Goal: Task Accomplishment & Management: Use online tool/utility

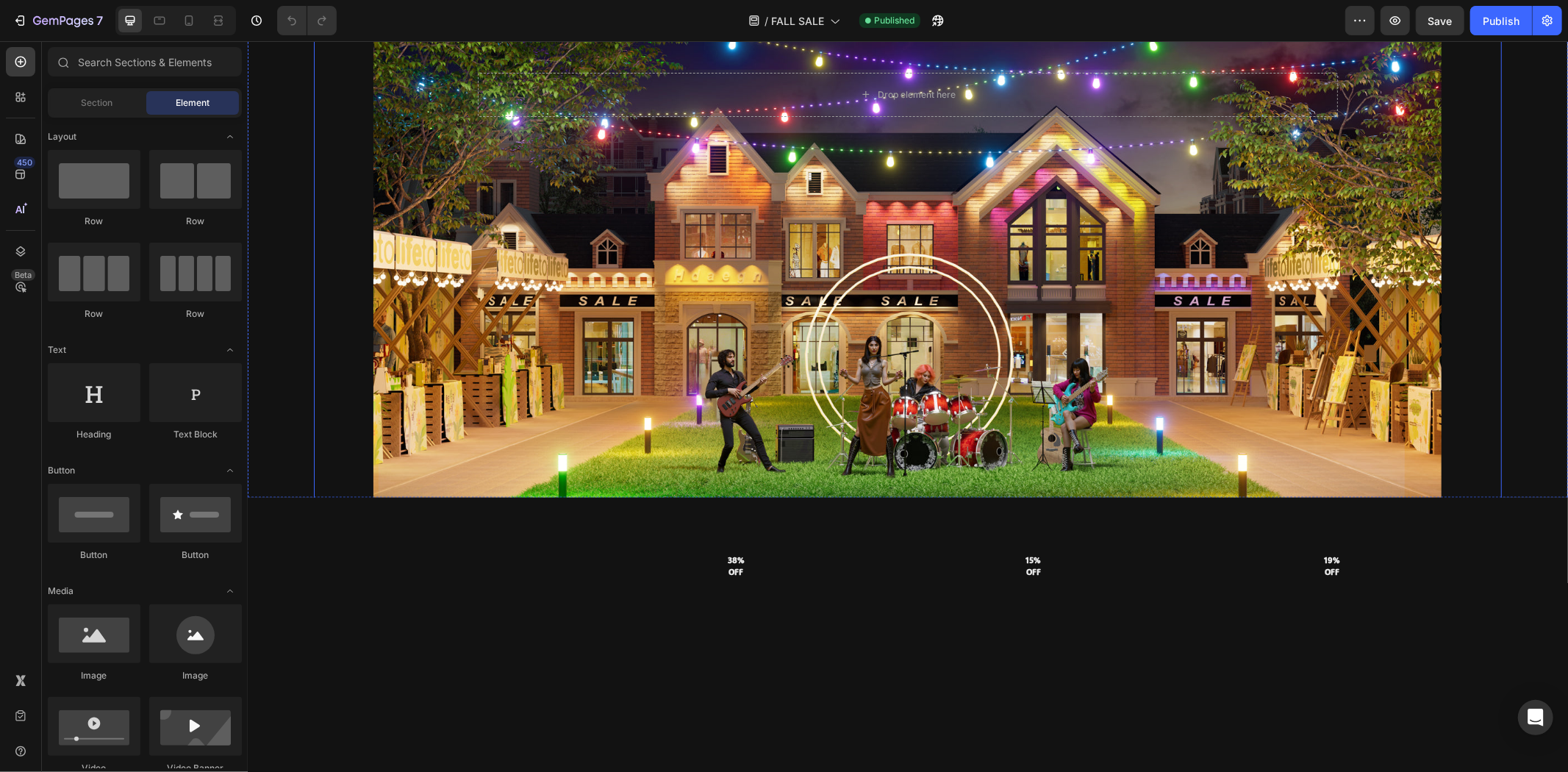
scroll to position [857, 0]
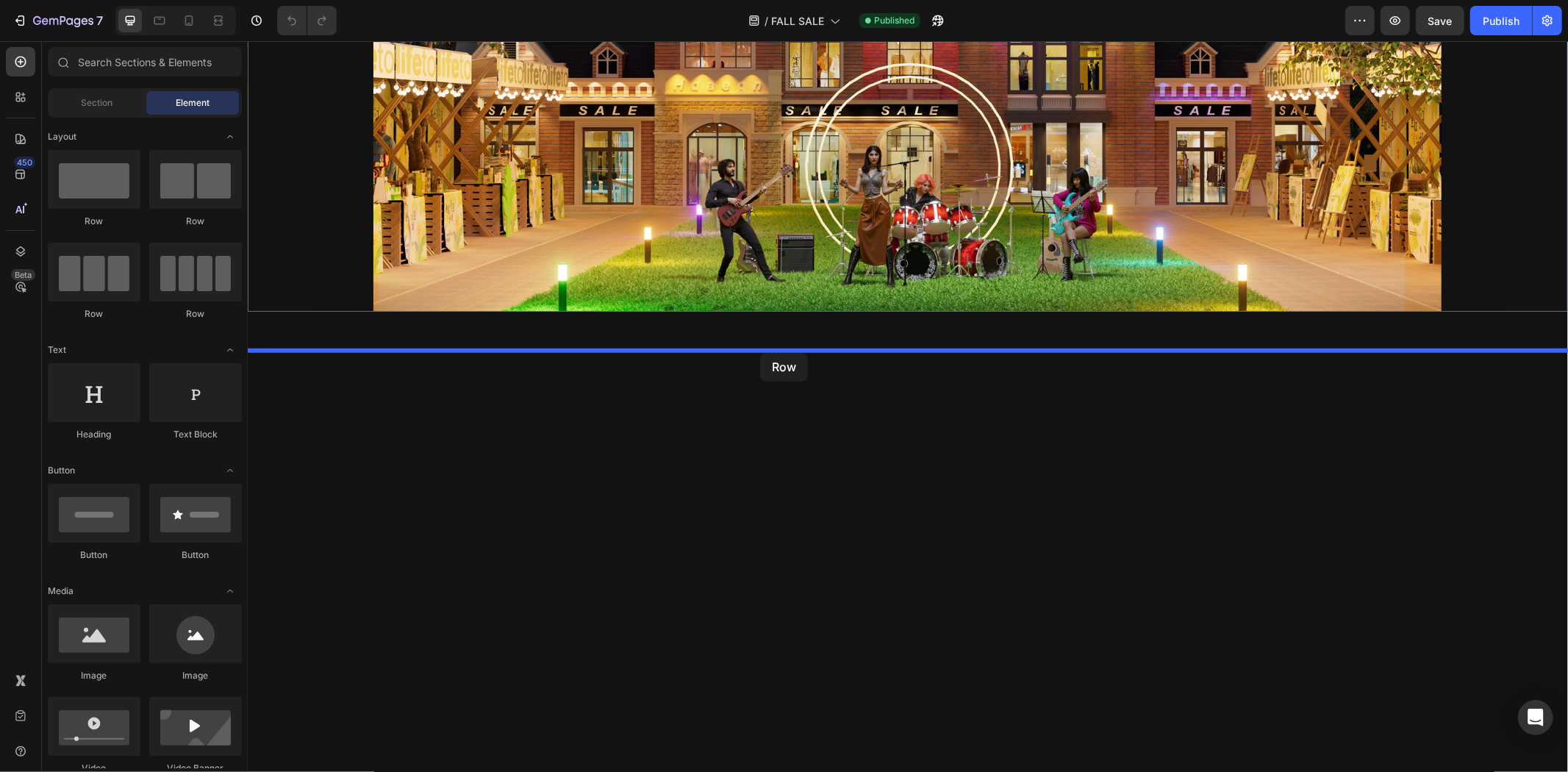
drag, startPoint x: 340, startPoint y: 225, endPoint x: 760, endPoint y: 352, distance: 438.8
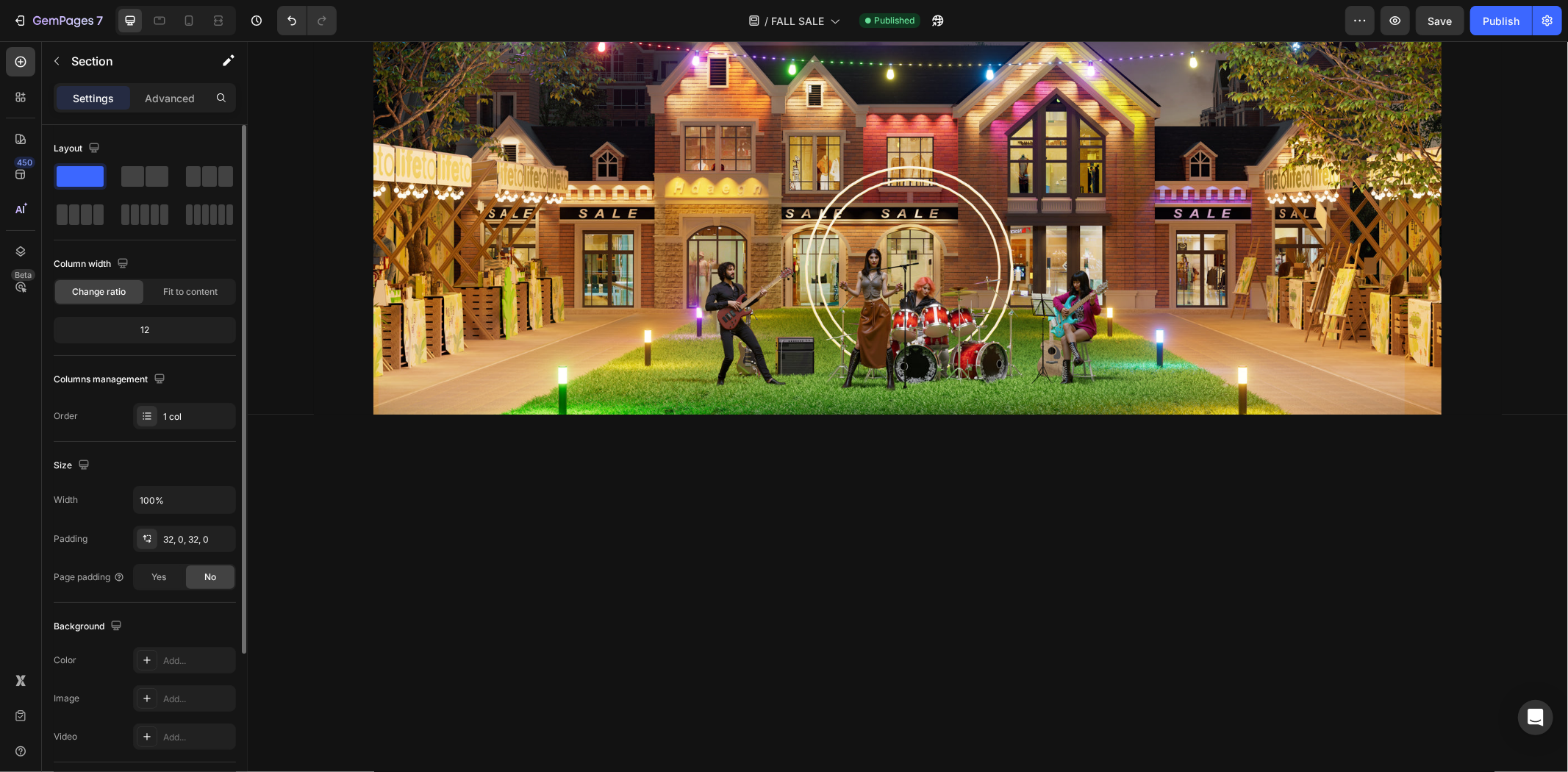
scroll to position [208, 0]
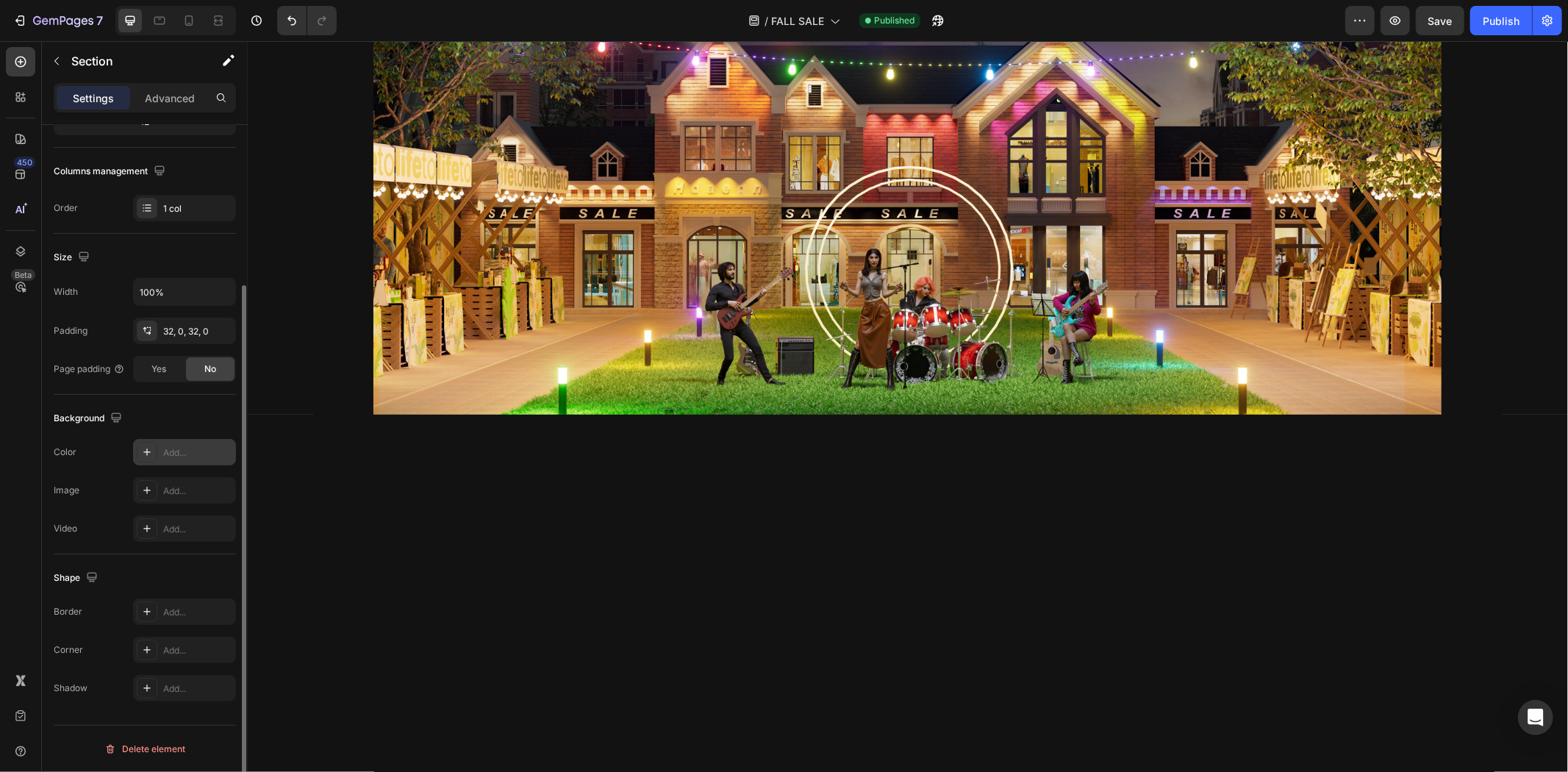
click at [180, 451] on div "Add..." at bounding box center [197, 452] width 69 height 13
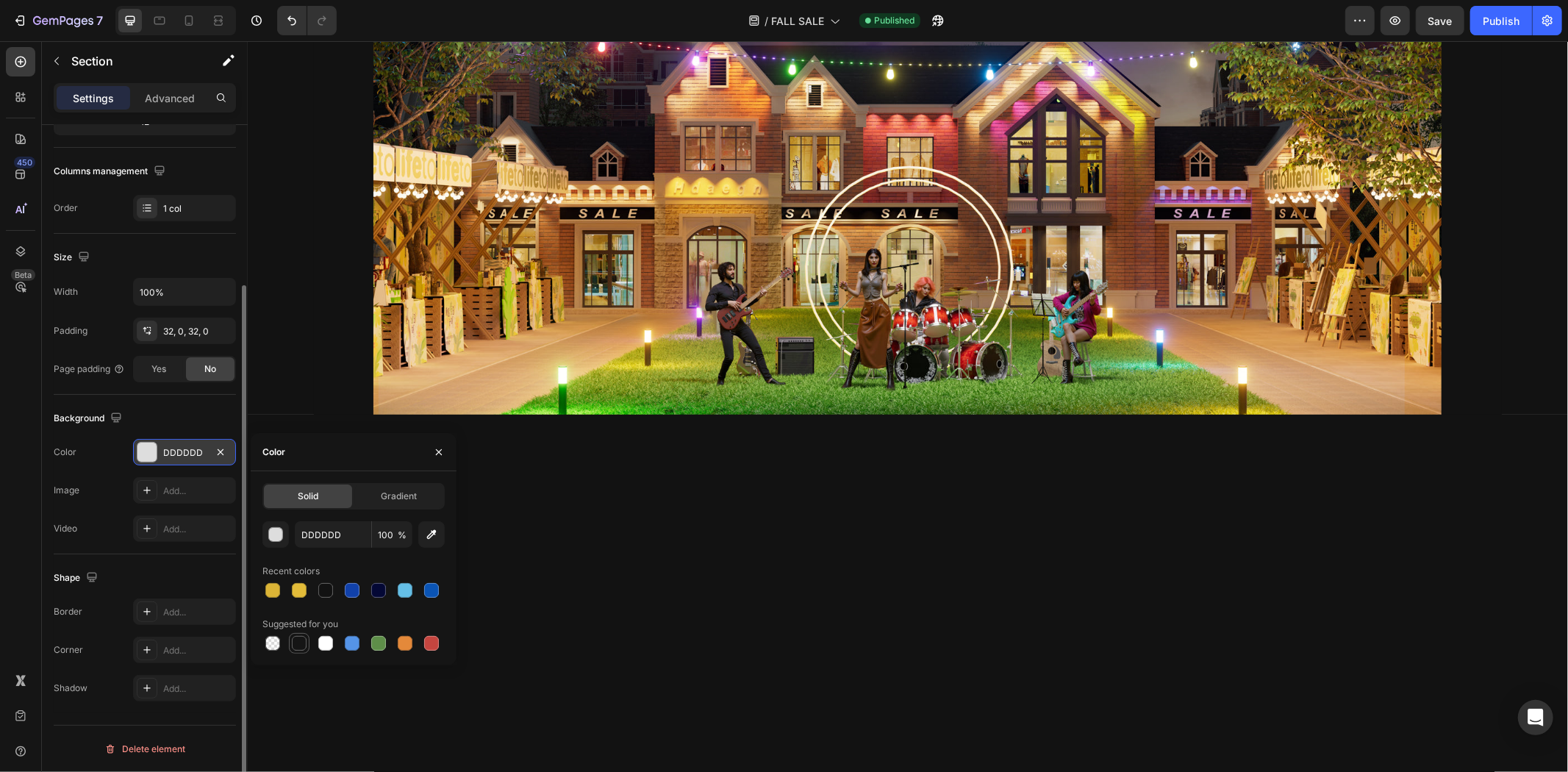
click at [296, 641] on div at bounding box center [299, 643] width 15 height 15
type input "151515"
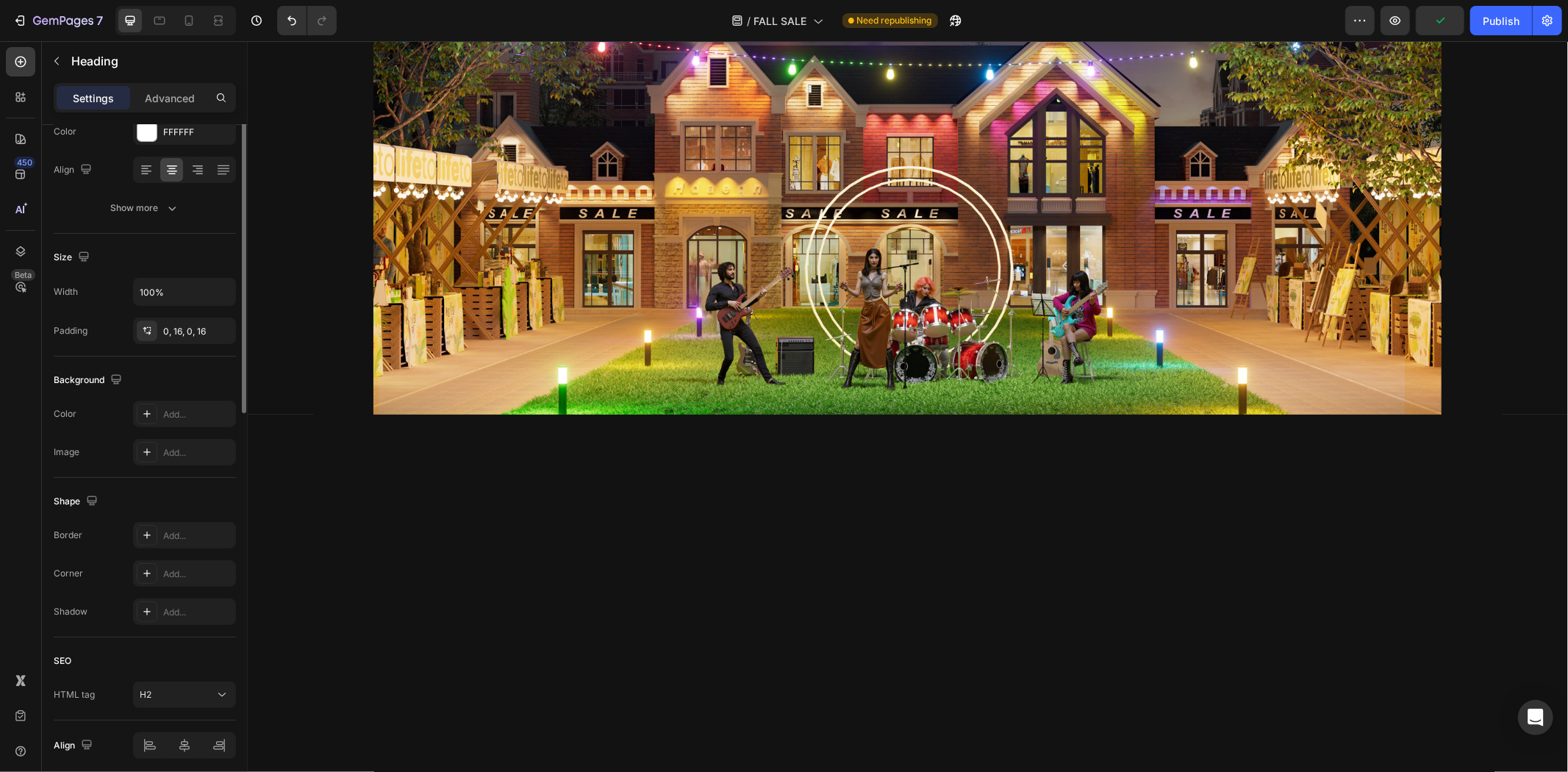
scroll to position [0, 0]
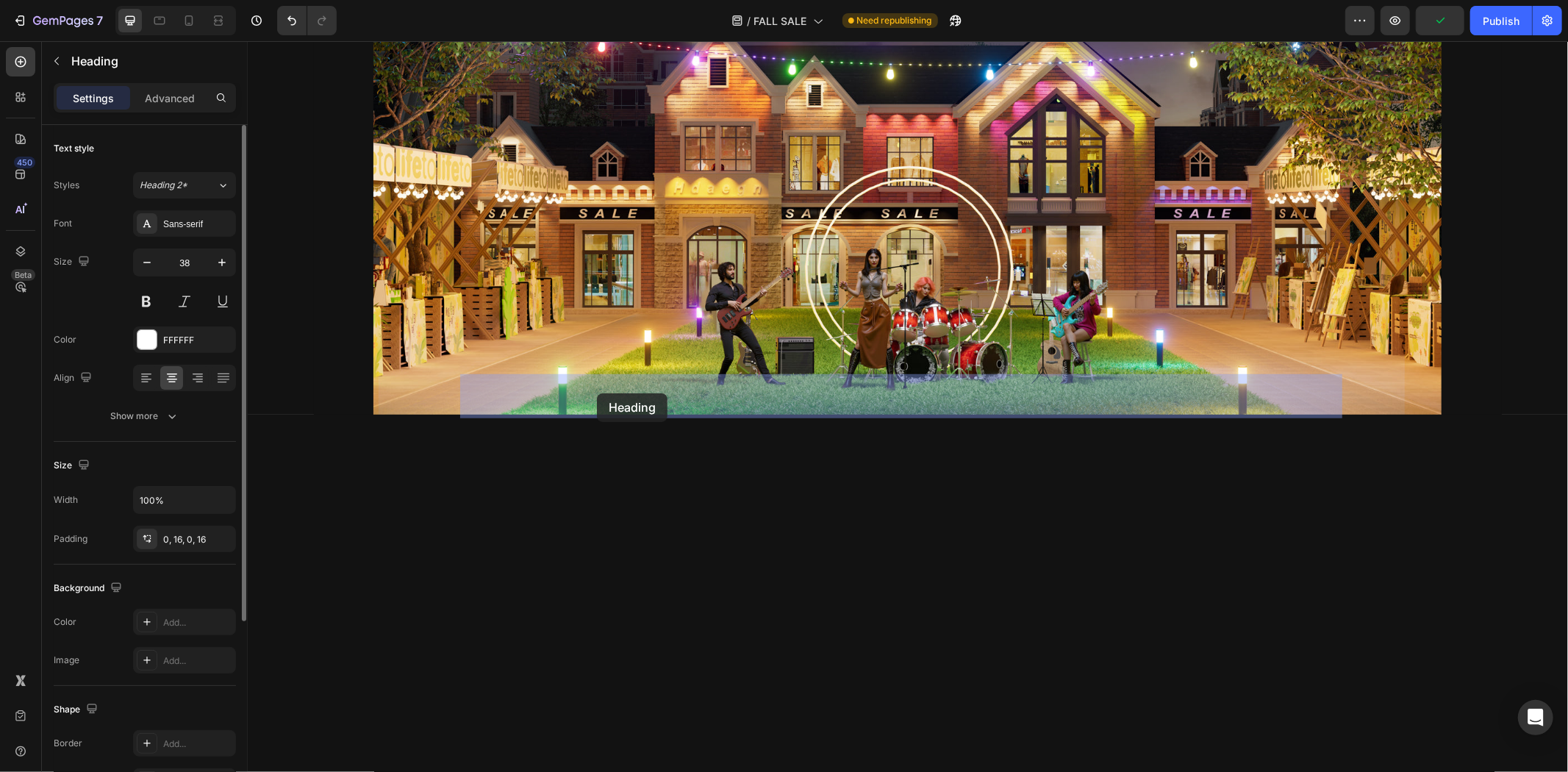
drag, startPoint x: 482, startPoint y: 266, endPoint x: 596, endPoint y: 393, distance: 170.7
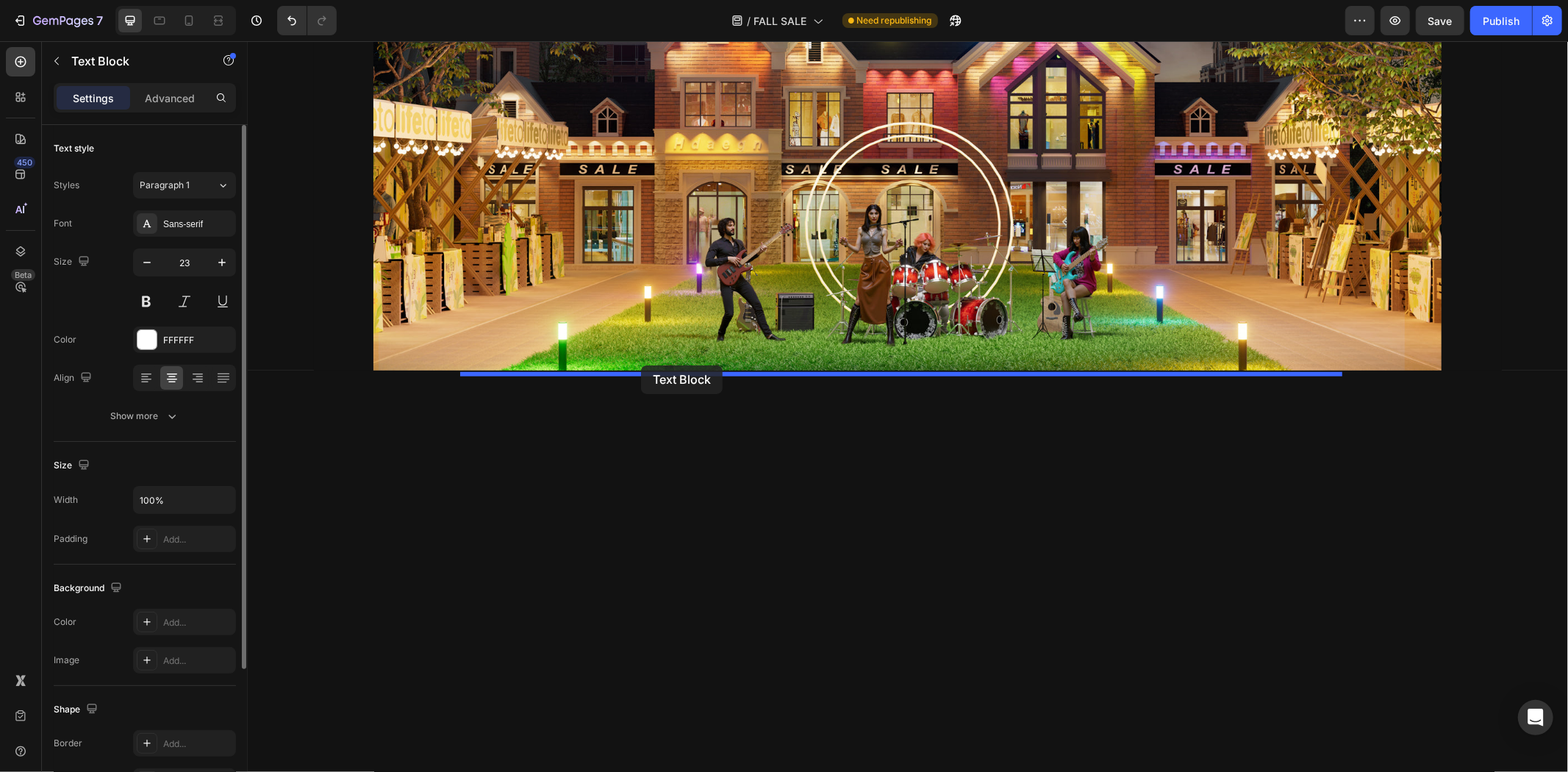
drag, startPoint x: 482, startPoint y: 242, endPoint x: 640, endPoint y: 365, distance: 200.2
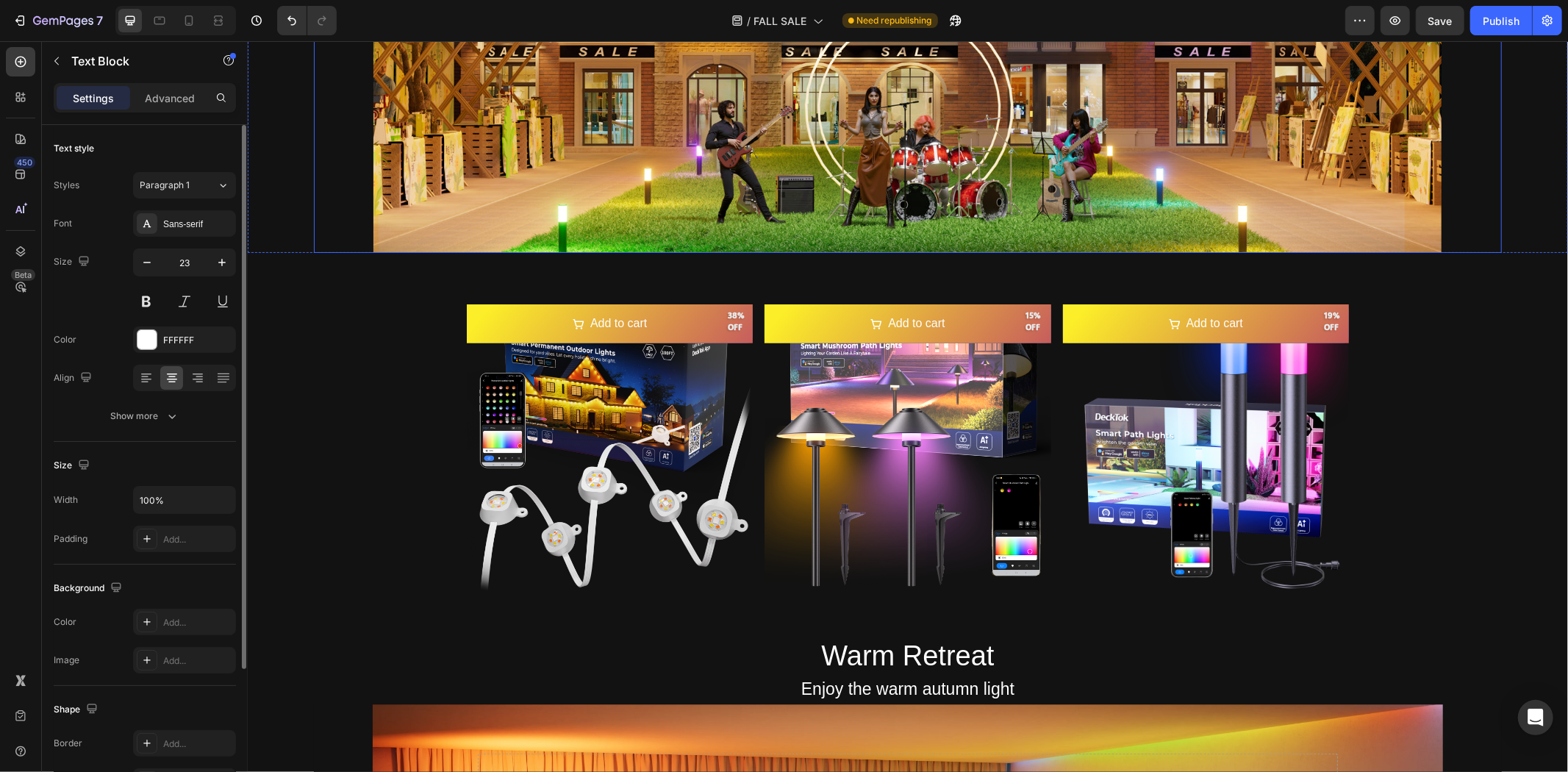
scroll to position [1021, 0]
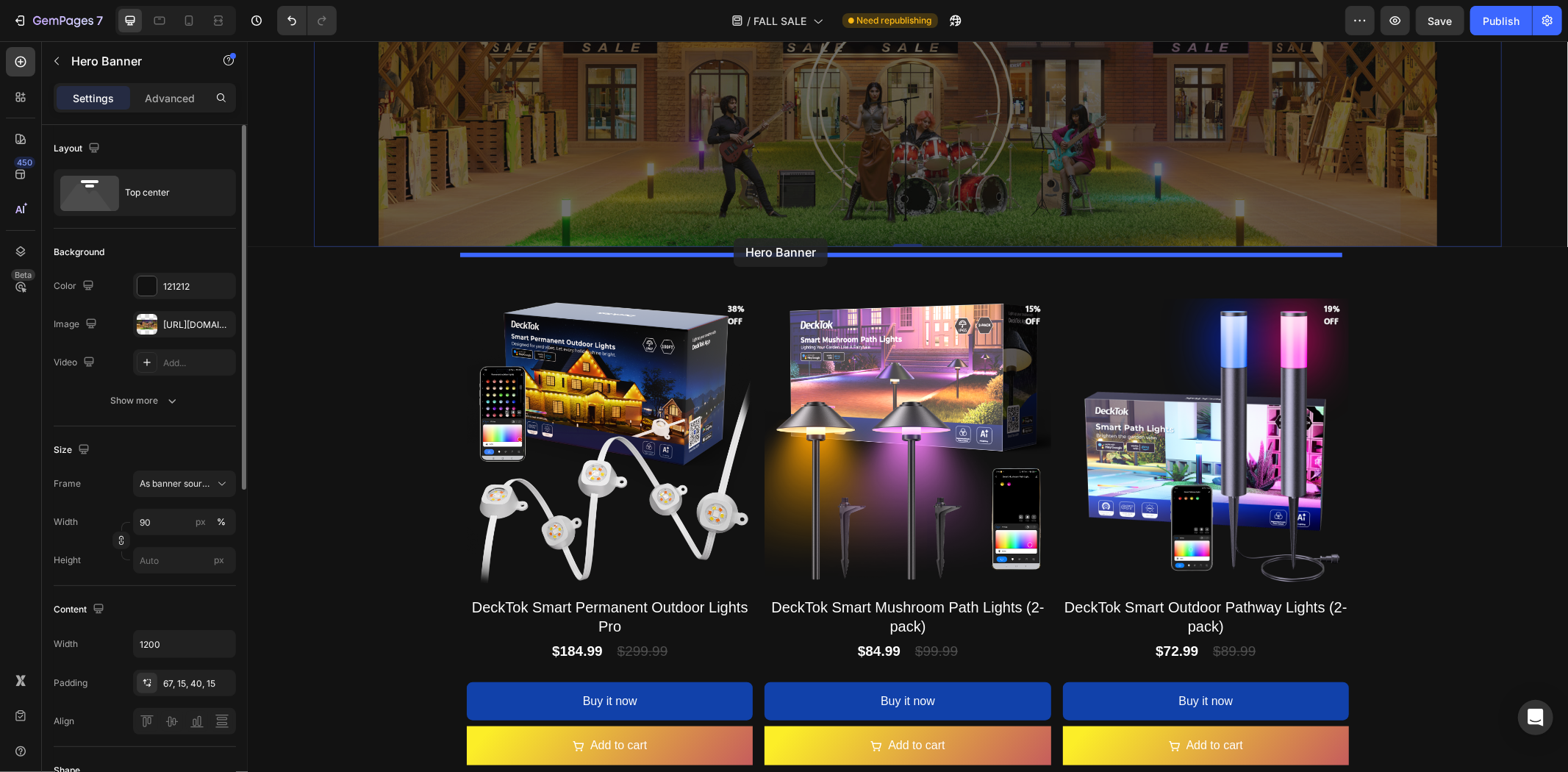
drag, startPoint x: 355, startPoint y: 277, endPoint x: 733, endPoint y: 238, distance: 380.0
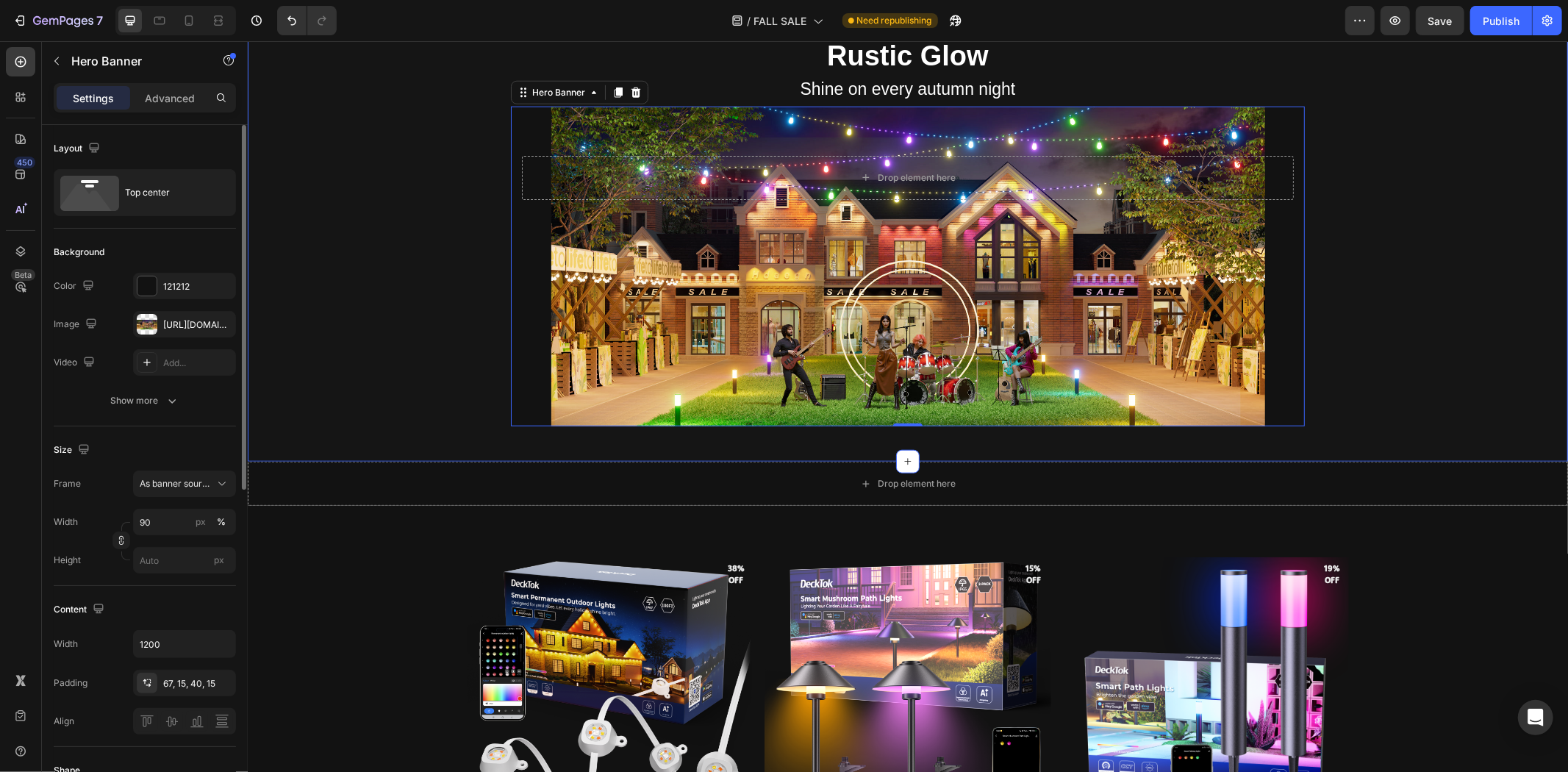
scroll to position [1185, 0]
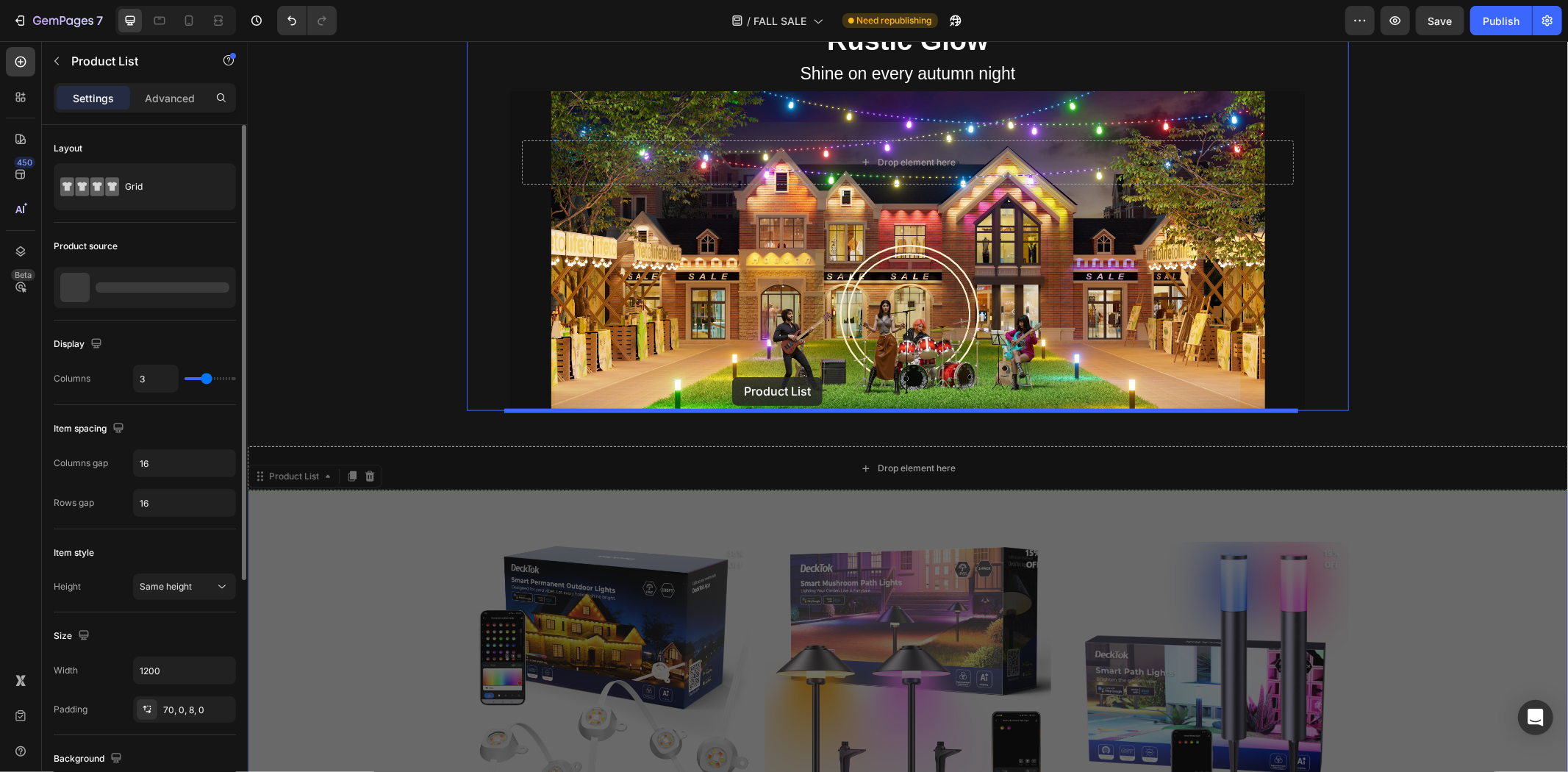
drag, startPoint x: 279, startPoint y: 481, endPoint x: 732, endPoint y: 376, distance: 465.0
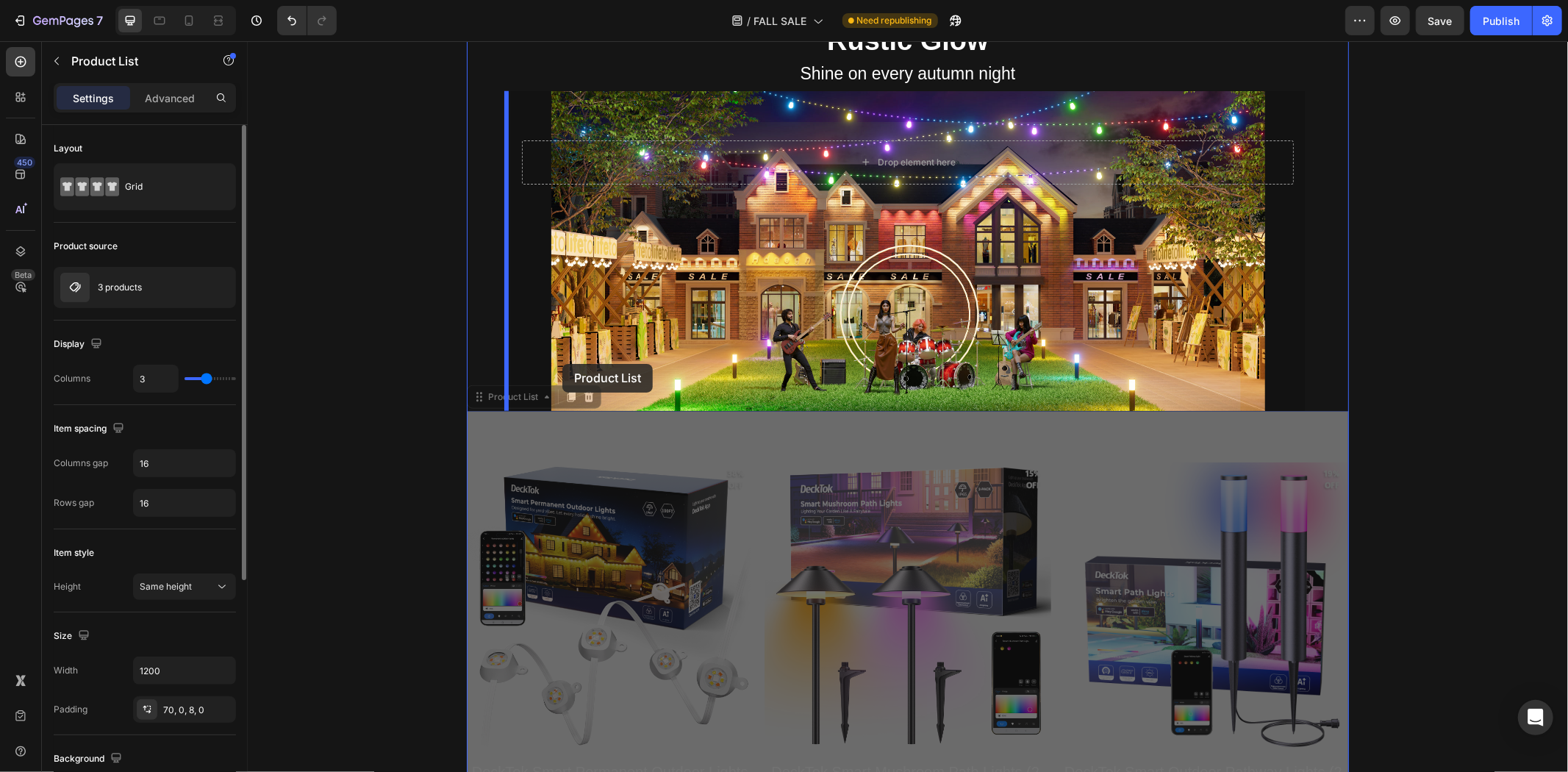
drag, startPoint x: 497, startPoint y: 400, endPoint x: 561, endPoint y: 363, distance: 73.9
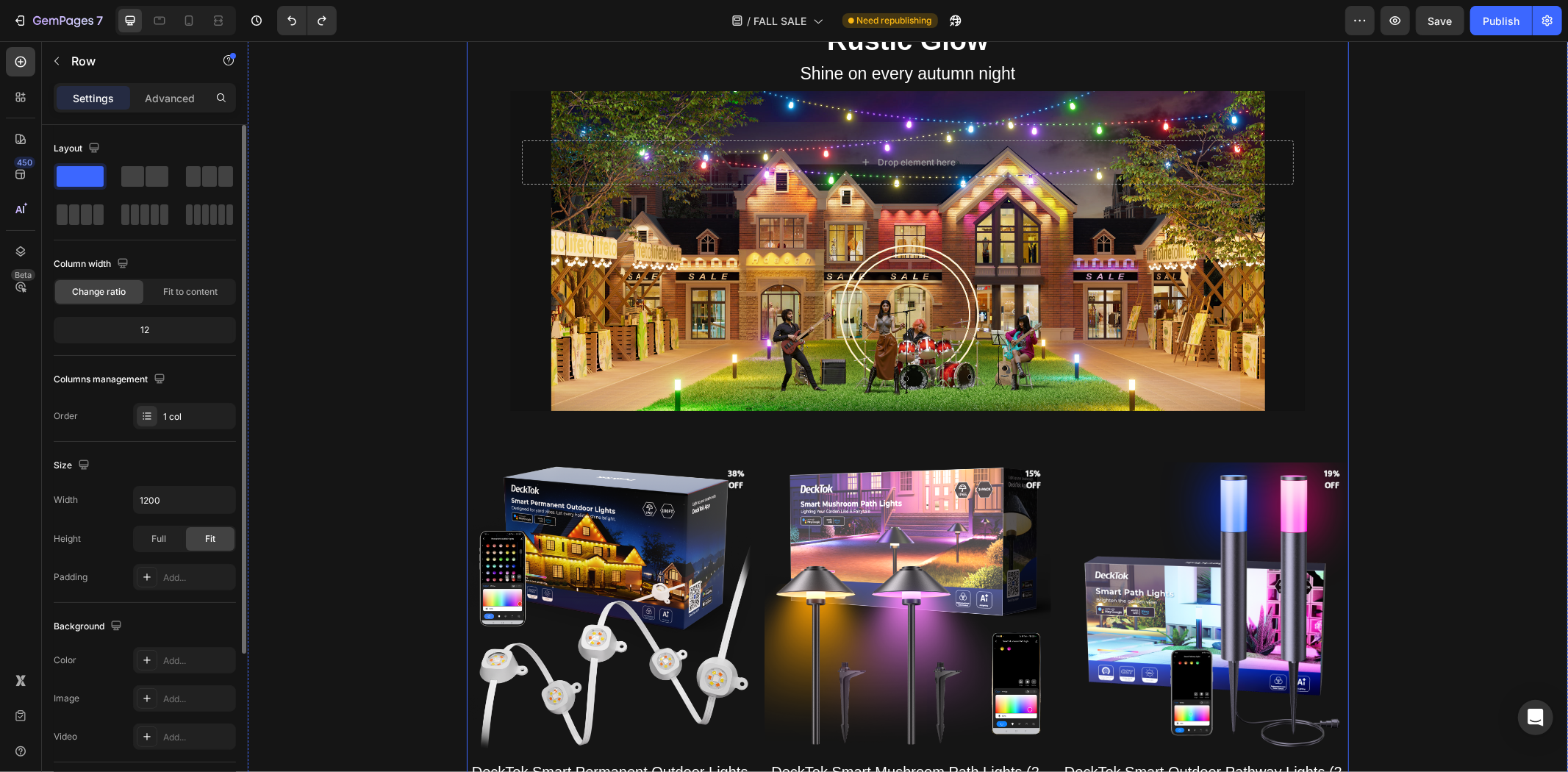
click at [485, 356] on div "Rustic Glow Heading Shine on every autumn night Text Block Drop element here He…" at bounding box center [907, 474] width 882 height 945
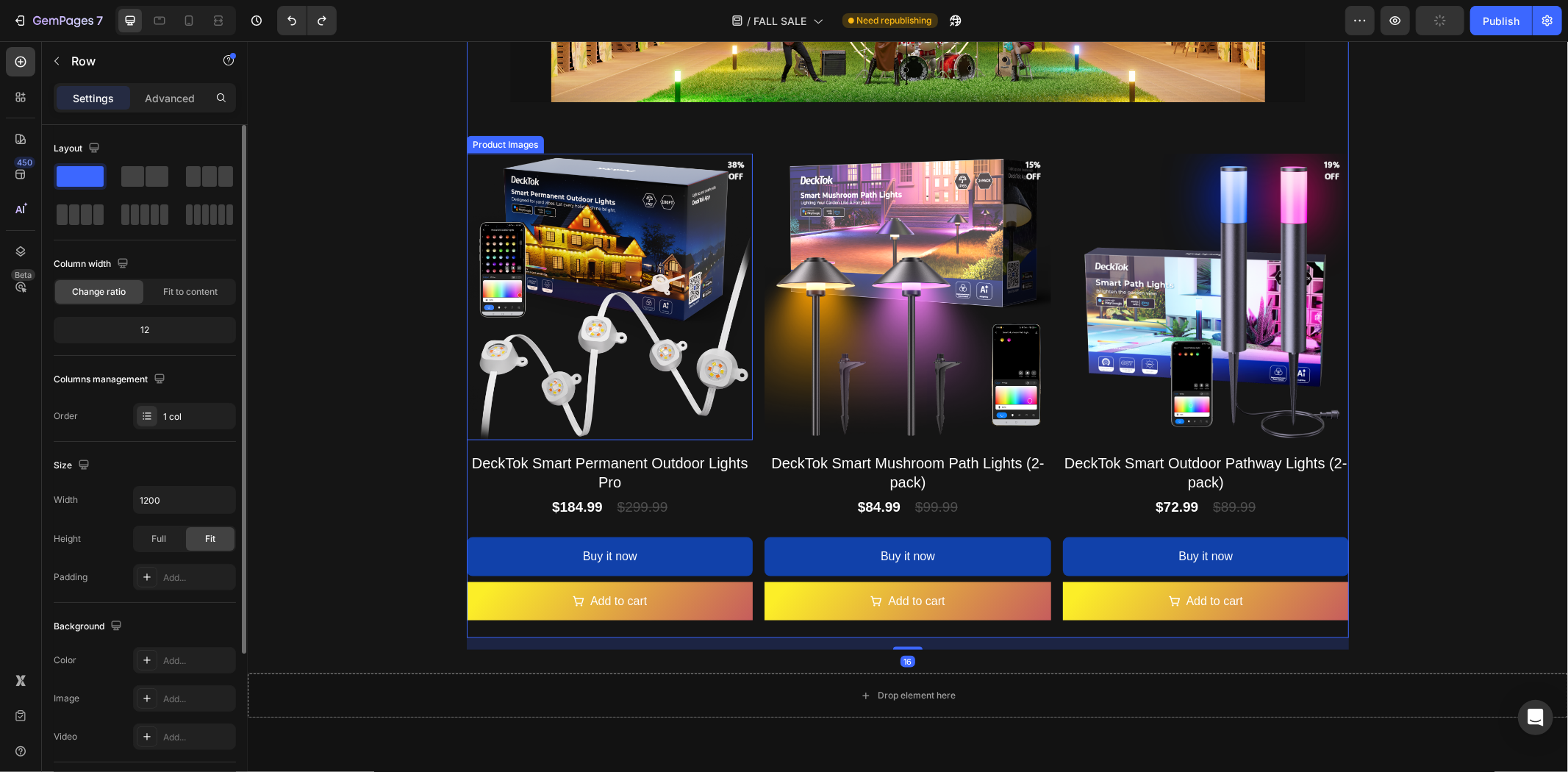
scroll to position [1593, 0]
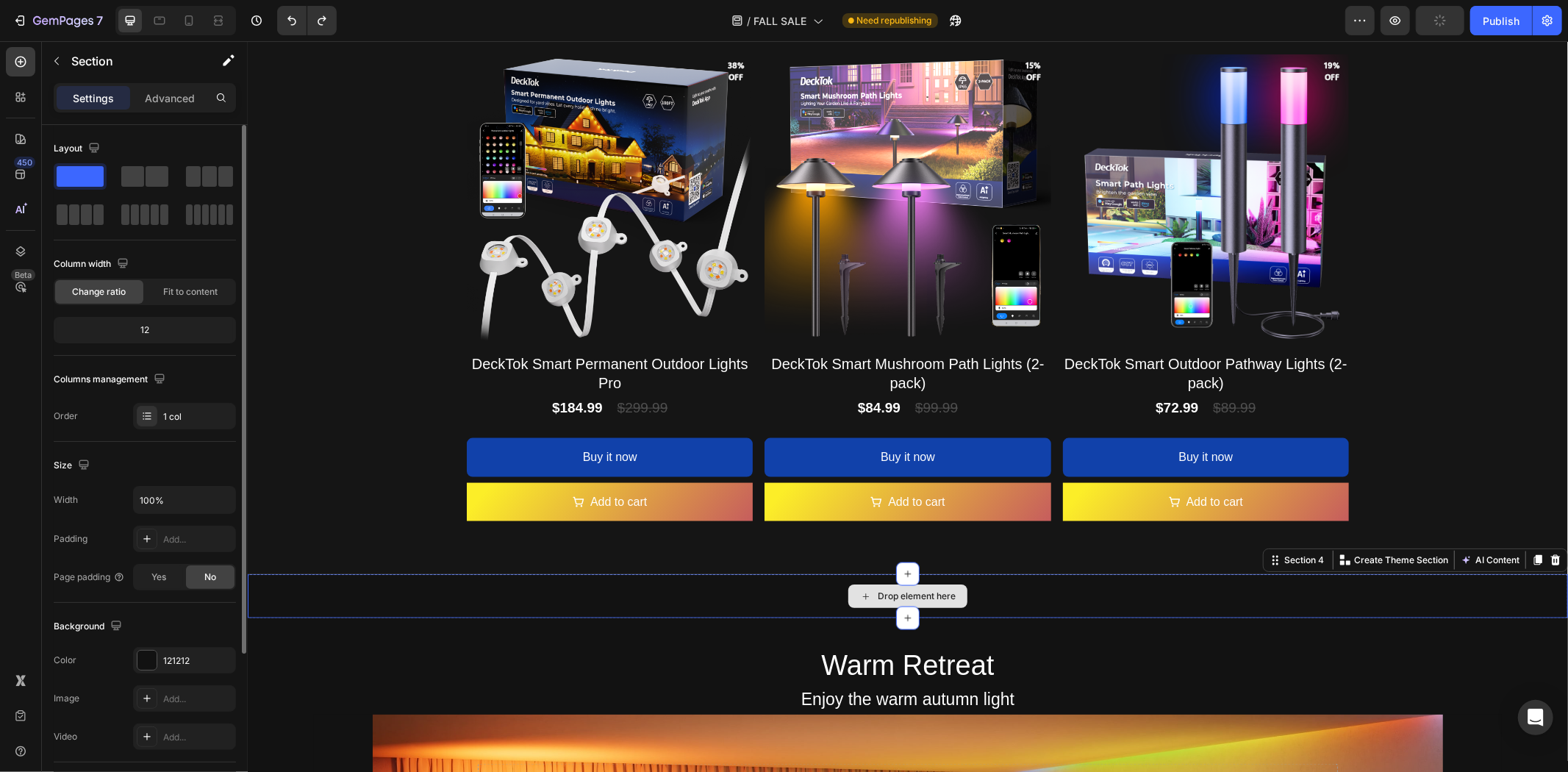
click at [695, 589] on div "Drop element here" at bounding box center [907, 595] width 1320 height 44
click at [1549, 560] on icon at bounding box center [1555, 559] width 12 height 12
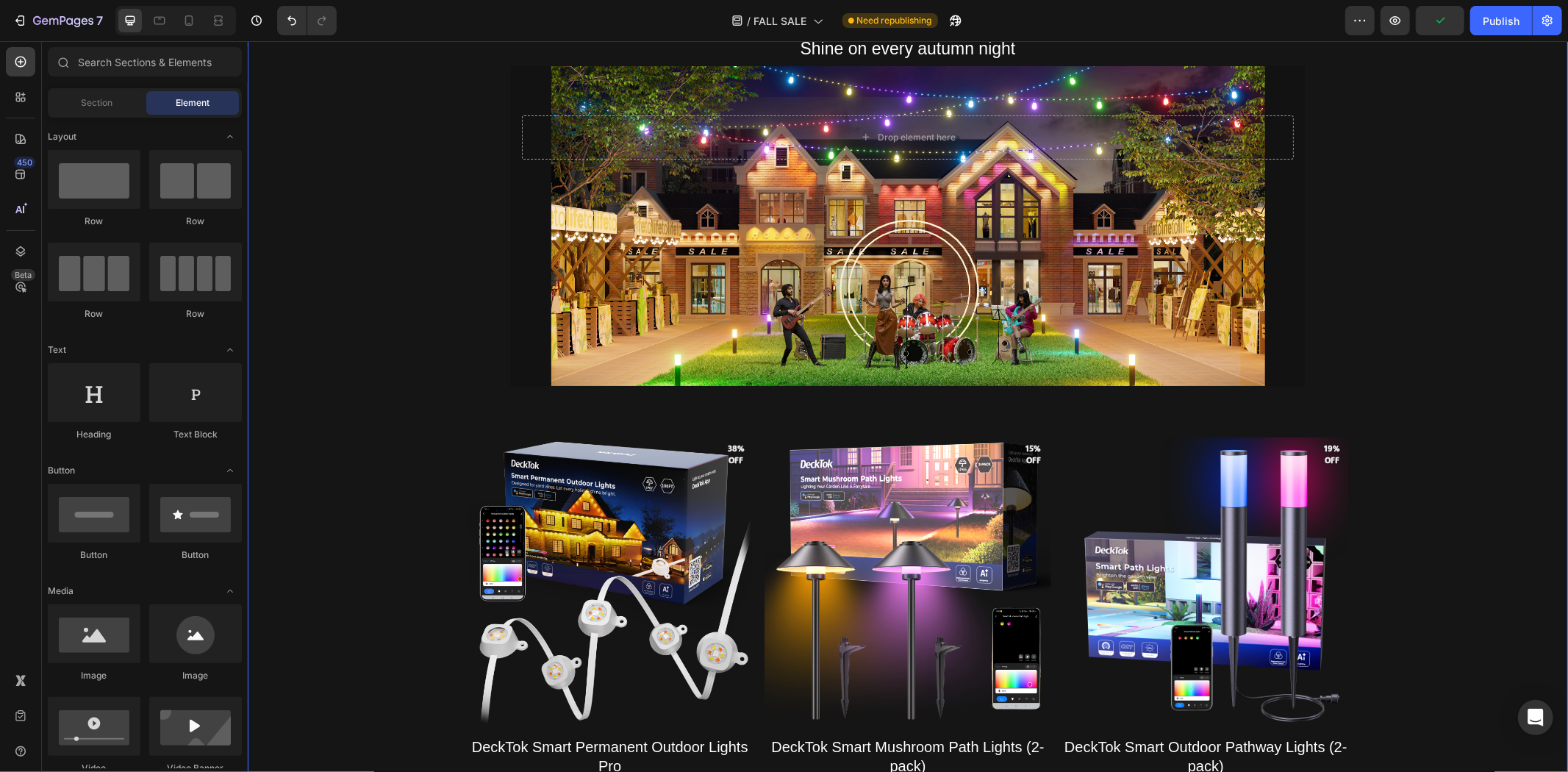
scroll to position [1185, 0]
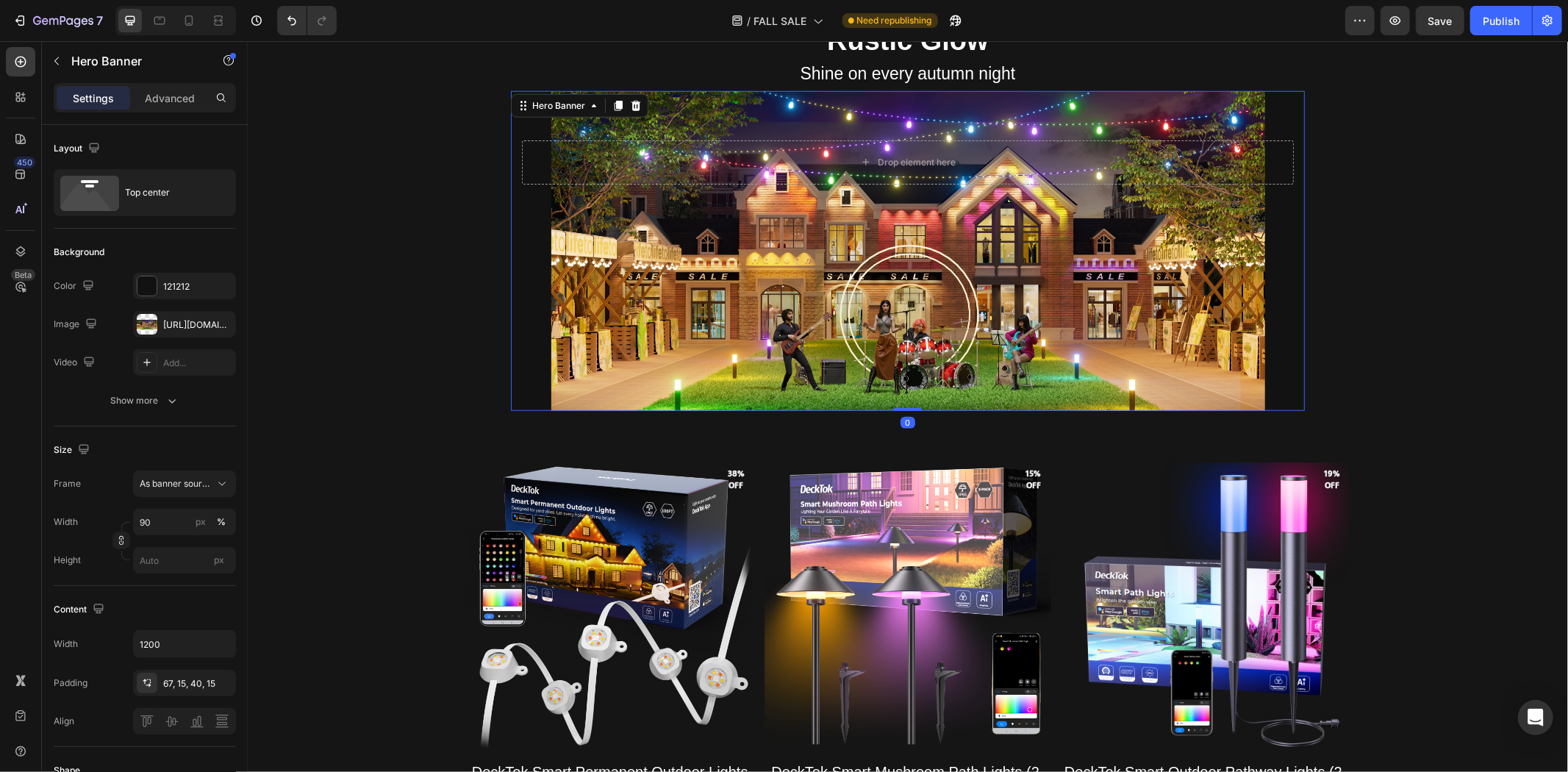
click at [650, 293] on div "Background Image" at bounding box center [907, 250] width 794 height 320
click at [170, 516] on input "90" at bounding box center [184, 522] width 103 height 26
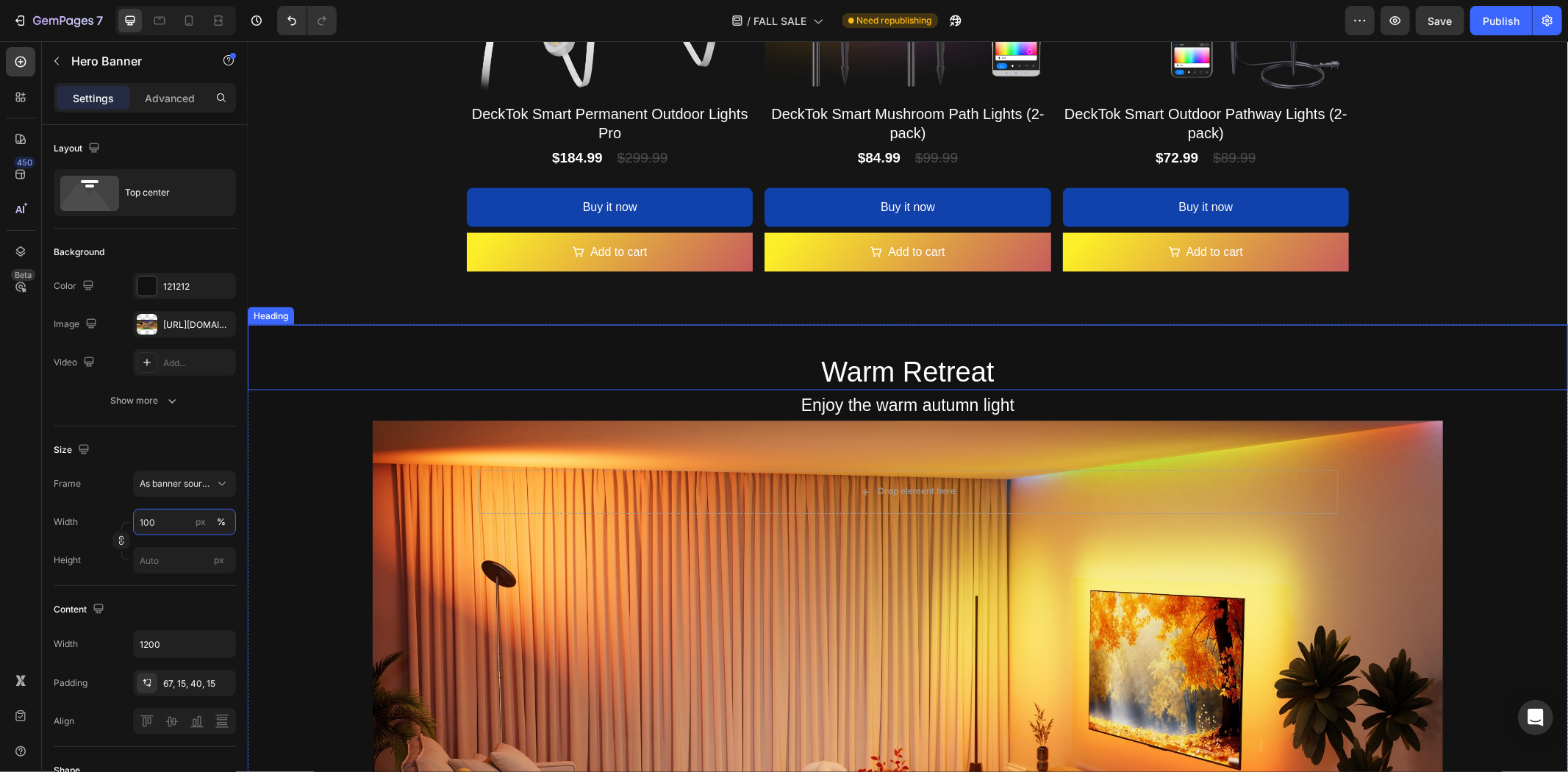
scroll to position [1920, 0]
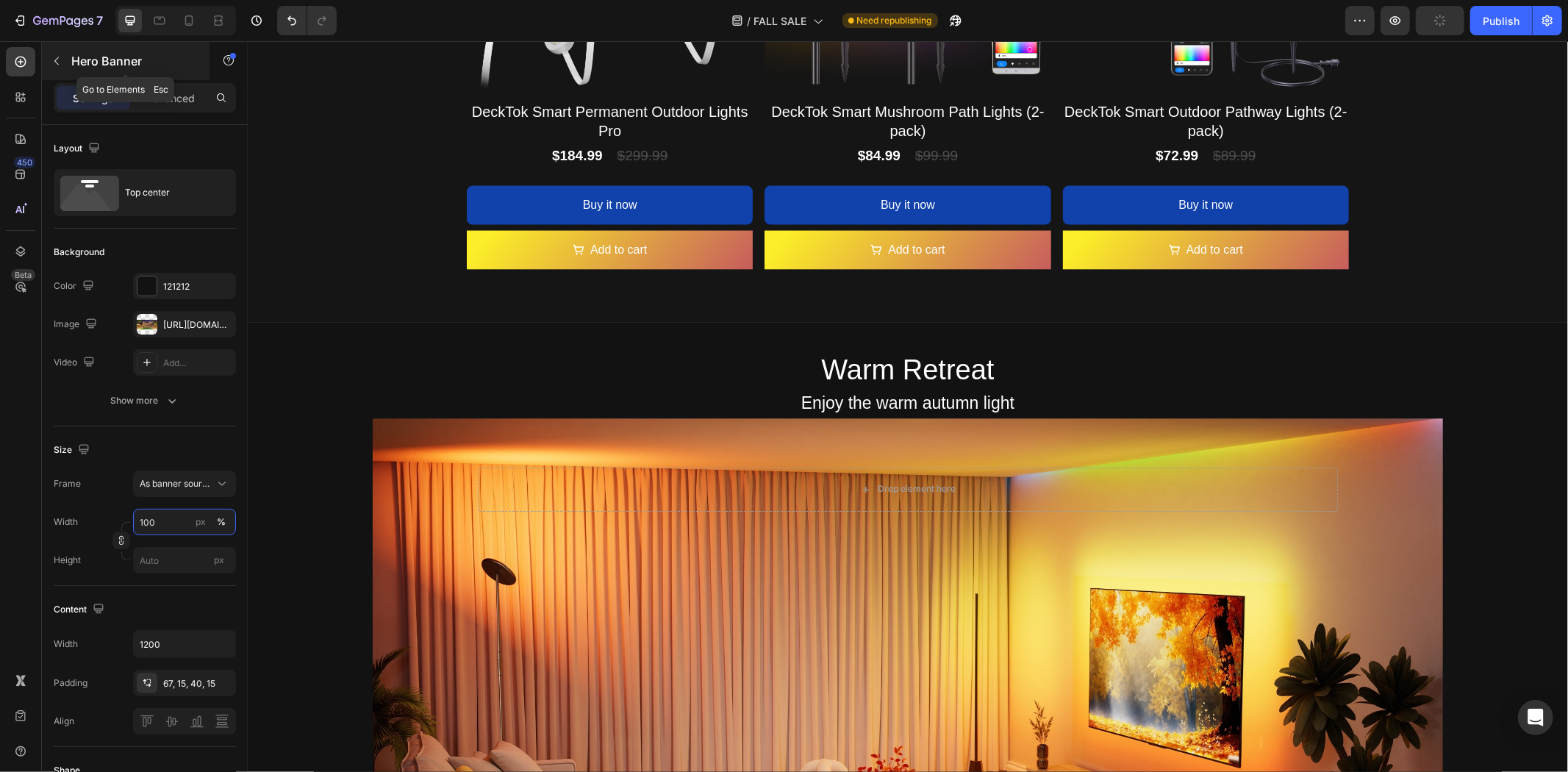
type input "100"
click at [63, 60] on button "button" at bounding box center [57, 61] width 23 height 23
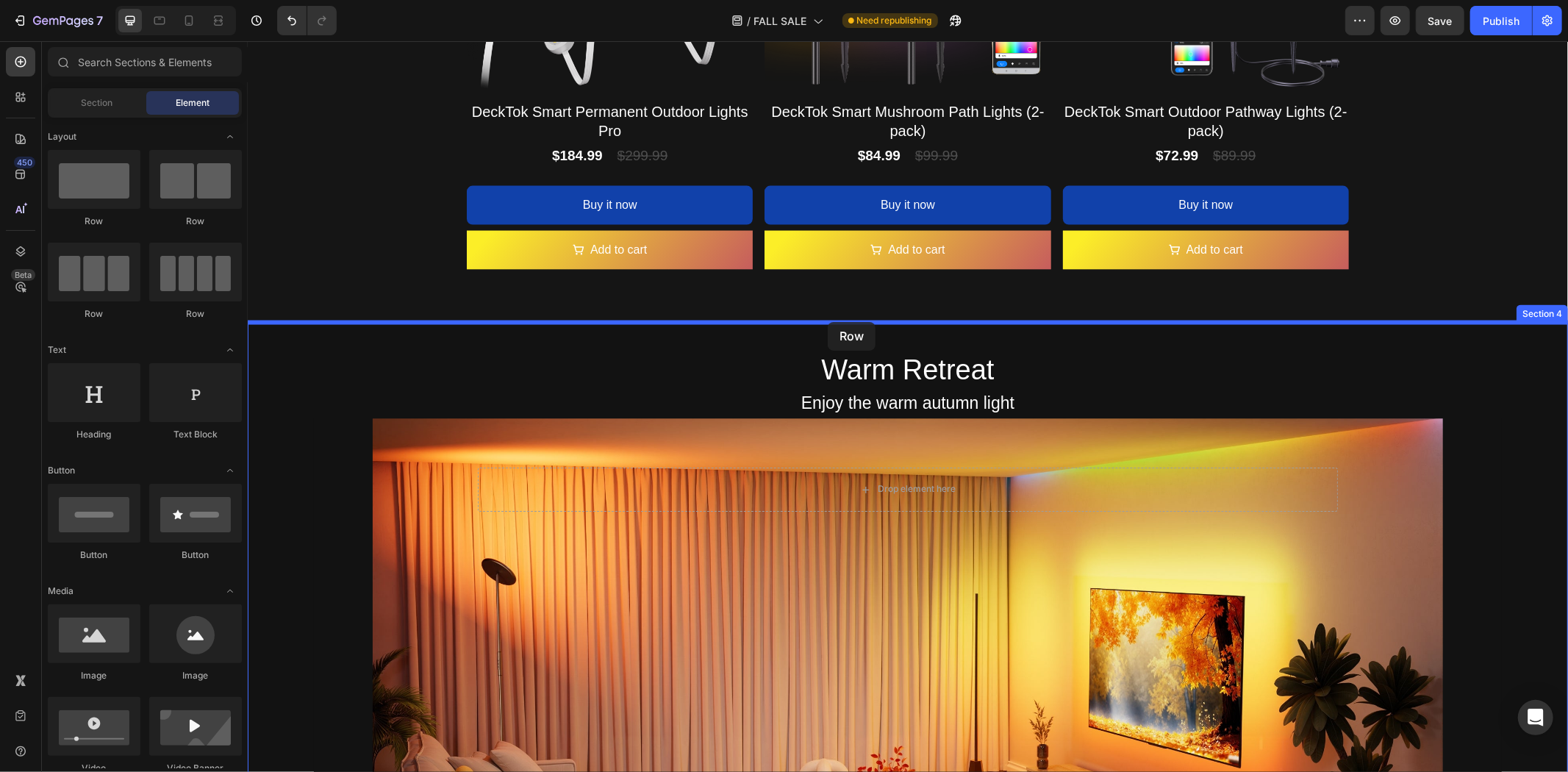
drag, startPoint x: 344, startPoint y: 220, endPoint x: 827, endPoint y: 321, distance: 493.4
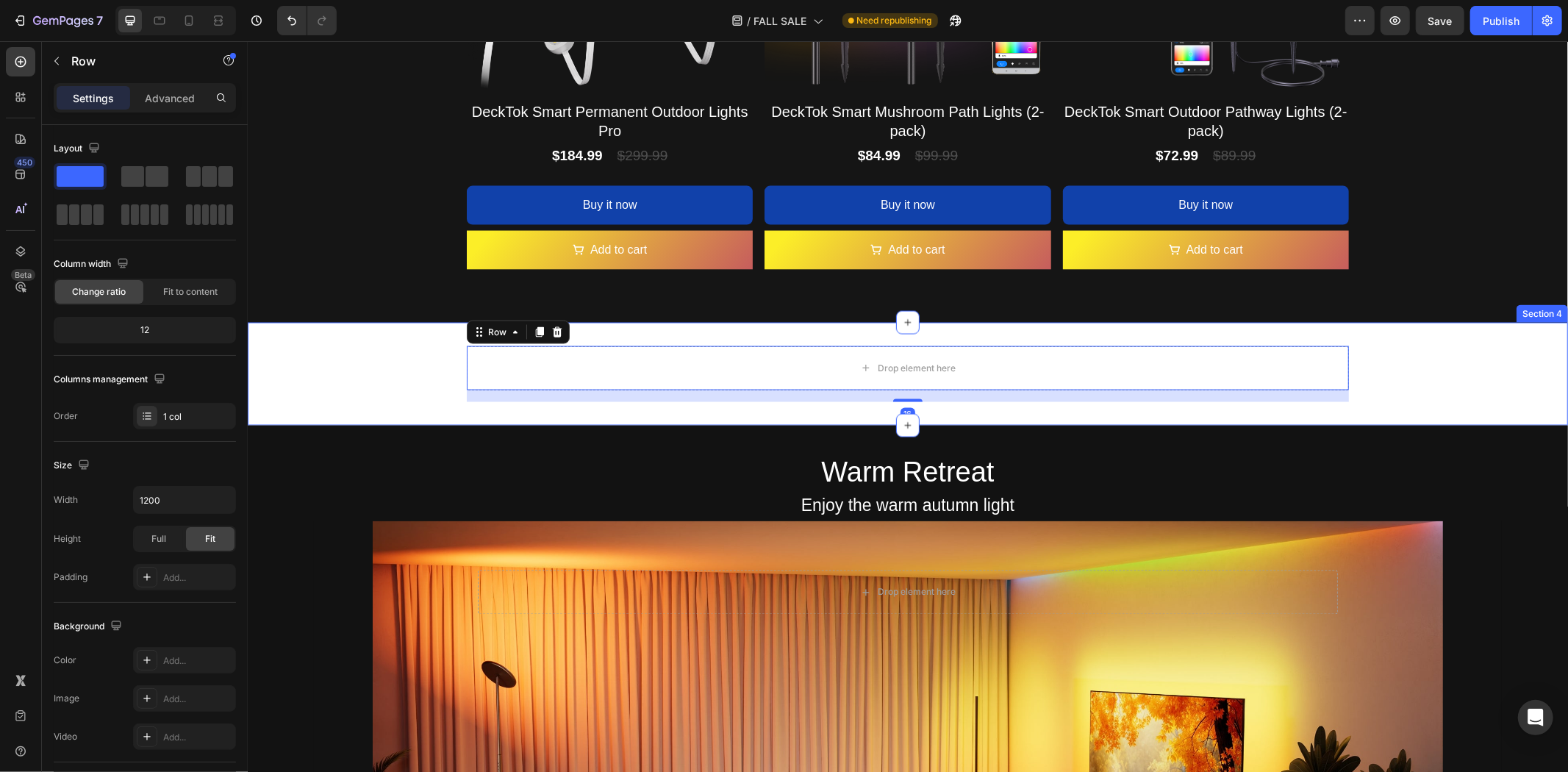
click at [371, 365] on div "Drop element here Row 16" at bounding box center [907, 373] width 1320 height 56
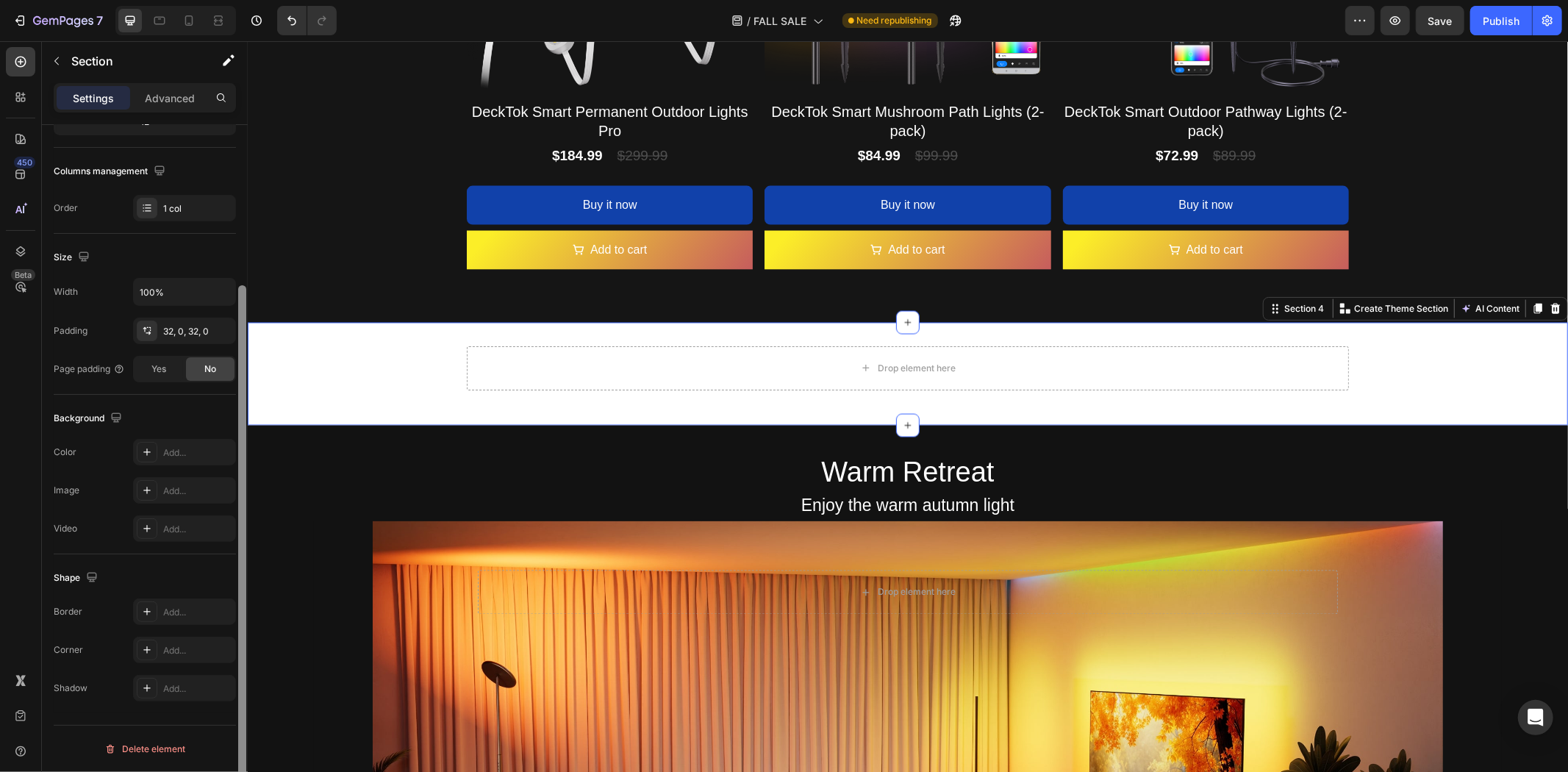
scroll to position [0, 0]
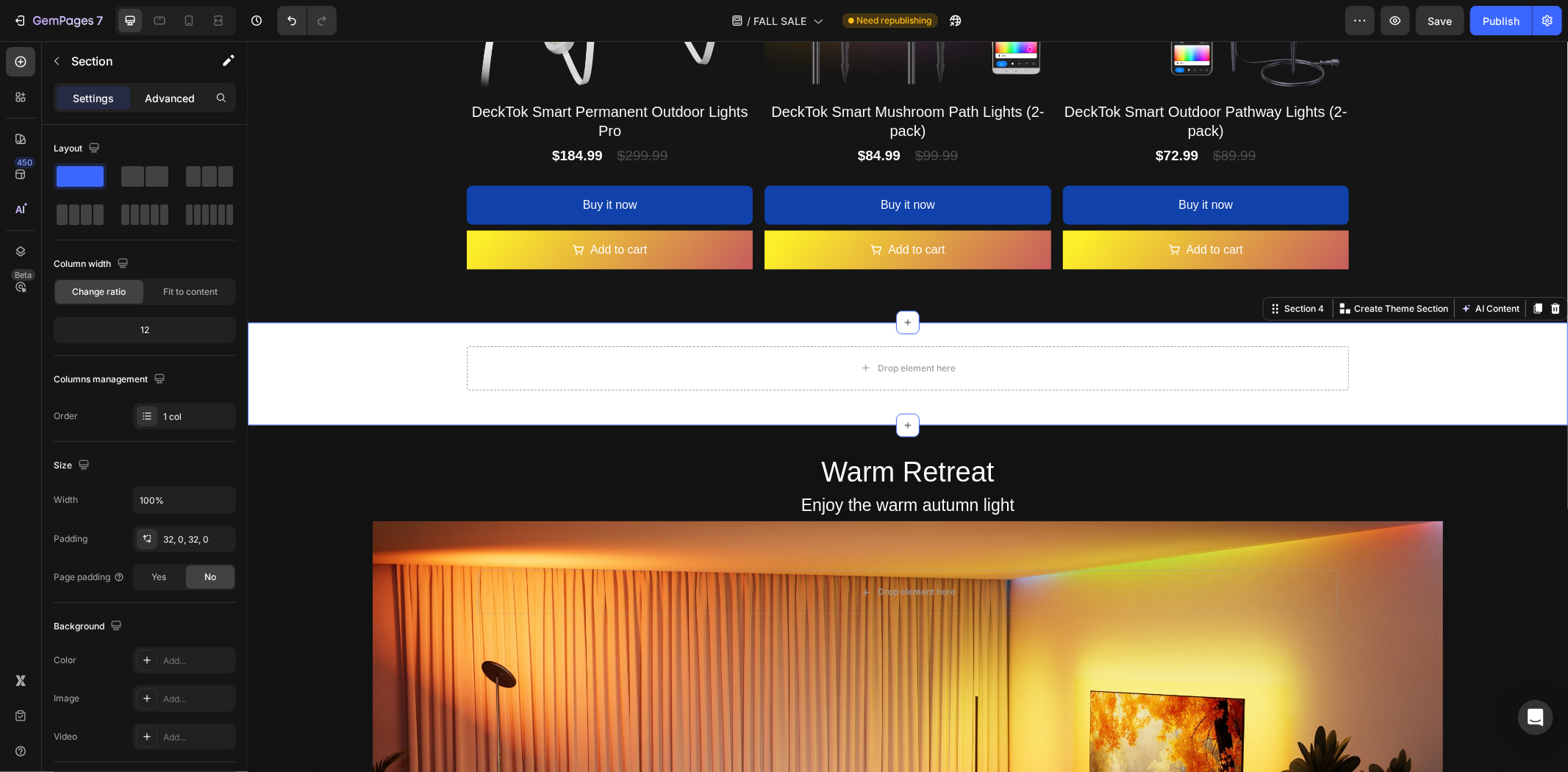
click at [166, 98] on p "Advanced" at bounding box center [170, 98] width 50 height 15
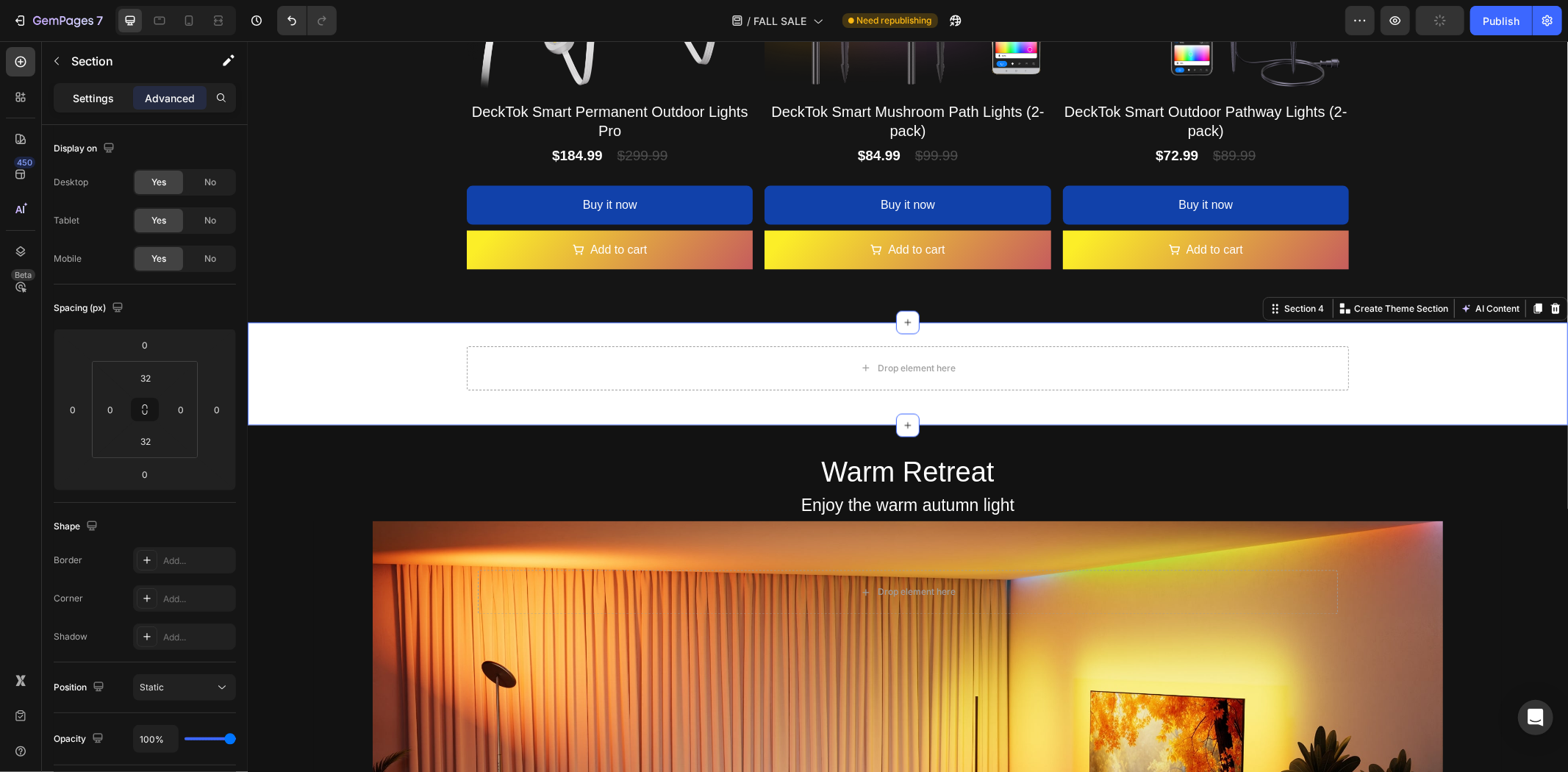
click at [104, 97] on p "Settings" at bounding box center [93, 98] width 41 height 15
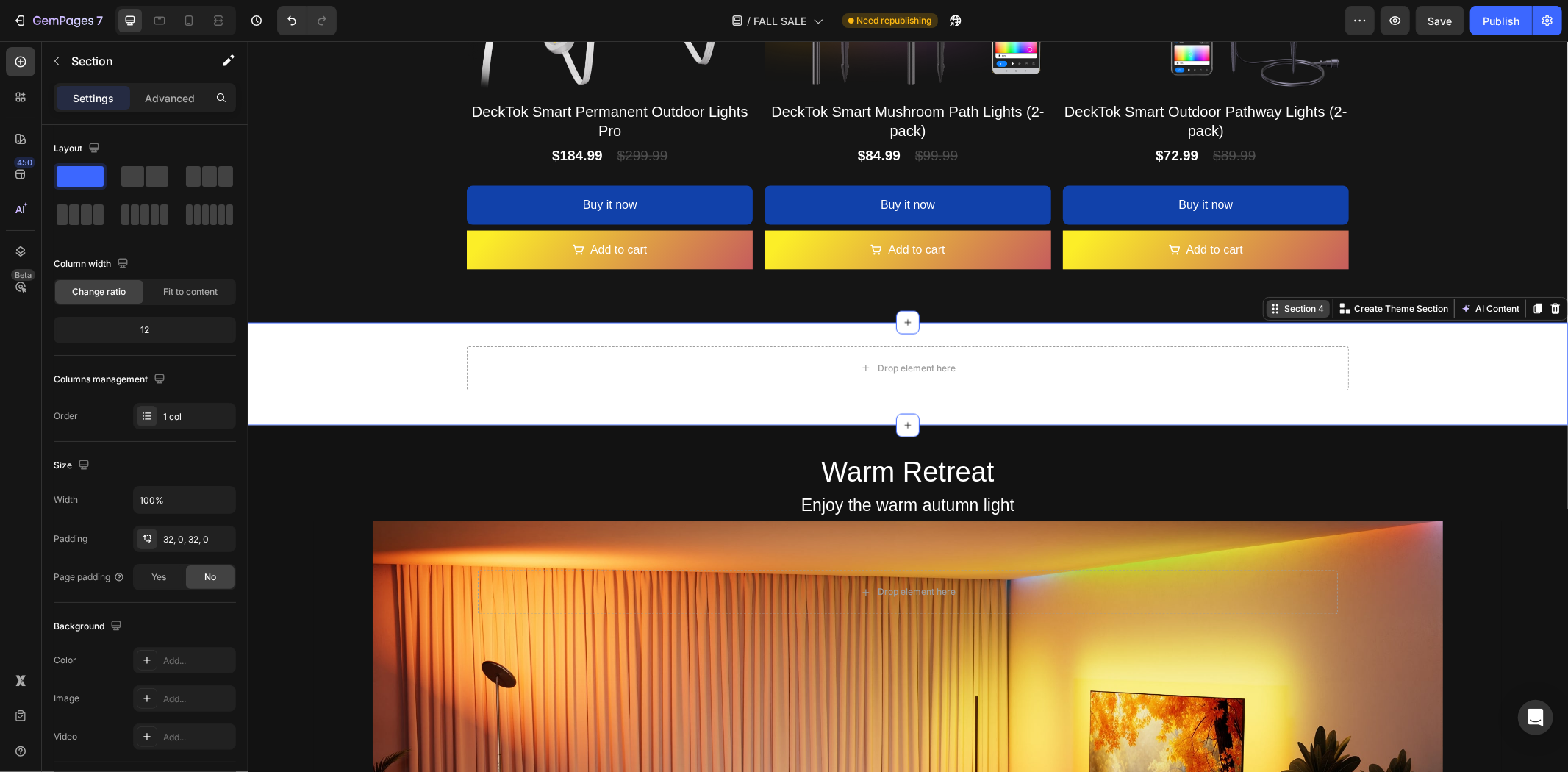
click at [1284, 308] on div "Section 4" at bounding box center [1303, 307] width 46 height 13
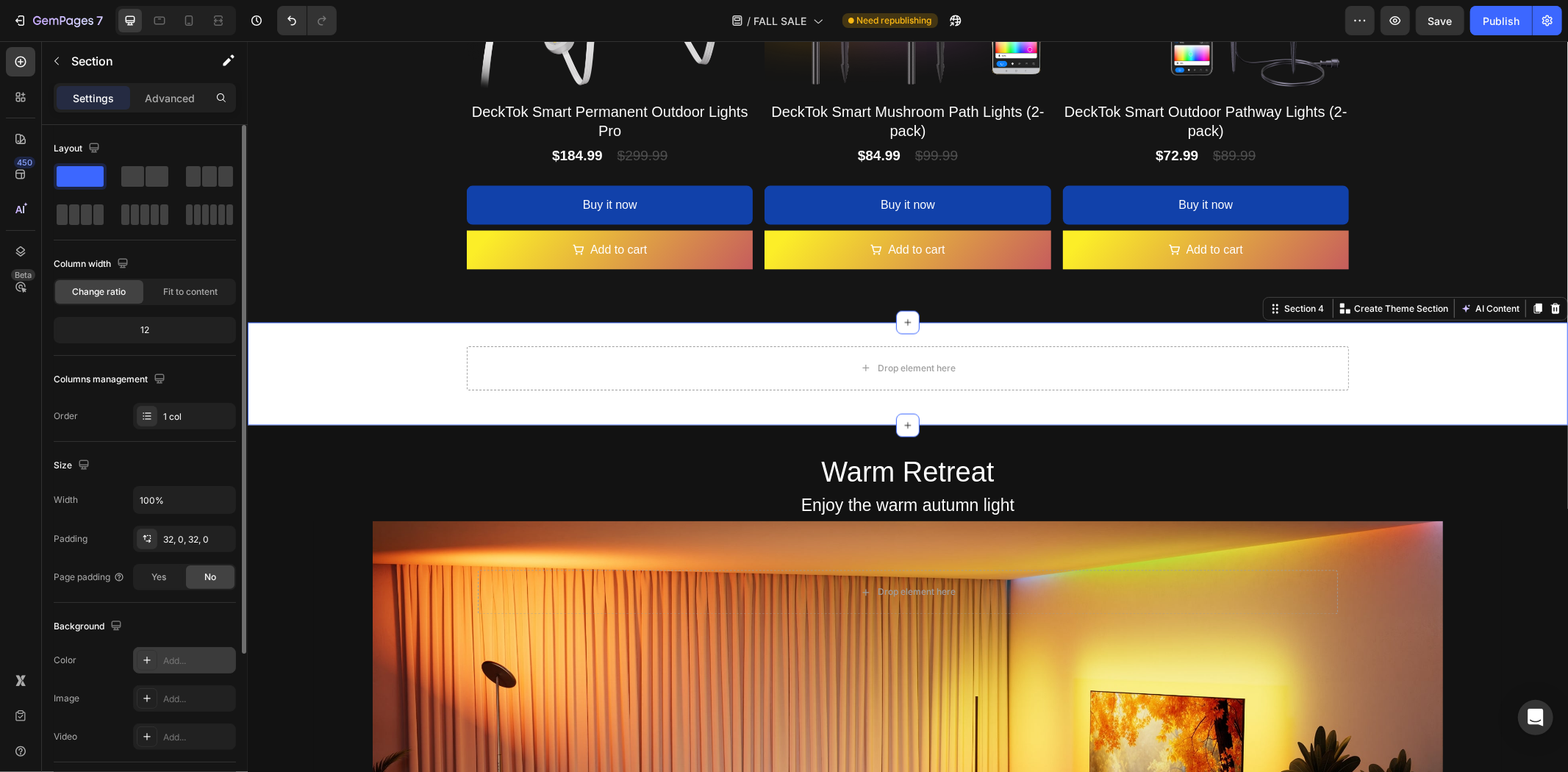
click at [174, 657] on div "Add..." at bounding box center [197, 660] width 69 height 13
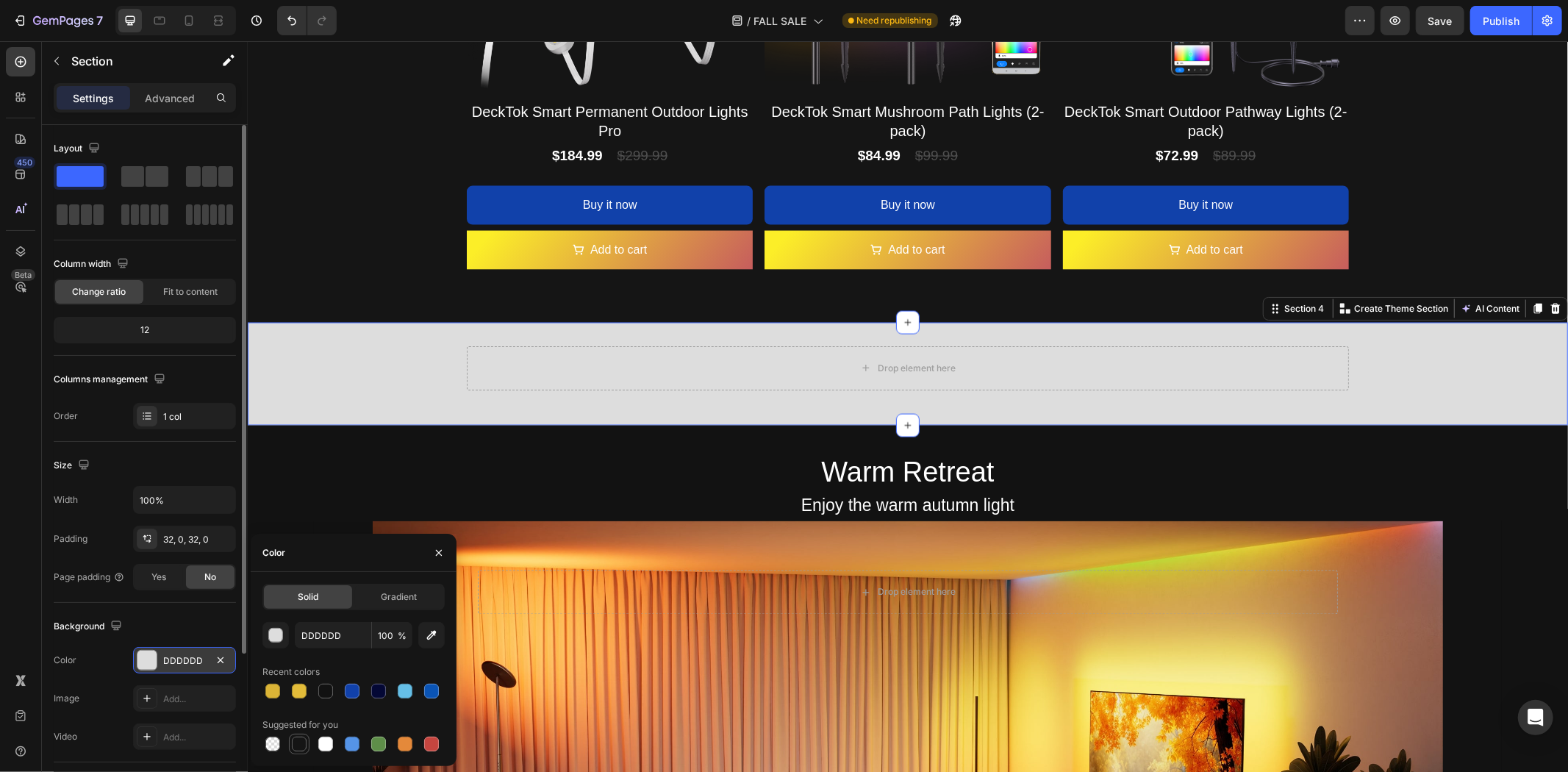
click at [298, 741] on div at bounding box center [299, 743] width 15 height 15
type input "151515"
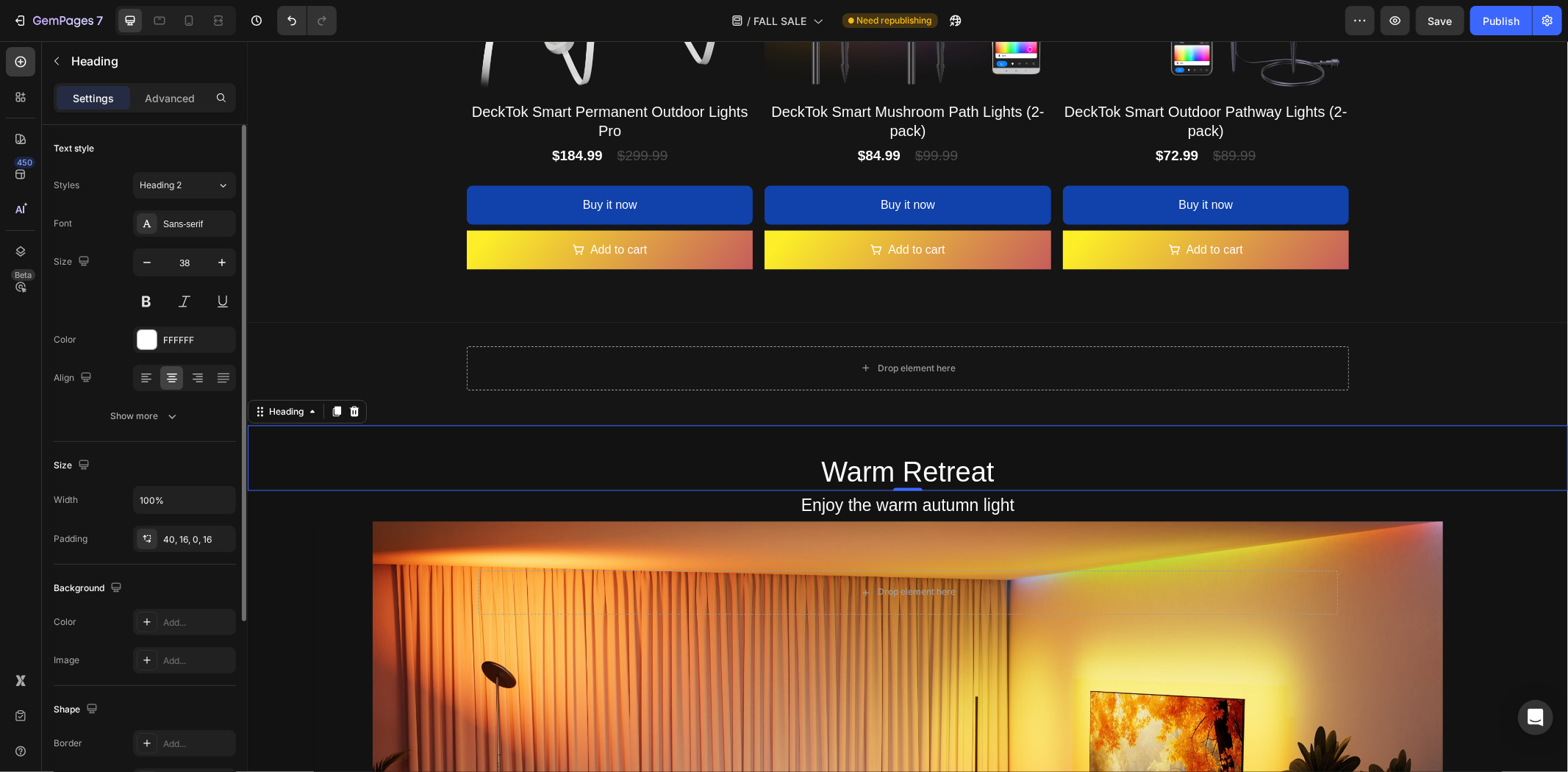
click at [712, 462] on h2 "Warm Retreat" at bounding box center [907, 458] width 1320 height 66
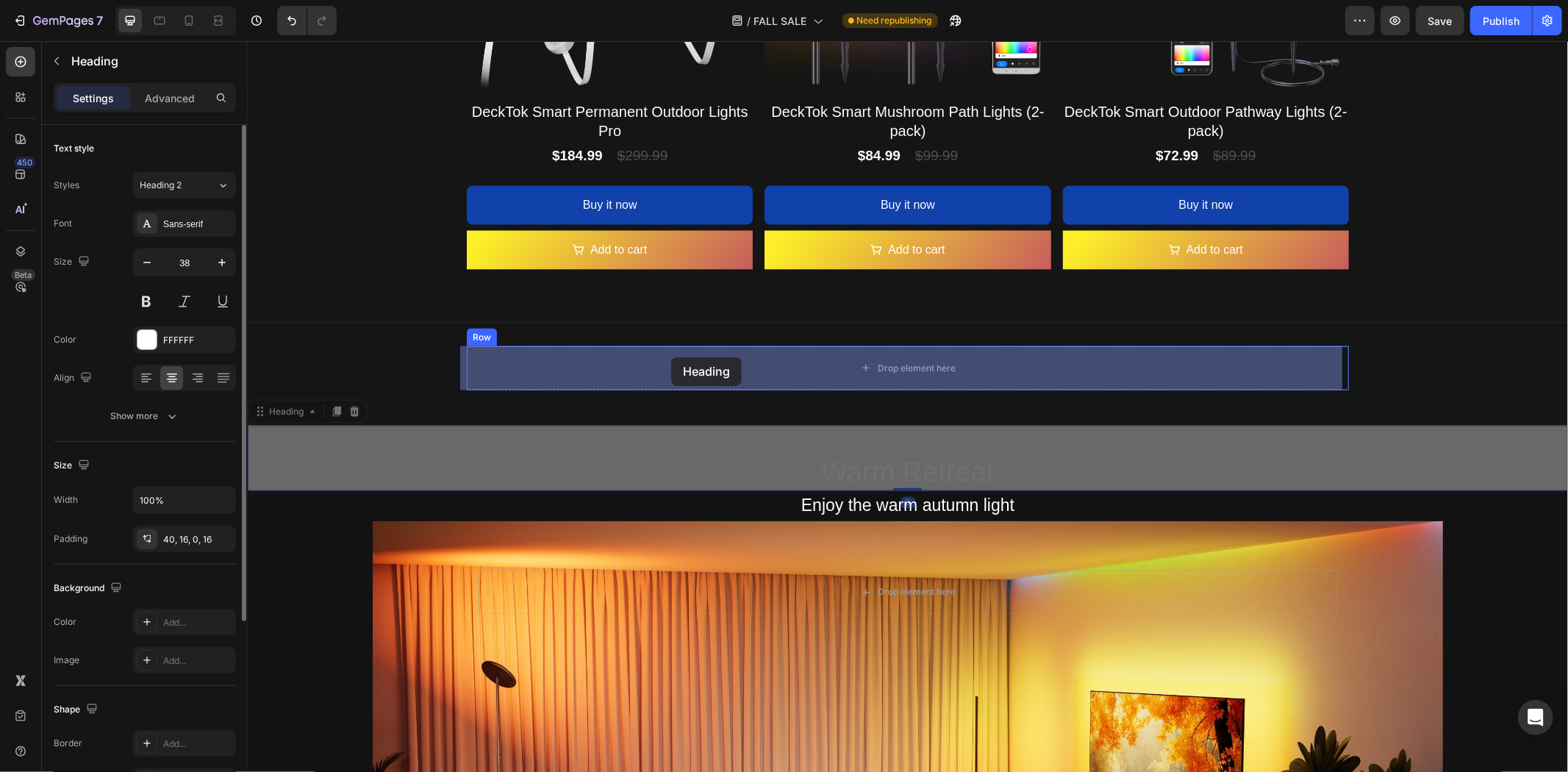
drag, startPoint x: 277, startPoint y: 413, endPoint x: 738, endPoint y: 417, distance: 461.0
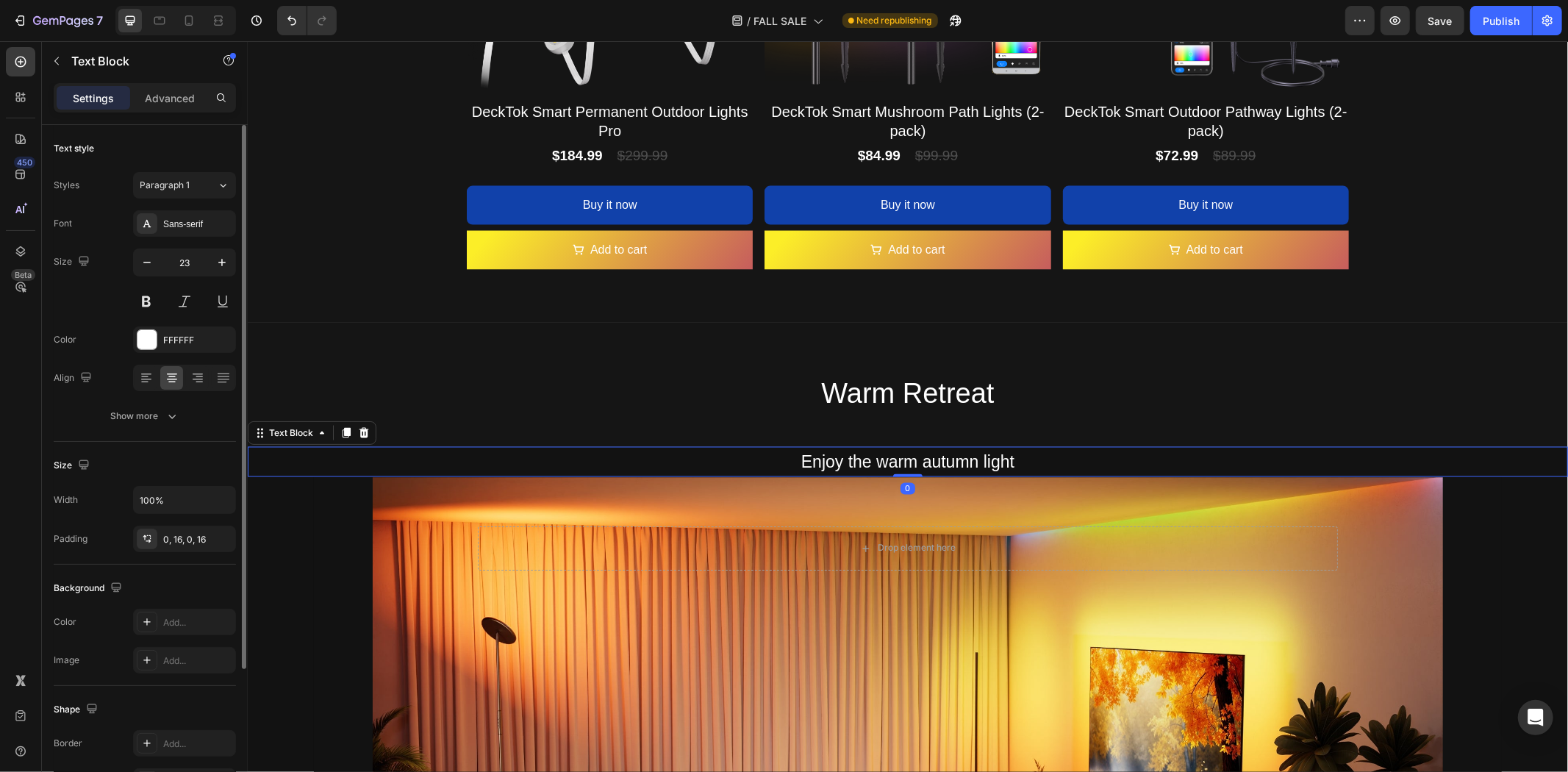
click at [799, 464] on p "Enjoy the warm autumn light" at bounding box center [907, 461] width 1297 height 30
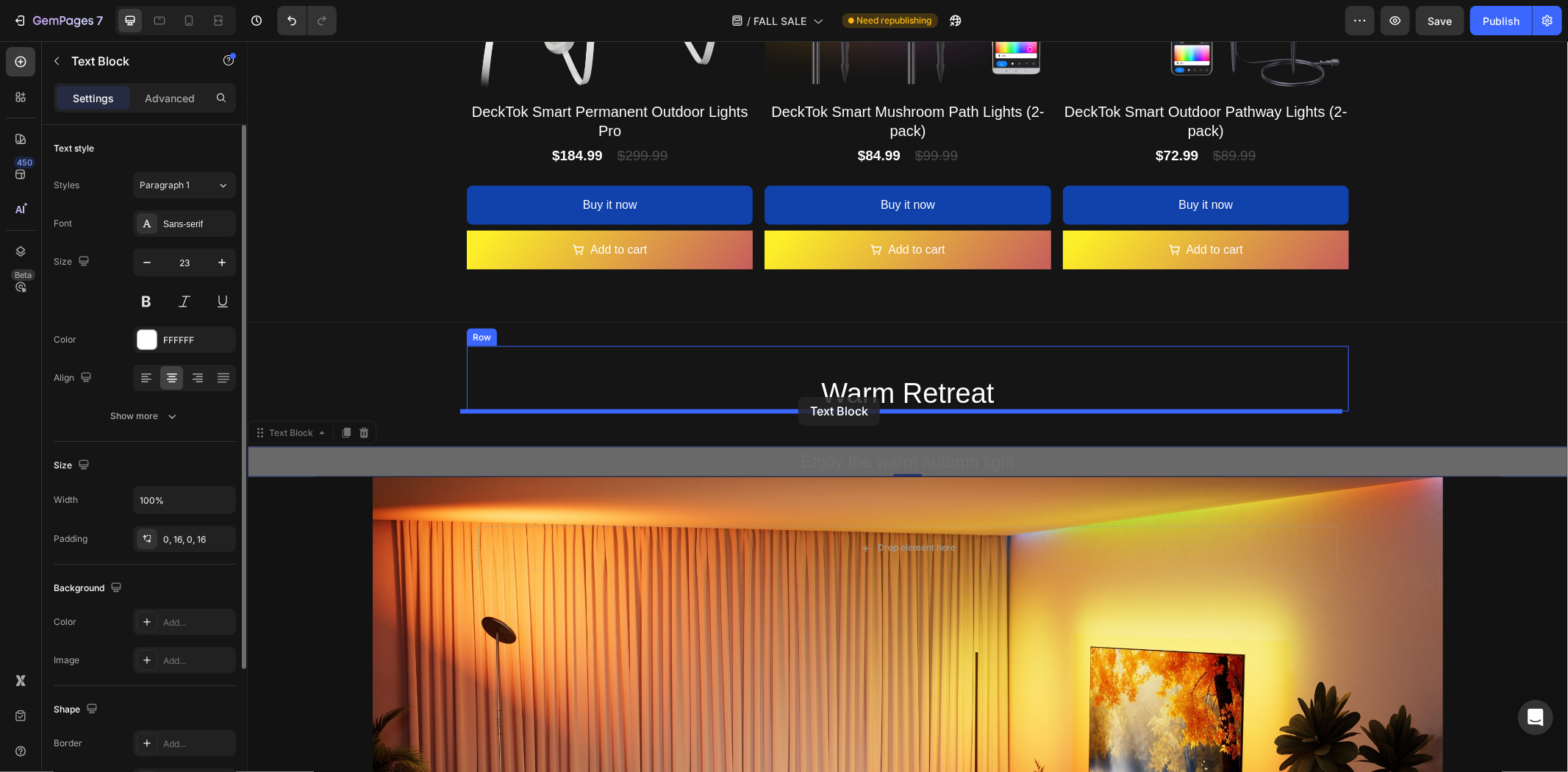
drag, startPoint x: 293, startPoint y: 433, endPoint x: 798, endPoint y: 396, distance: 506.4
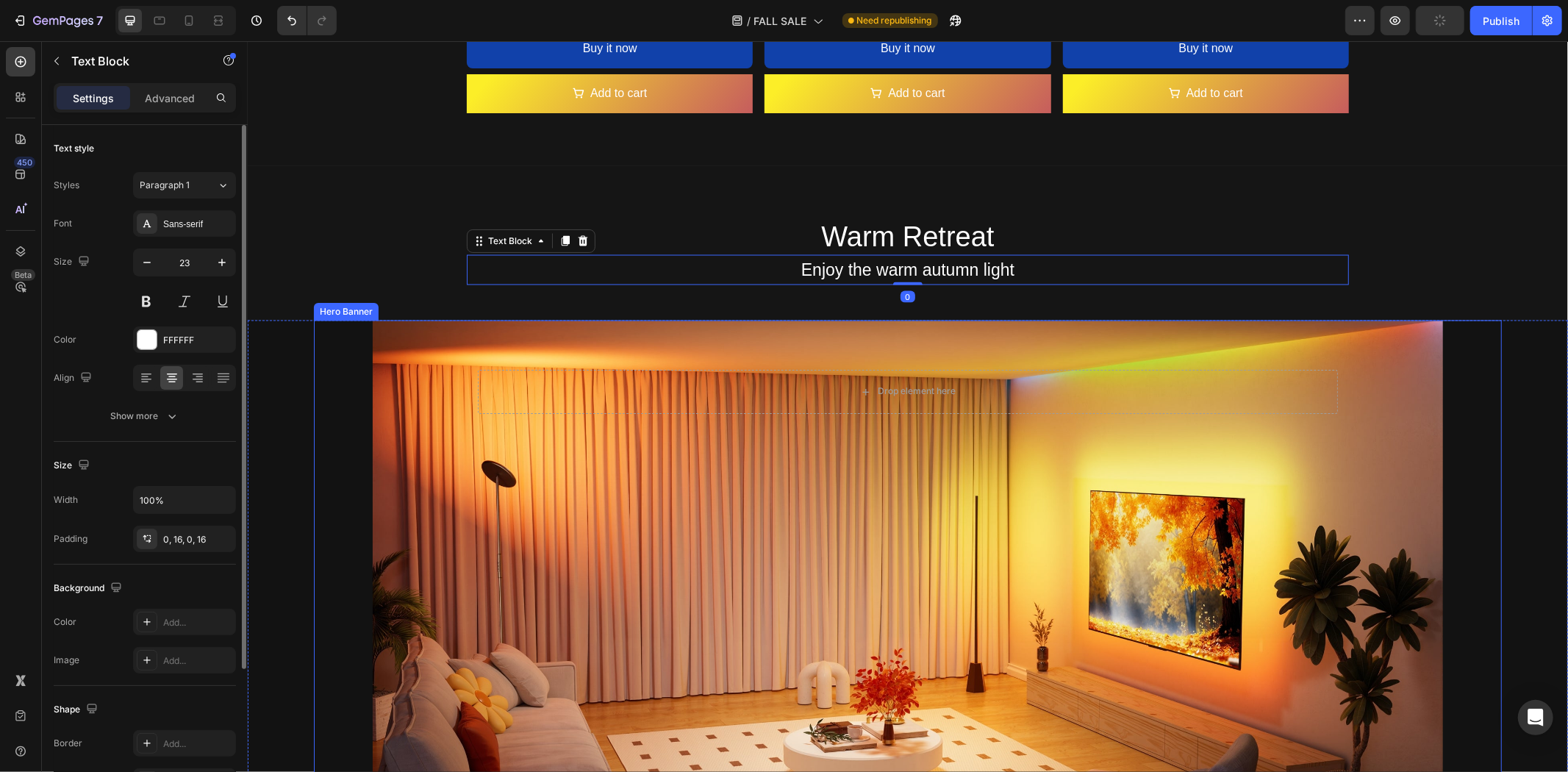
scroll to position [2083, 0]
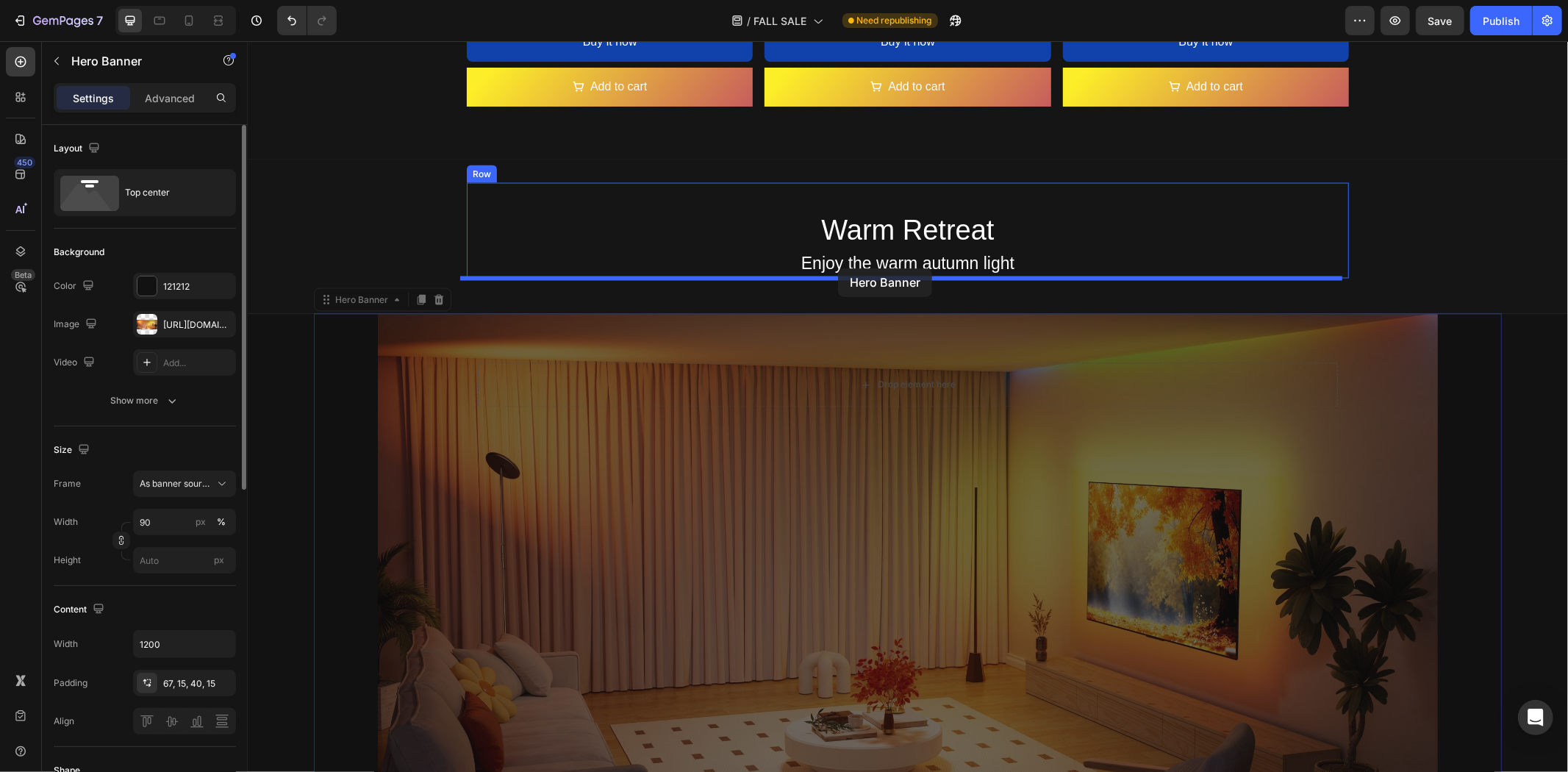
drag, startPoint x: 342, startPoint y: 306, endPoint x: 837, endPoint y: 268, distance: 496.5
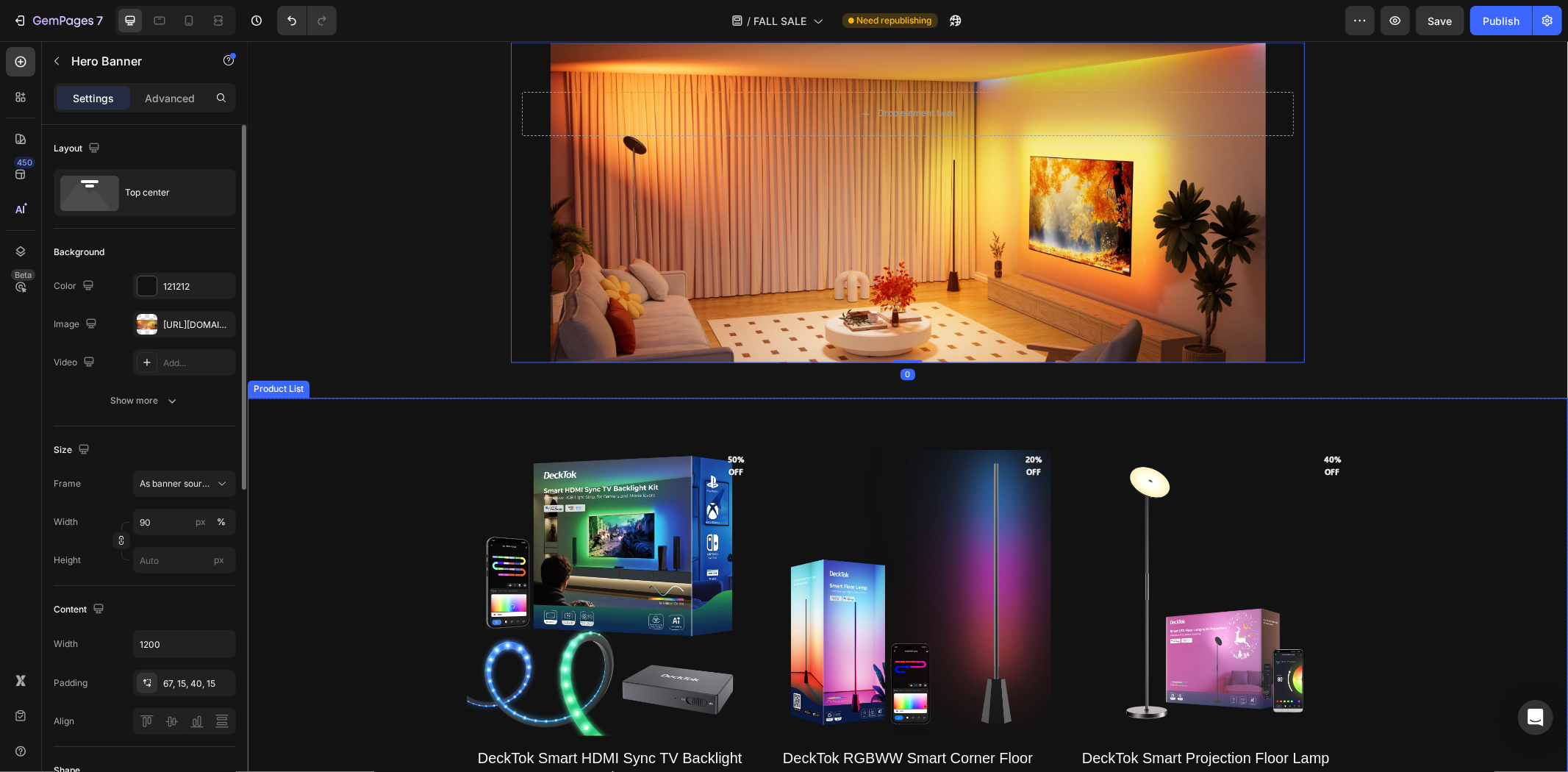
scroll to position [2328, 0]
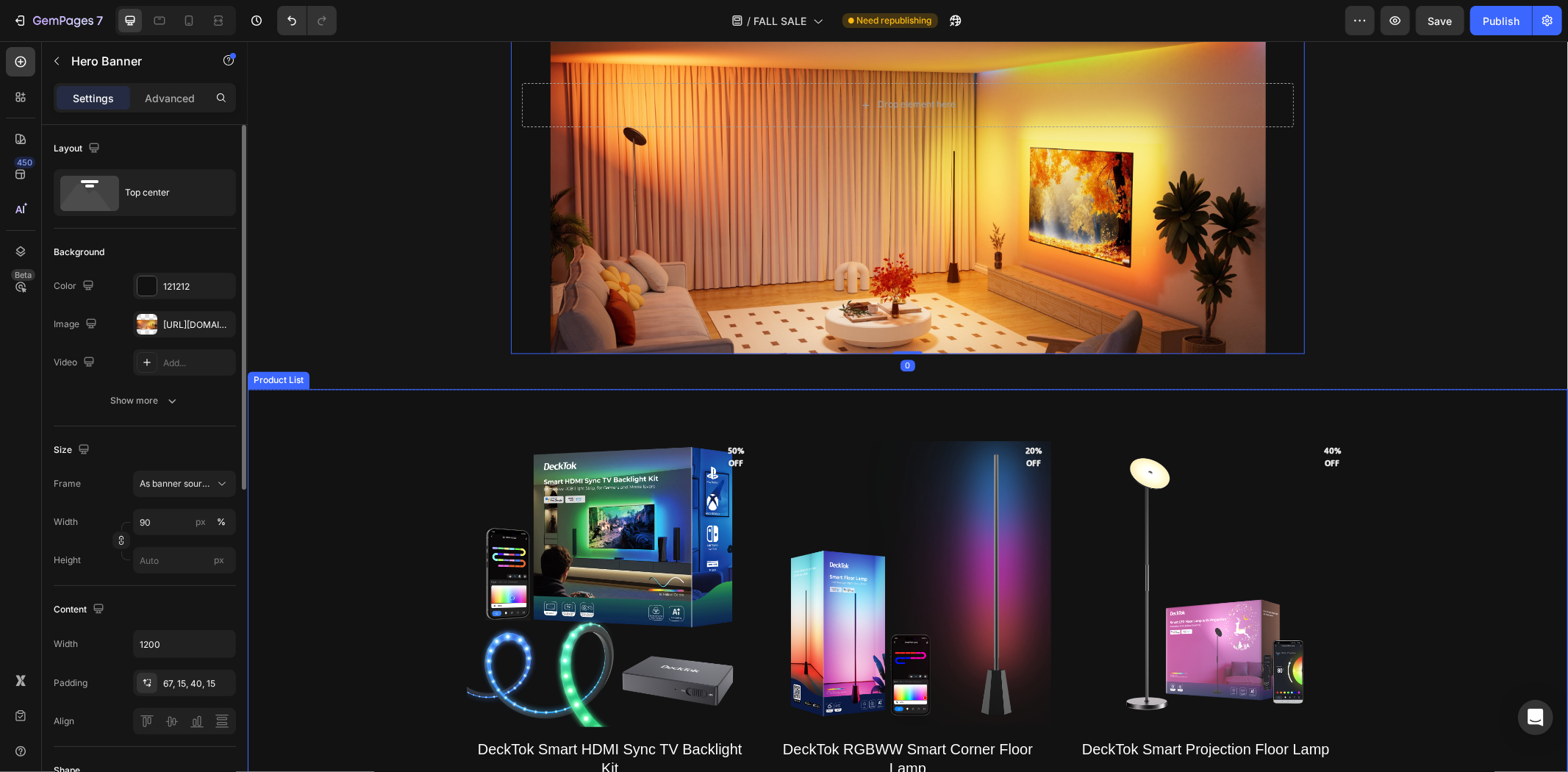
click at [400, 468] on div "Product Images 50% off Product Badge 50% off Product Badge DeckTok Smart HDMI S…" at bounding box center [907, 657] width 1320 height 536
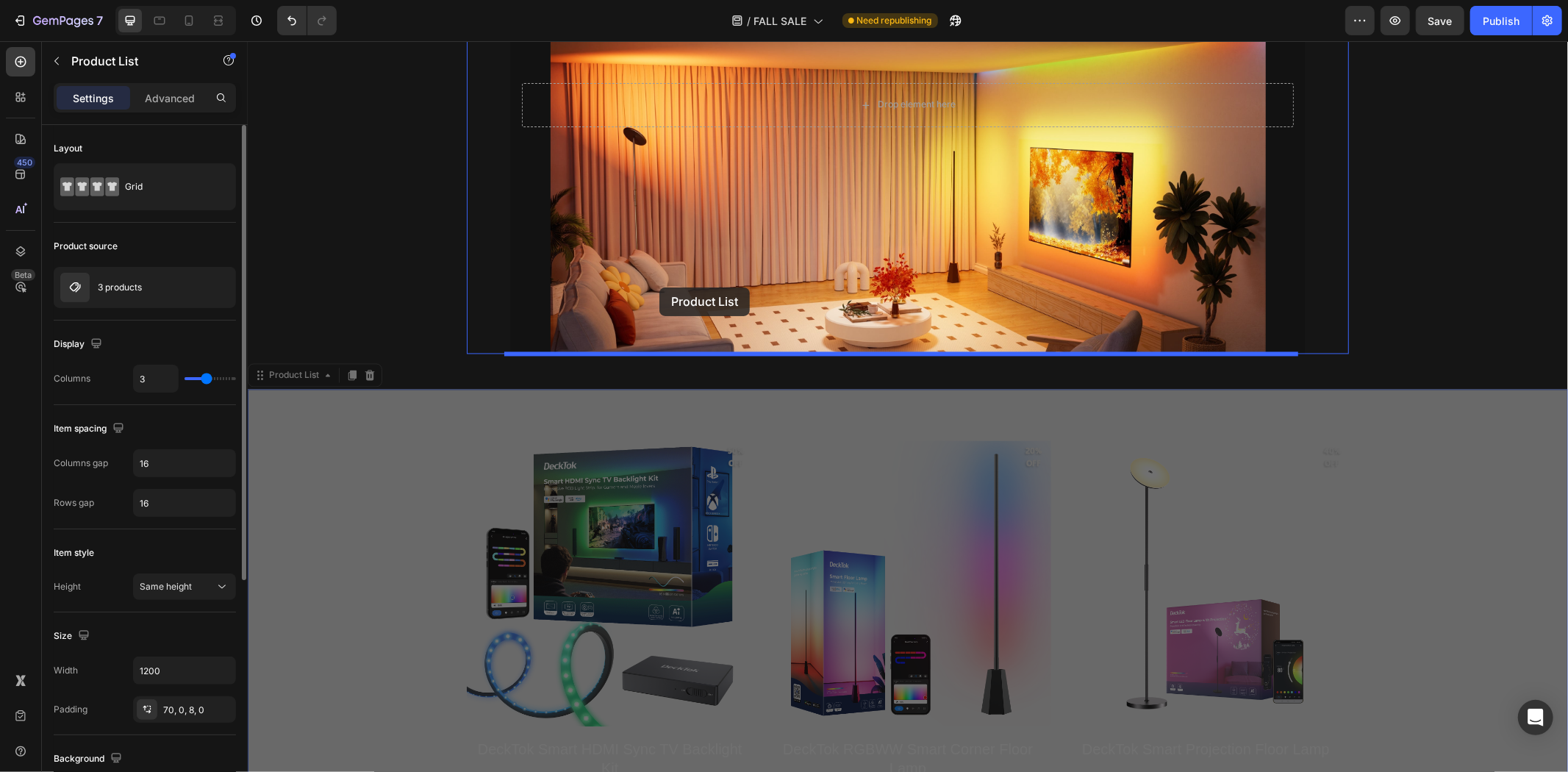
drag, startPoint x: 297, startPoint y: 376, endPoint x: 659, endPoint y: 286, distance: 373.0
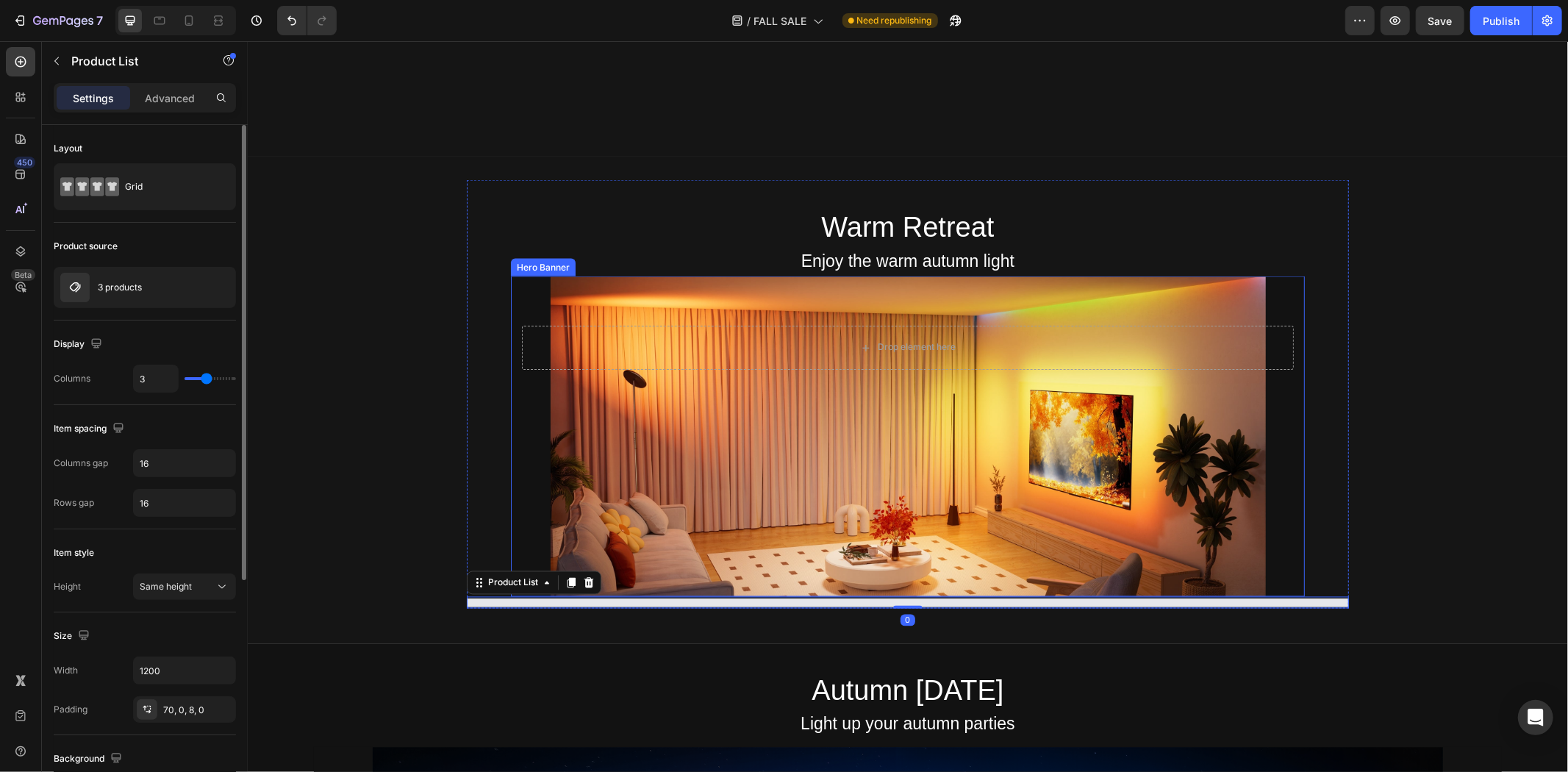
scroll to position [2083, 0]
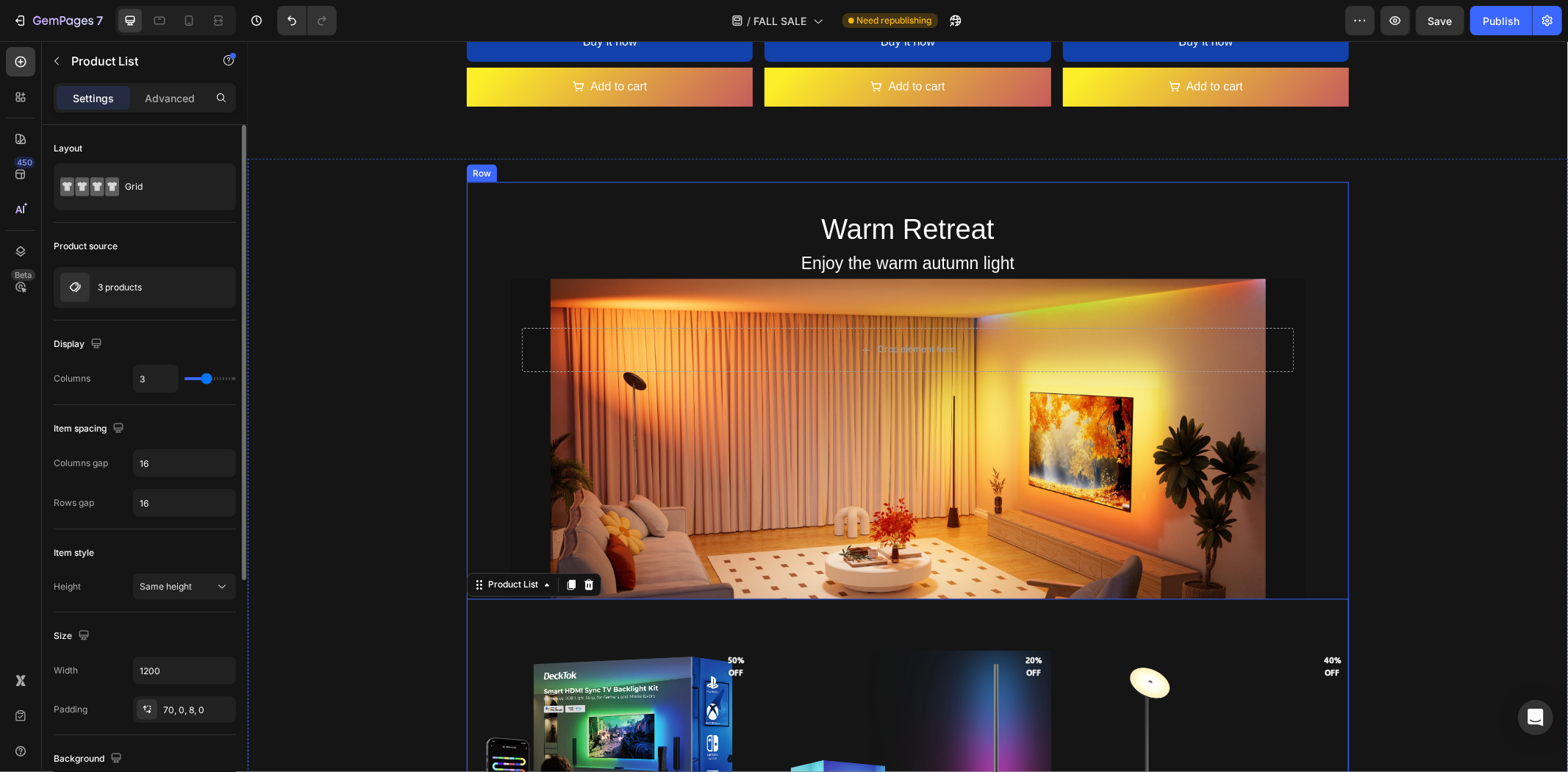
click at [482, 386] on div "Warm Retreat Heading Enjoy the warm autumn light Text Block Drop element here H…" at bounding box center [907, 658] width 882 height 952
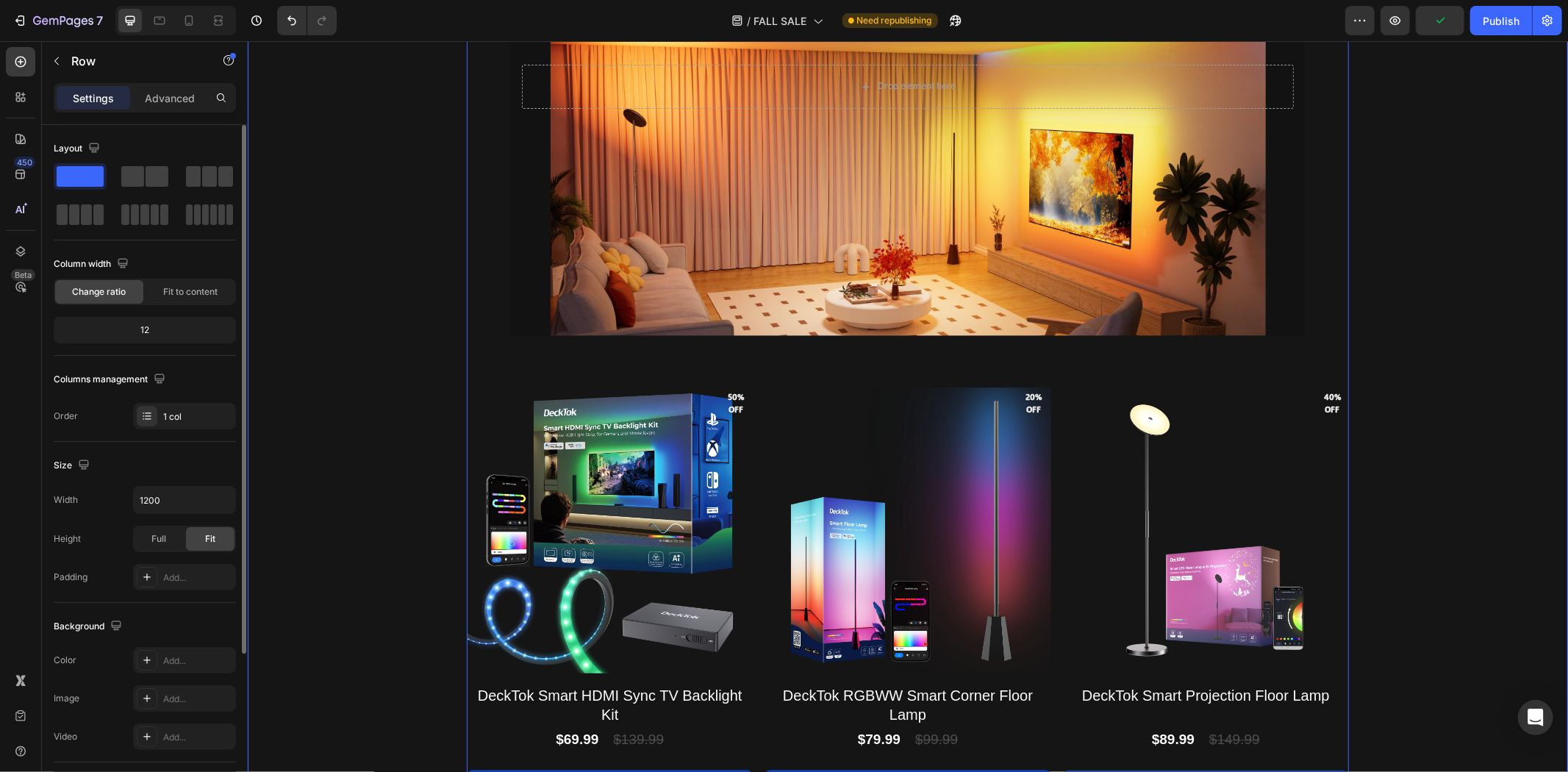
scroll to position [2328, 0]
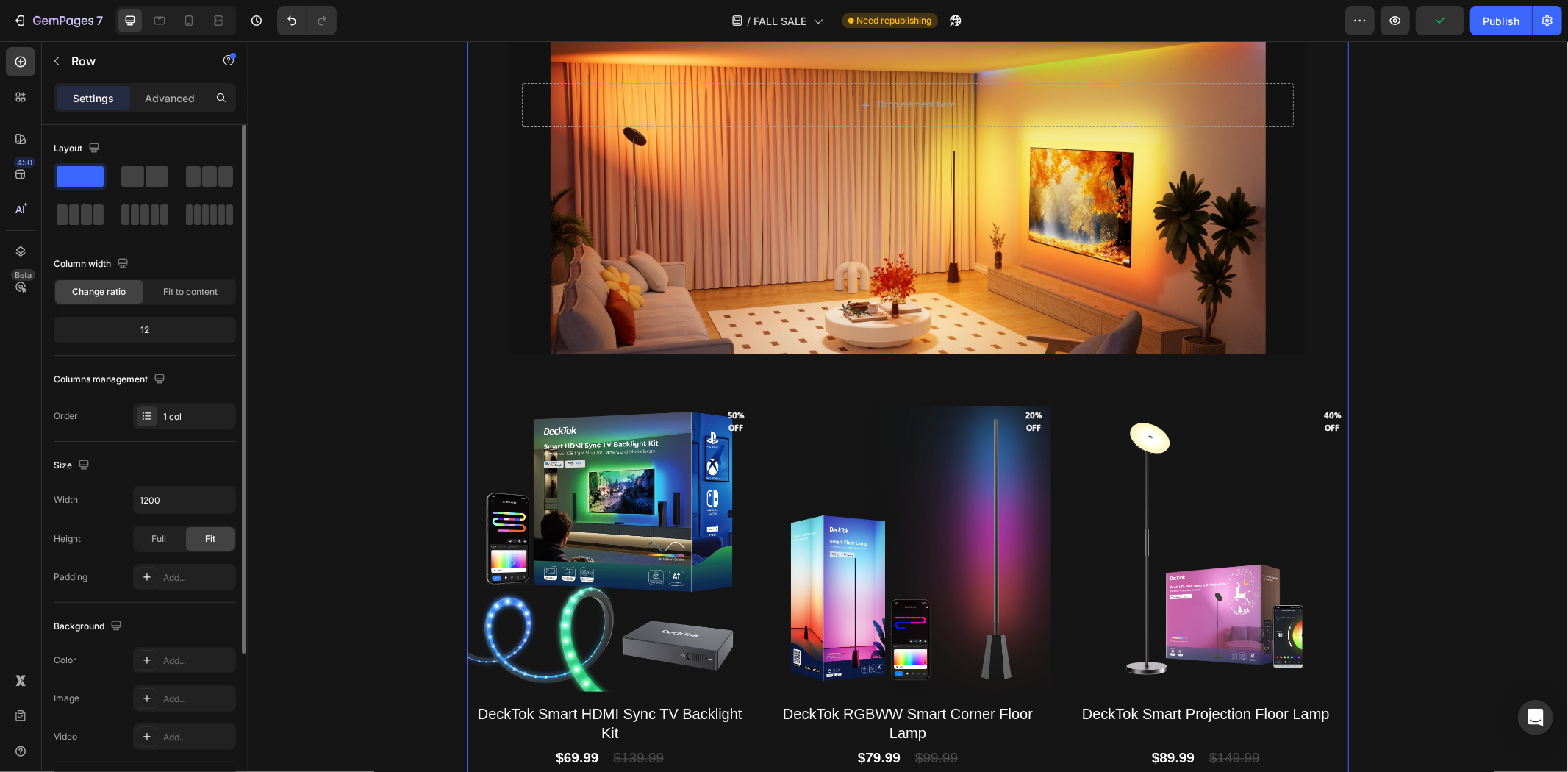
click at [480, 231] on div "Warm Retreat Heading Enjoy the warm autumn light Text Block Drop element here H…" at bounding box center [907, 413] width 882 height 952
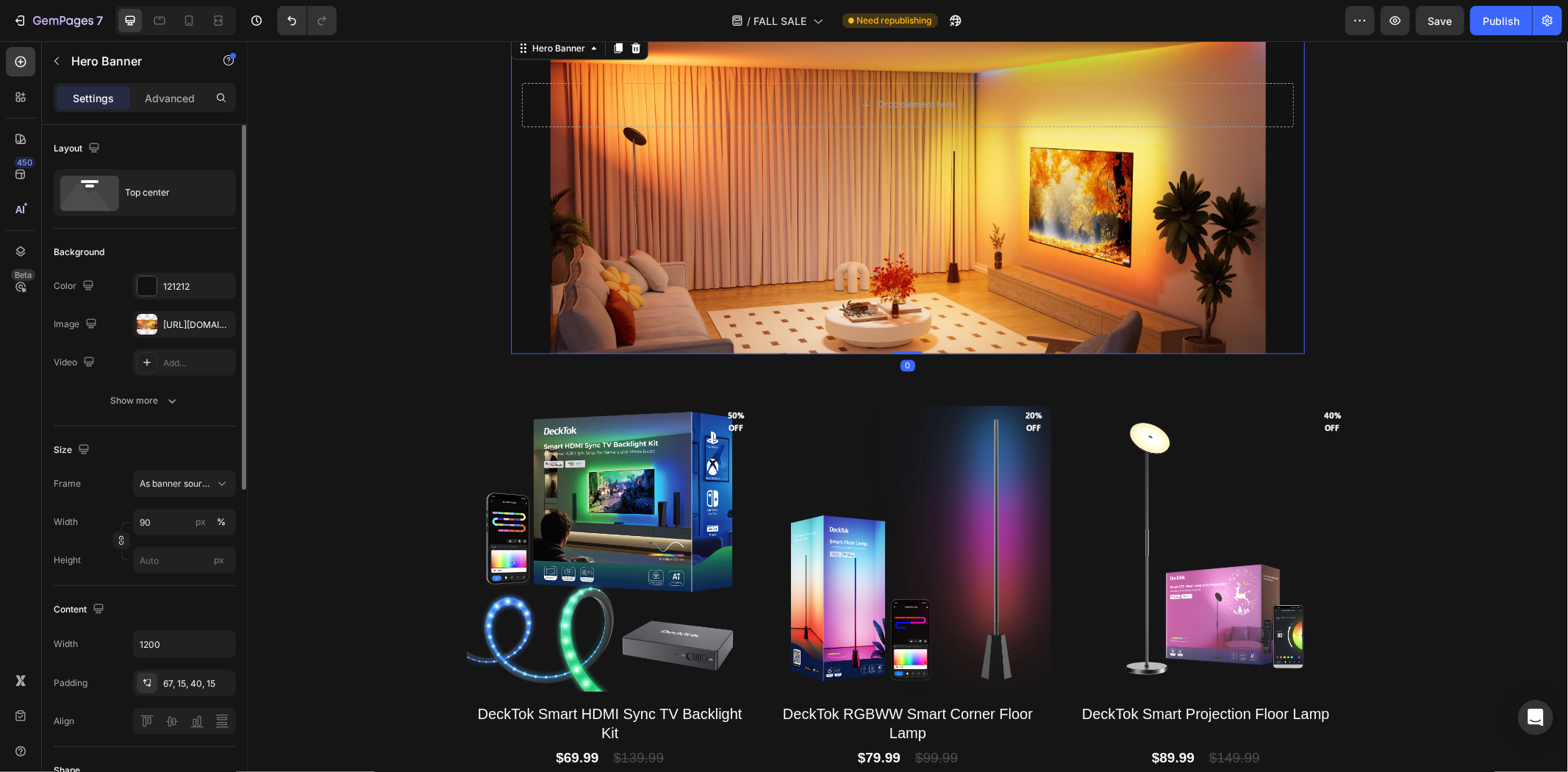
click at [590, 258] on div "Background Image" at bounding box center [907, 193] width 794 height 320
click at [173, 511] on input "90" at bounding box center [184, 522] width 103 height 26
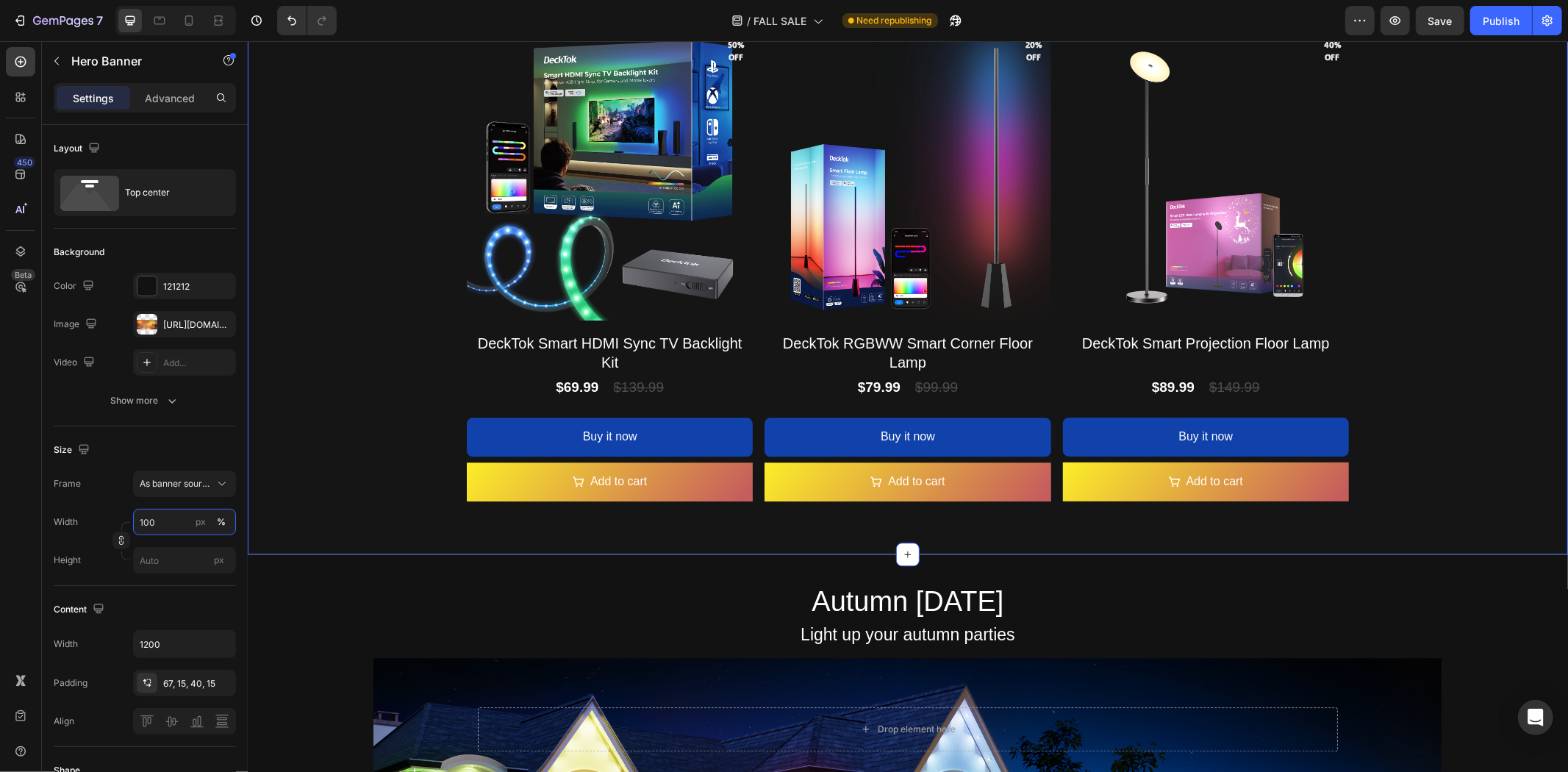
scroll to position [3062, 0]
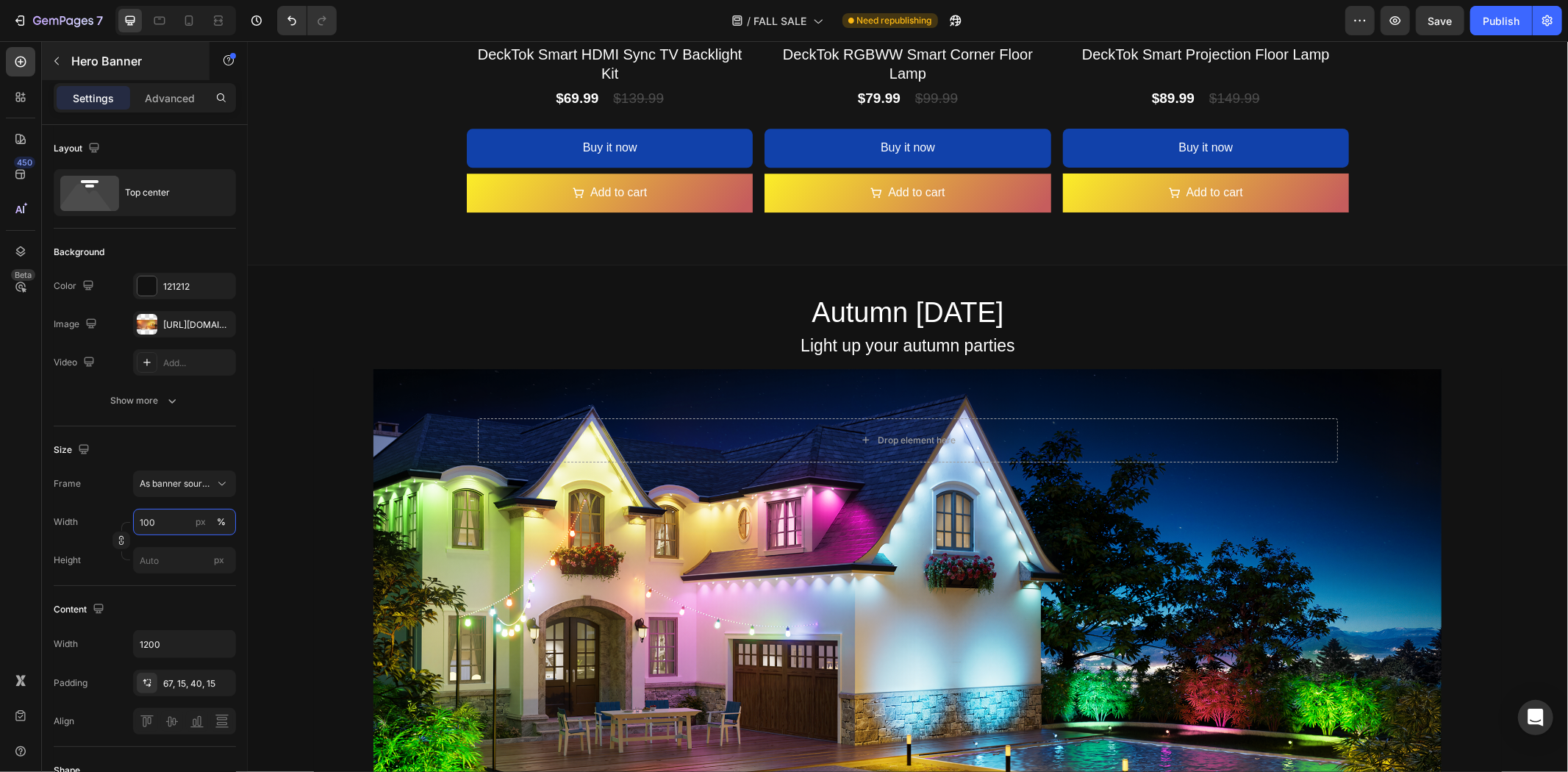
type input "100"
click at [61, 60] on icon "button" at bounding box center [57, 60] width 12 height 12
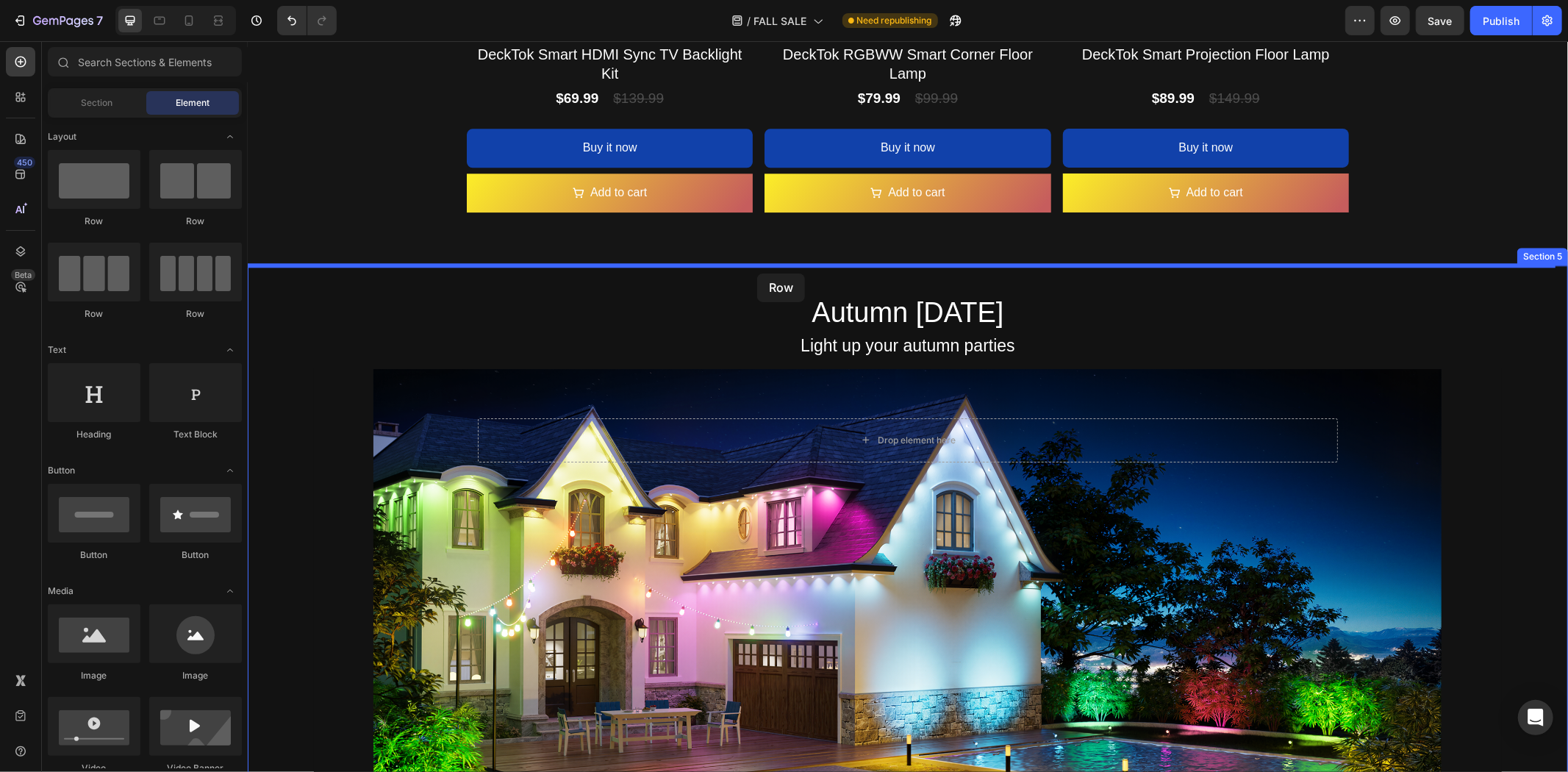
drag, startPoint x: 394, startPoint y: 237, endPoint x: 757, endPoint y: 273, distance: 364.8
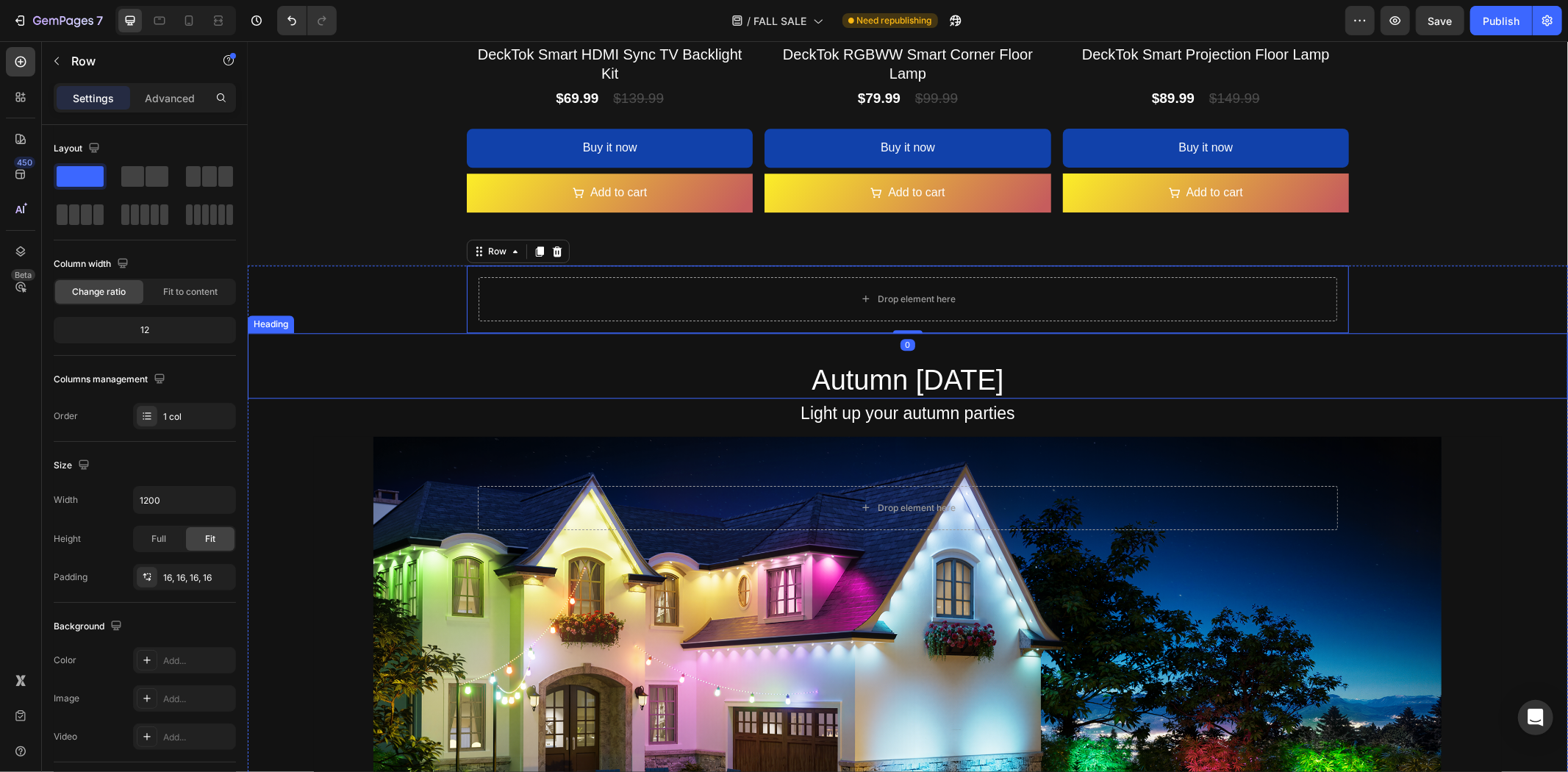
click at [784, 367] on h2 "Autumn [DATE]" at bounding box center [907, 365] width 1320 height 66
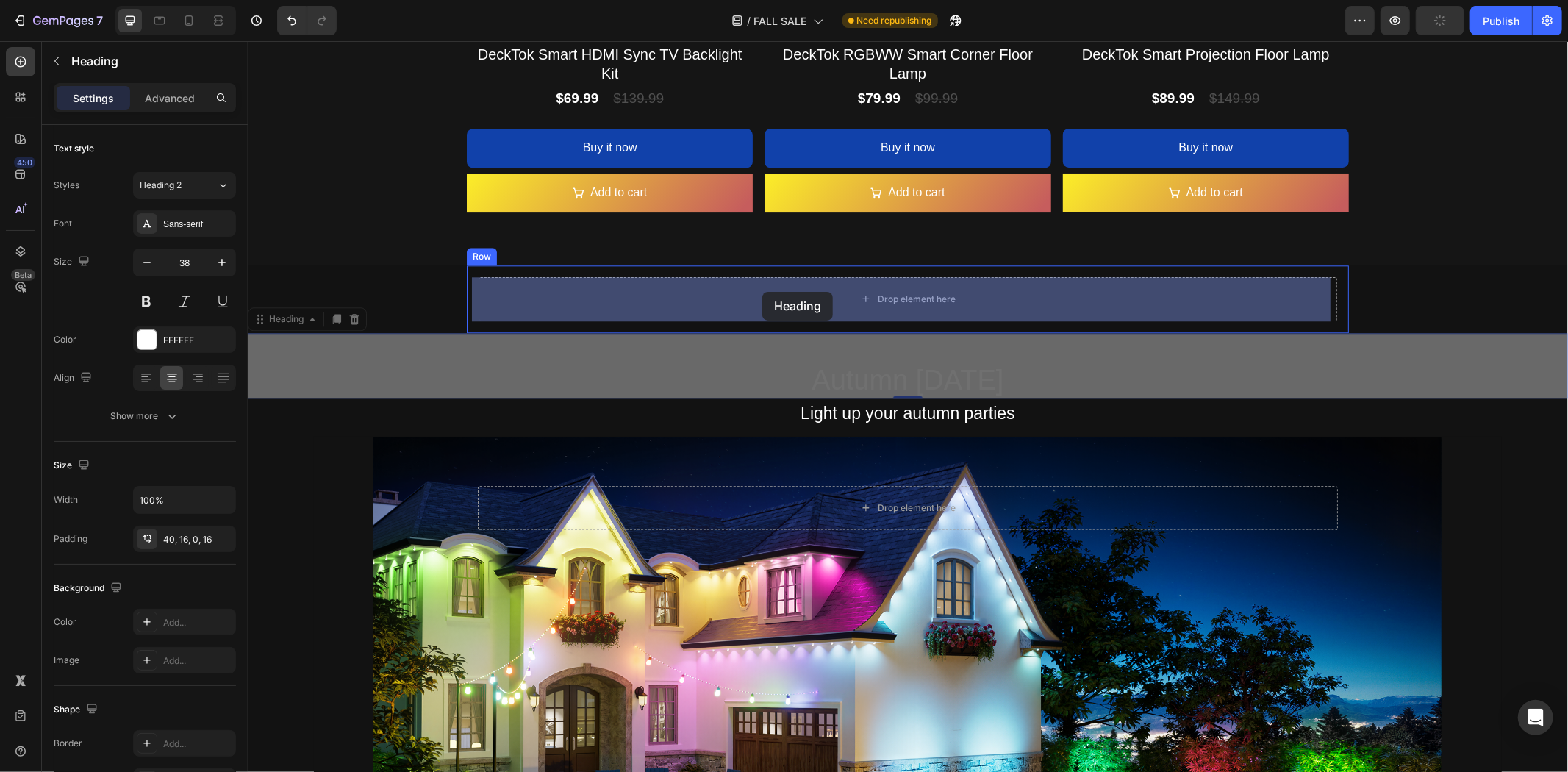
drag, startPoint x: 288, startPoint y: 314, endPoint x: 762, endPoint y: 291, distance: 474.6
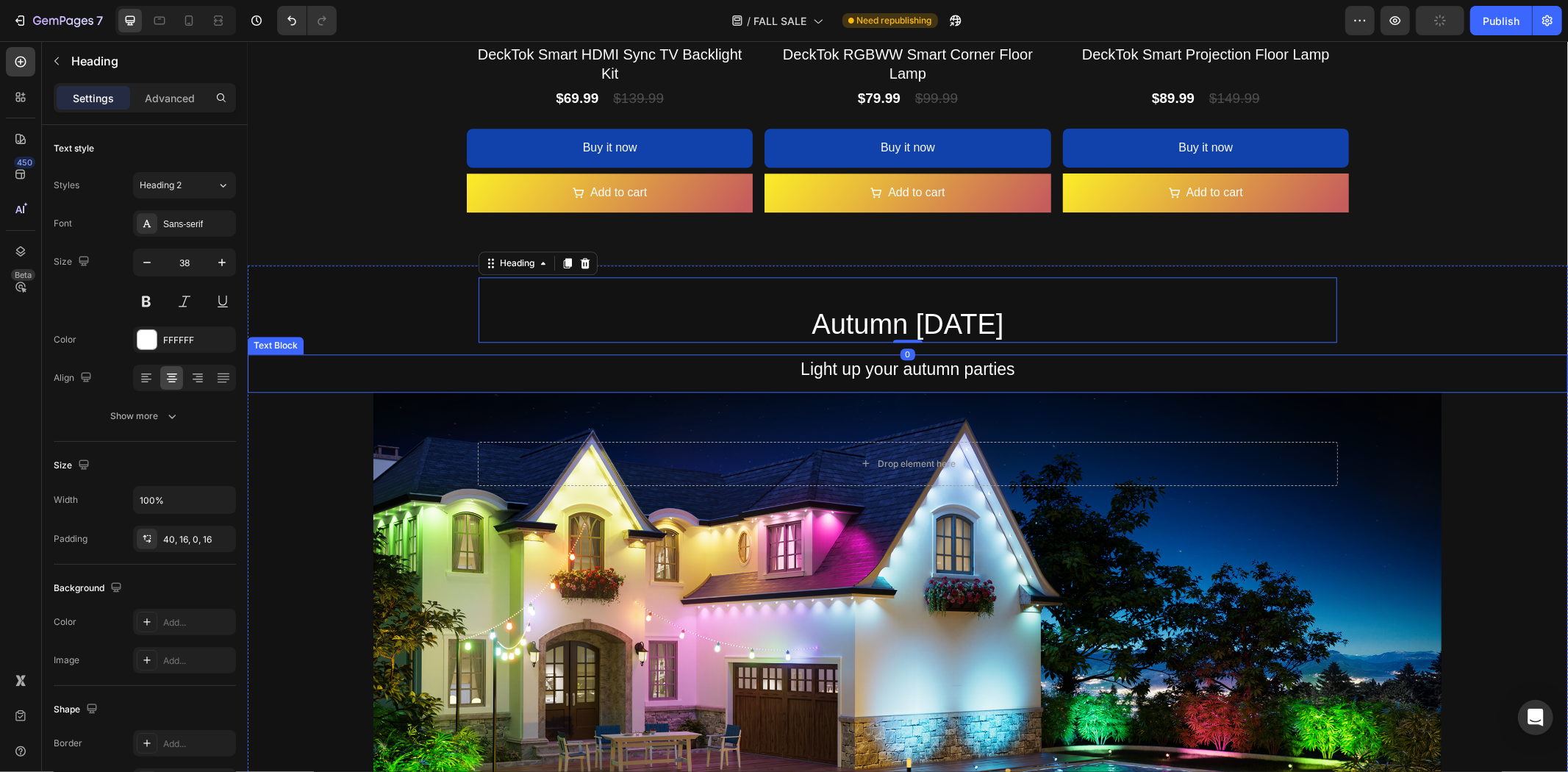
drag, startPoint x: 714, startPoint y: 365, endPoint x: 673, endPoint y: 365, distance: 41.0
click at [714, 365] on p "Light up your autumn parties" at bounding box center [907, 369] width 1297 height 30
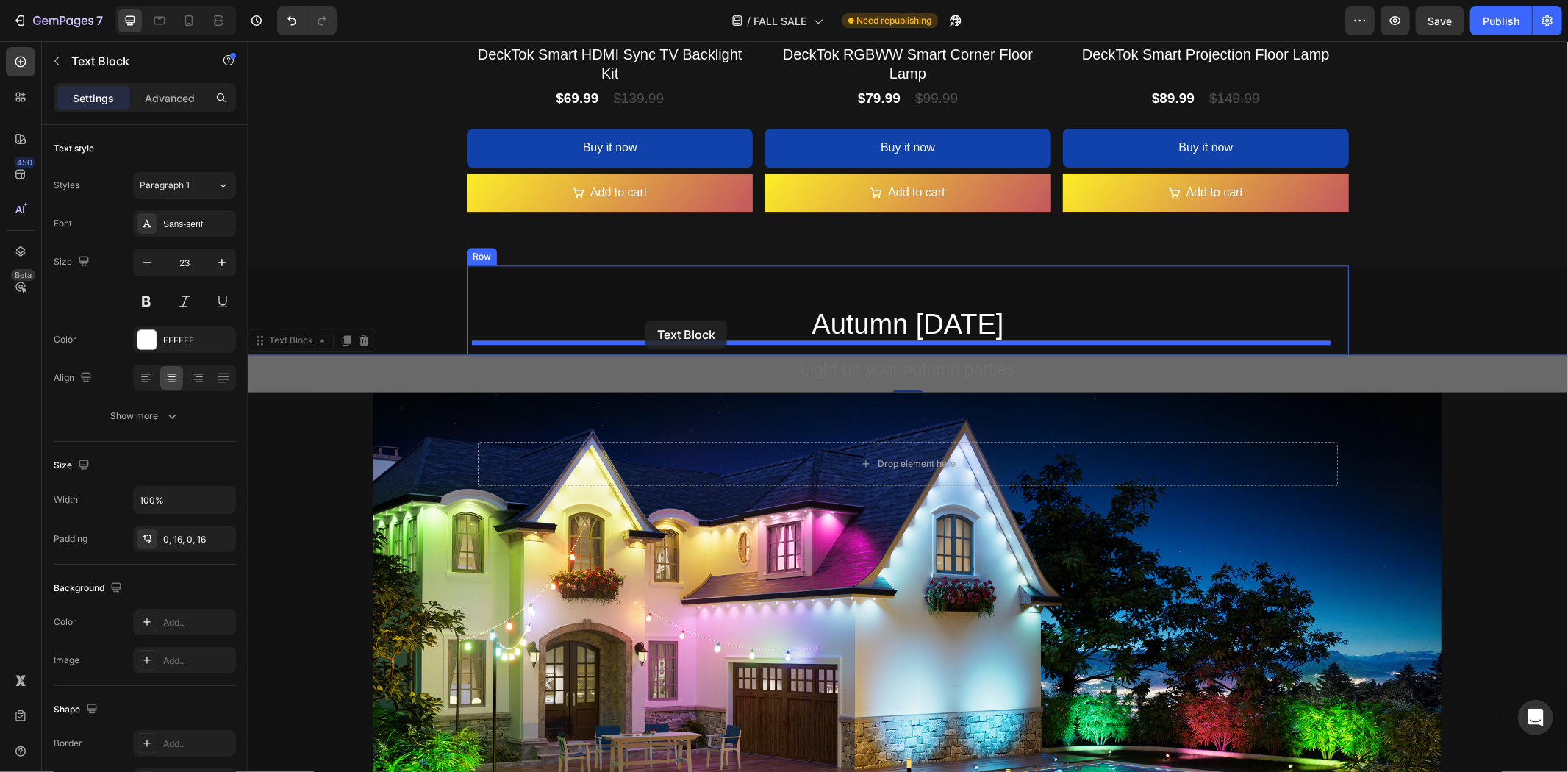
drag, startPoint x: 297, startPoint y: 341, endPoint x: 647, endPoint y: 320, distance: 350.6
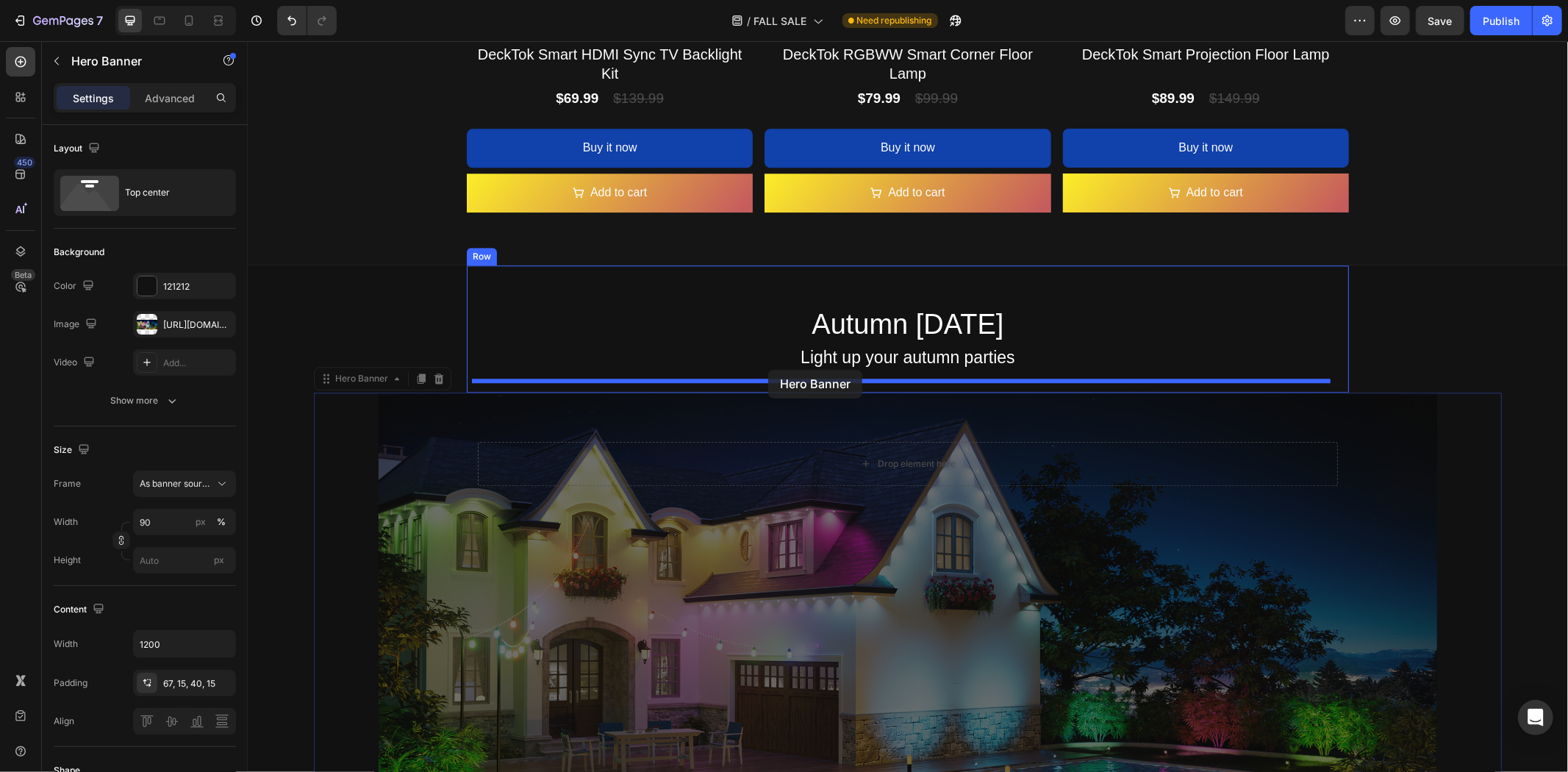
drag, startPoint x: 345, startPoint y: 385, endPoint x: 767, endPoint y: 369, distance: 422.3
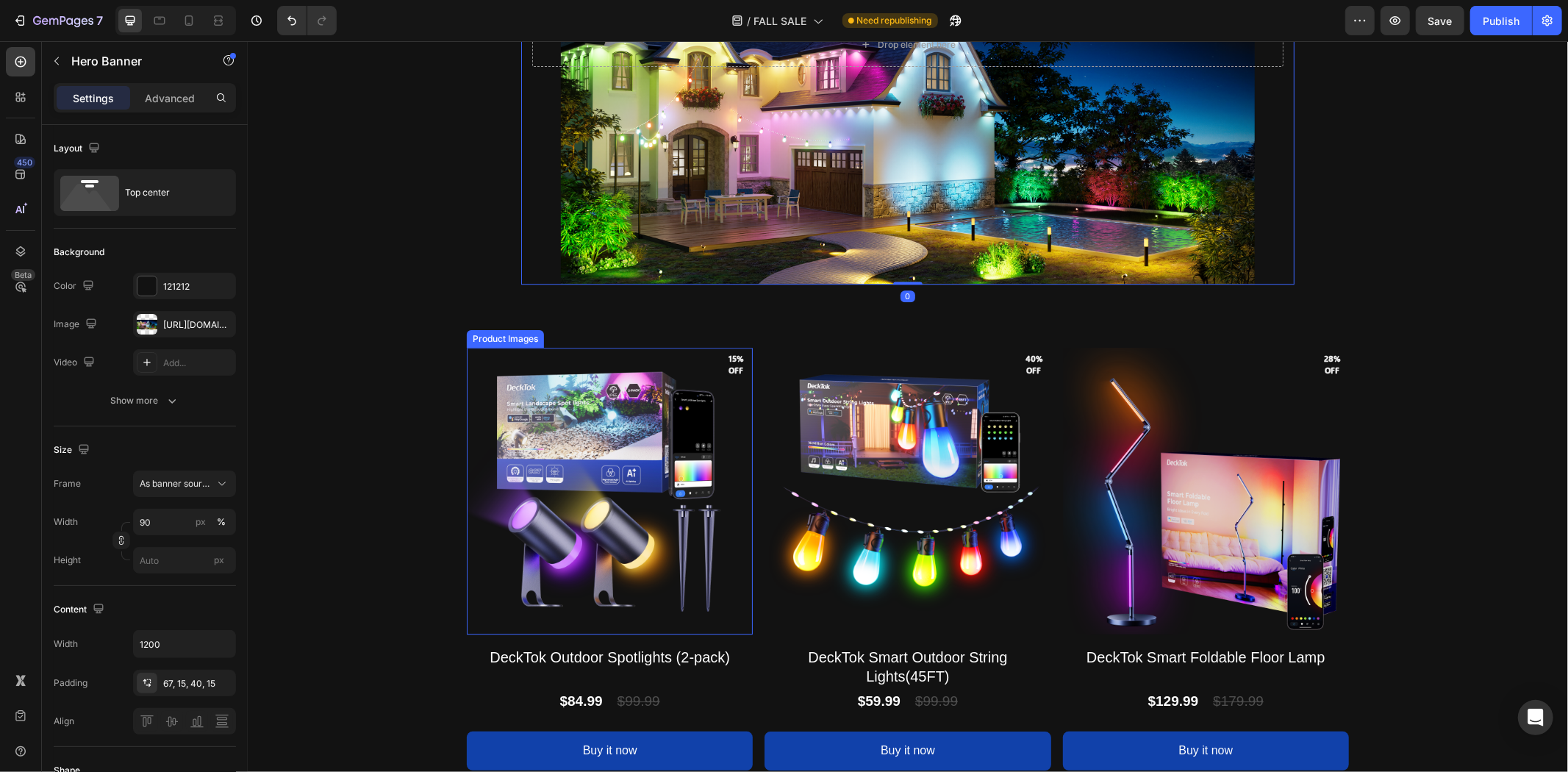
scroll to position [3471, 0]
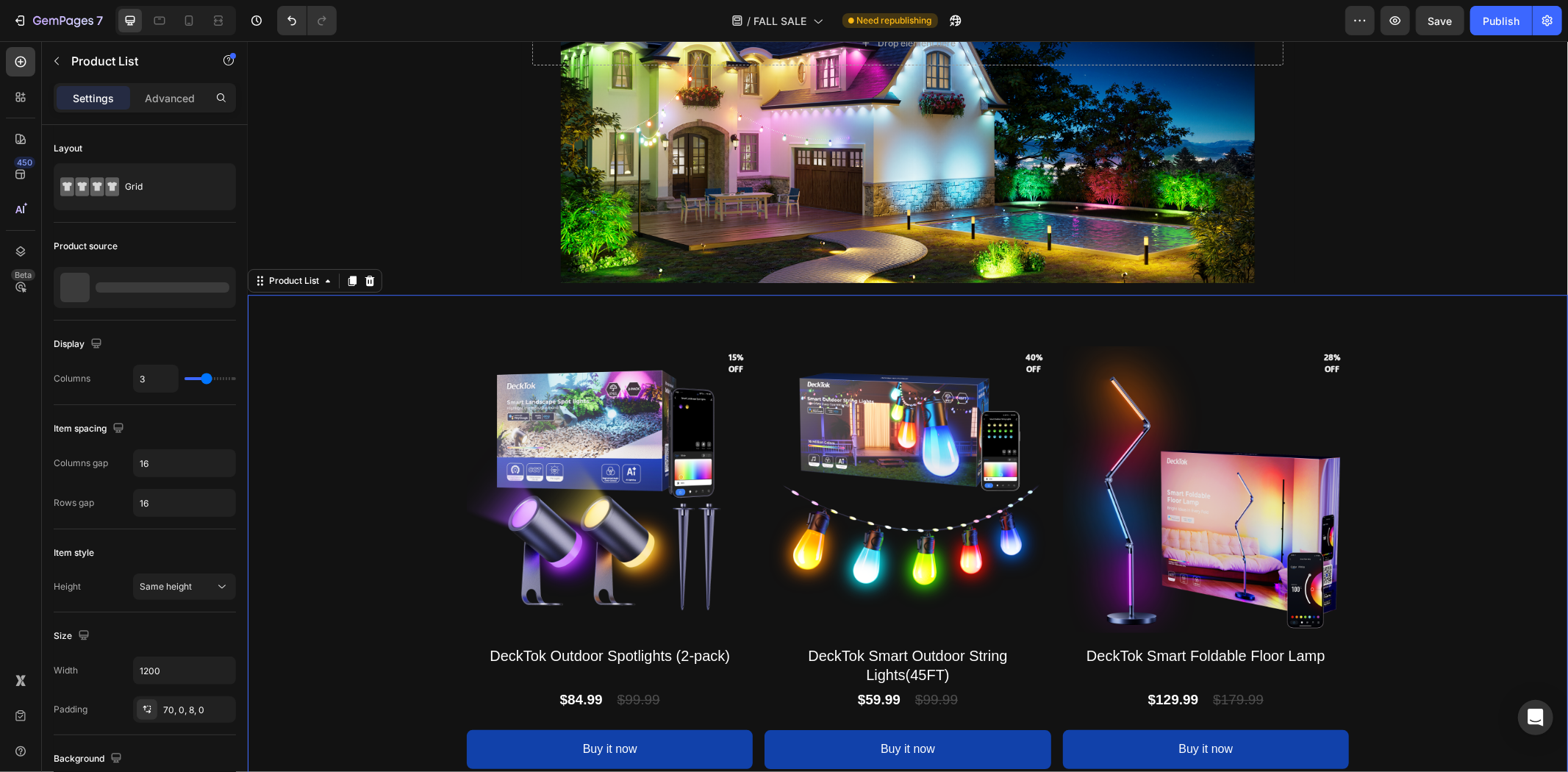
click at [425, 424] on div "Product Images 15% off Product Badge 15% off Product Badge DeckTok Outdoor Spot…" at bounding box center [907, 562] width 1320 height 536
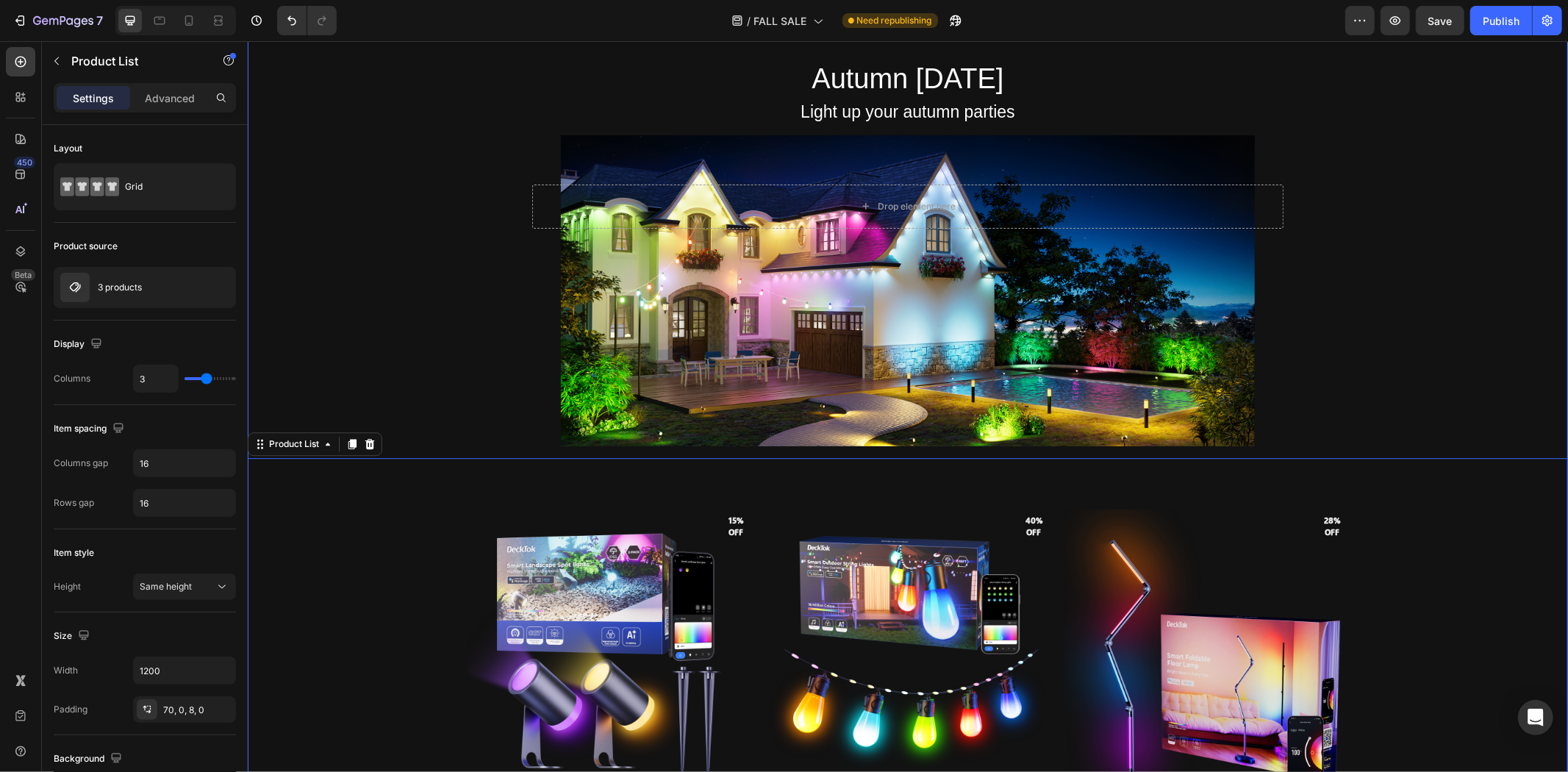
scroll to position [3145, 0]
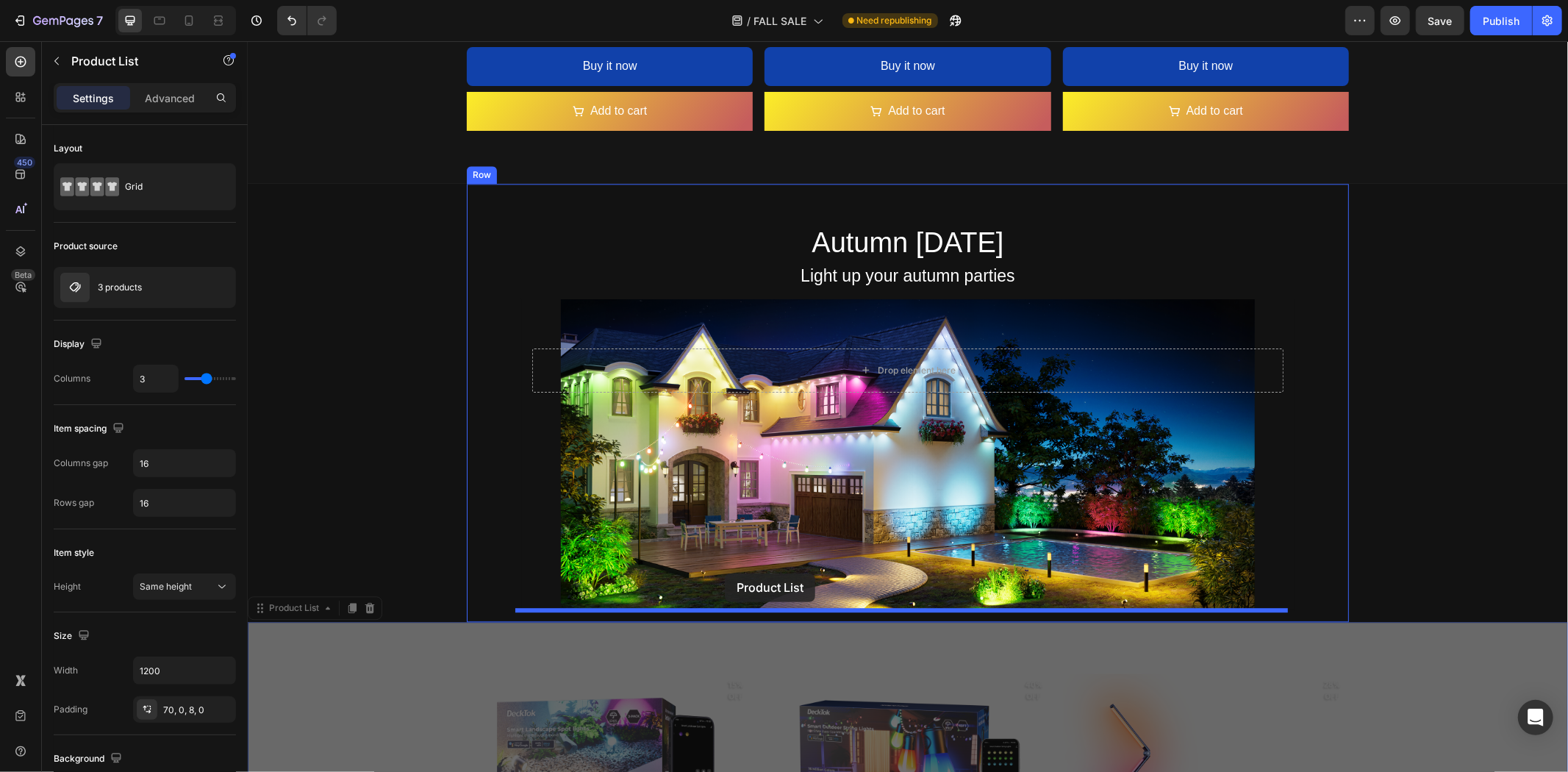
drag, startPoint x: 299, startPoint y: 606, endPoint x: 724, endPoint y: 573, distance: 426.3
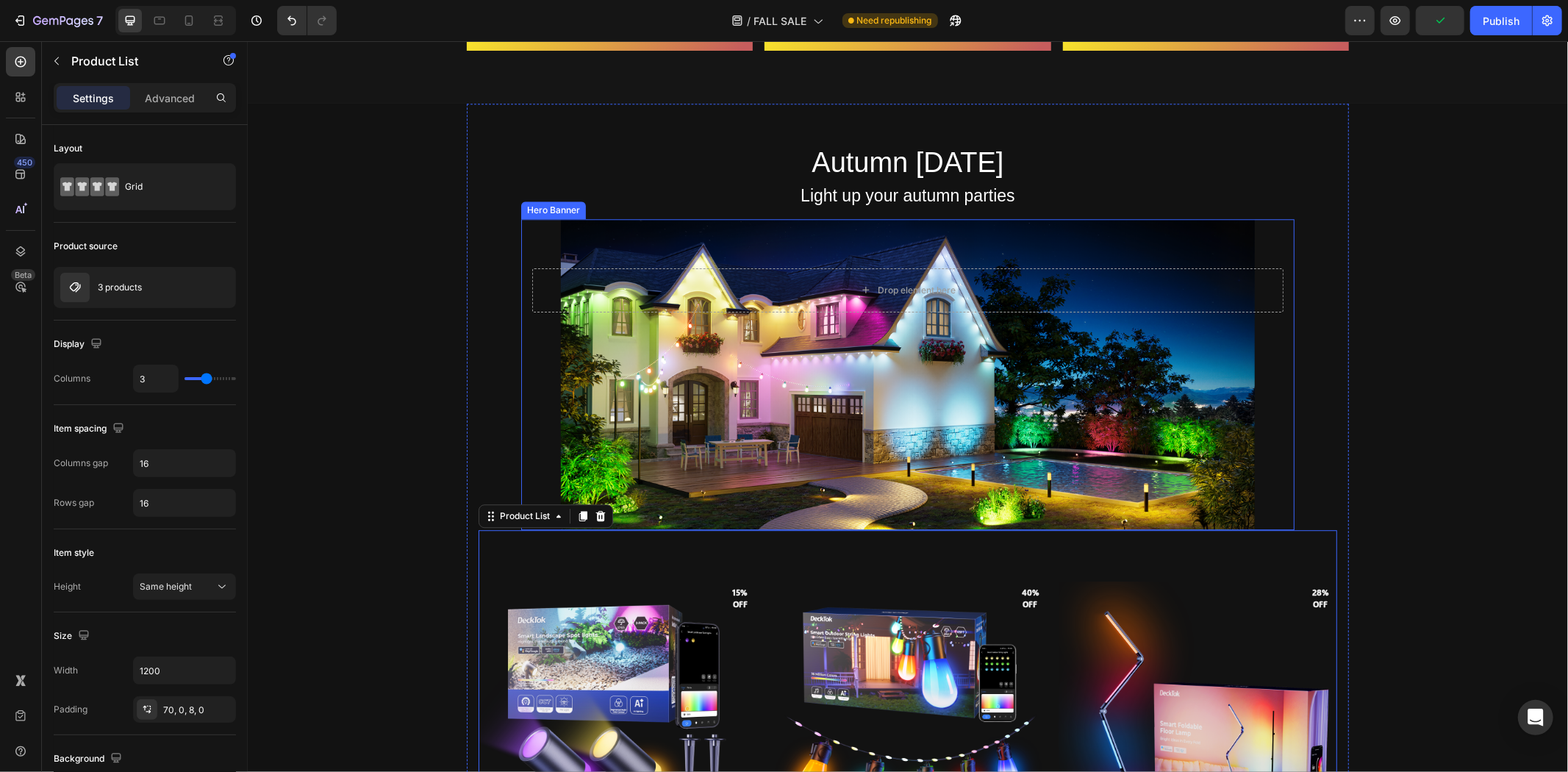
scroll to position [3226, 0]
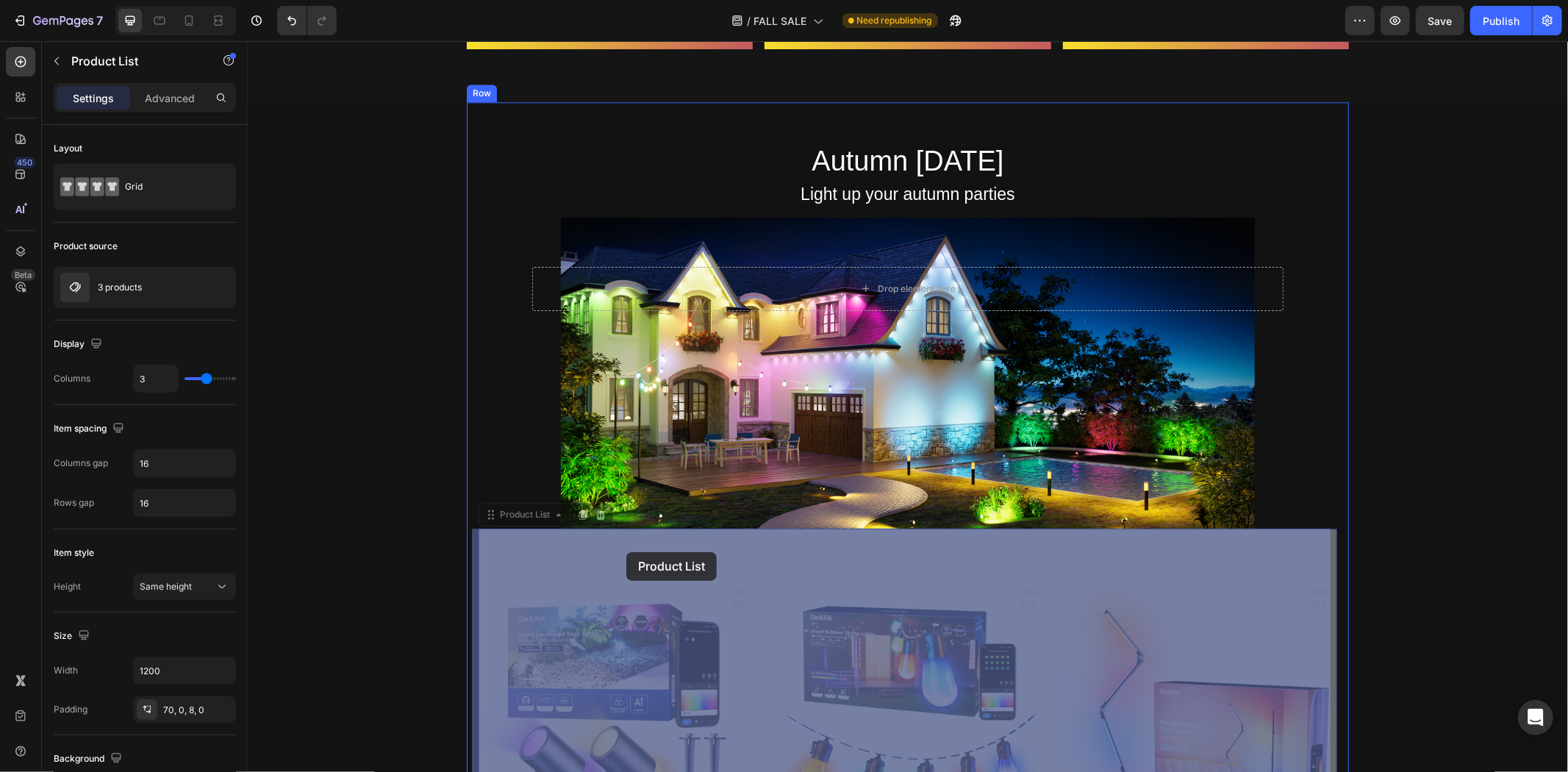
drag, startPoint x: 512, startPoint y: 516, endPoint x: 626, endPoint y: 551, distance: 119.3
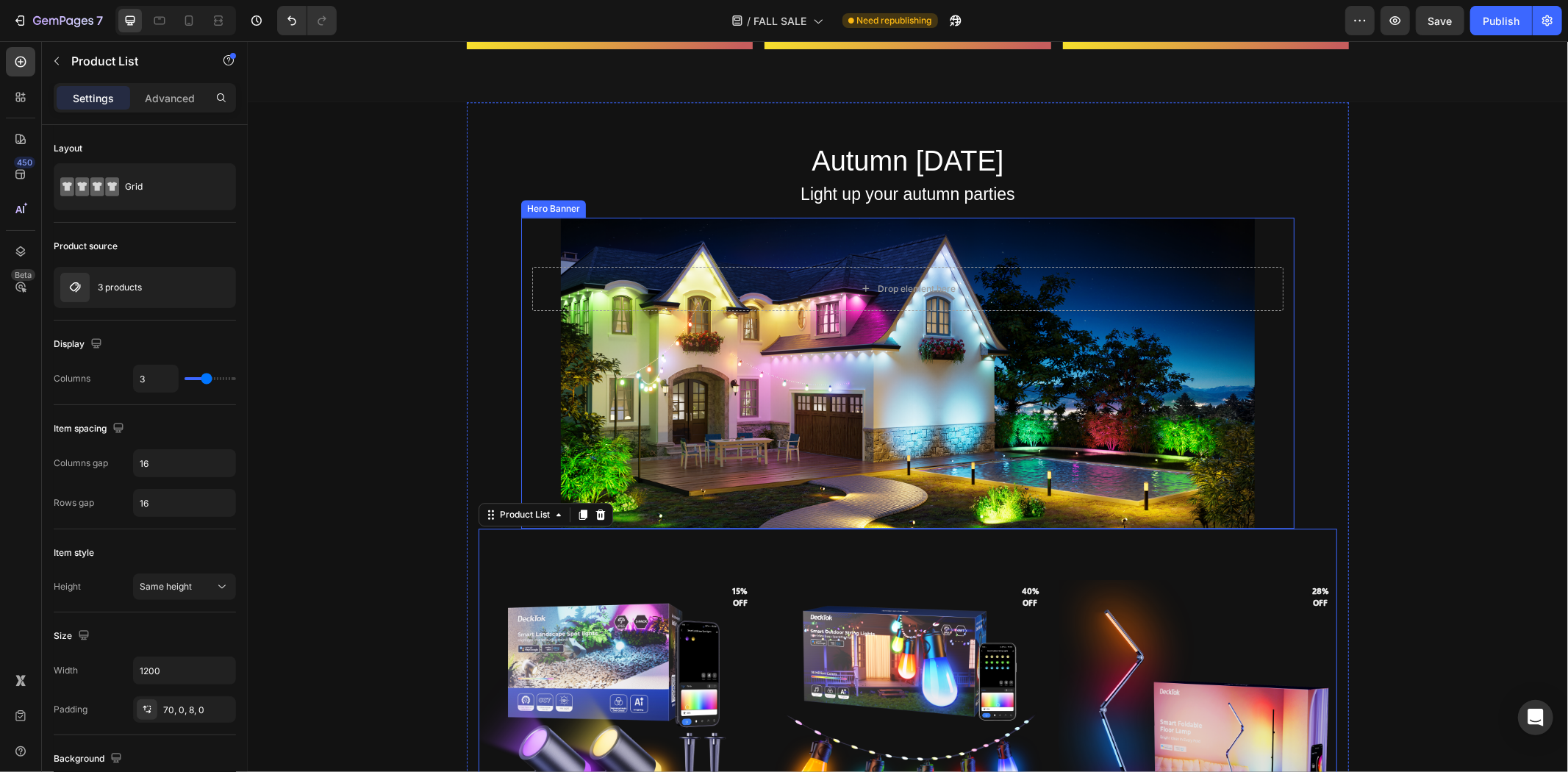
click at [640, 386] on div "Background Image" at bounding box center [907, 372] width 773 height 312
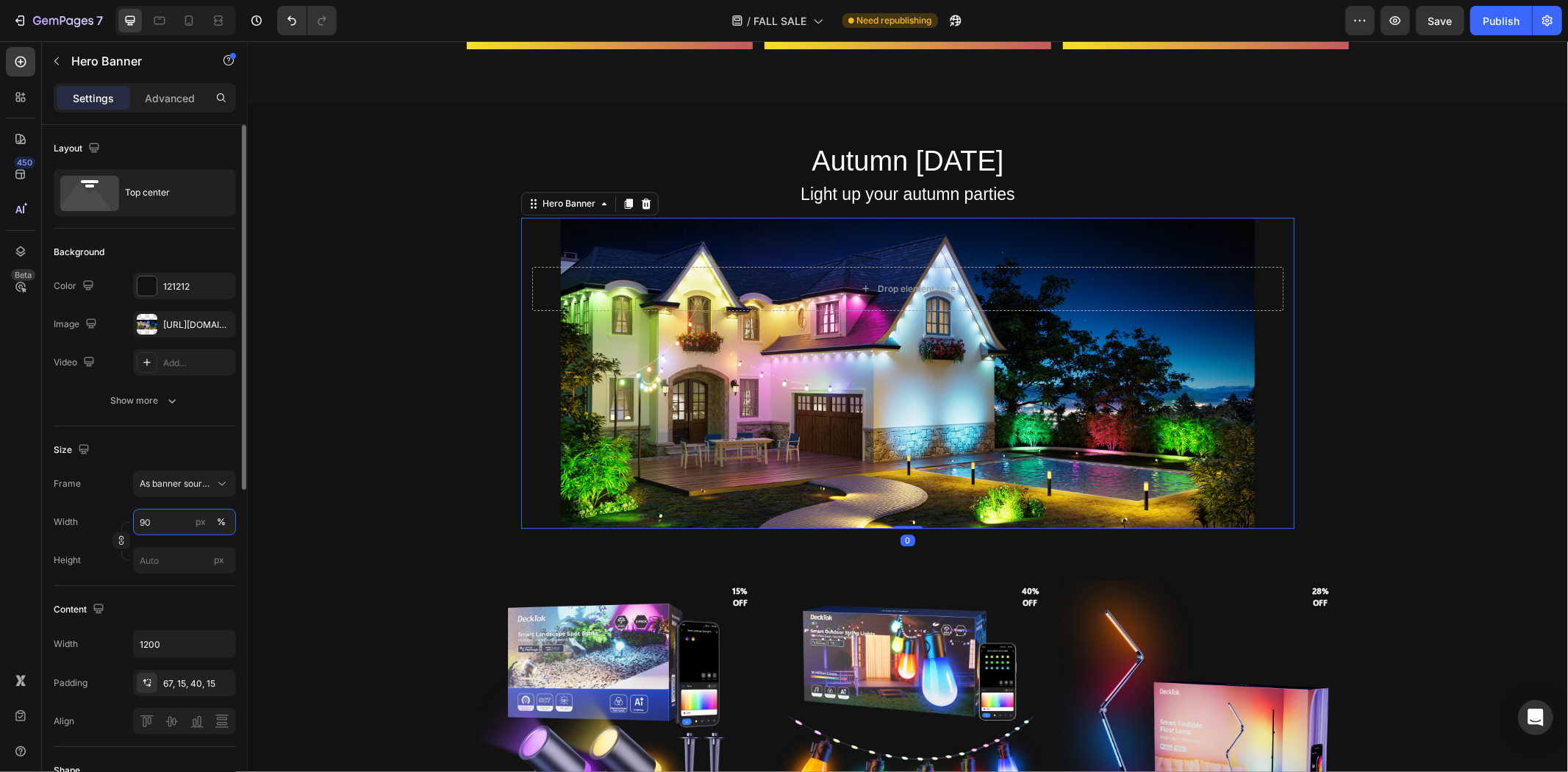
click at [171, 519] on input "90" at bounding box center [184, 522] width 103 height 26
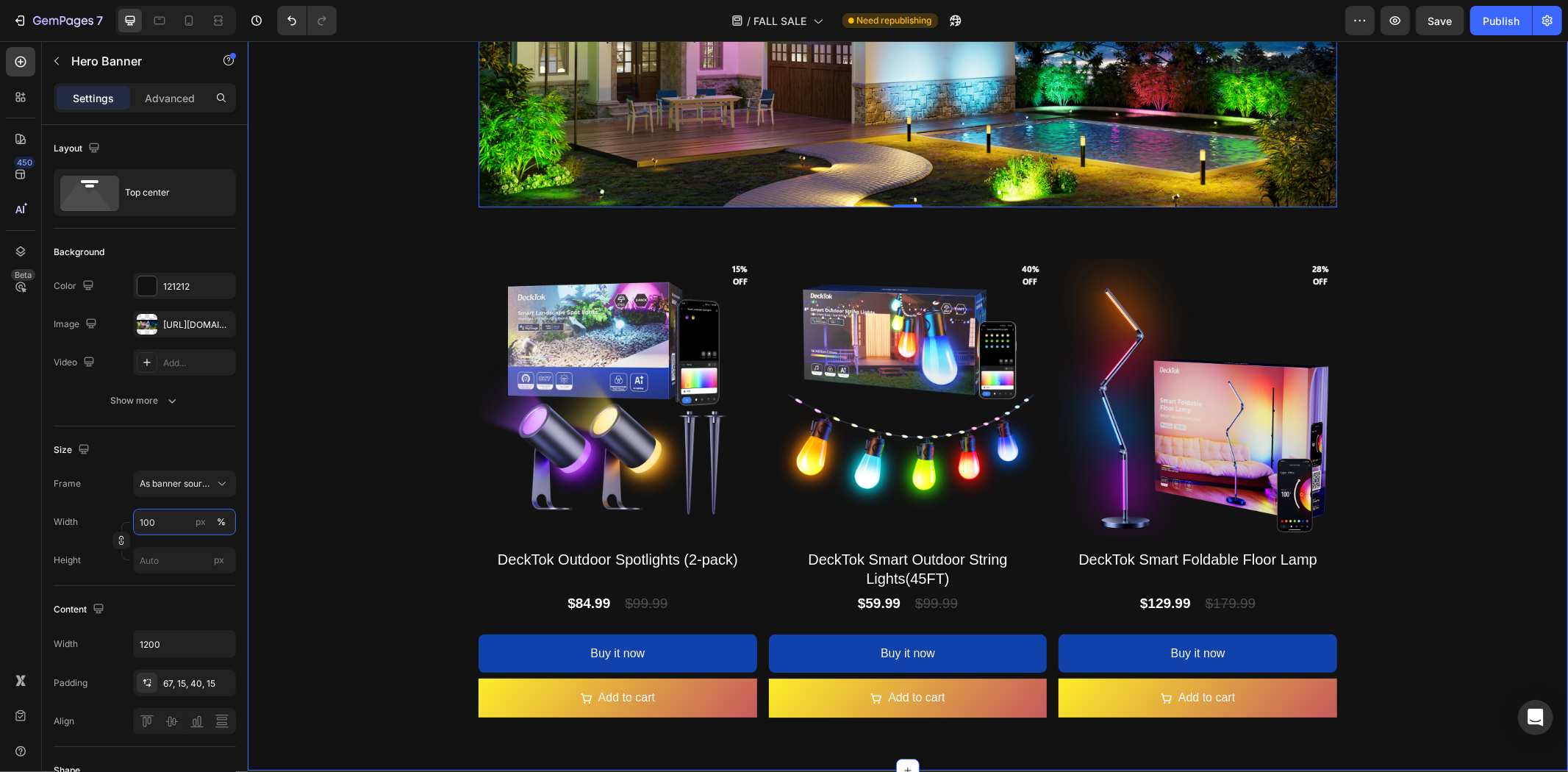
scroll to position [3301, 0]
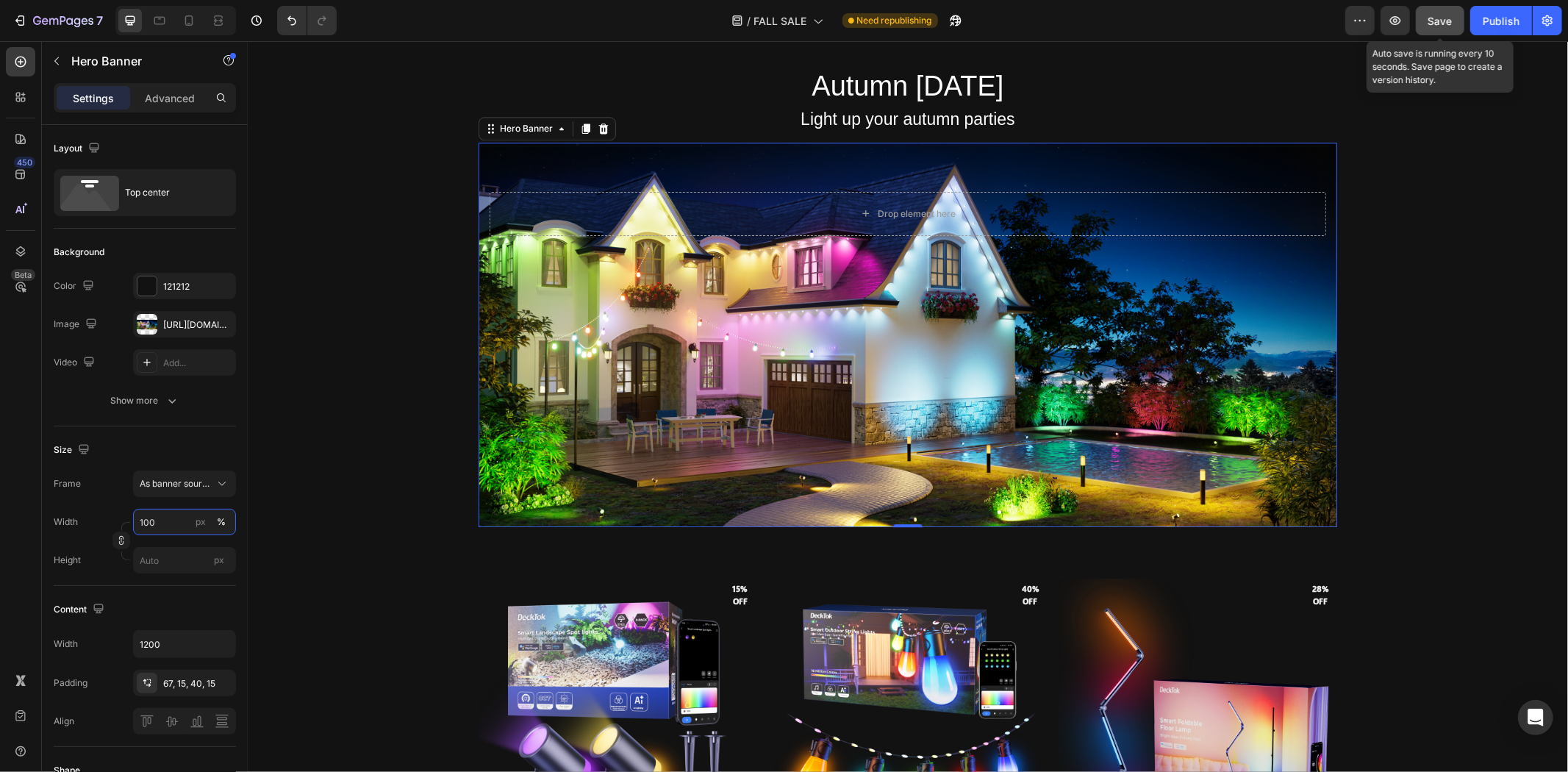
type input "100"
click at [1446, 21] on span "Save" at bounding box center [1440, 21] width 24 height 12
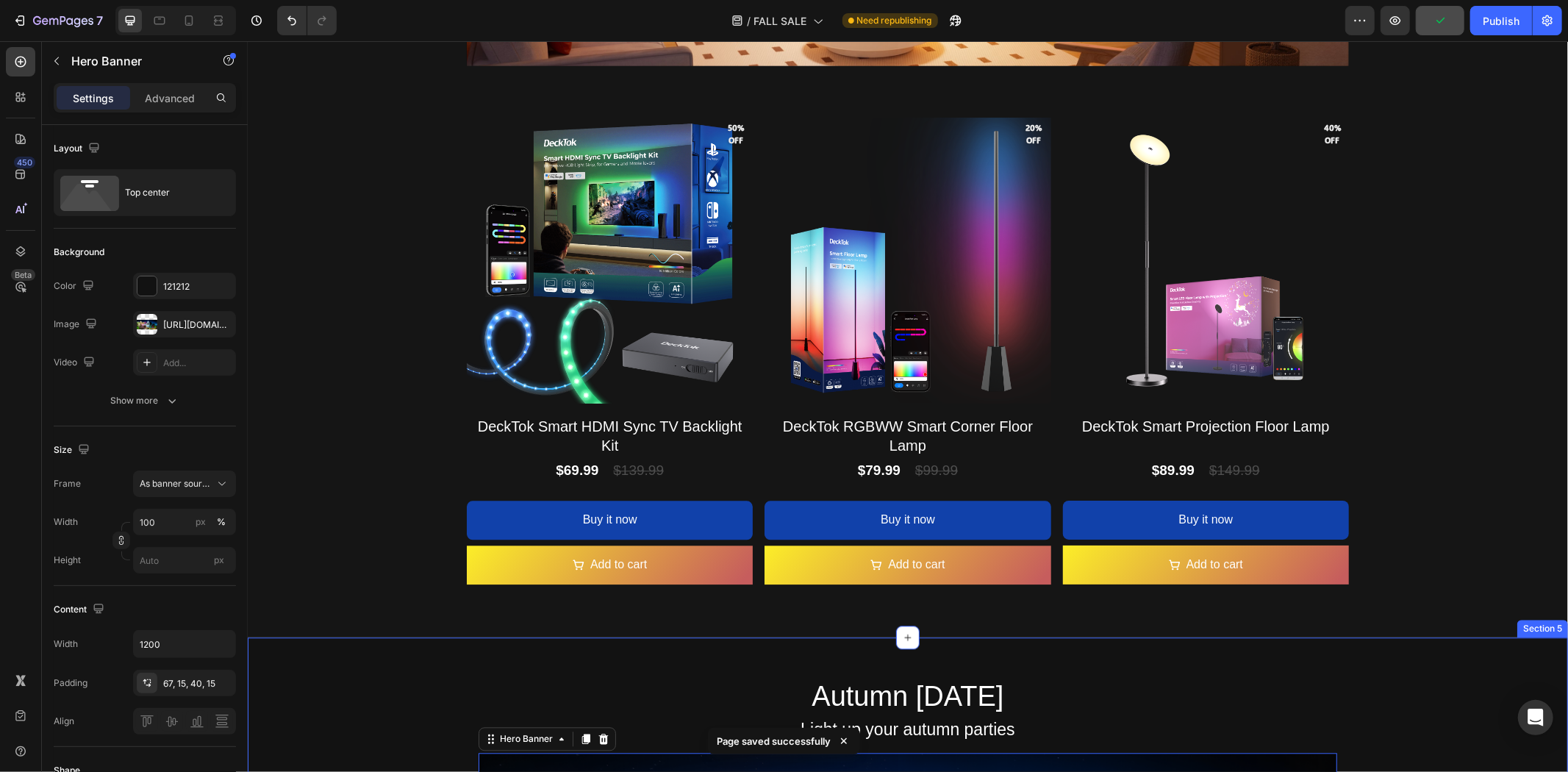
scroll to position [2647, 0]
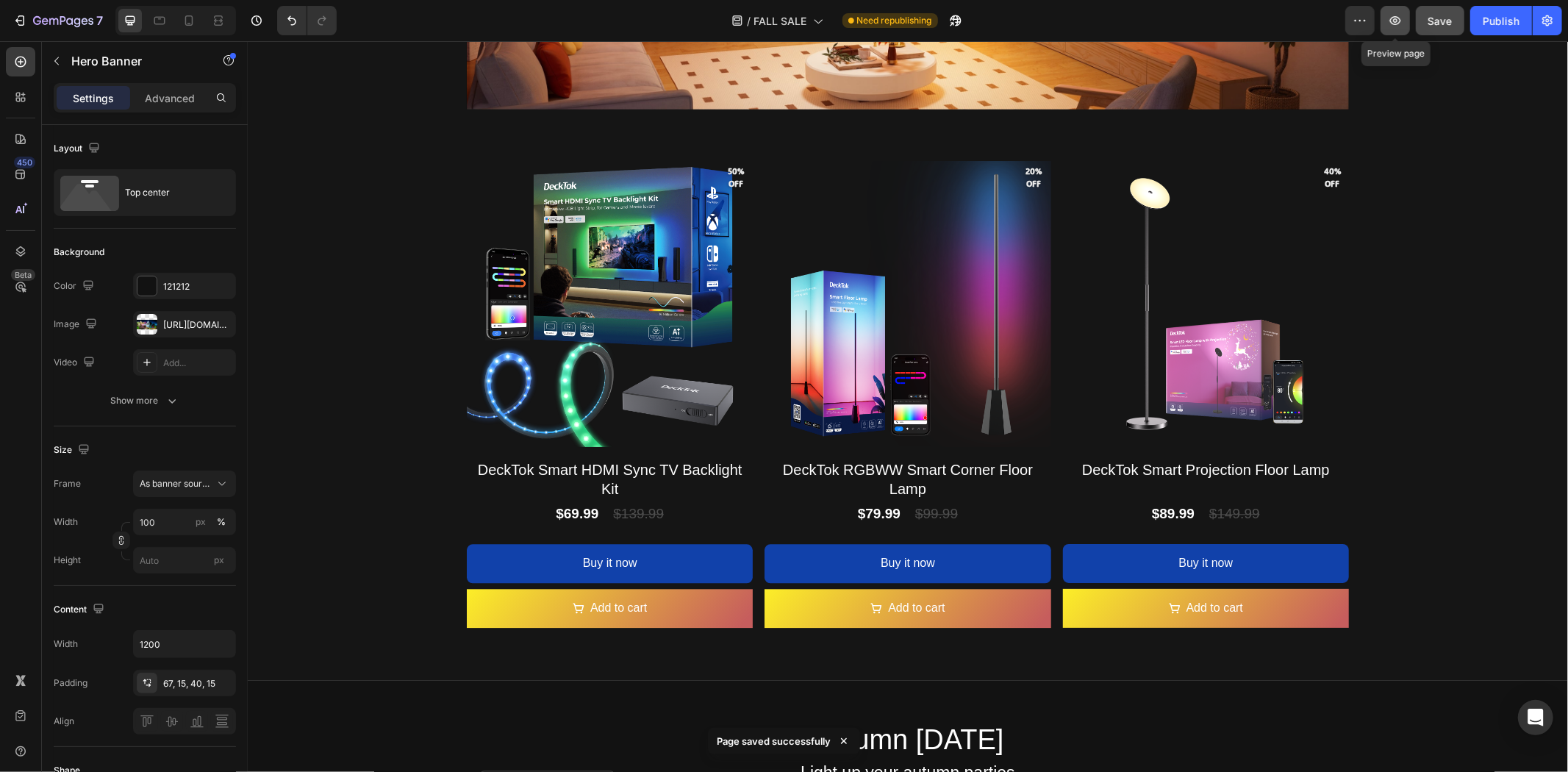
click at [1398, 19] on icon "button" at bounding box center [1395, 21] width 5 height 5
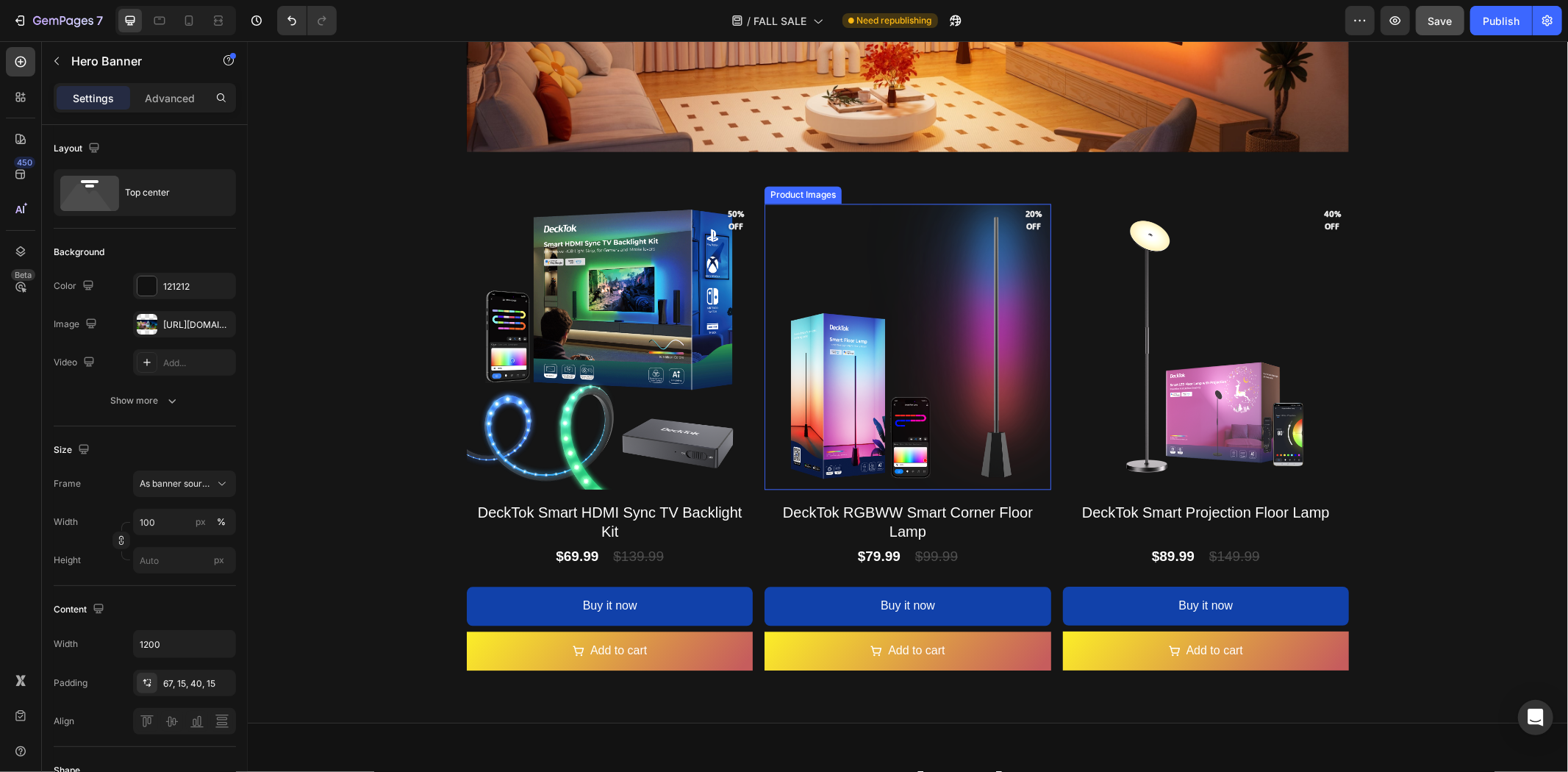
scroll to position [2566, 0]
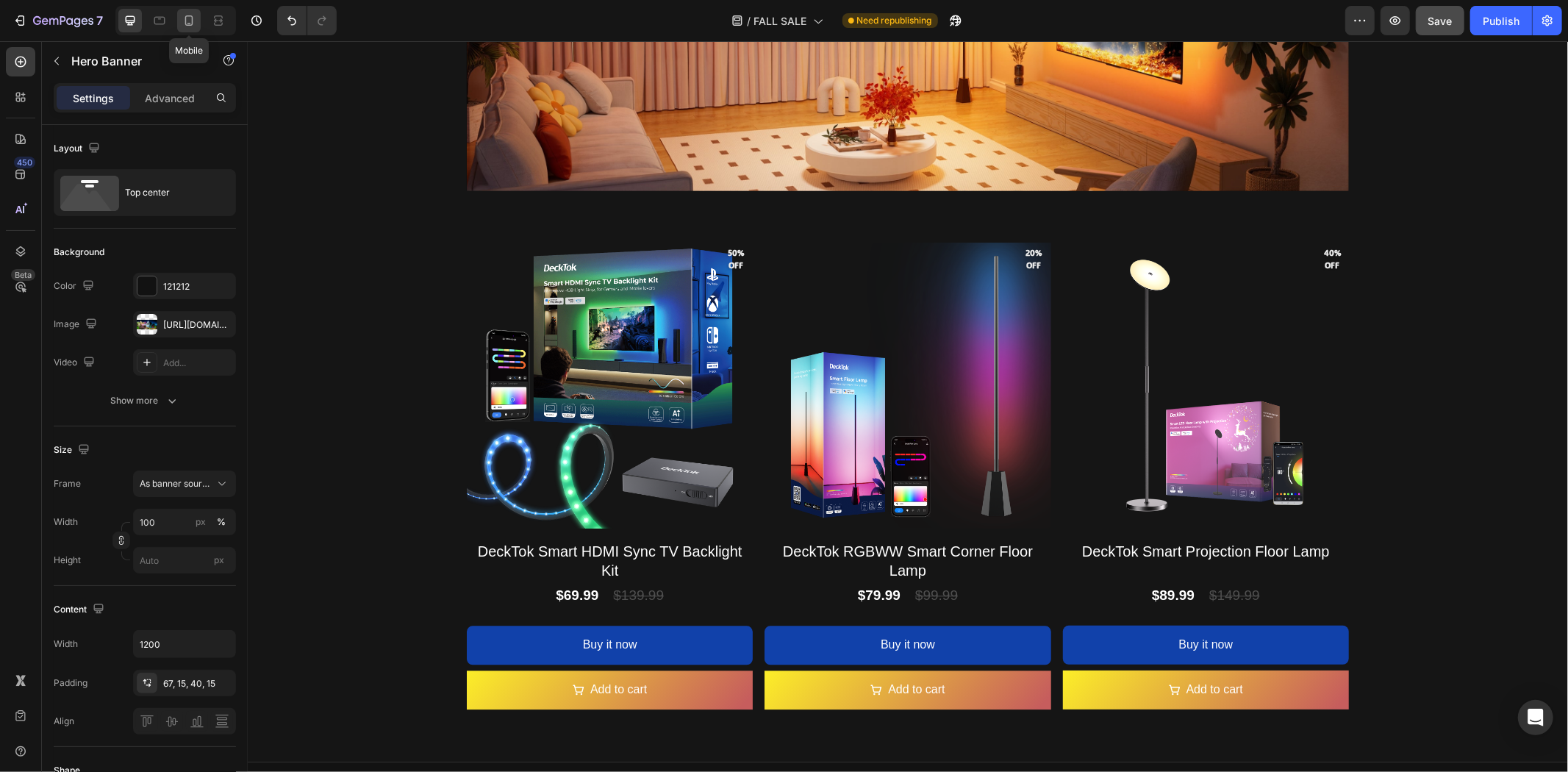
click at [185, 25] on icon at bounding box center [189, 20] width 15 height 15
type input "100%"
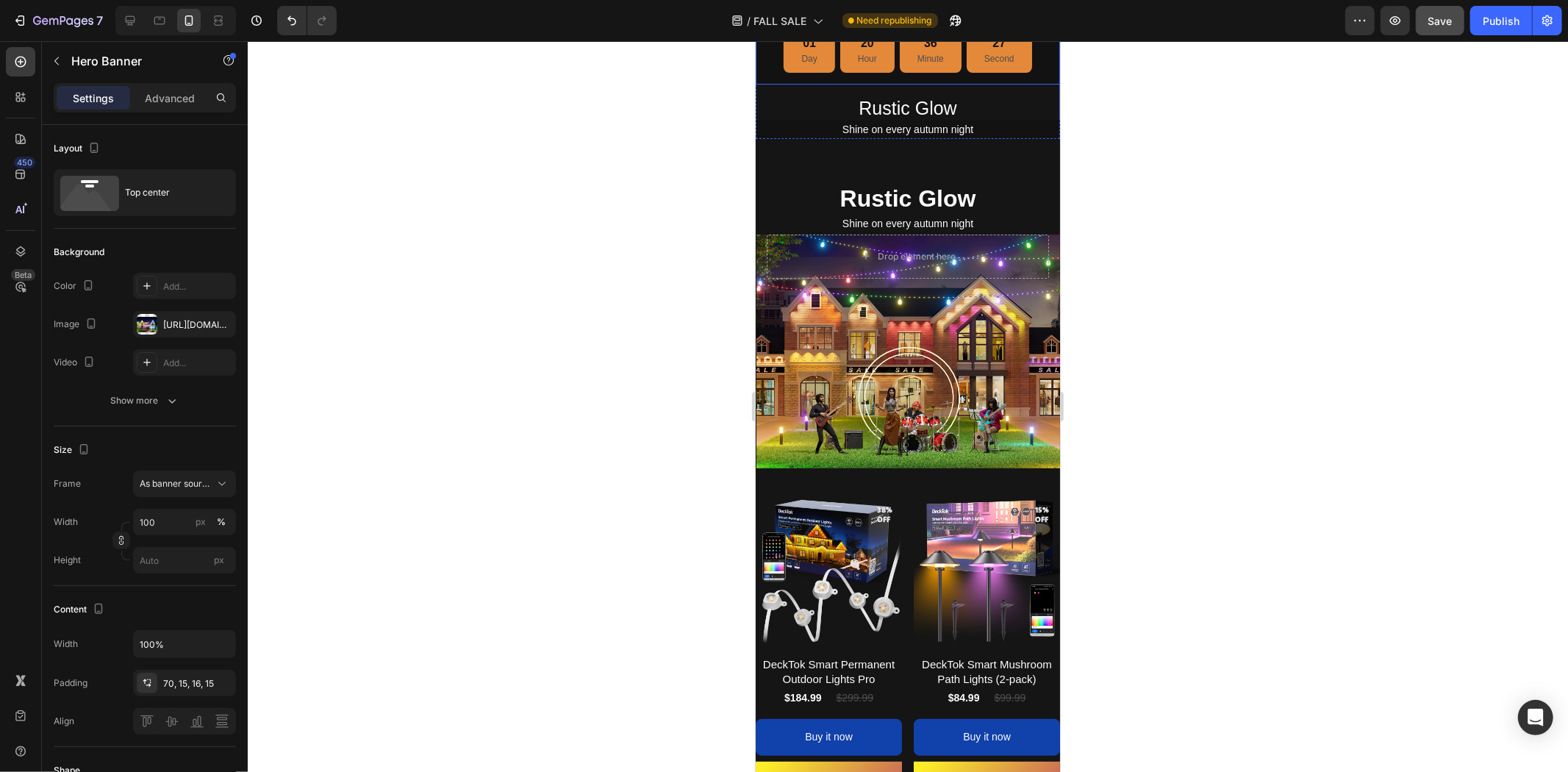
scroll to position [81, 0]
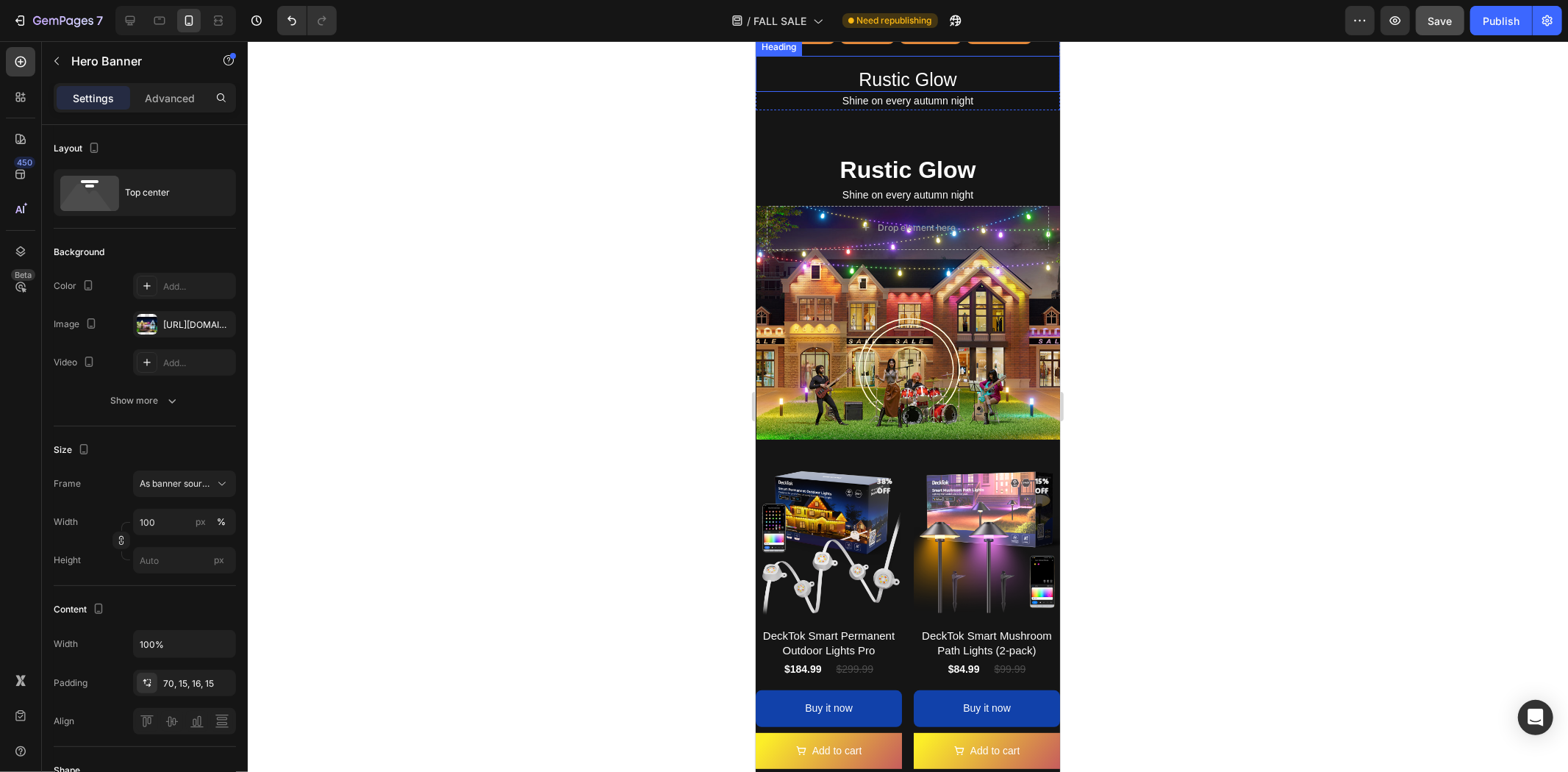
click at [960, 91] on h2 "Rustic Glow" at bounding box center [907, 73] width 304 height 36
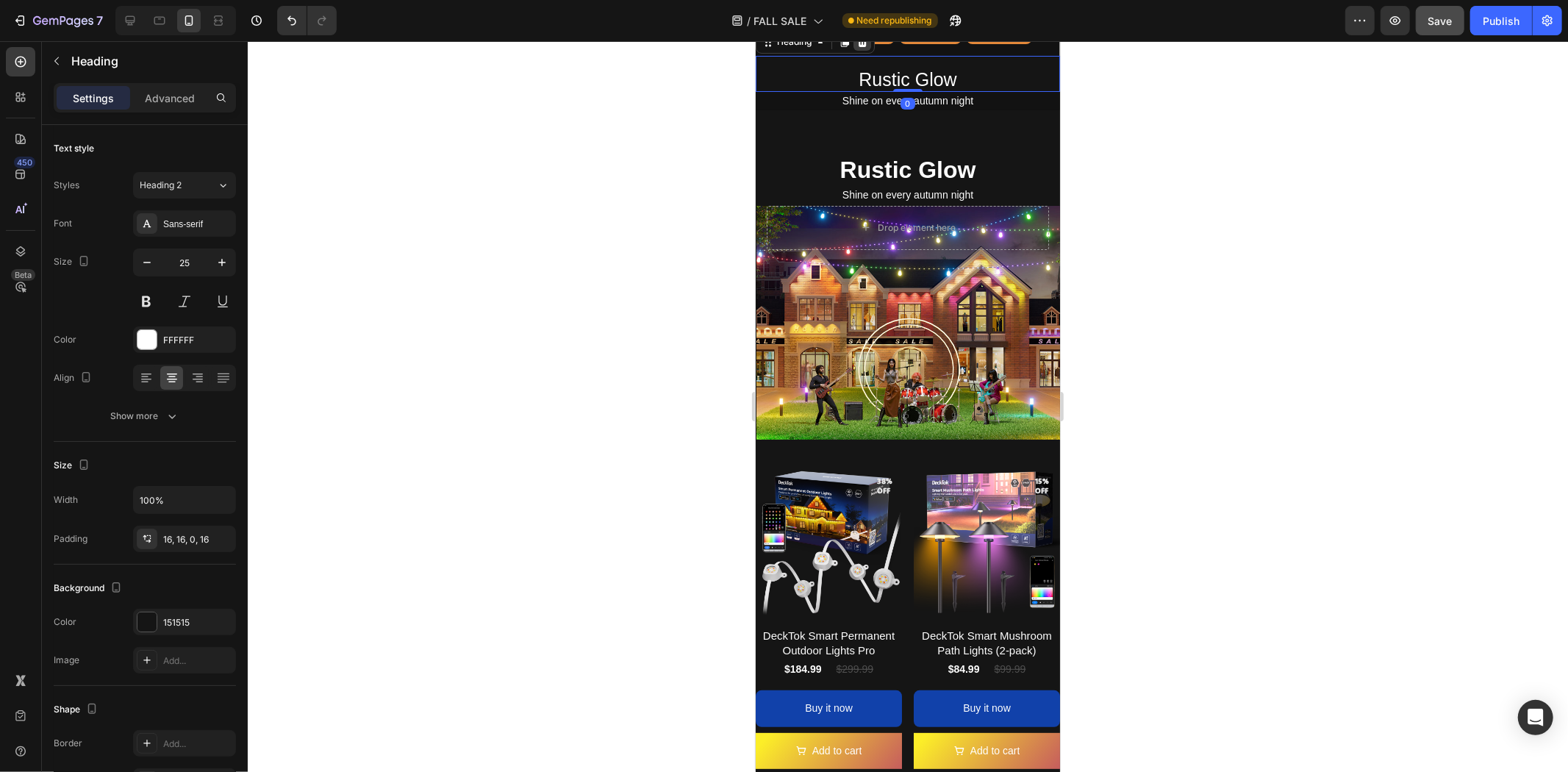
click at [864, 46] on icon at bounding box center [862, 41] width 9 height 10
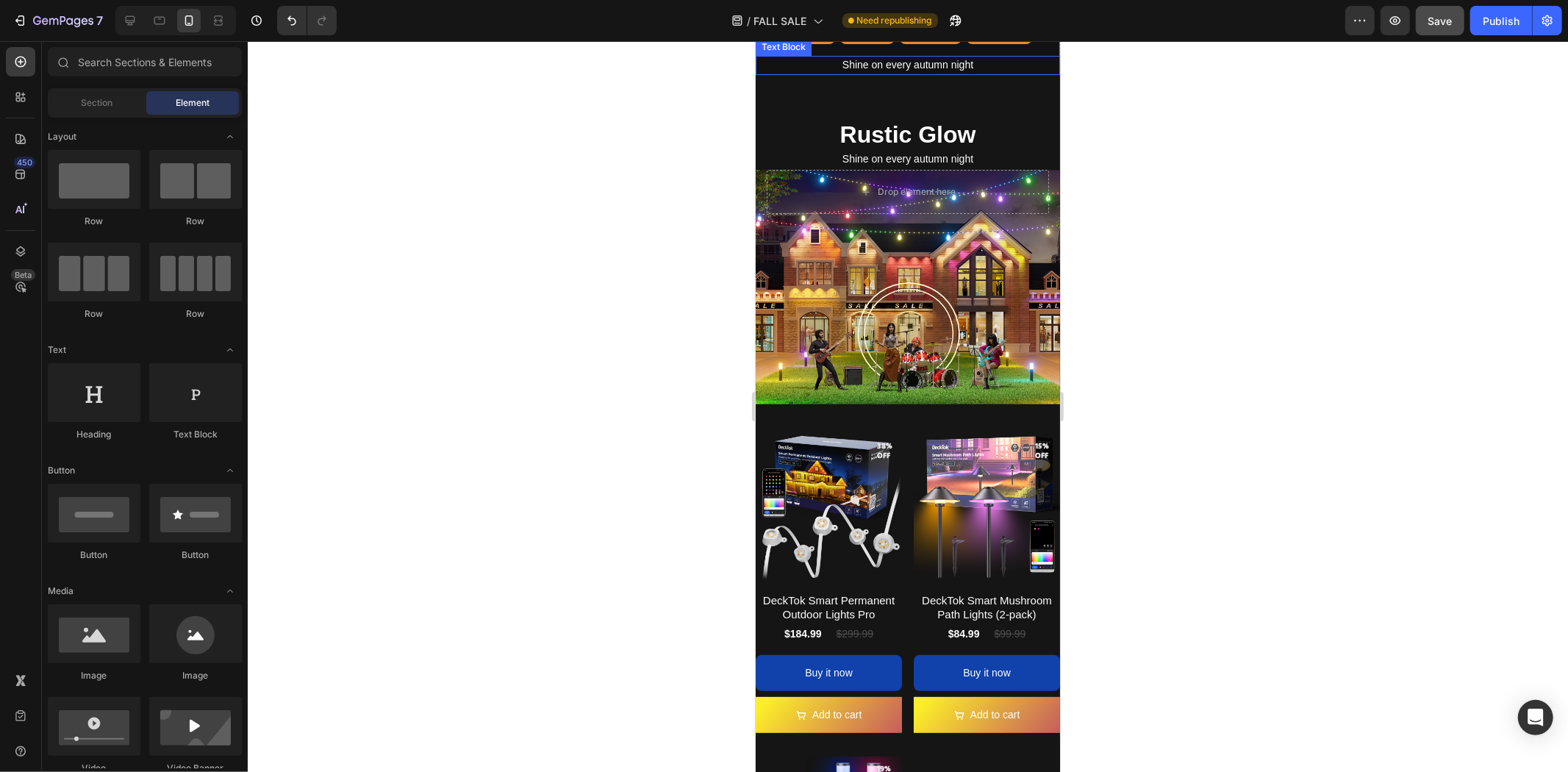
click at [920, 74] on p "Shine on every autumn night" at bounding box center [907, 64] width 281 height 19
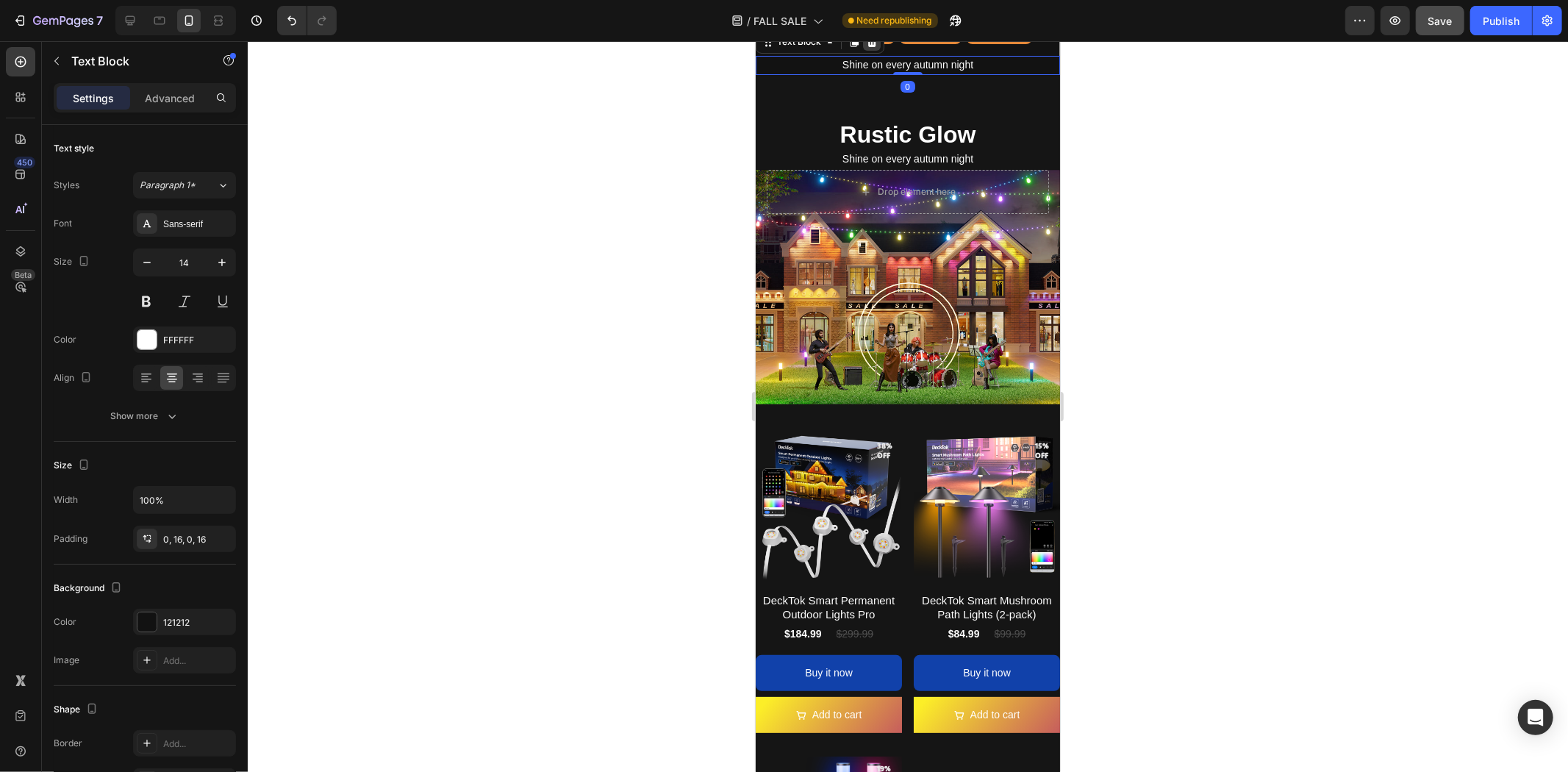
click at [870, 46] on icon at bounding box center [871, 41] width 9 height 10
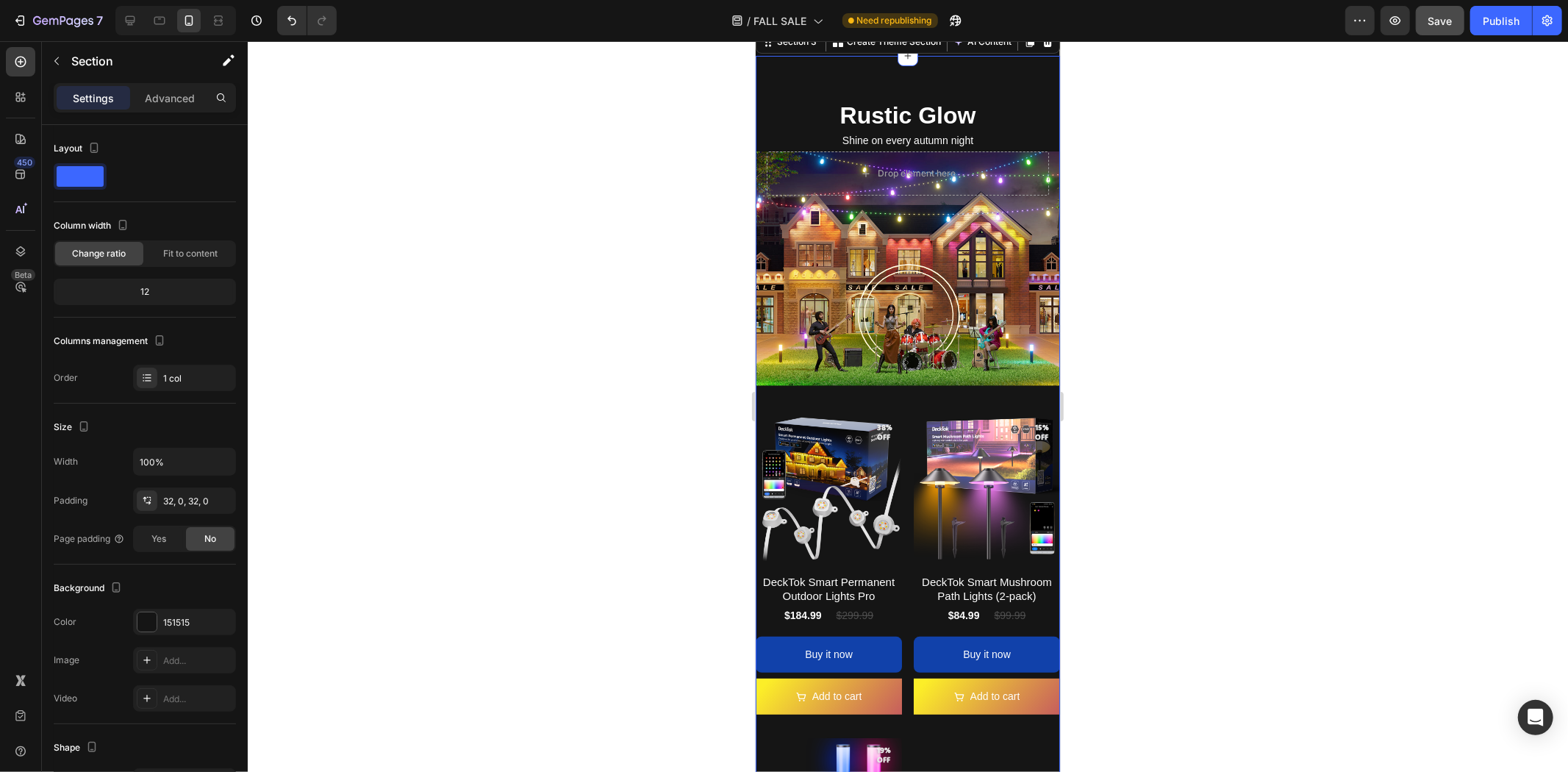
click at [829, 441] on div "Rustic Glow Heading Shine on every autumn night Text Block Drop element here He…" at bounding box center [907, 572] width 304 height 1034
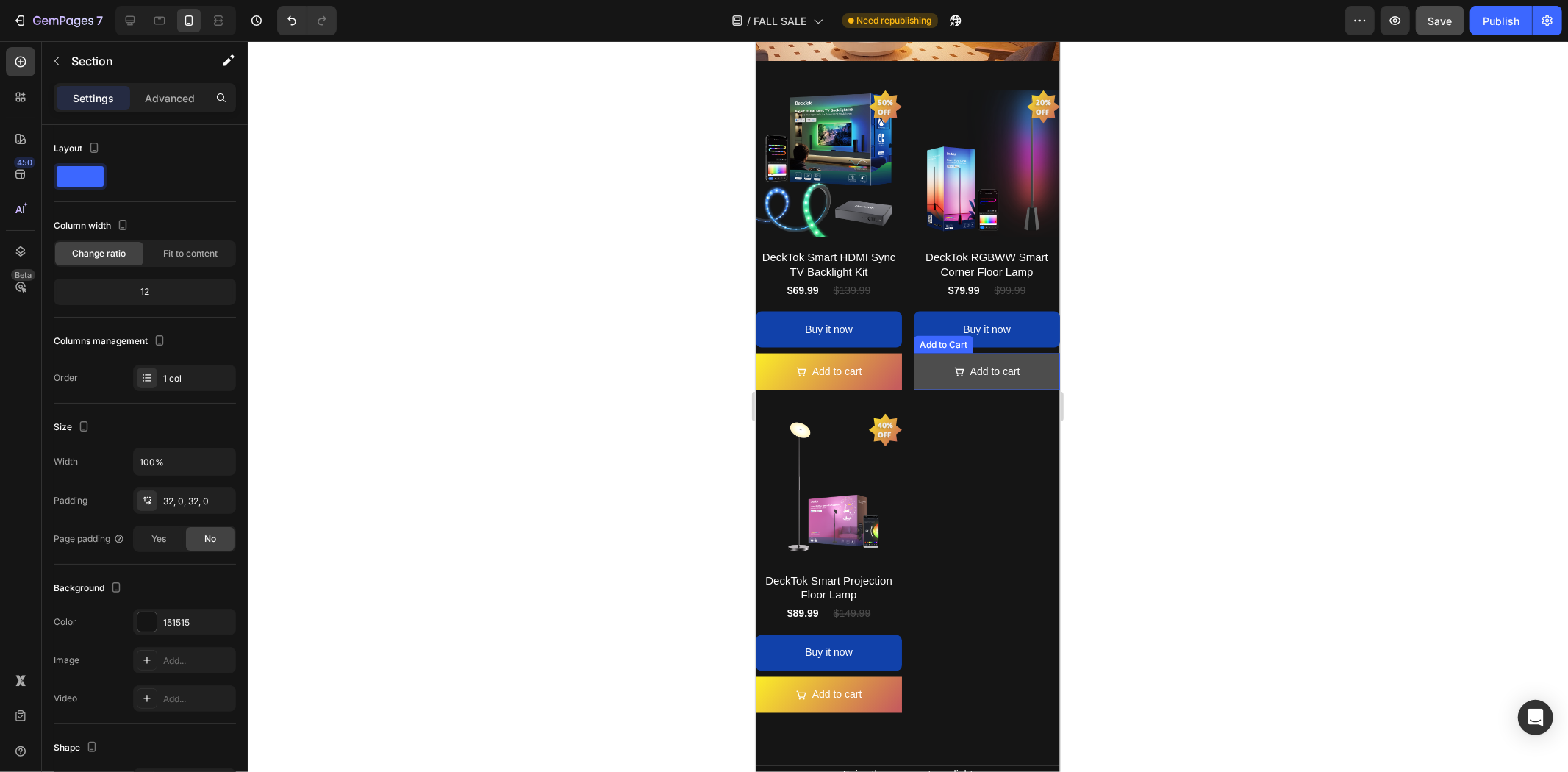
scroll to position [2042, 0]
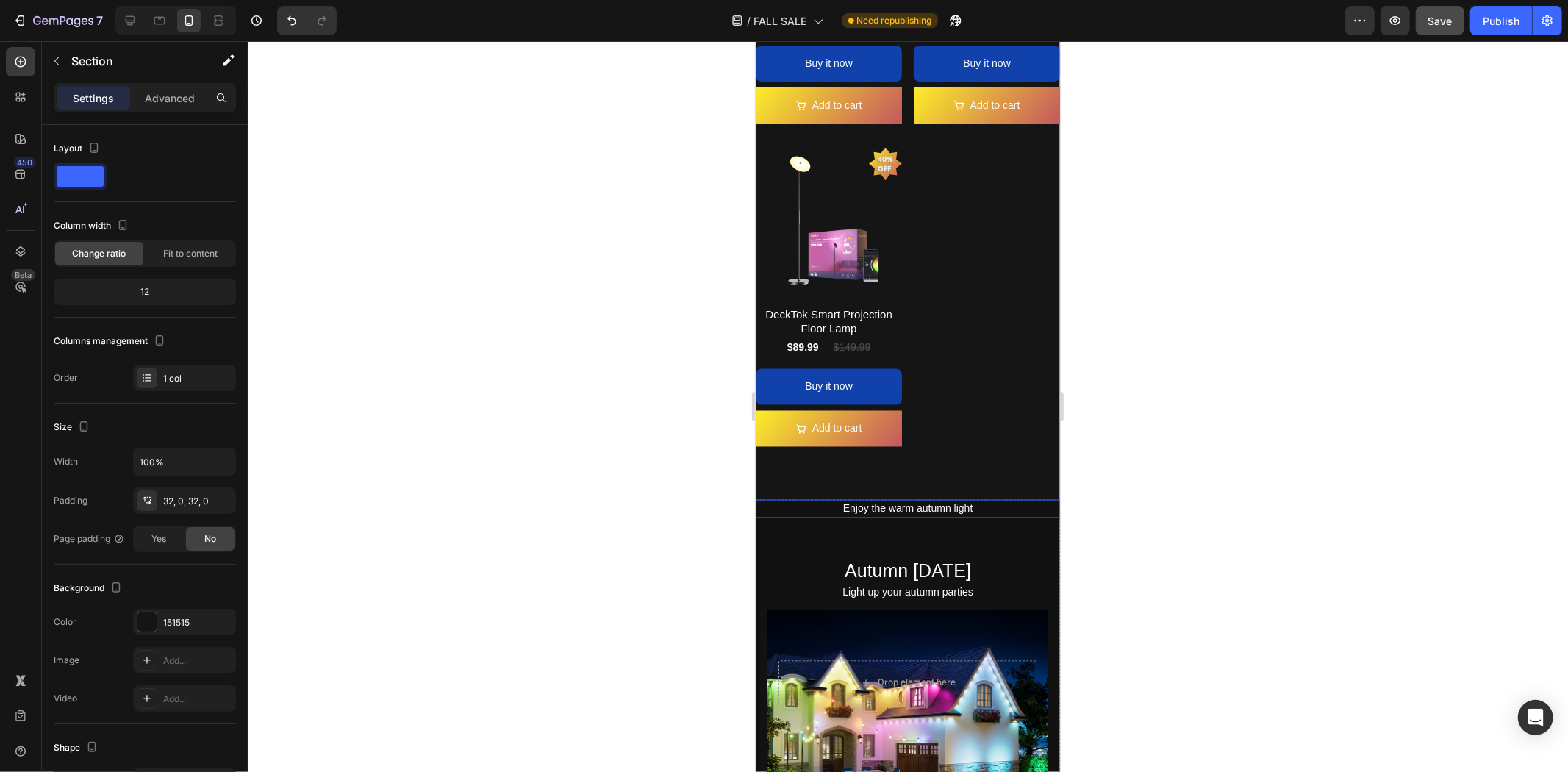
click at [887, 499] on p "Enjoy the warm autumn light" at bounding box center [907, 509] width 281 height 19
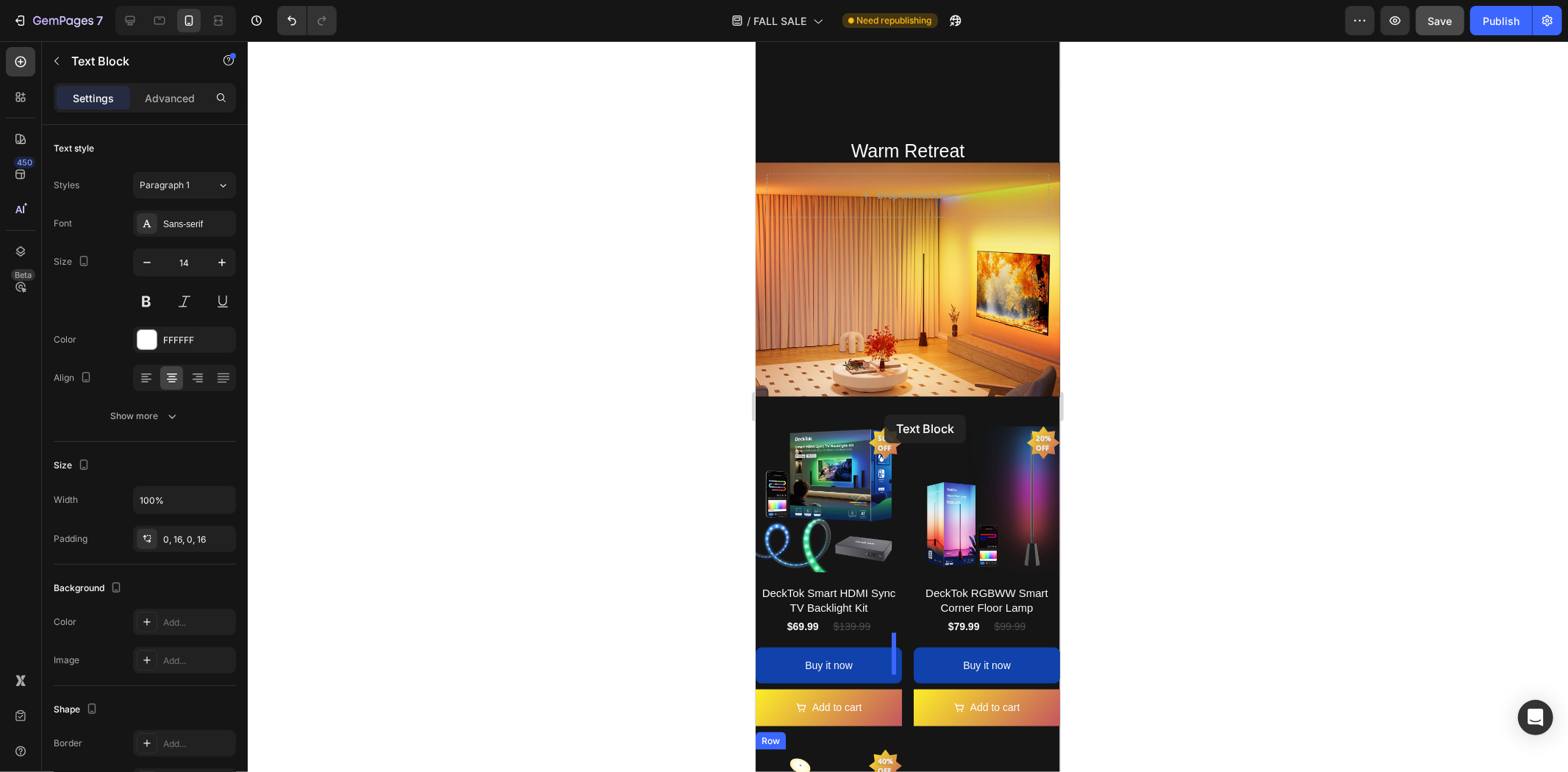
scroll to position [1388, 0]
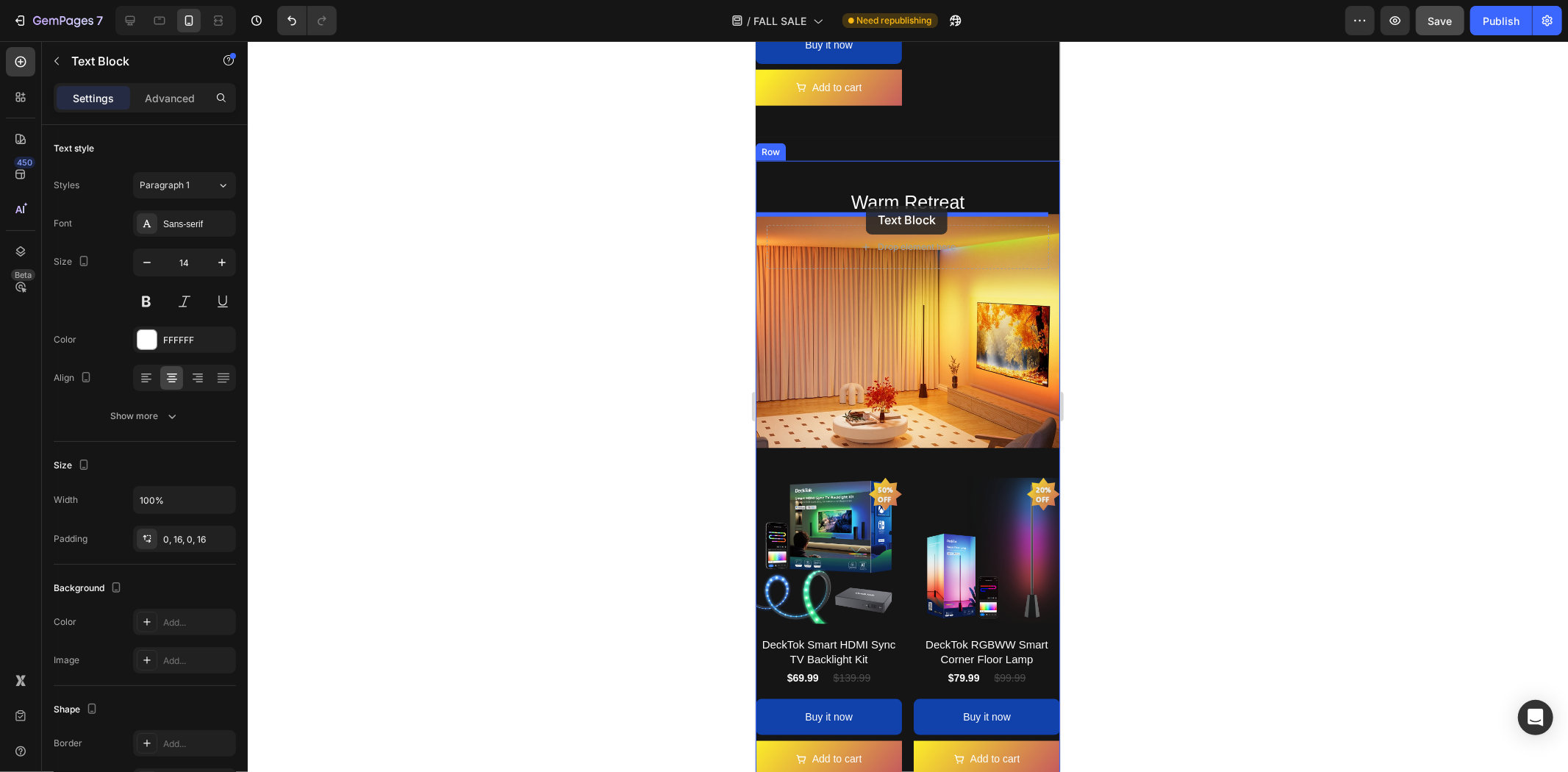
drag, startPoint x: 766, startPoint y: 466, endPoint x: 866, endPoint y: 205, distance: 279.5
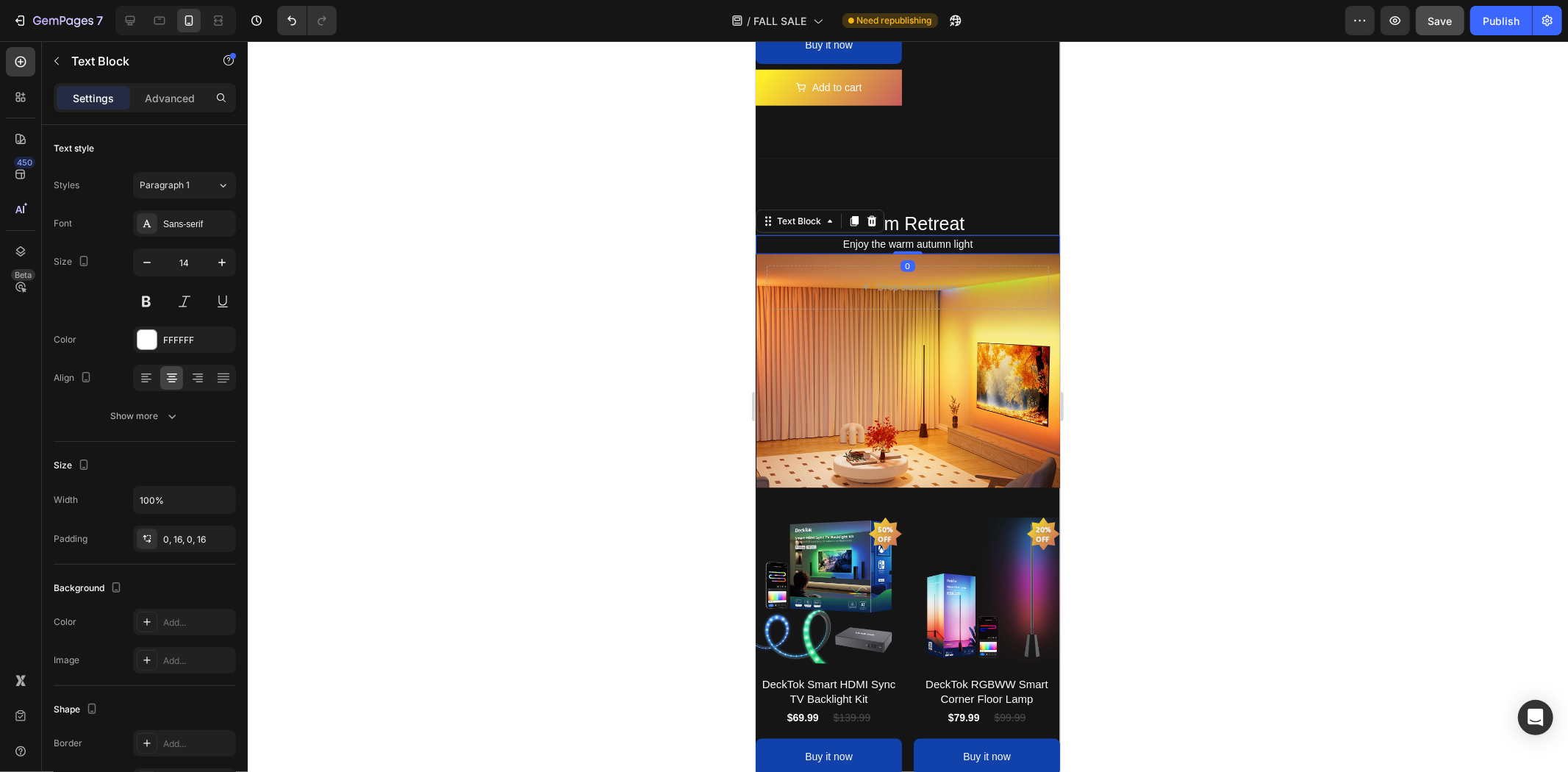
click at [1192, 359] on div at bounding box center [908, 407] width 1320 height 731
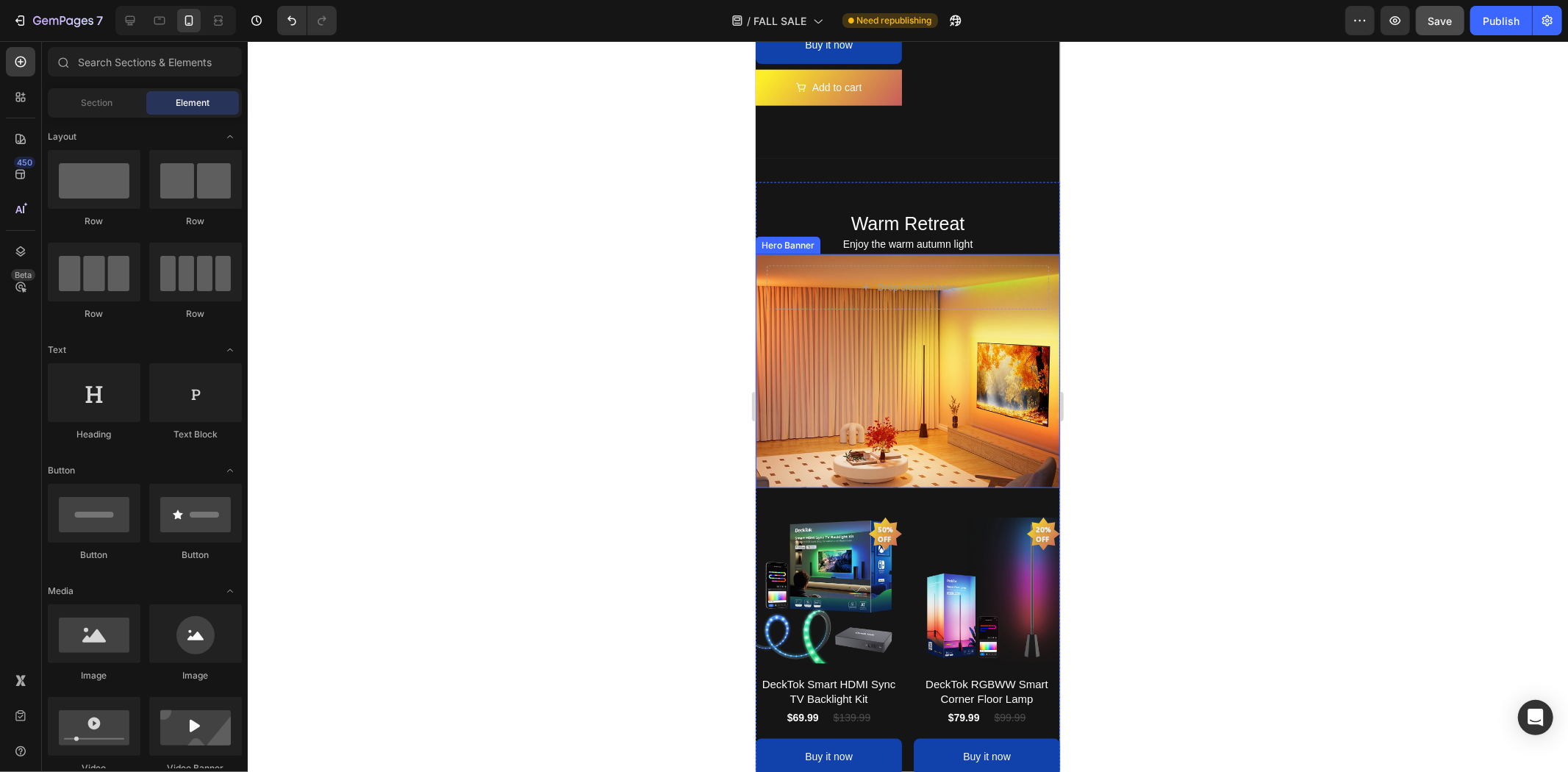
scroll to position [1470, 0]
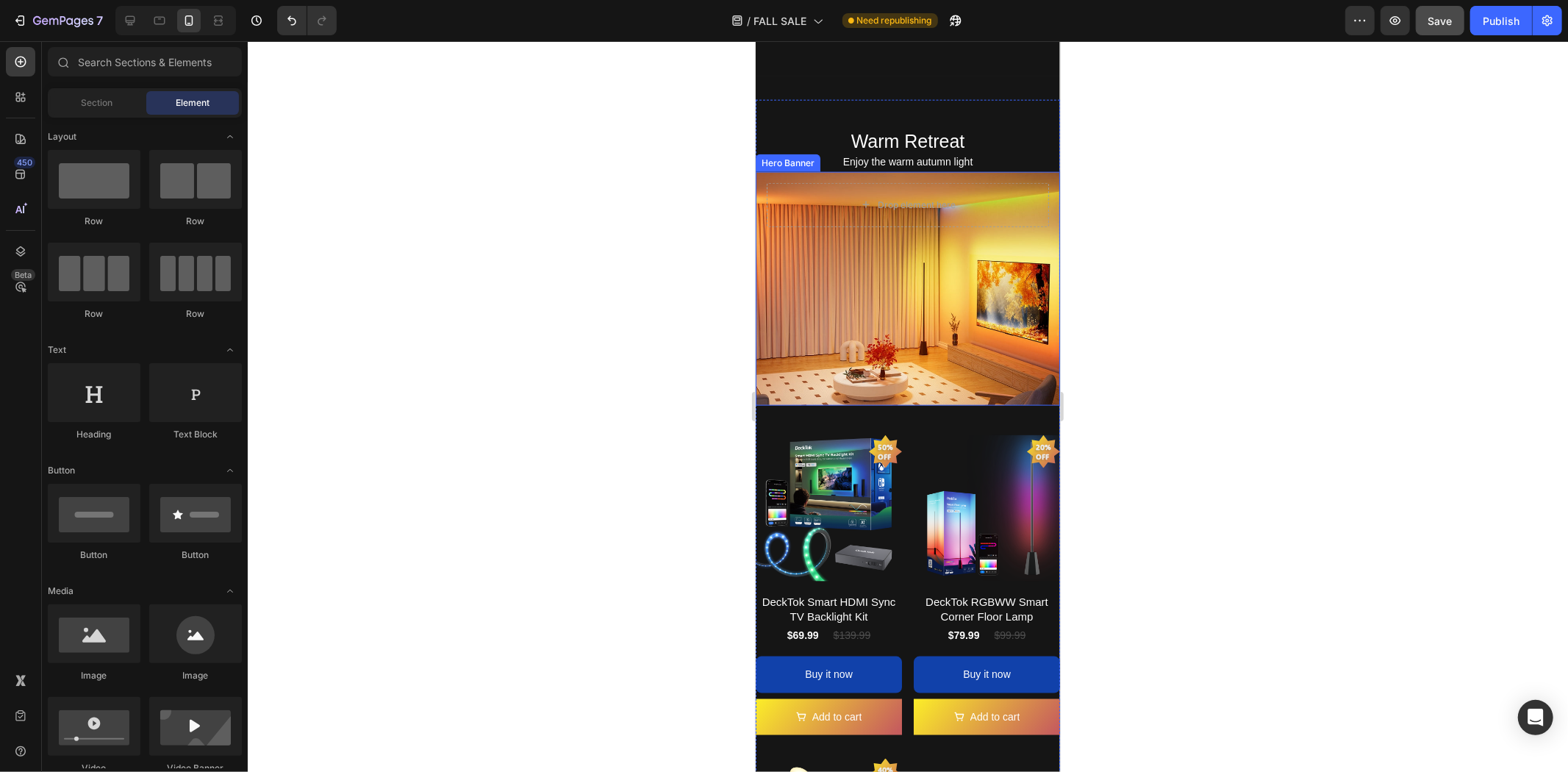
click at [1193, 344] on div at bounding box center [908, 407] width 1320 height 731
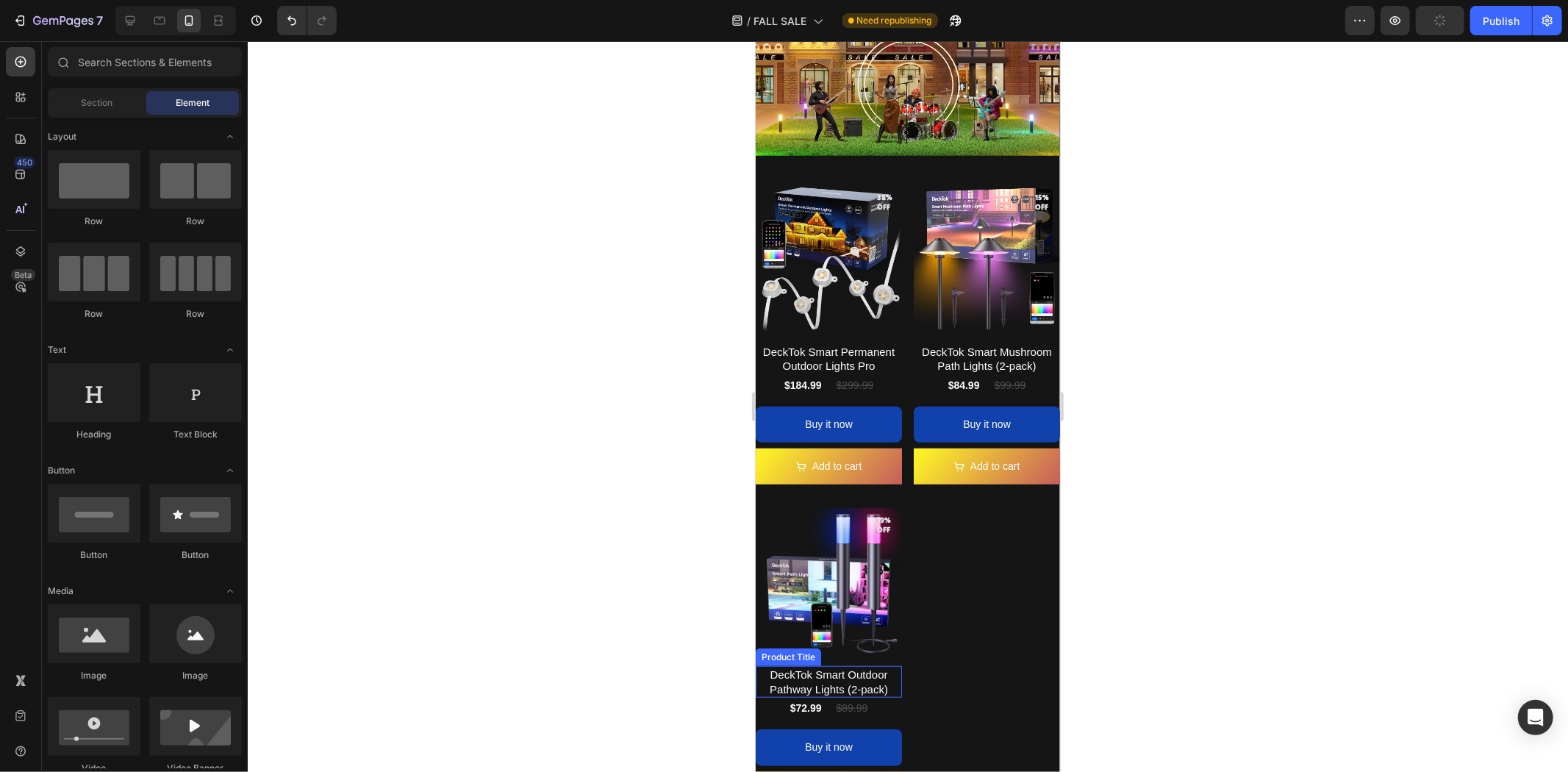
scroll to position [489, 0]
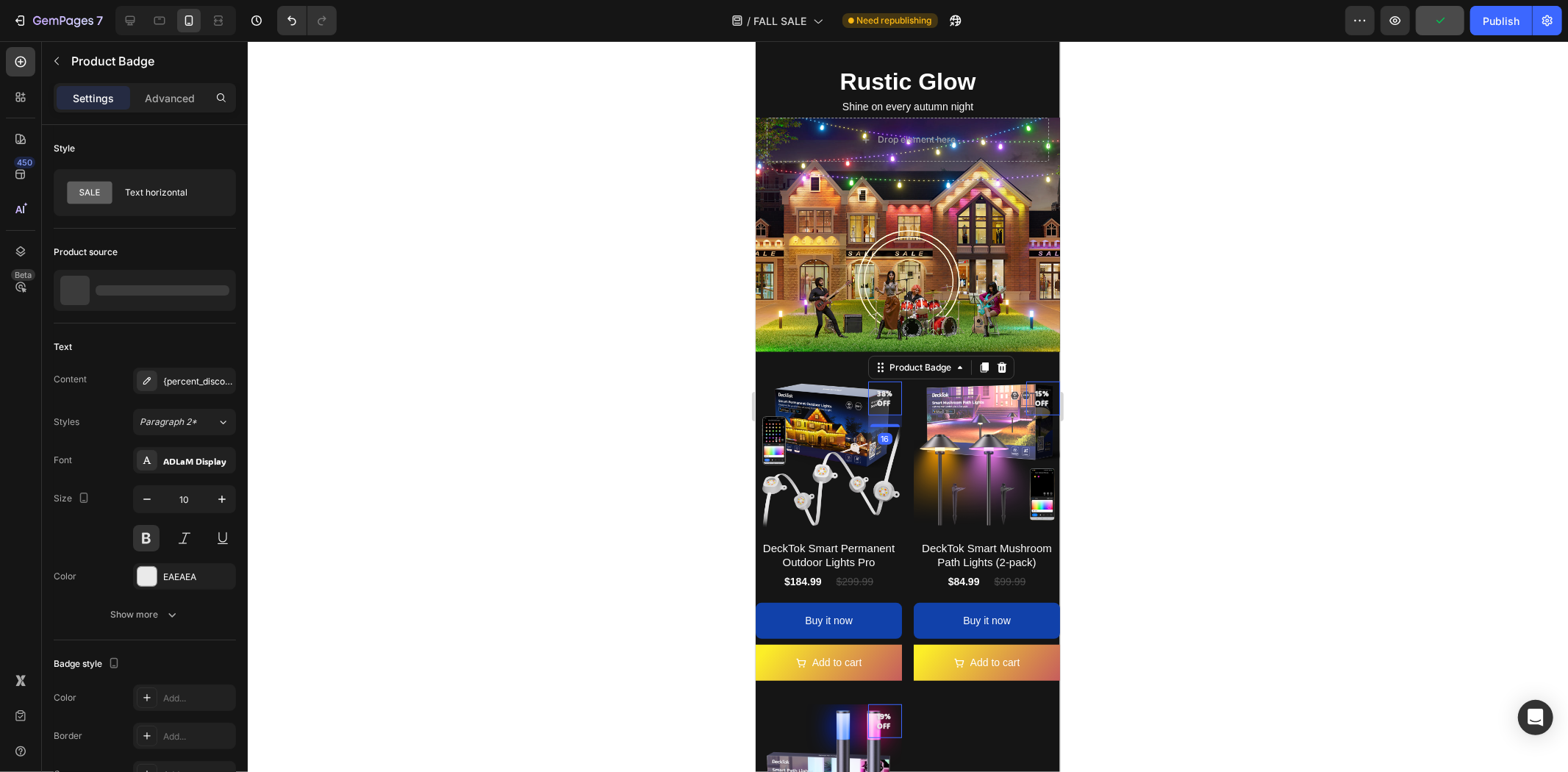
click at [879, 391] on pre "38% off" at bounding box center [884, 398] width 34 height 31
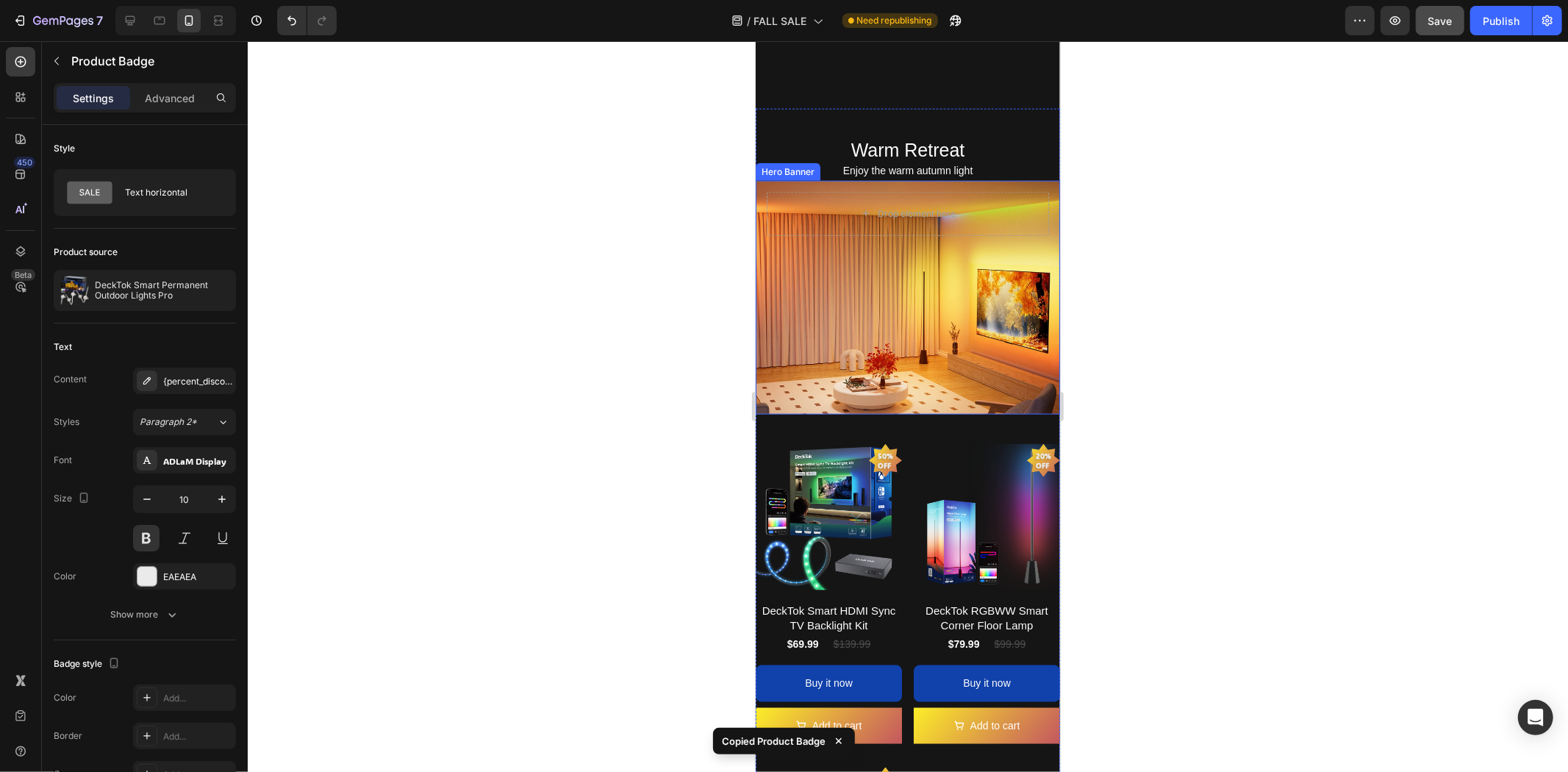
scroll to position [1470, 0]
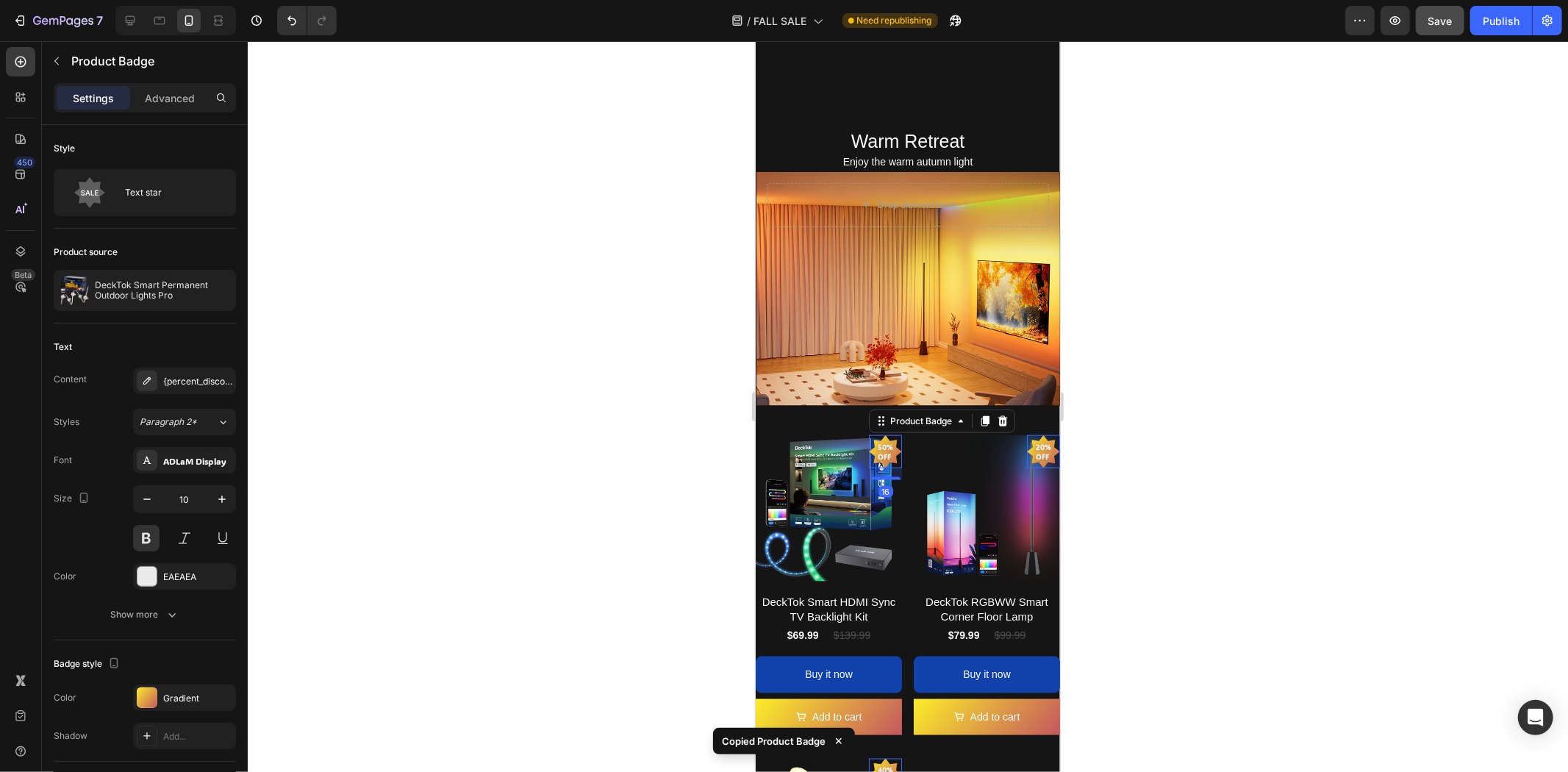
click at [874, 433] on pre "50% off" at bounding box center [884, 451] width 33 height 36
click at [997, 415] on icon at bounding box center [1002, 420] width 9 height 10
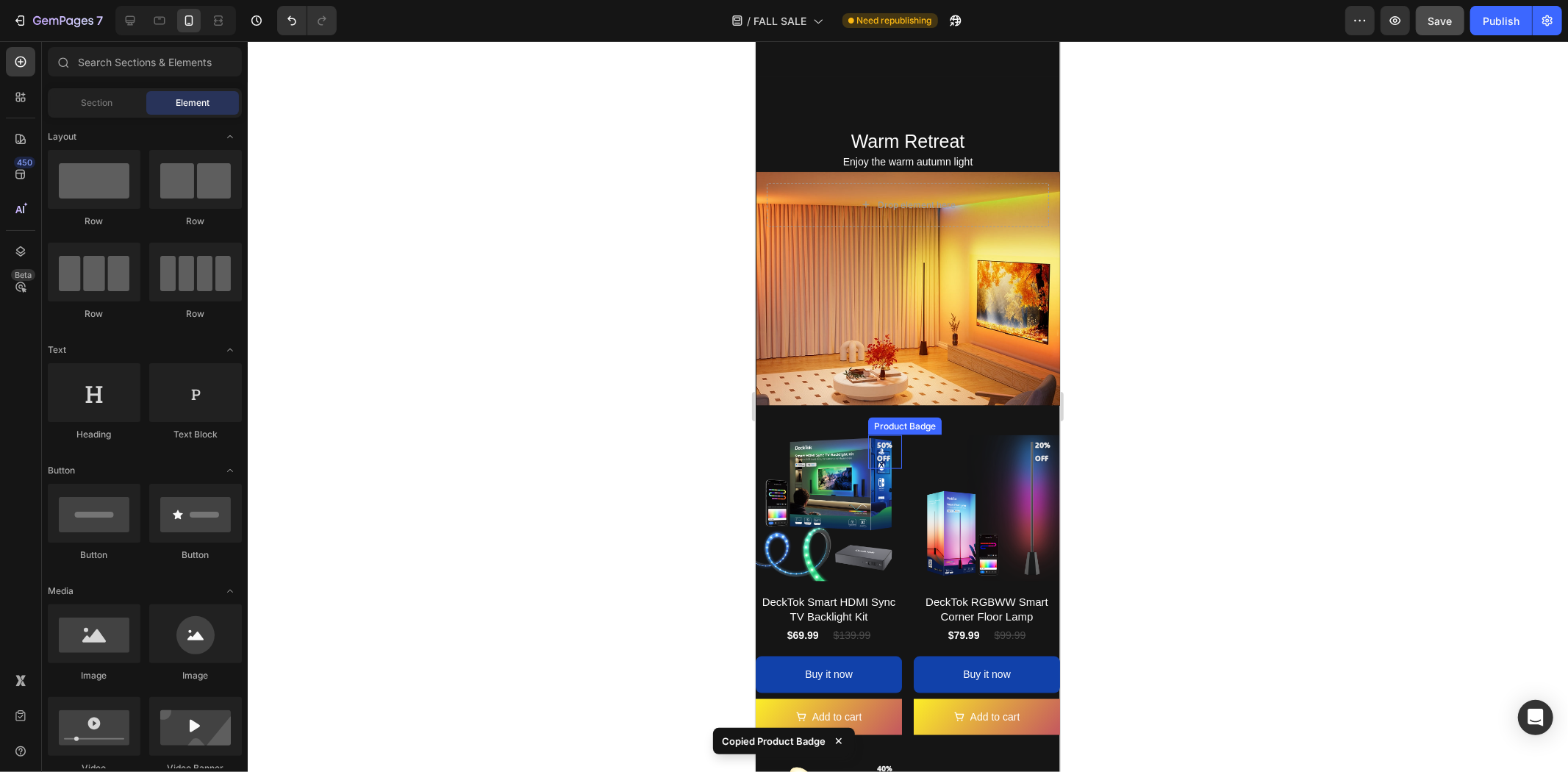
click at [877, 432] on pre "50% off" at bounding box center [884, 451] width 33 height 38
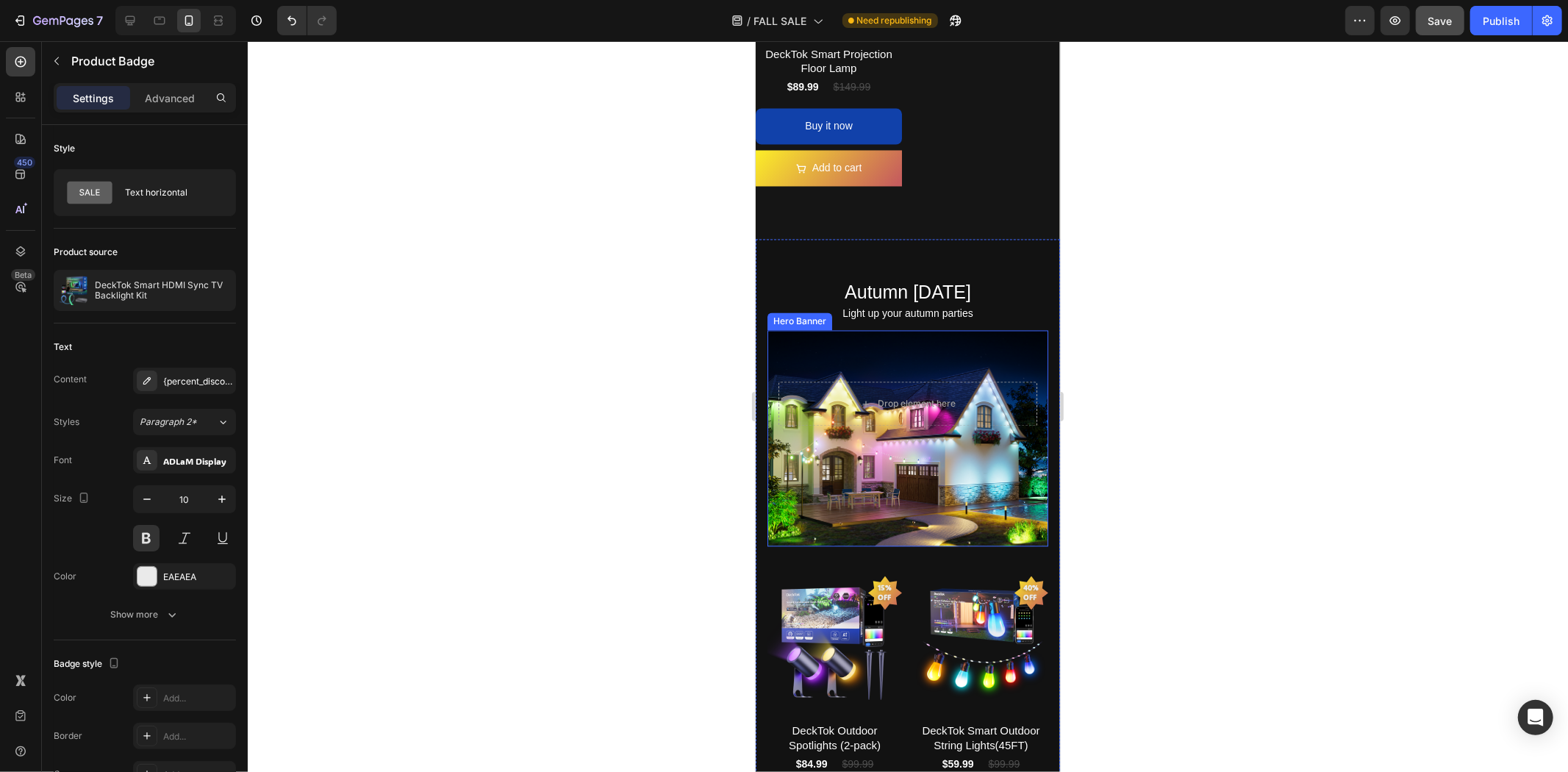
scroll to position [2451, 0]
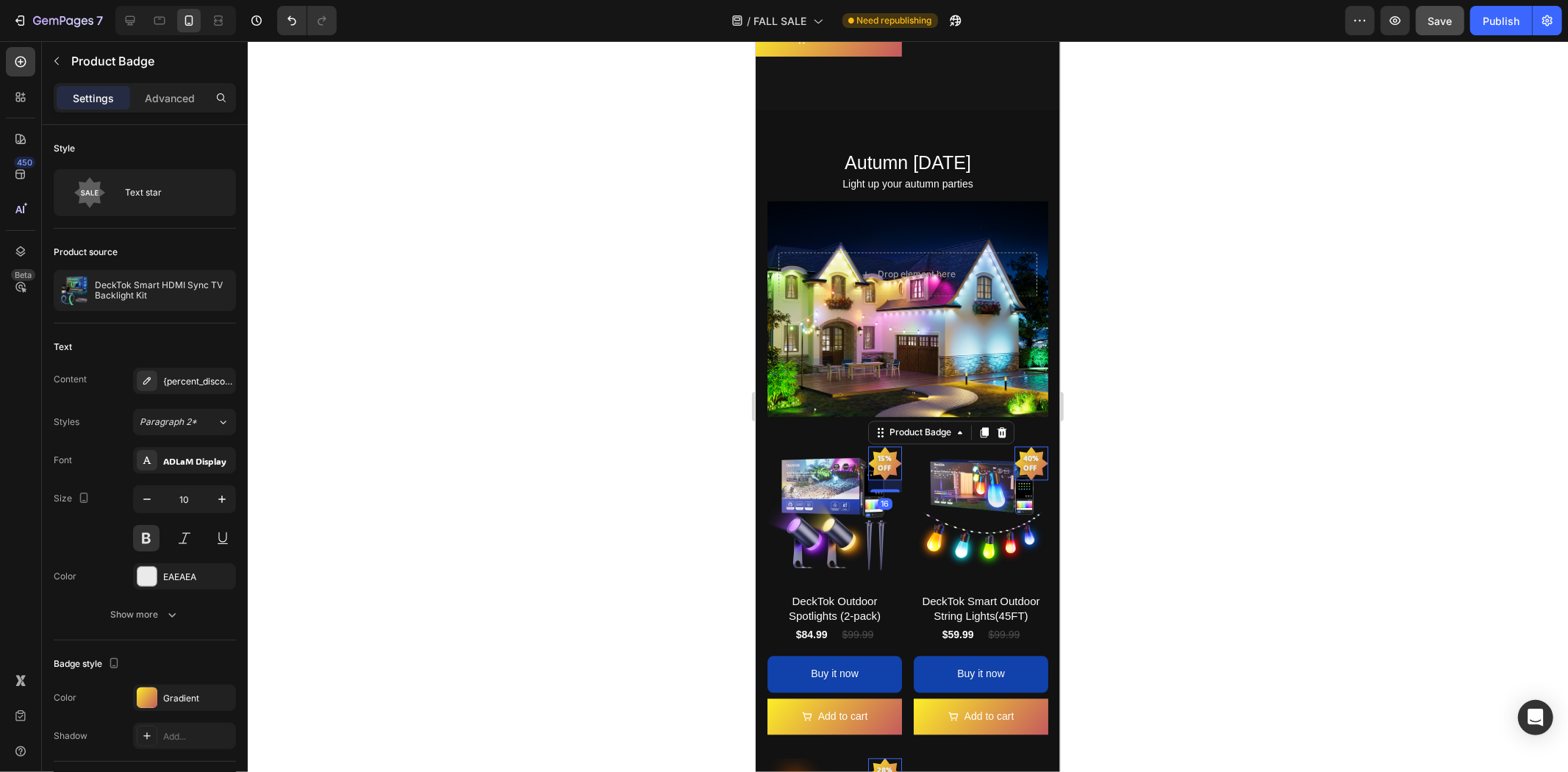
click at [876, 444] on pre "15% off" at bounding box center [884, 461] width 32 height 36
click at [997, 426] on icon at bounding box center [1001, 431] width 12 height 12
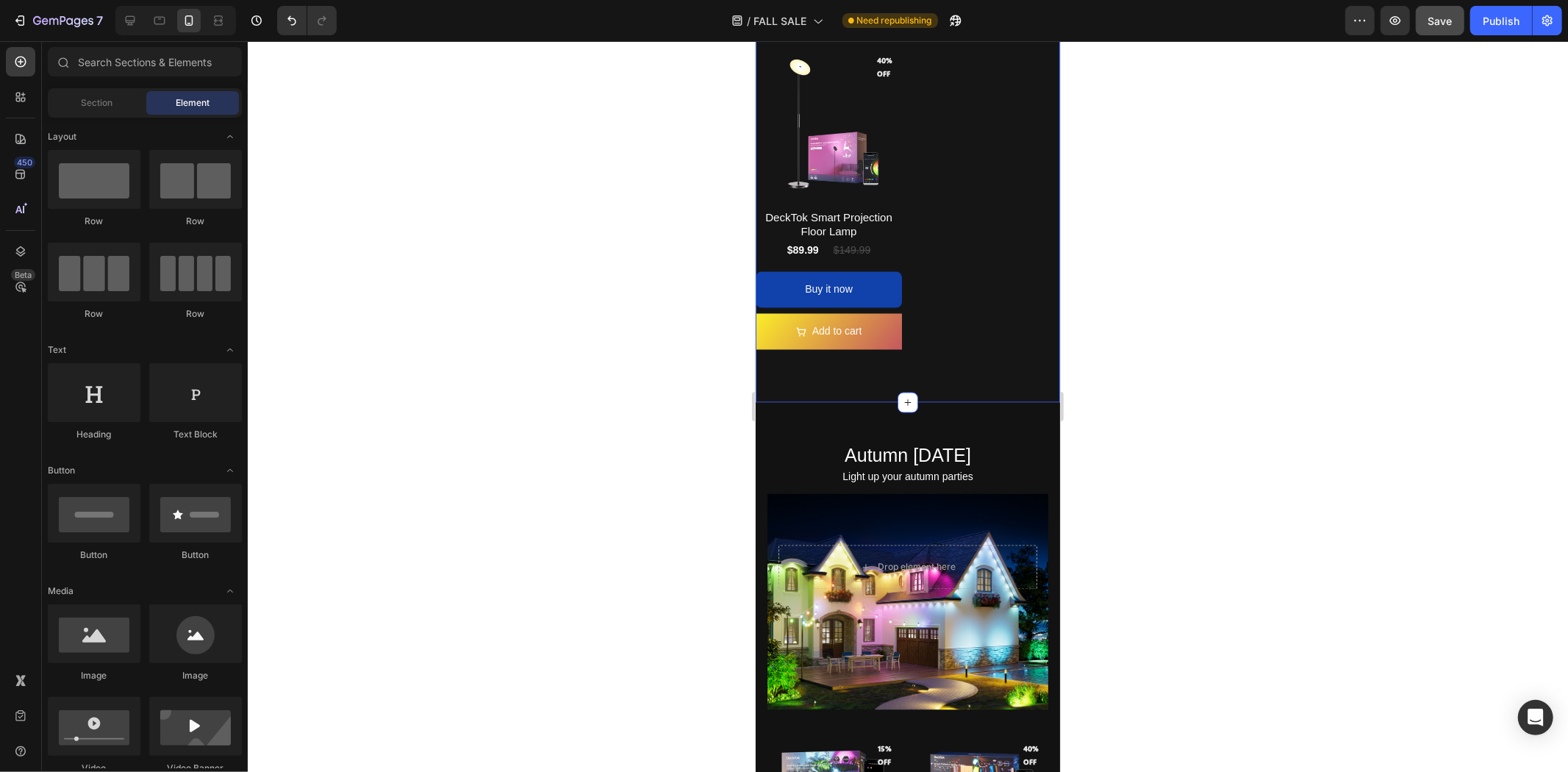
scroll to position [1960, 0]
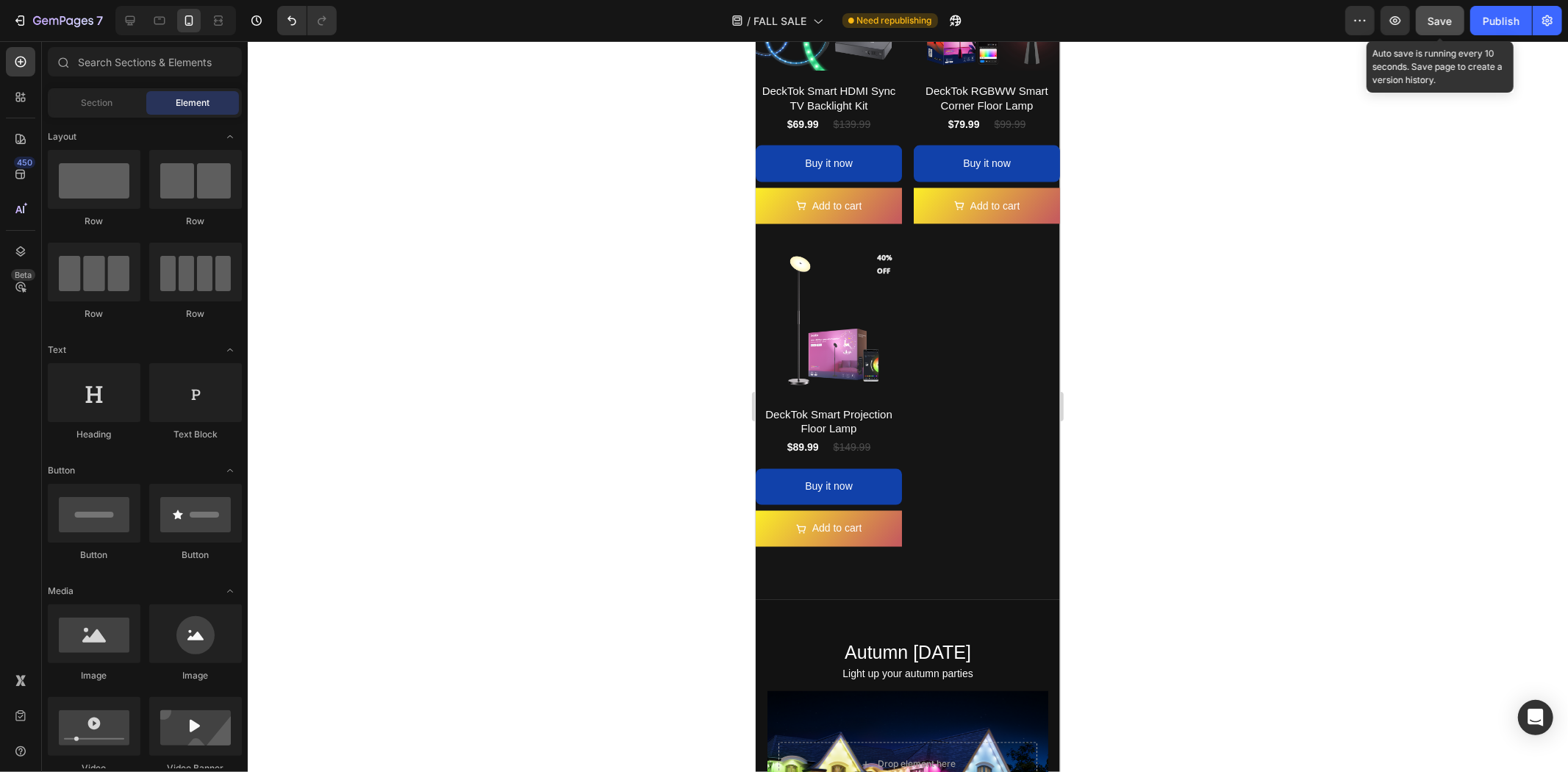
click at [1444, 24] on span "Save" at bounding box center [1440, 21] width 24 height 12
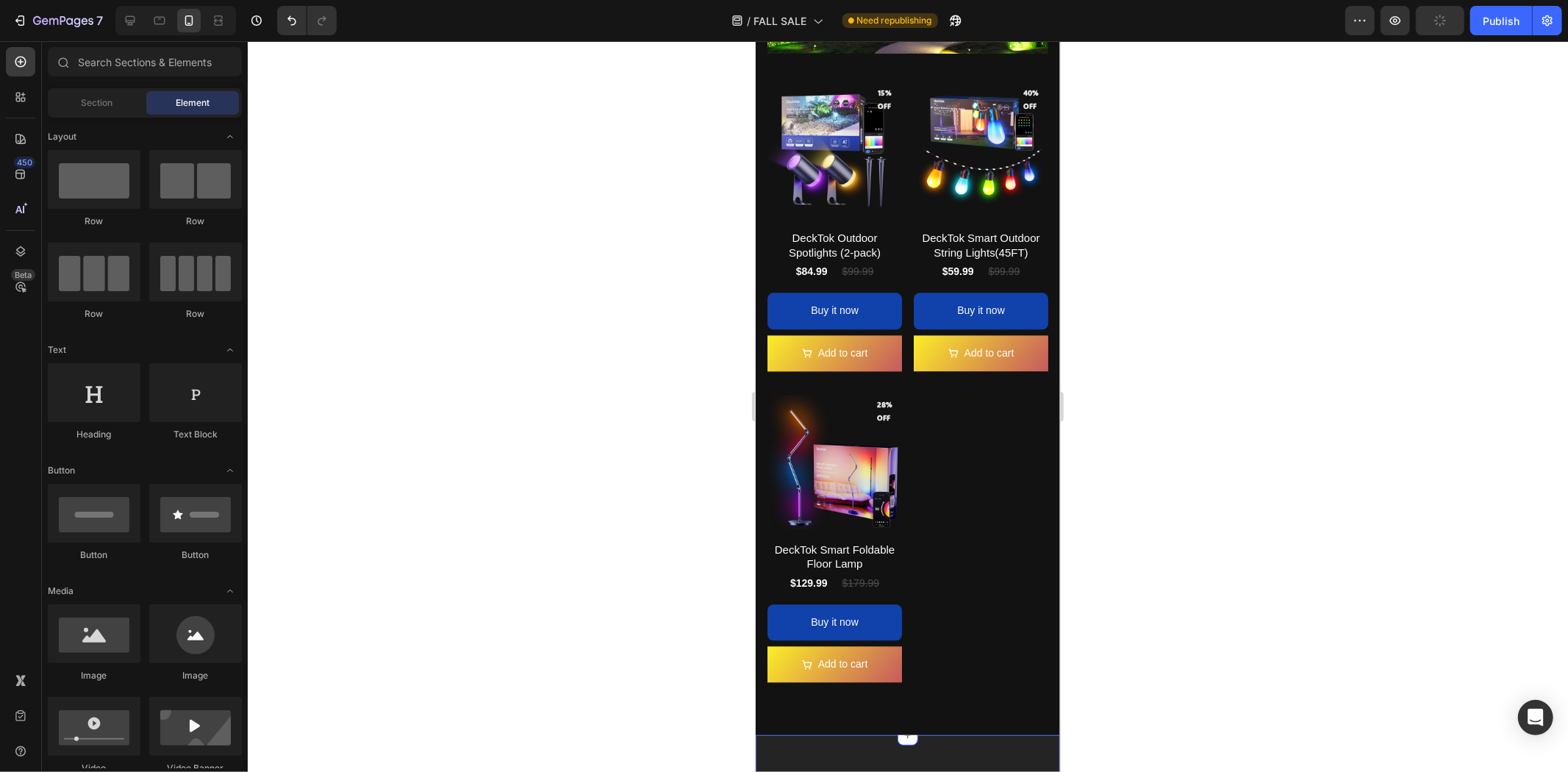
scroll to position [2777, 0]
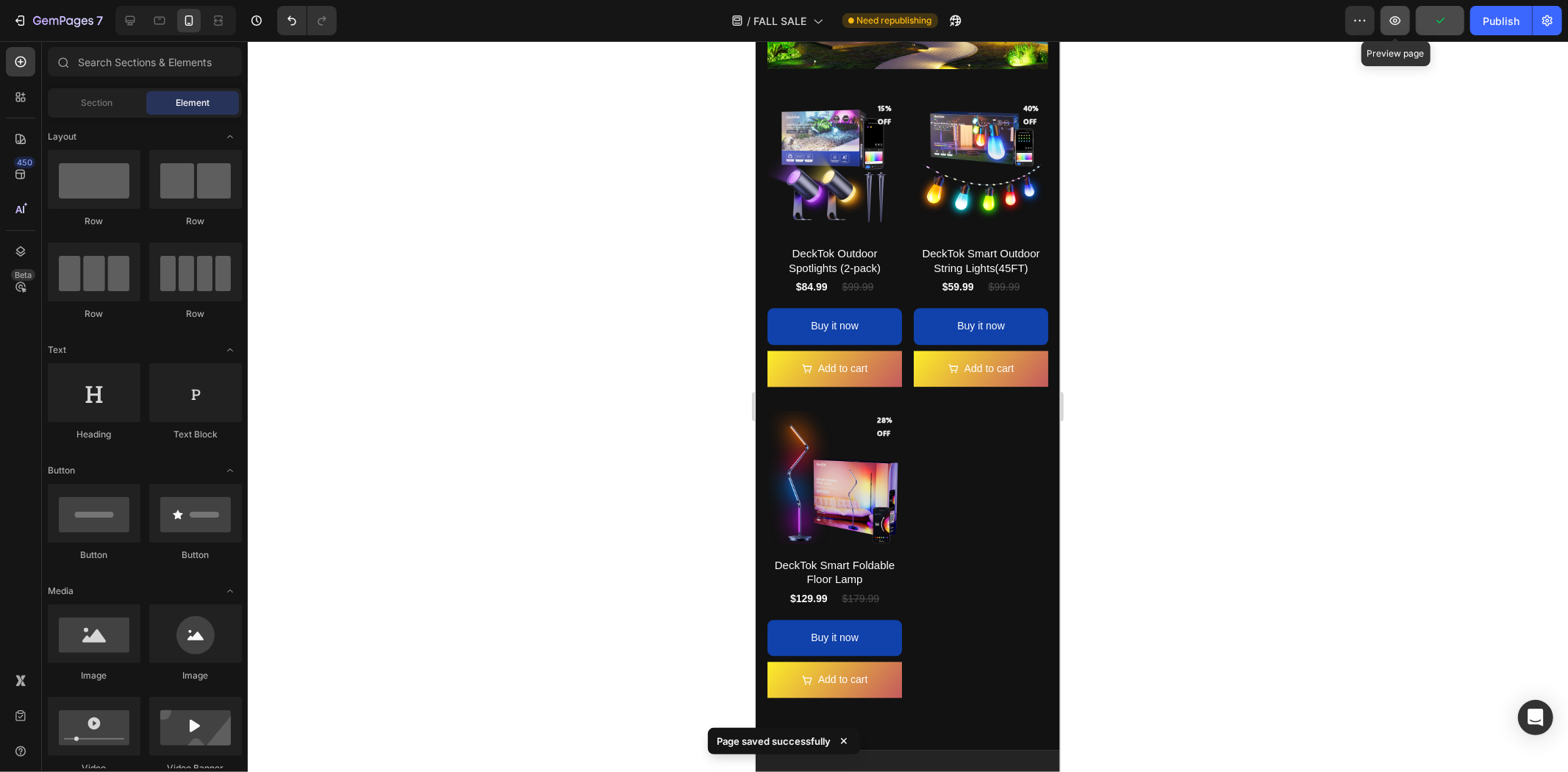
click at [1394, 26] on icon "button" at bounding box center [1395, 20] width 15 height 15
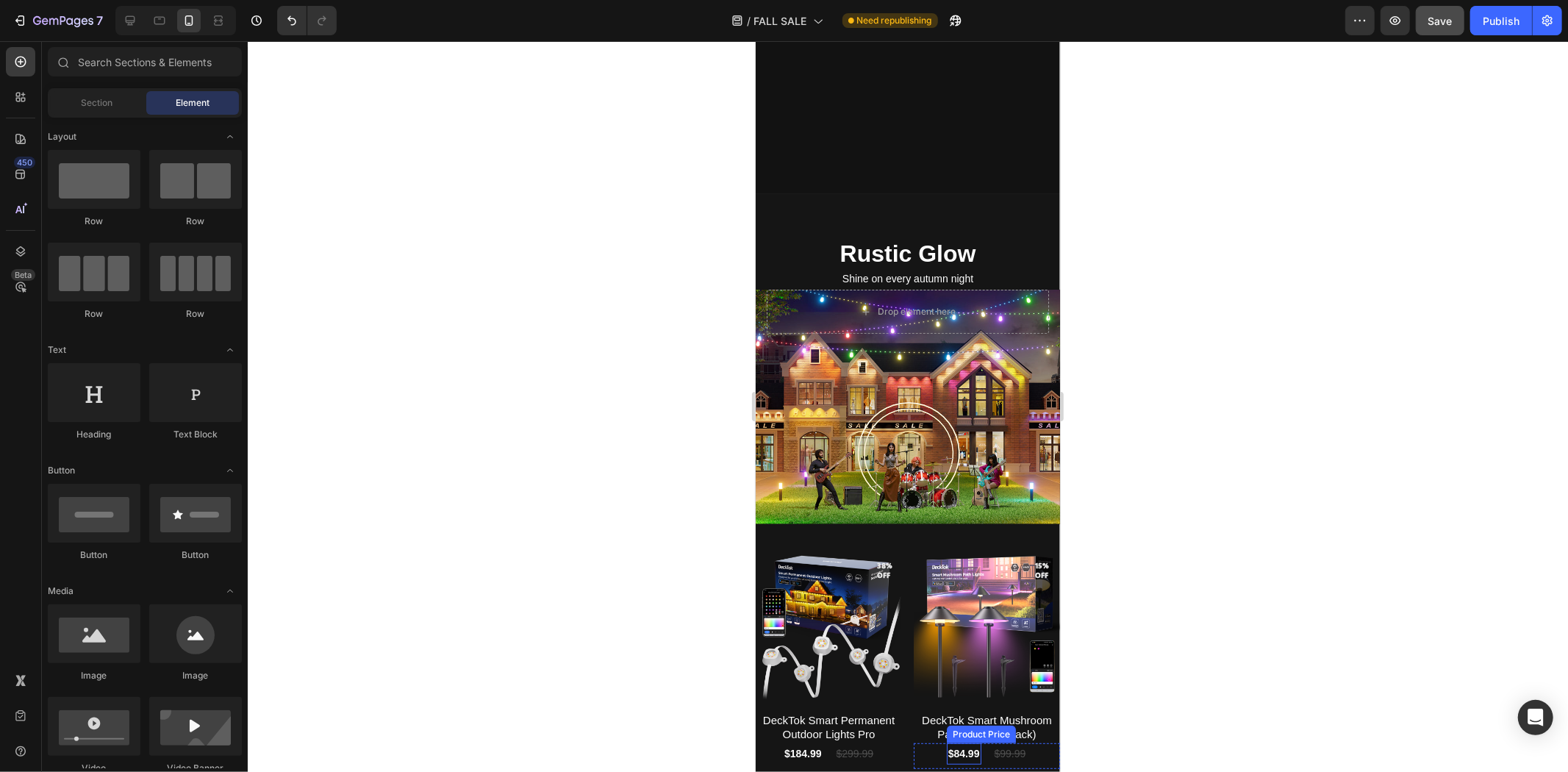
scroll to position [163, 0]
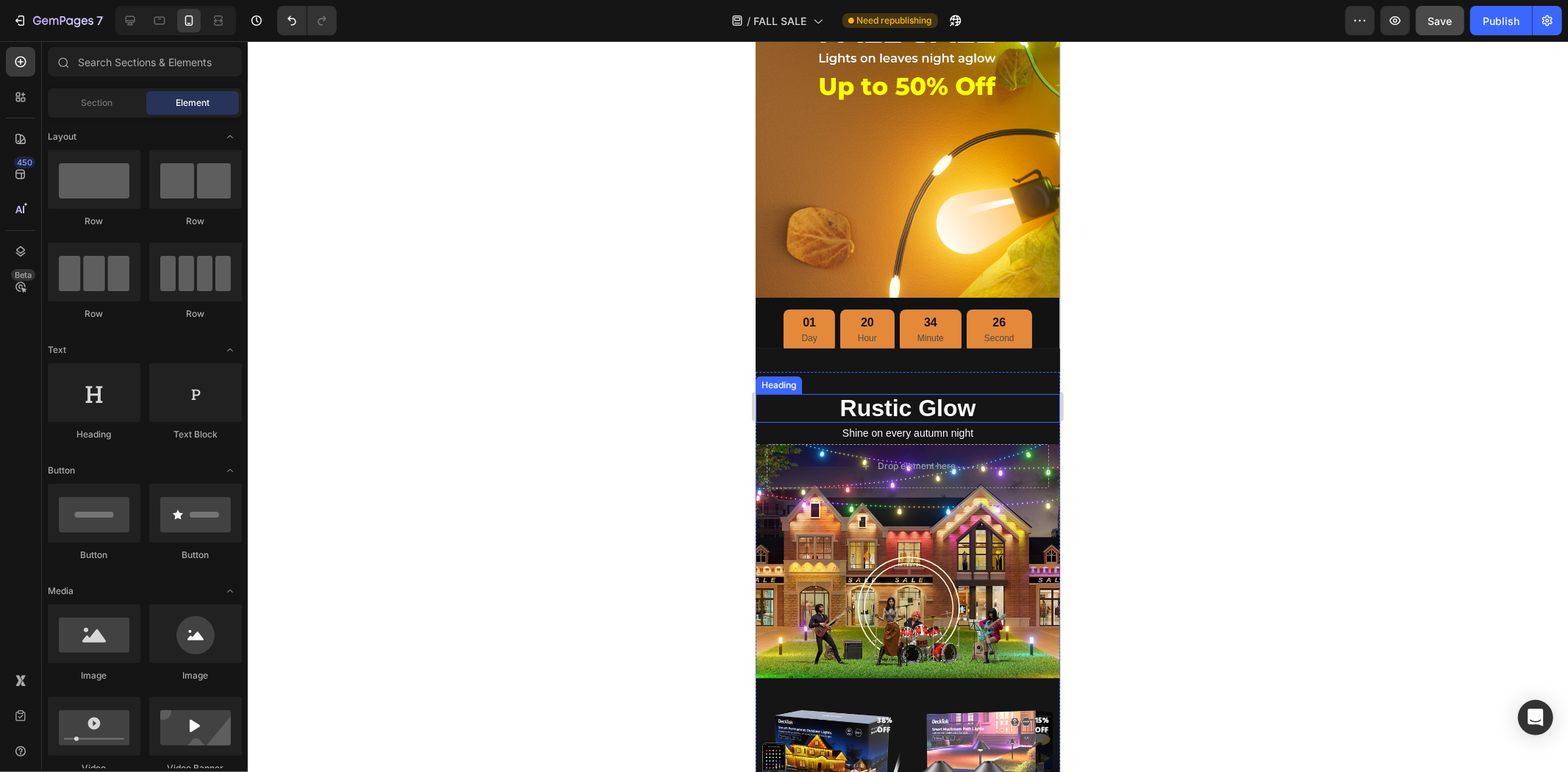
click at [933, 404] on h2 "Rustic Glow" at bounding box center [907, 407] width 304 height 28
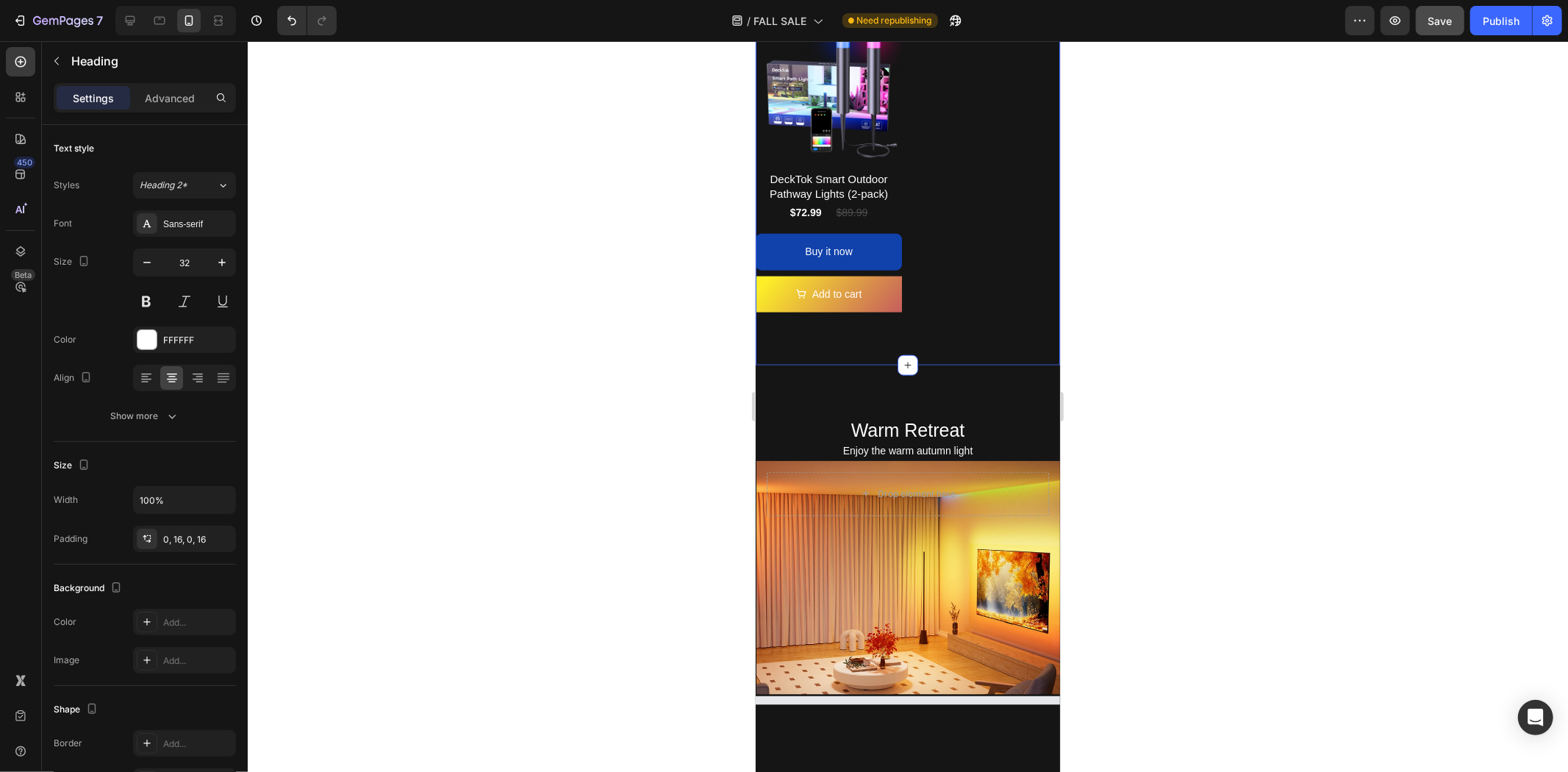
scroll to position [1388, 0]
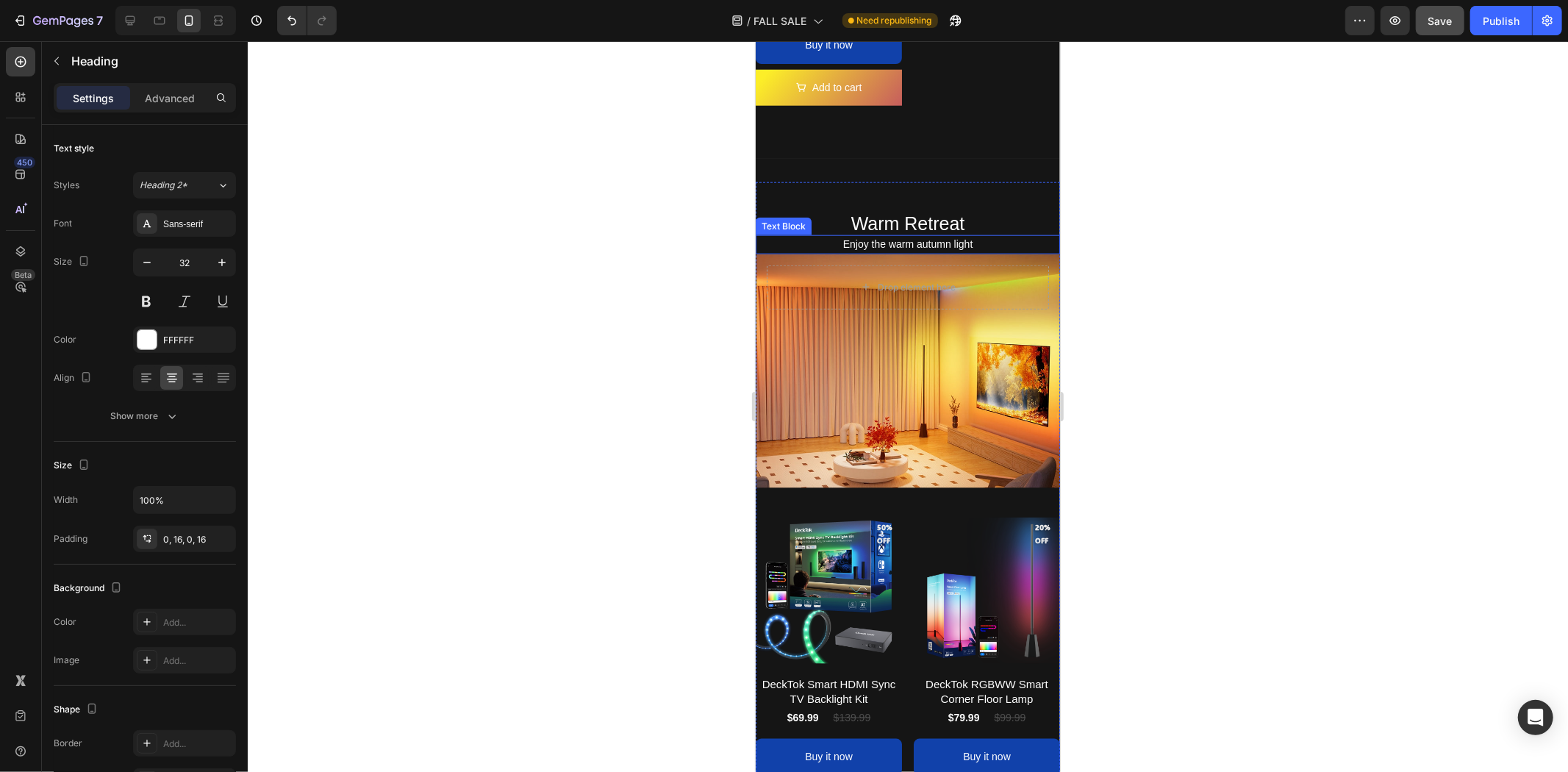
click at [898, 235] on p "Enjoy the warm autumn light" at bounding box center [907, 244] width 281 height 19
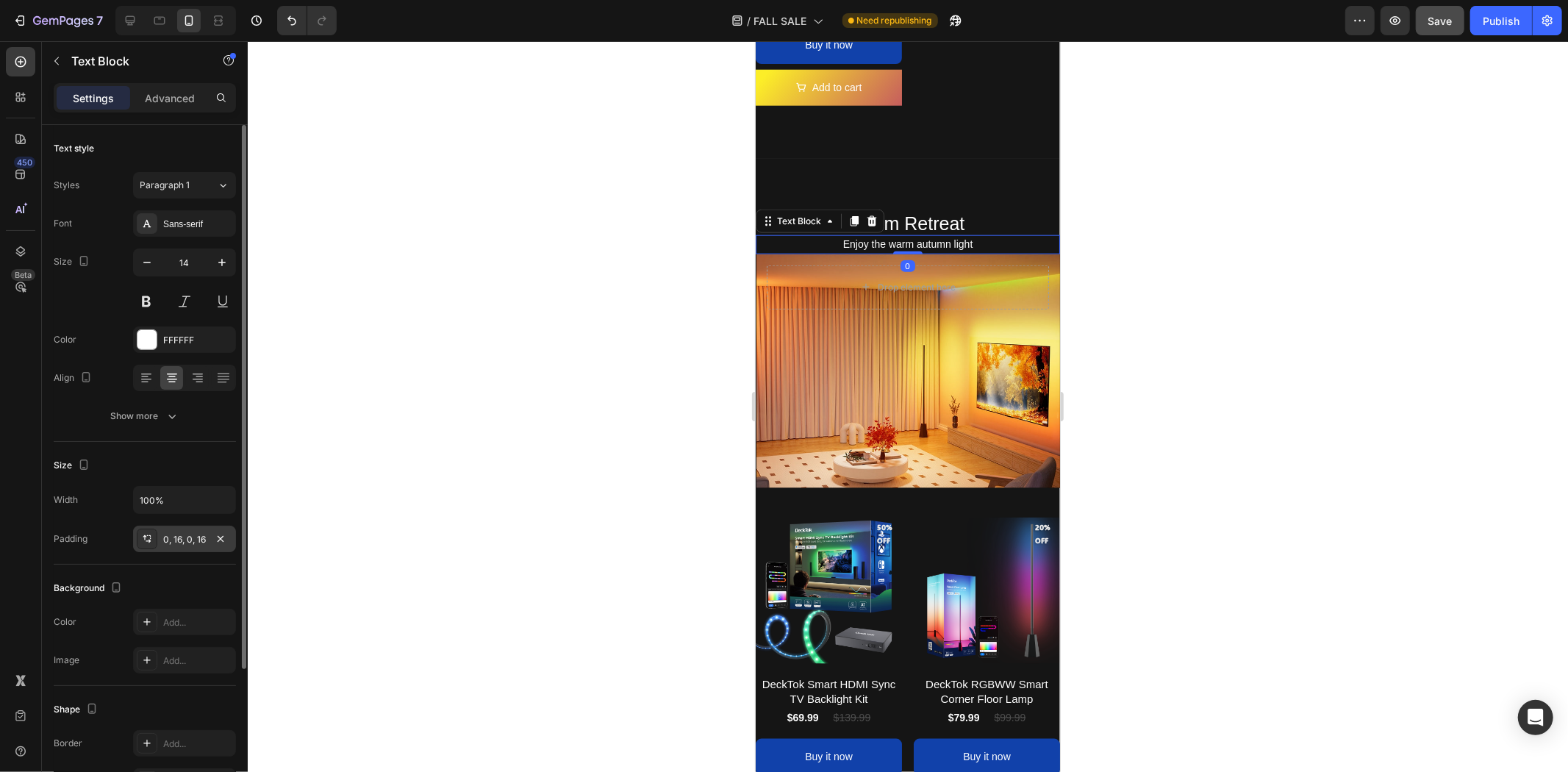
click at [182, 534] on div "0, 16, 0, 16" at bounding box center [184, 539] width 43 height 13
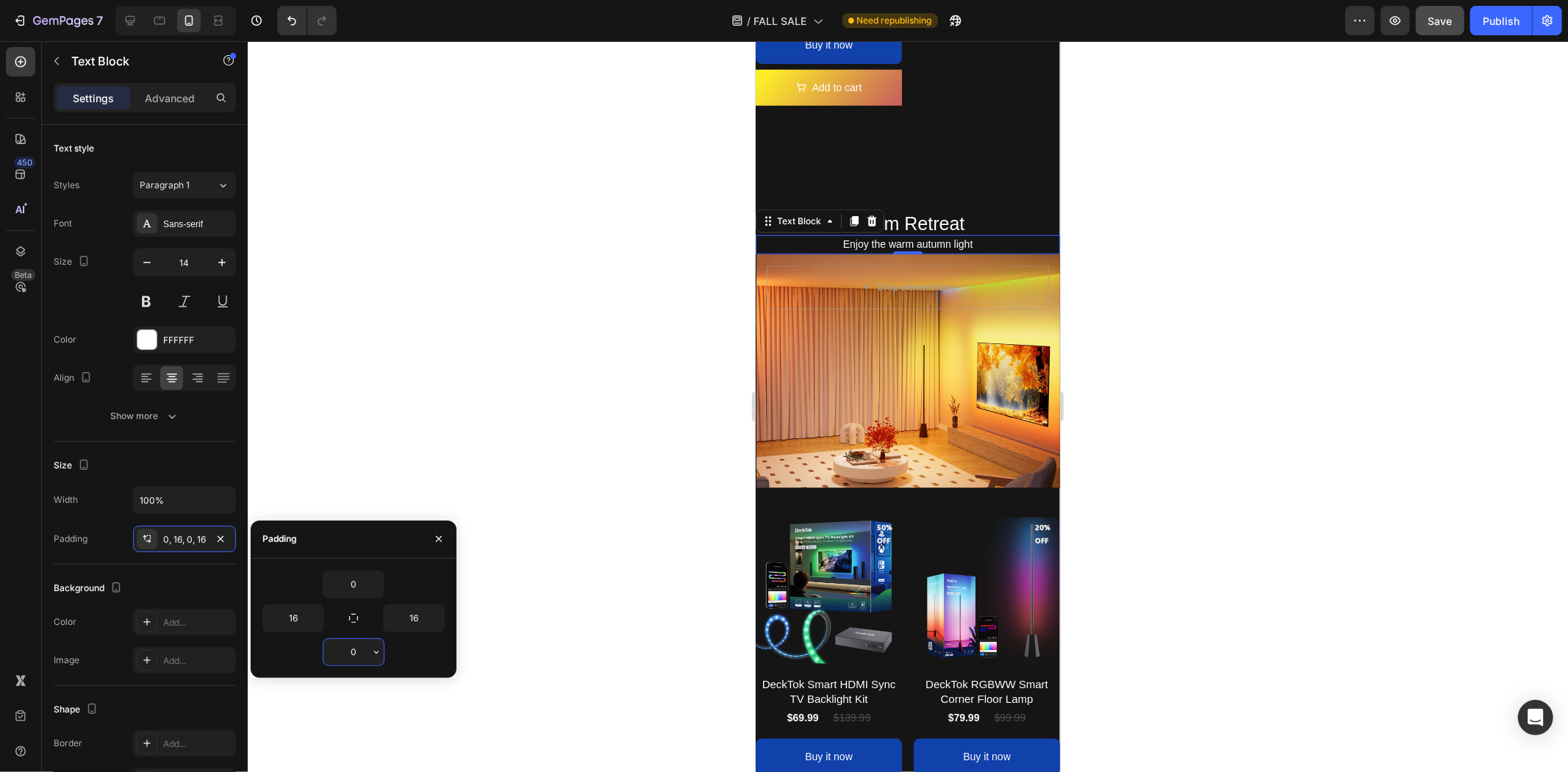
click at [356, 647] on input "0" at bounding box center [354, 652] width 60 height 26
type input "16"
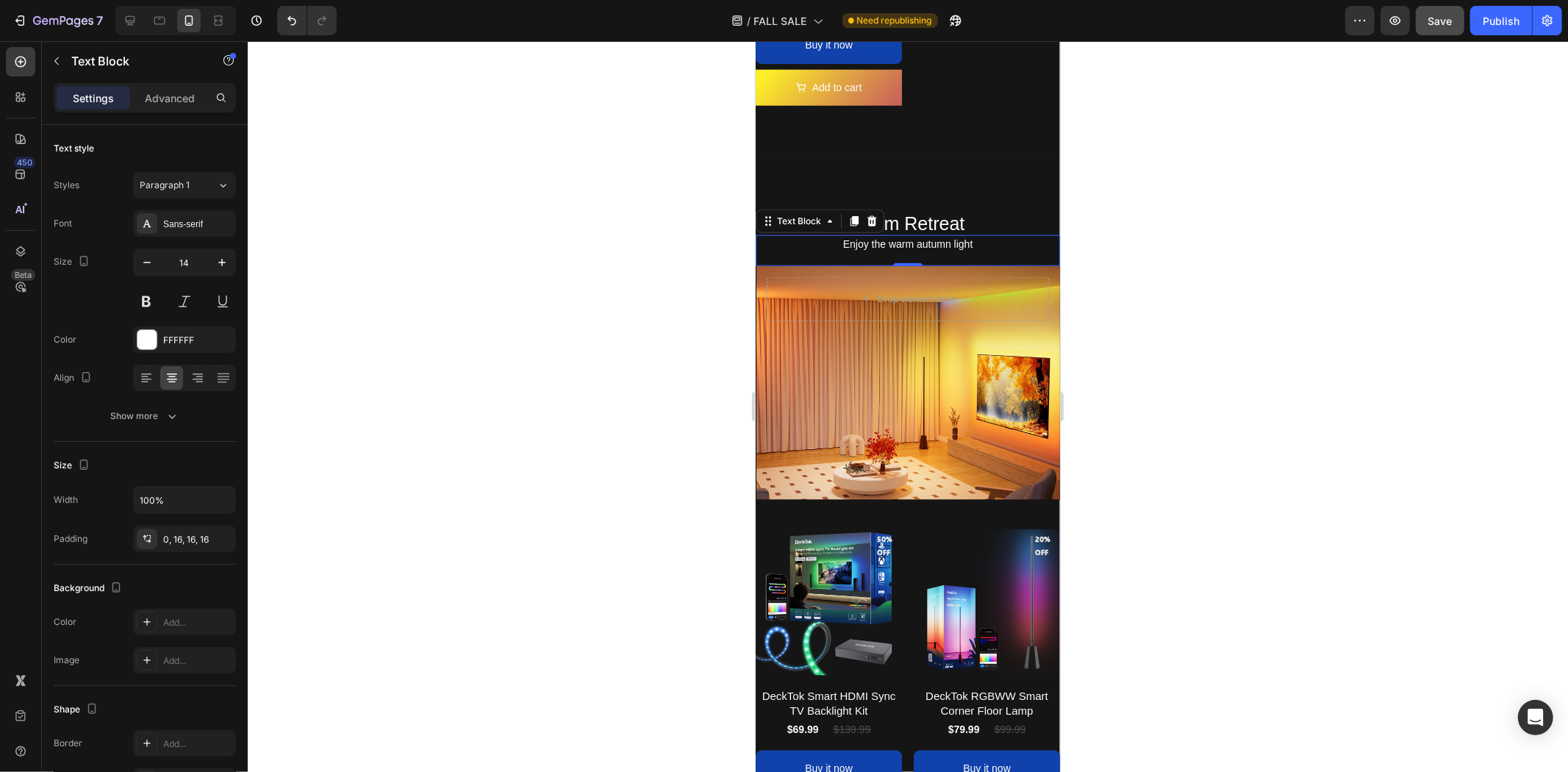
click at [1245, 452] on div at bounding box center [908, 407] width 1320 height 731
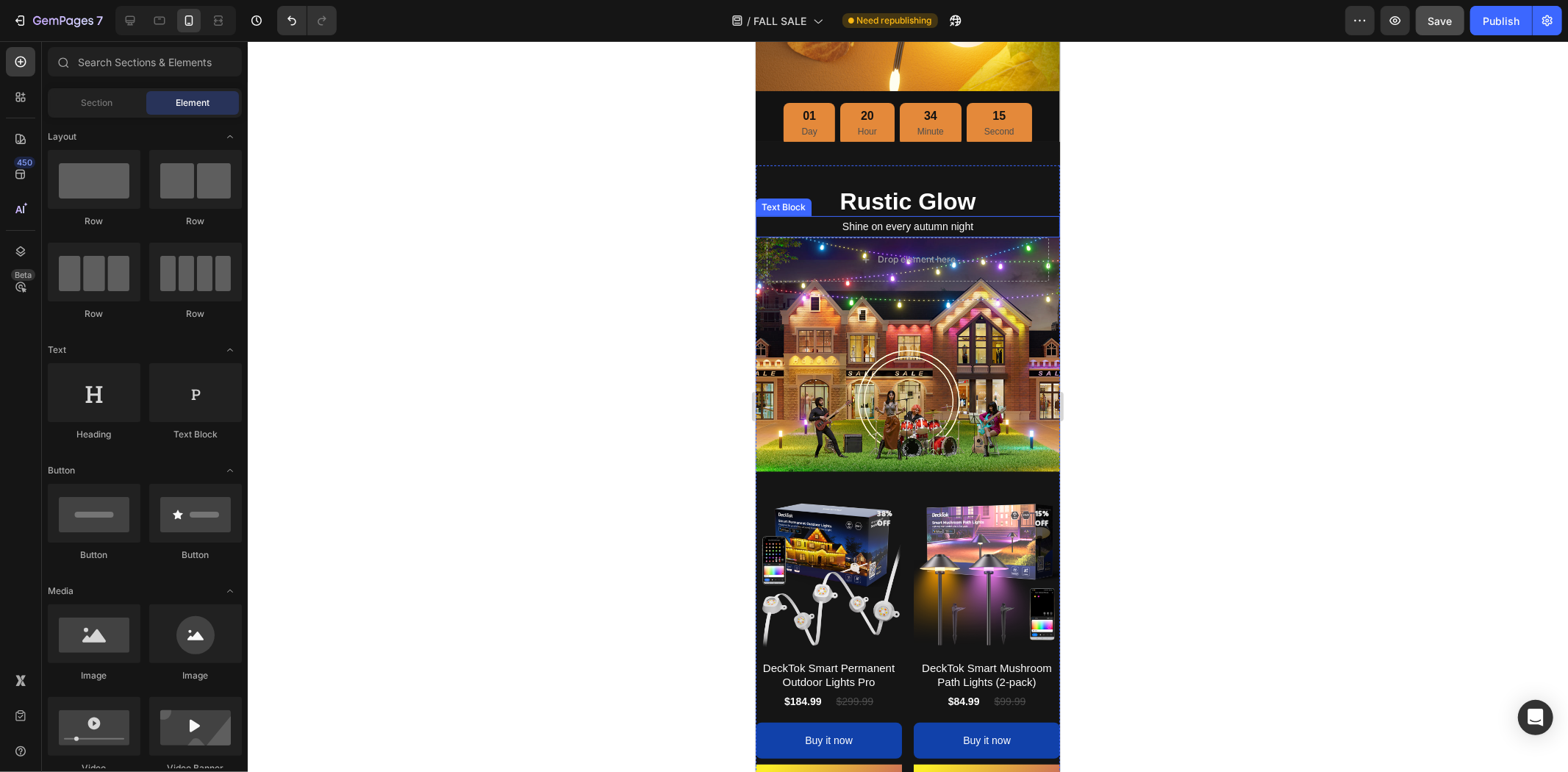
scroll to position [327, 0]
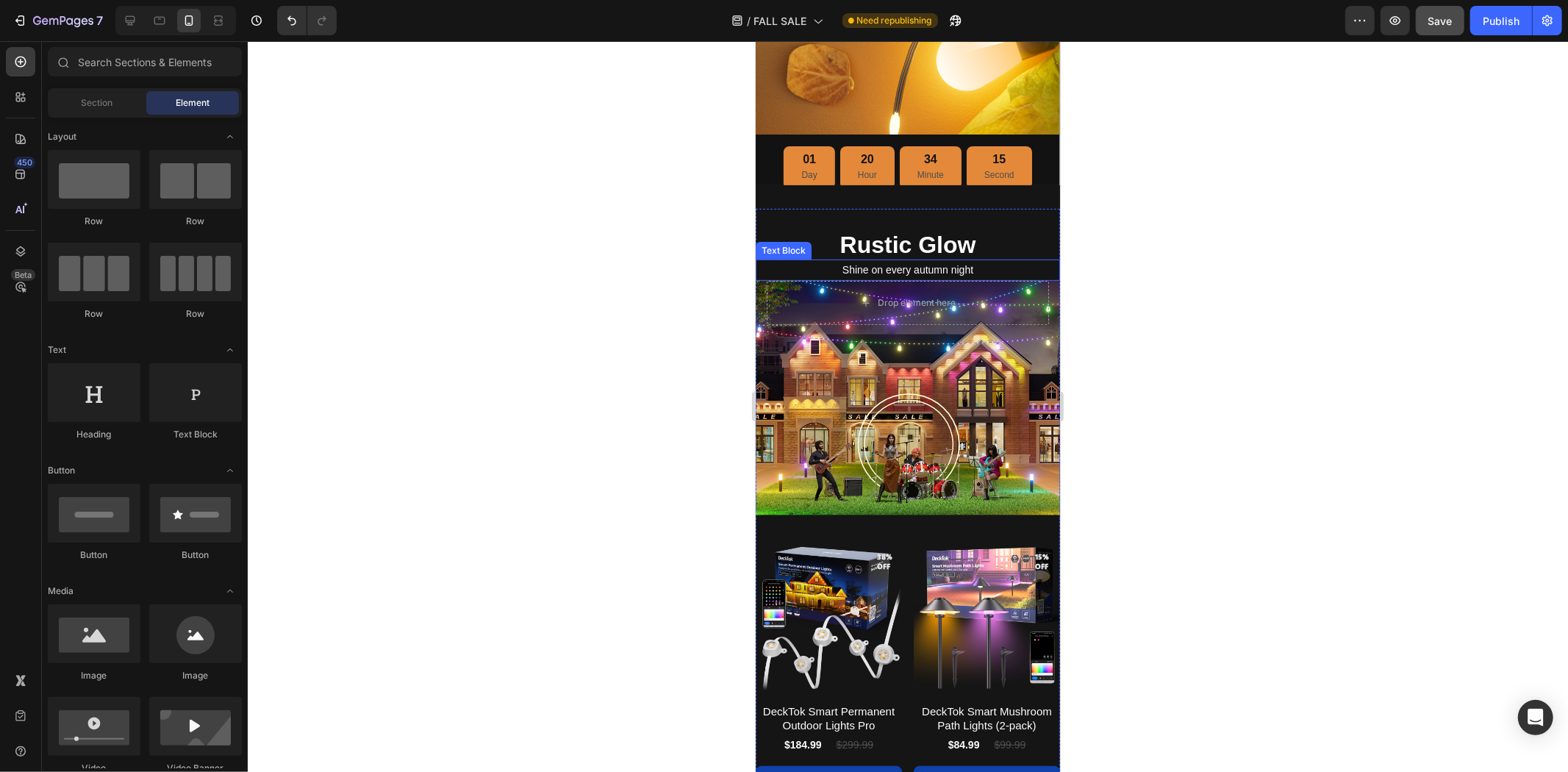
click at [901, 269] on p "Shine on every autumn night" at bounding box center [907, 269] width 301 height 19
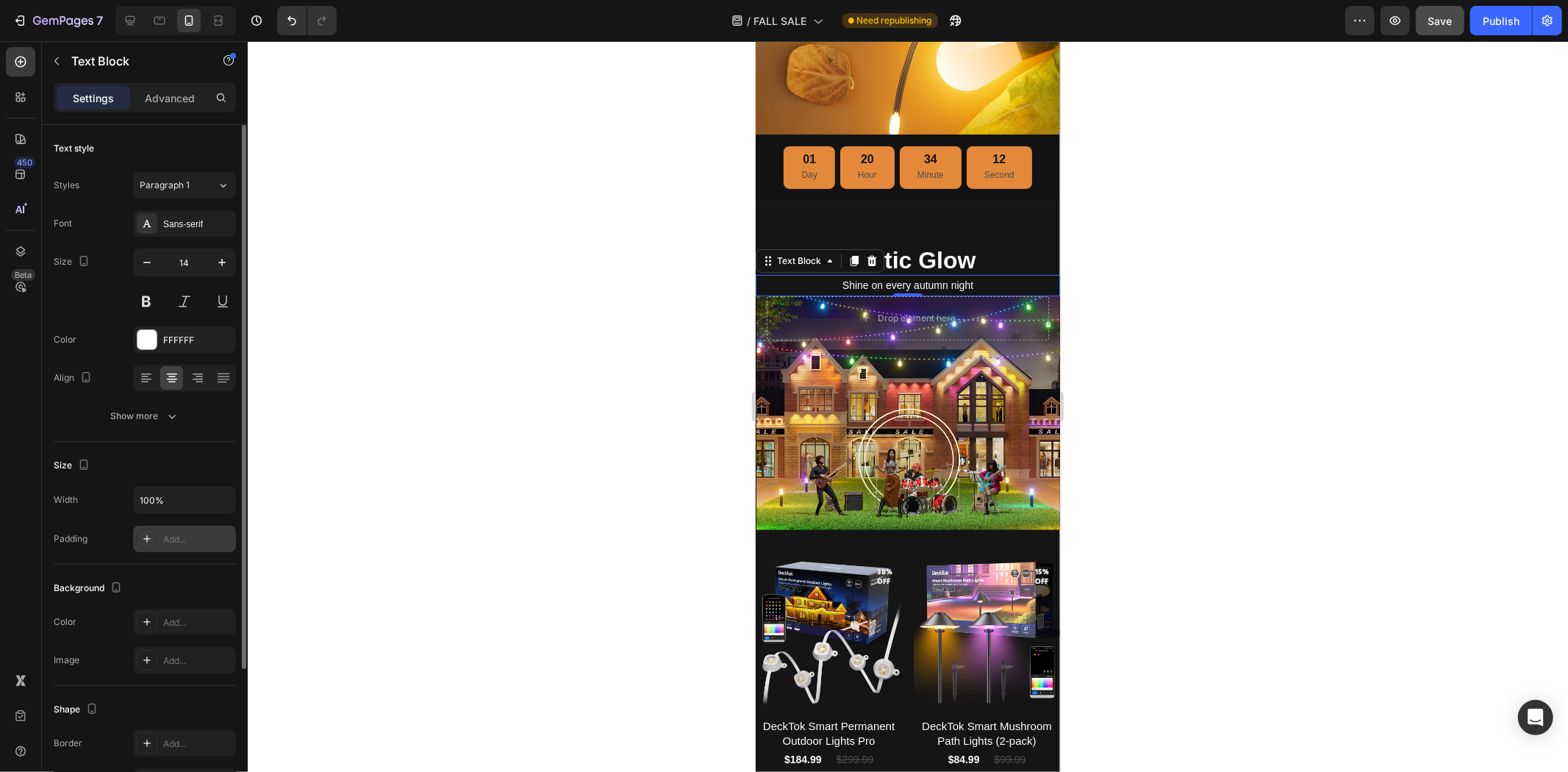
click at [166, 543] on div "Add..." at bounding box center [197, 539] width 69 height 13
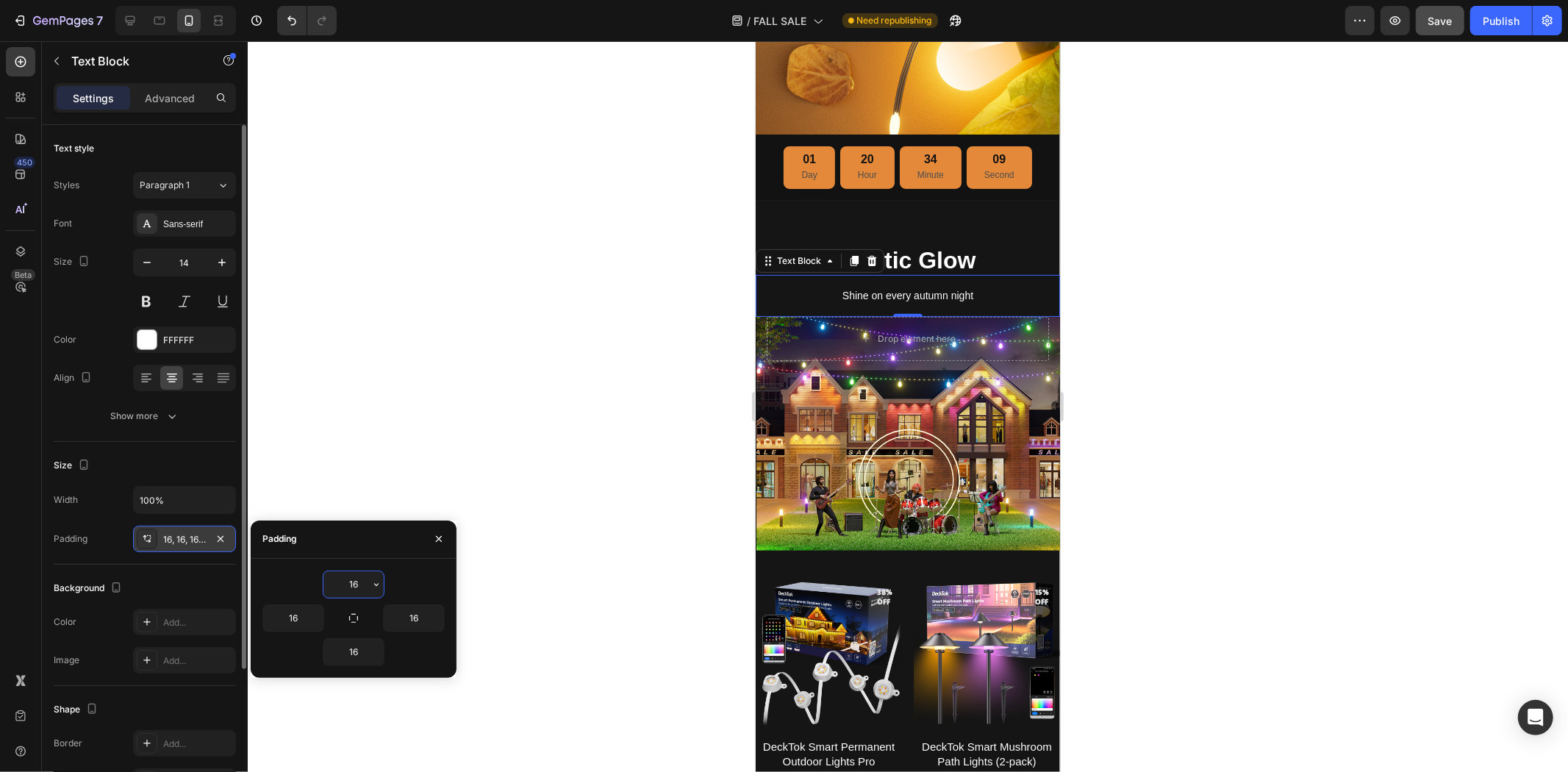
type input "0"
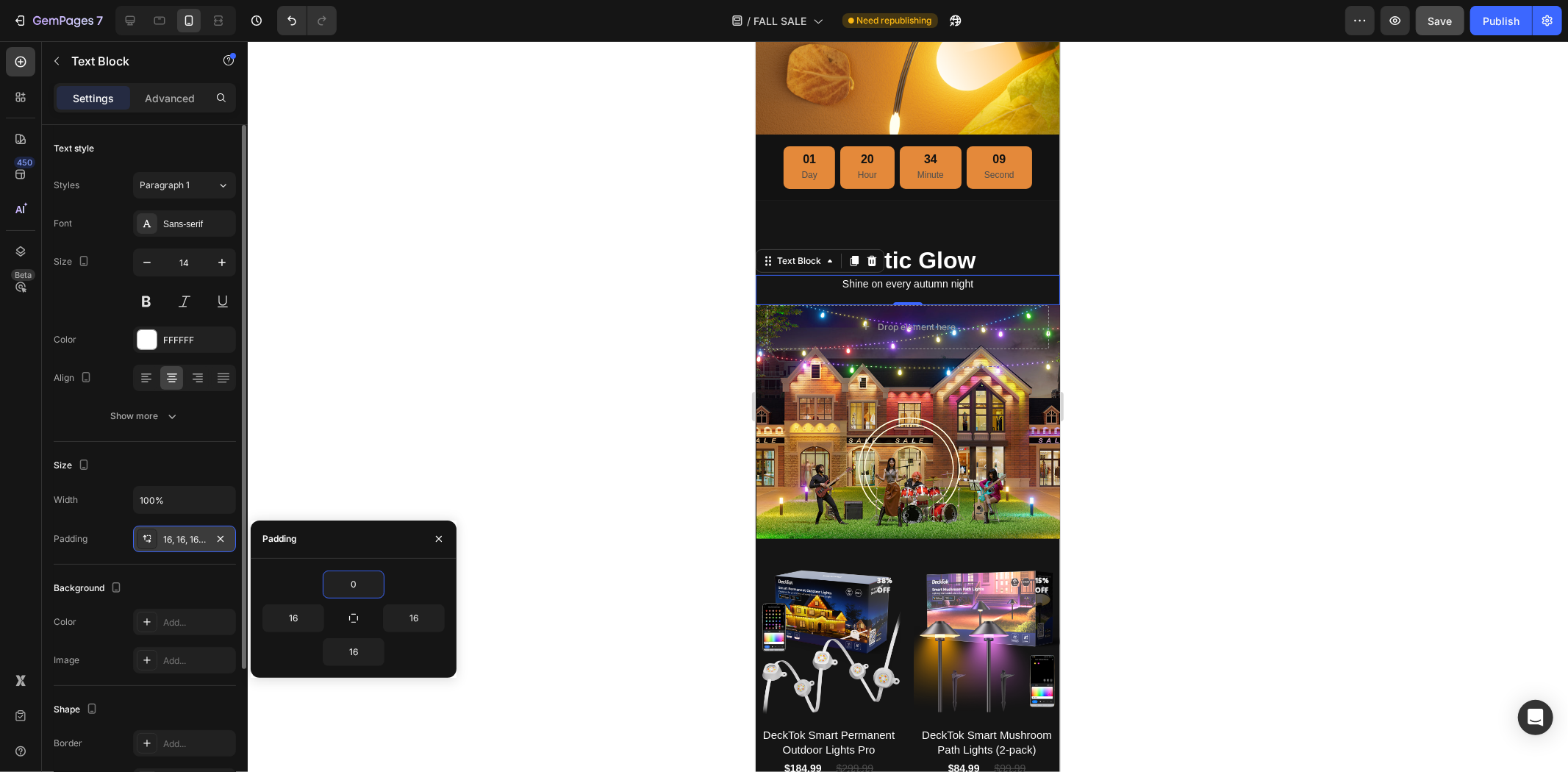
click at [1165, 446] on div at bounding box center [908, 407] width 1320 height 731
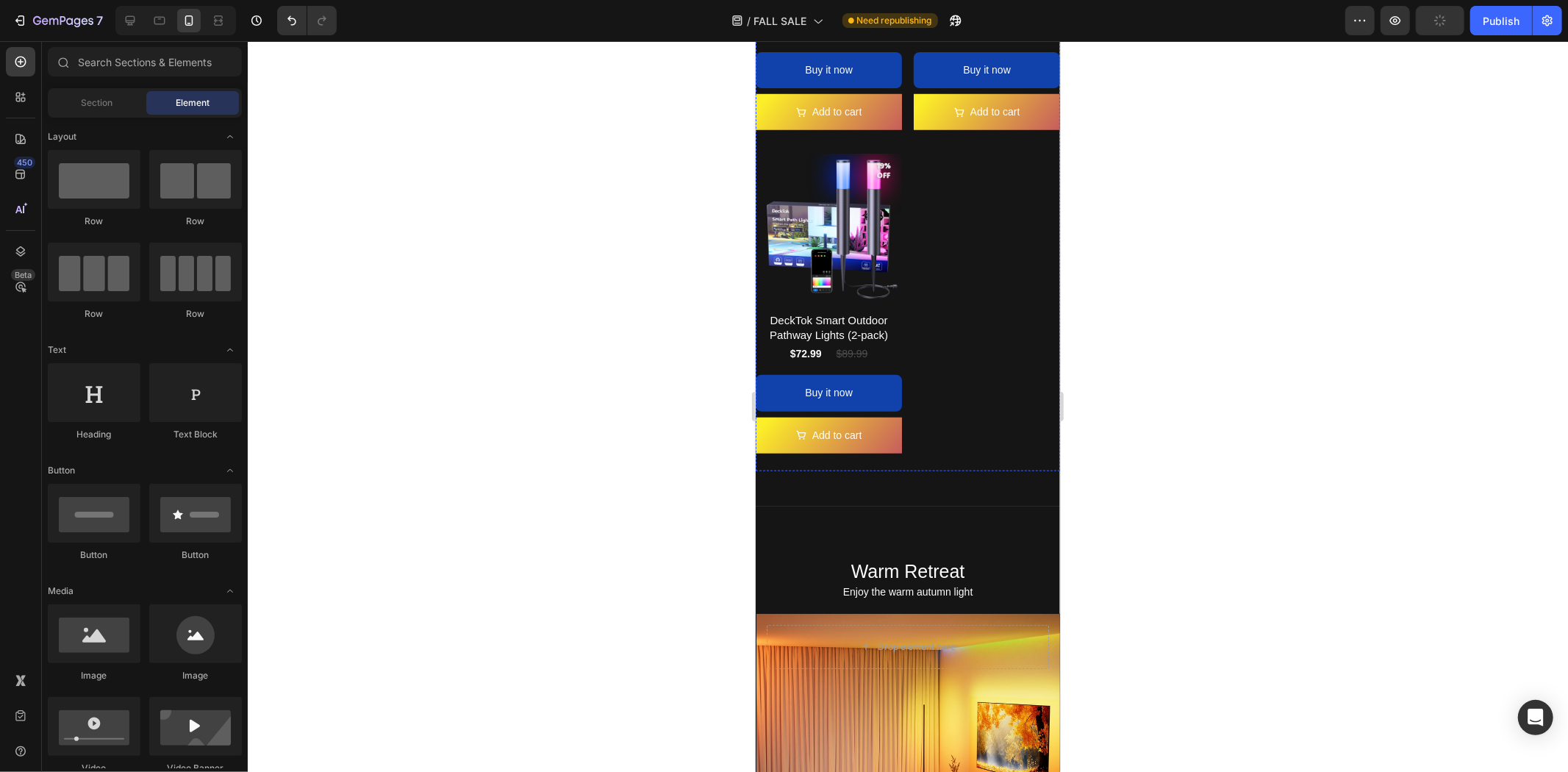
scroll to position [1143, 0]
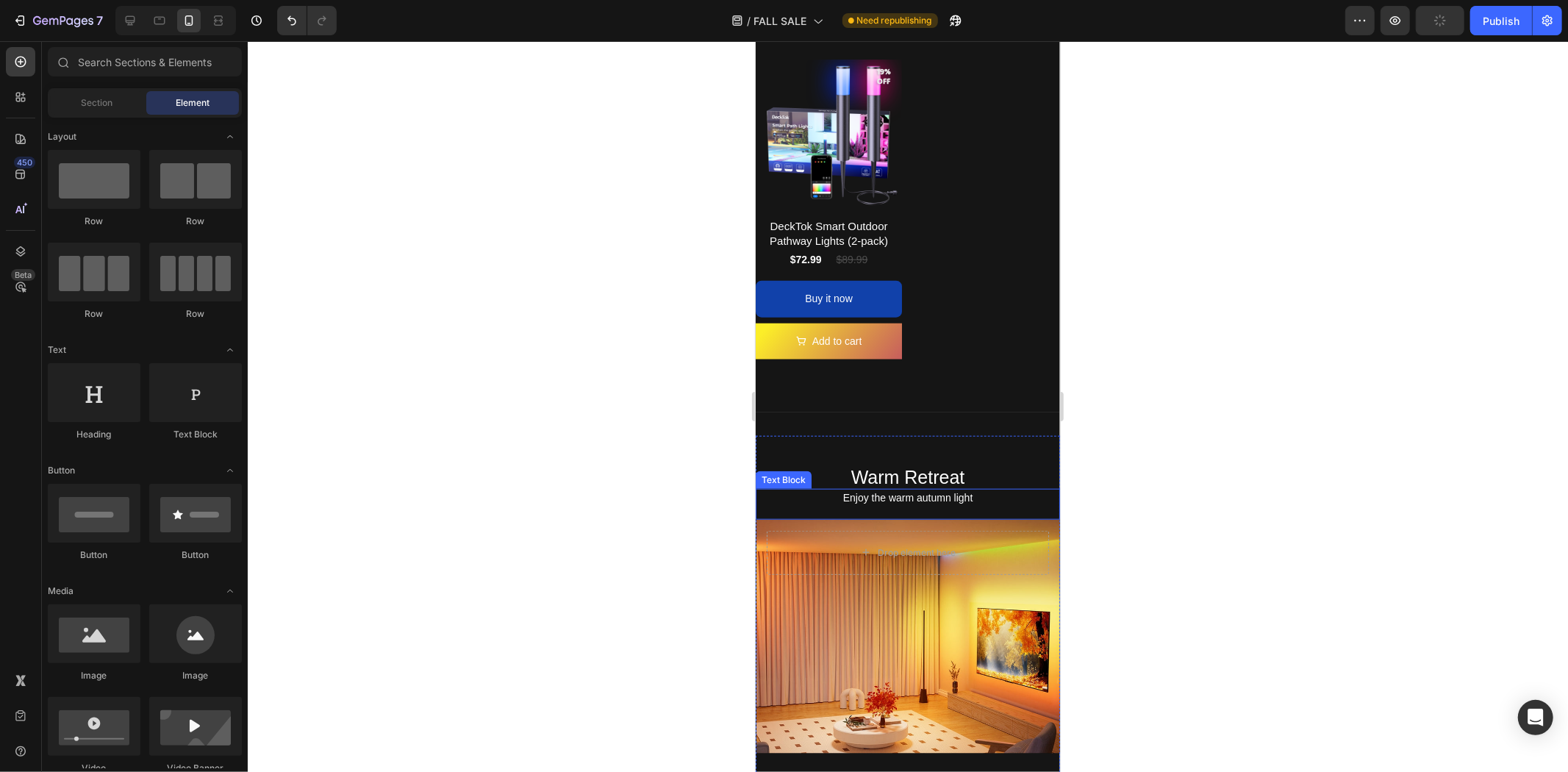
click at [942, 488] on p "Enjoy the warm autumn light" at bounding box center [907, 497] width 281 height 19
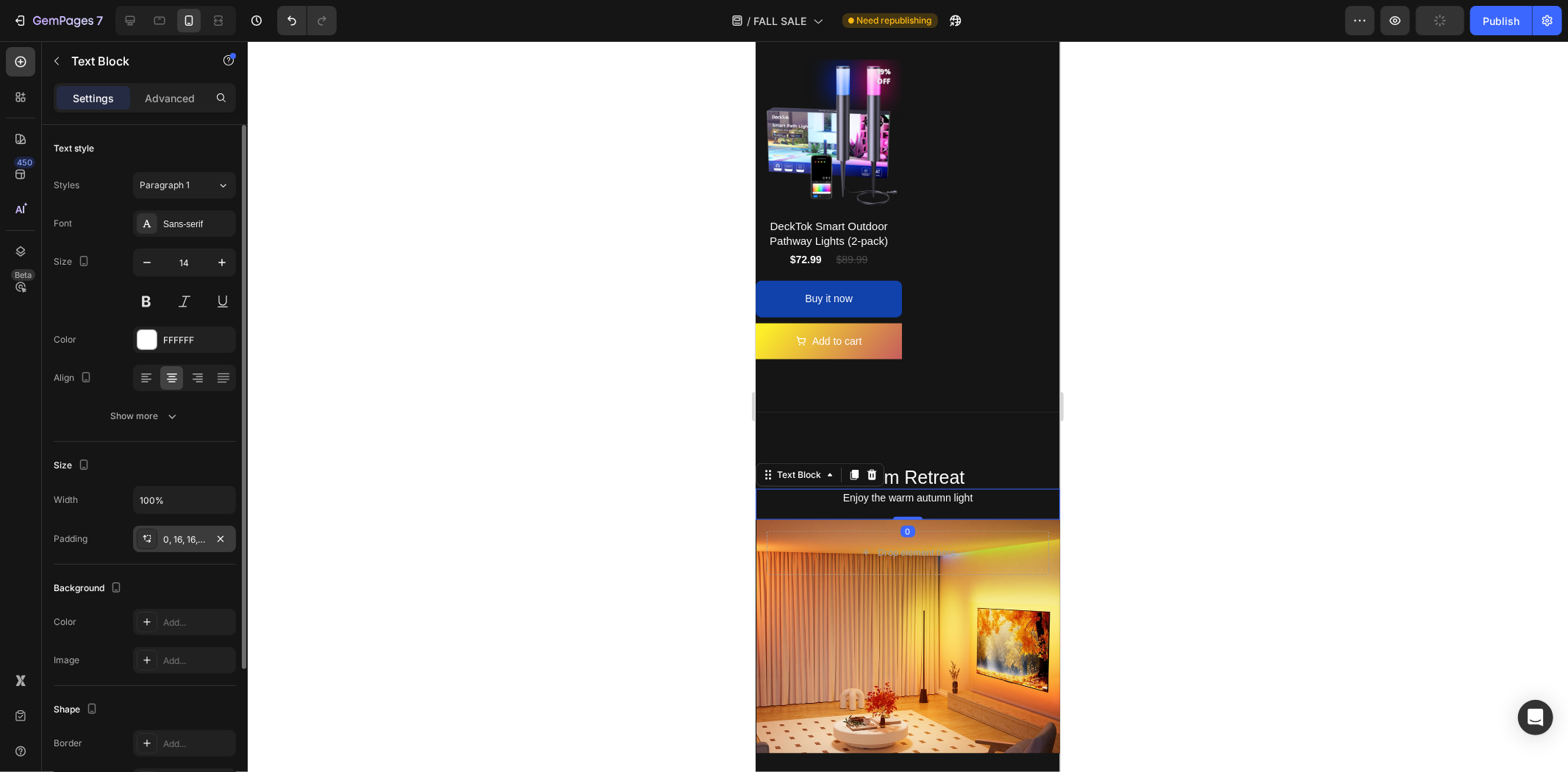
click at [202, 537] on div "0, 16, 16, 16" at bounding box center [184, 539] width 43 height 13
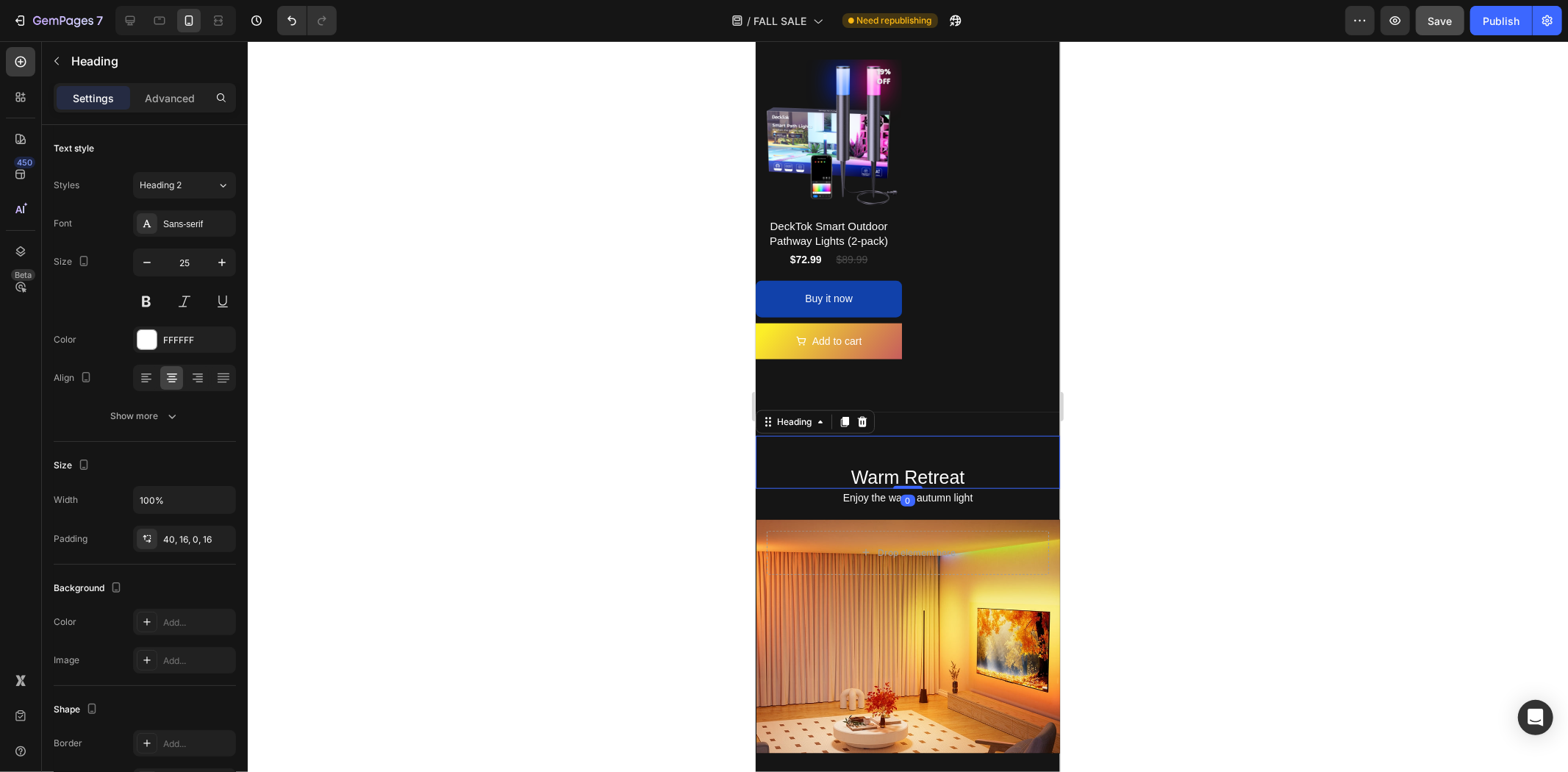
click at [952, 450] on h2 "Warm Retreat" at bounding box center [907, 461] width 304 height 53
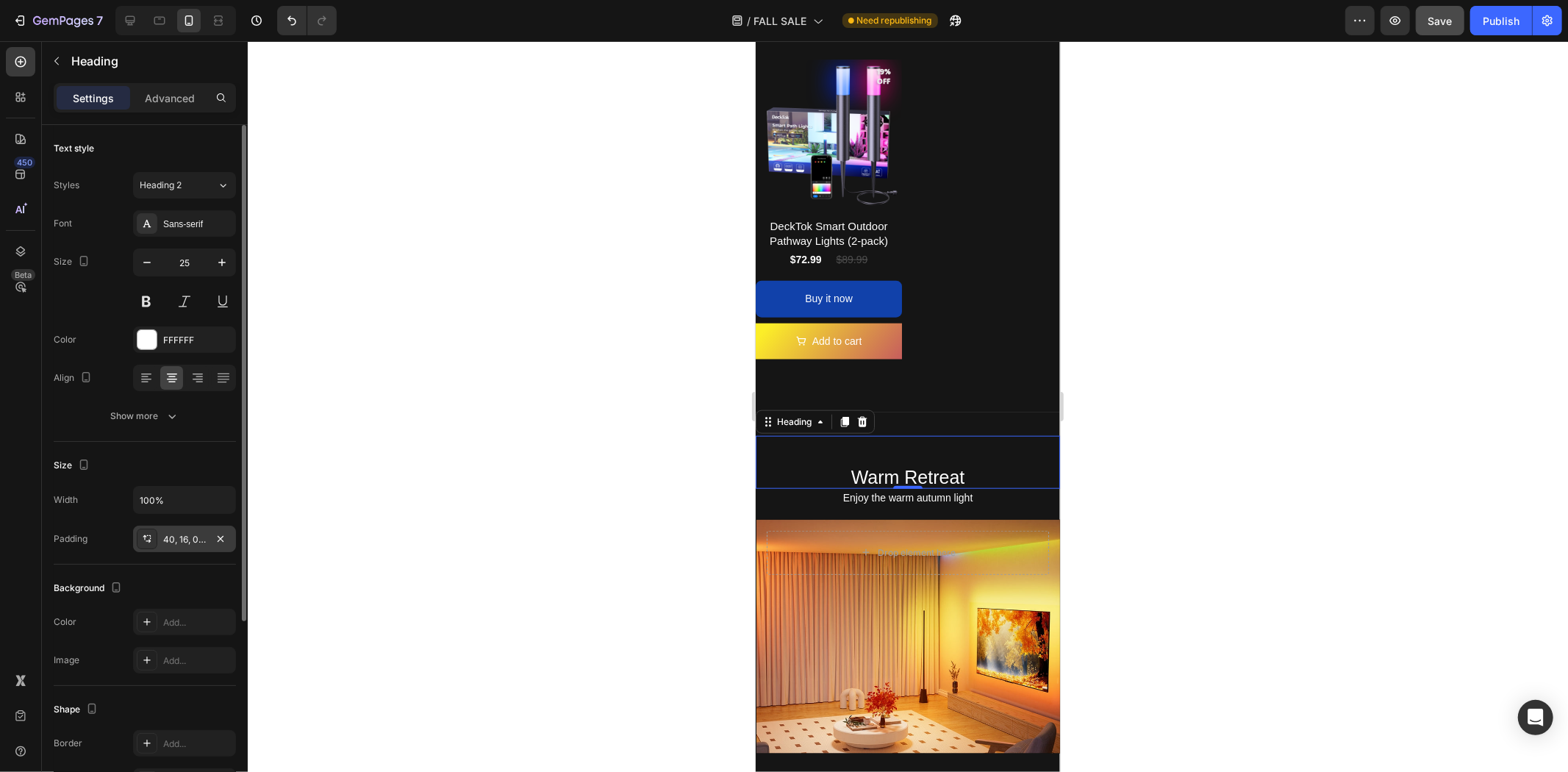
click at [197, 539] on div "40, 16, 0, 16" at bounding box center [184, 539] width 43 height 13
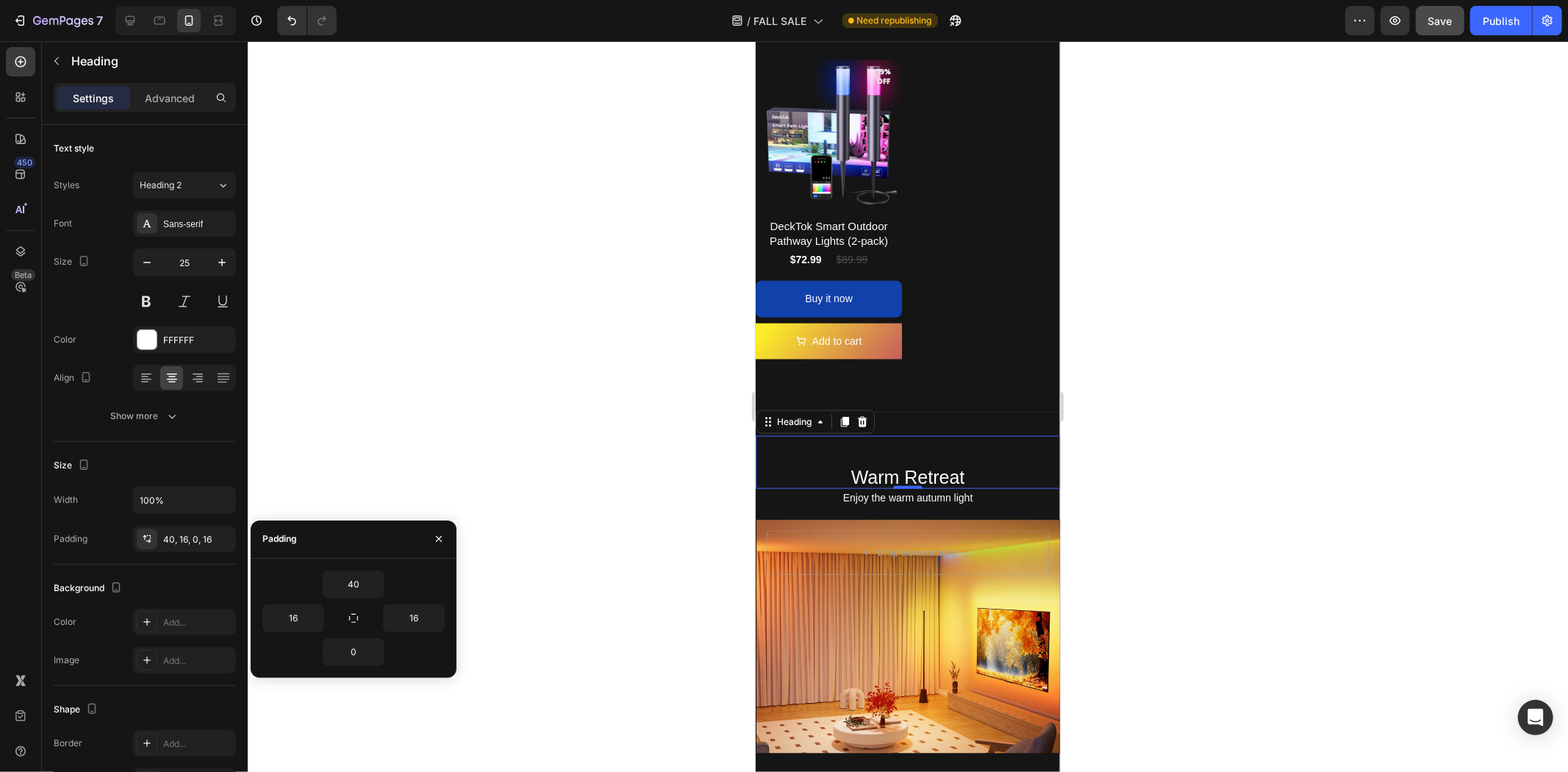
click at [664, 465] on div at bounding box center [908, 407] width 1320 height 731
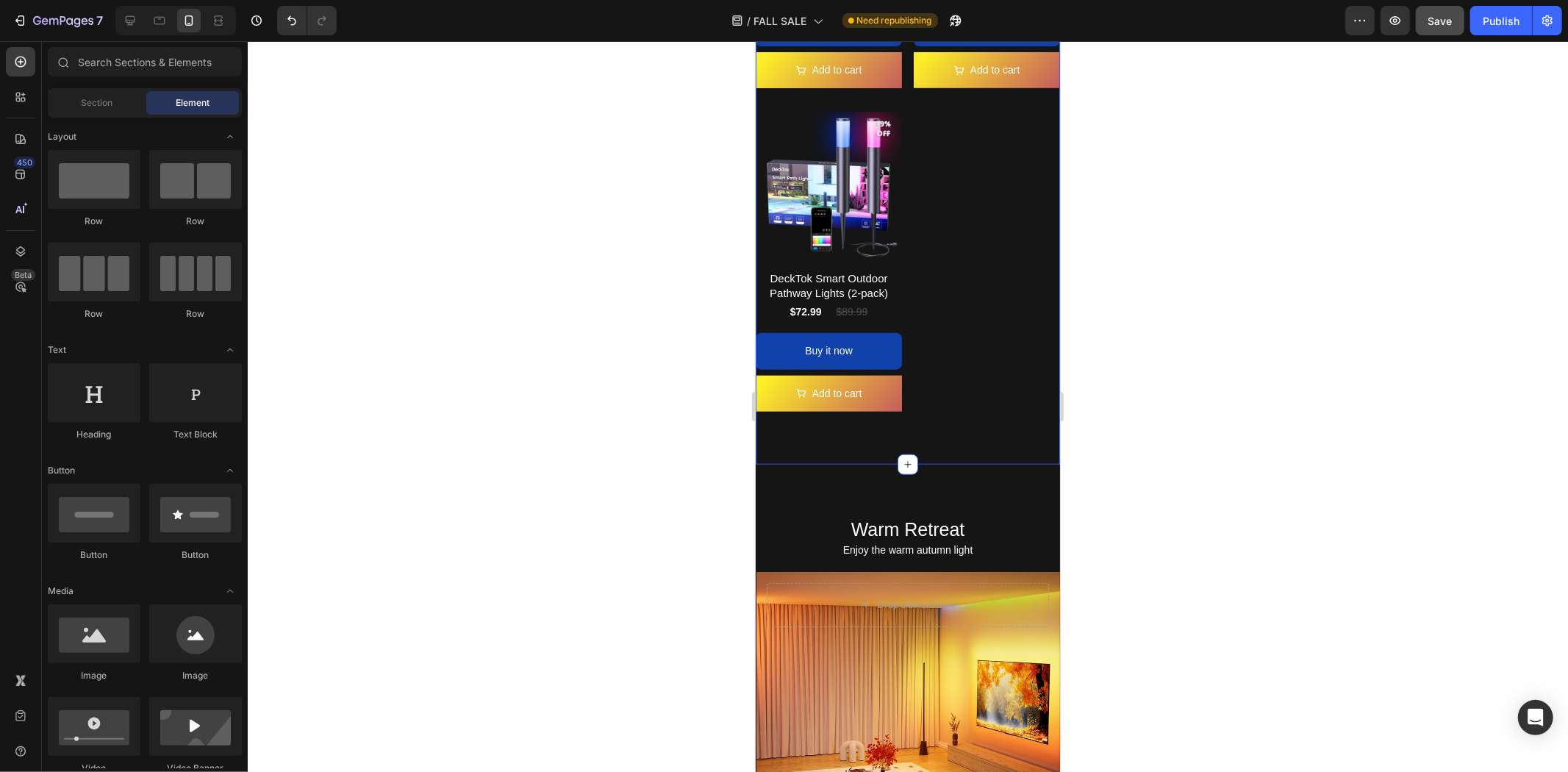
scroll to position [1062, 0]
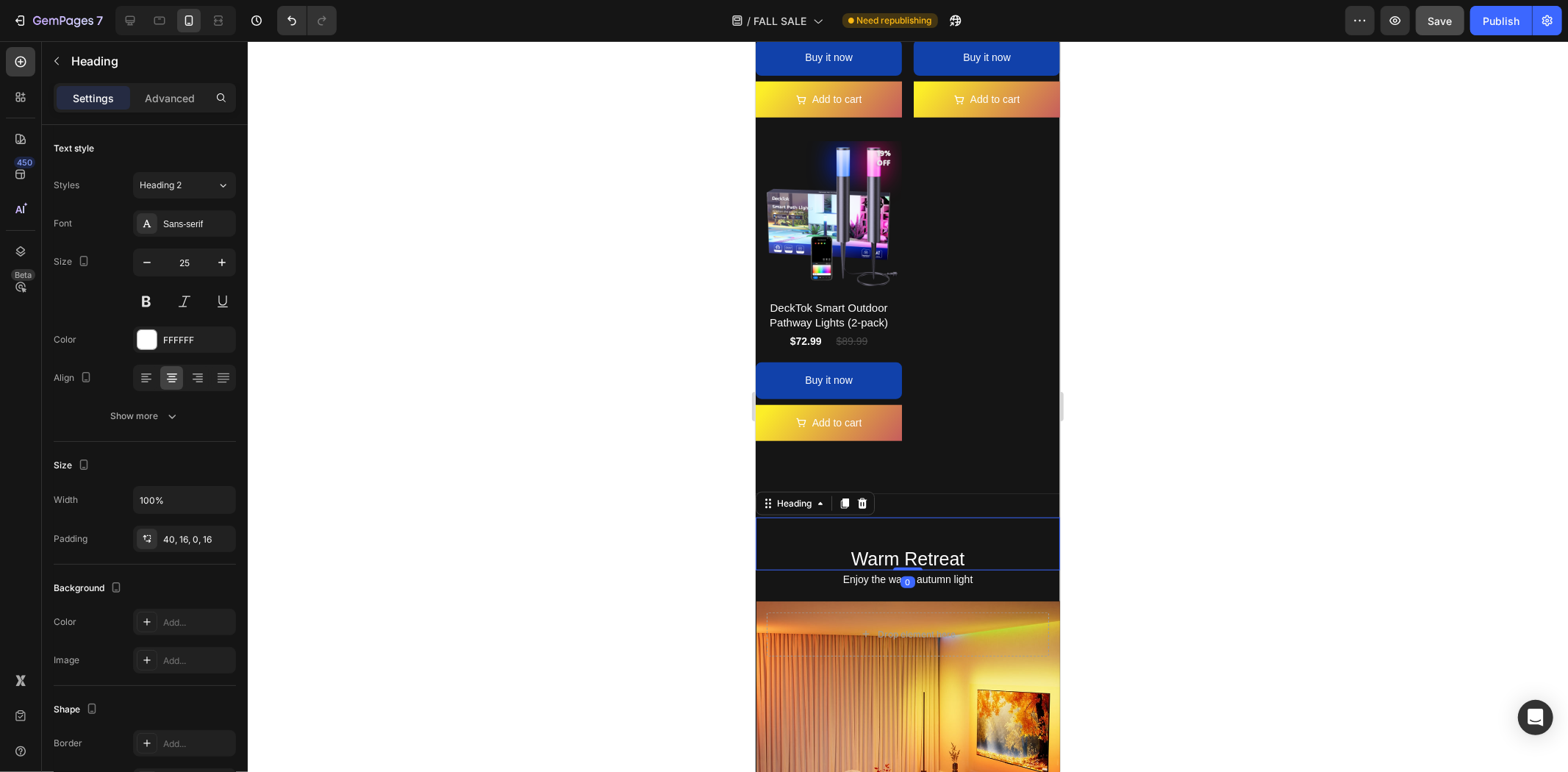
click at [879, 516] on h2 "Warm Retreat" at bounding box center [907, 543] width 304 height 53
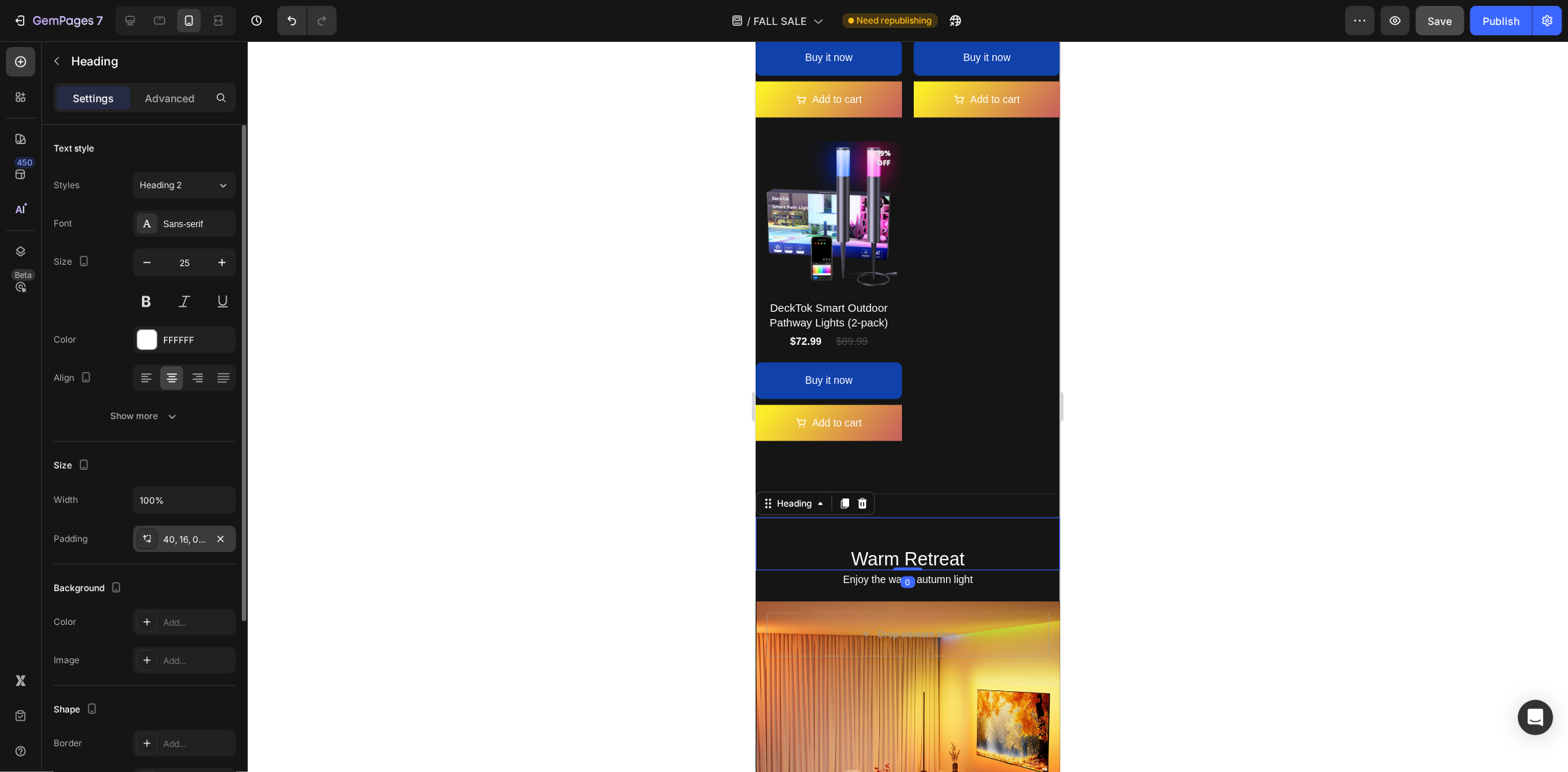
click at [182, 537] on div "40, 16, 0, 16" at bounding box center [184, 539] width 43 height 13
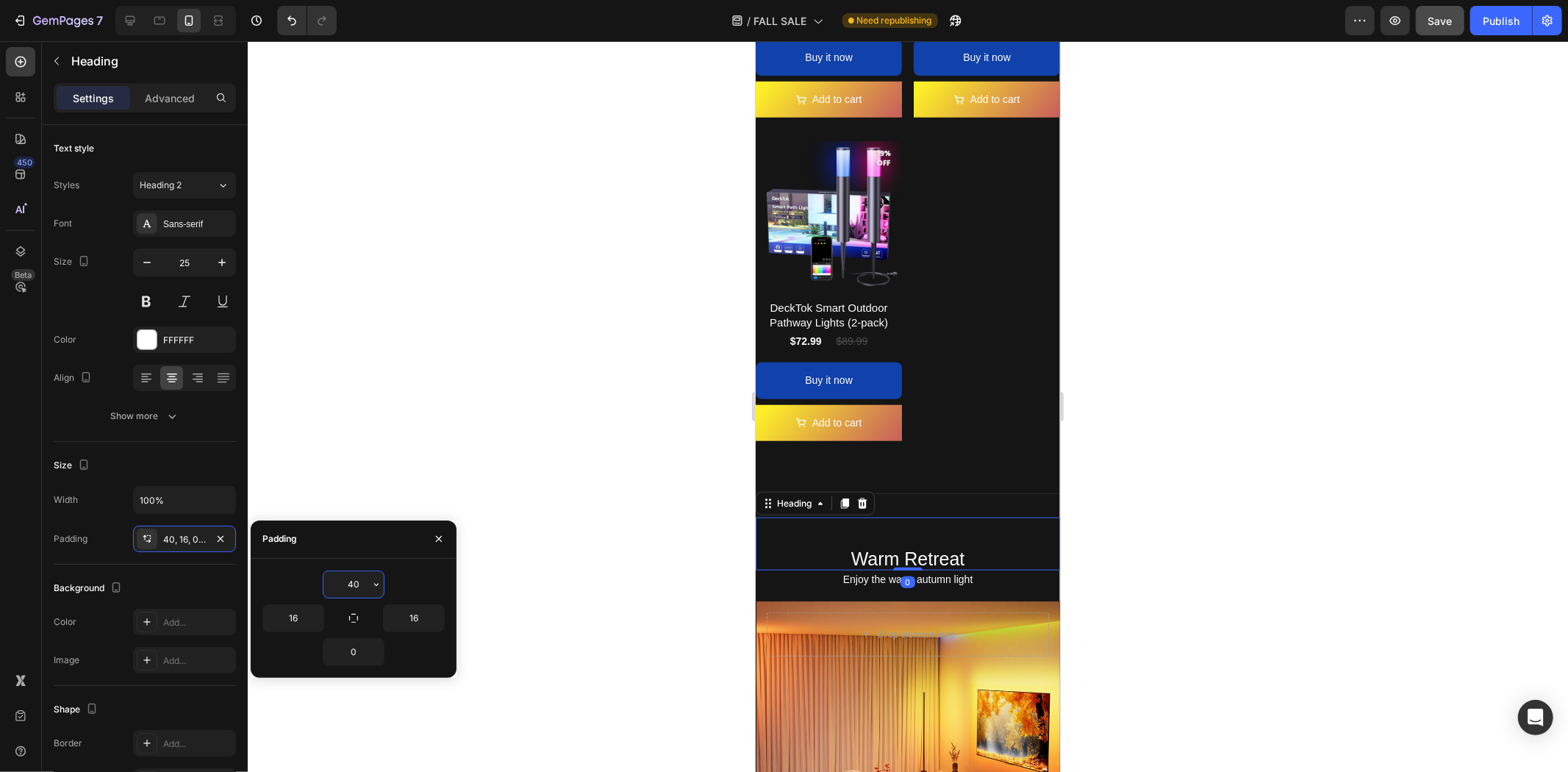
click at [365, 582] on input "40" at bounding box center [354, 585] width 60 height 26
type input "0"
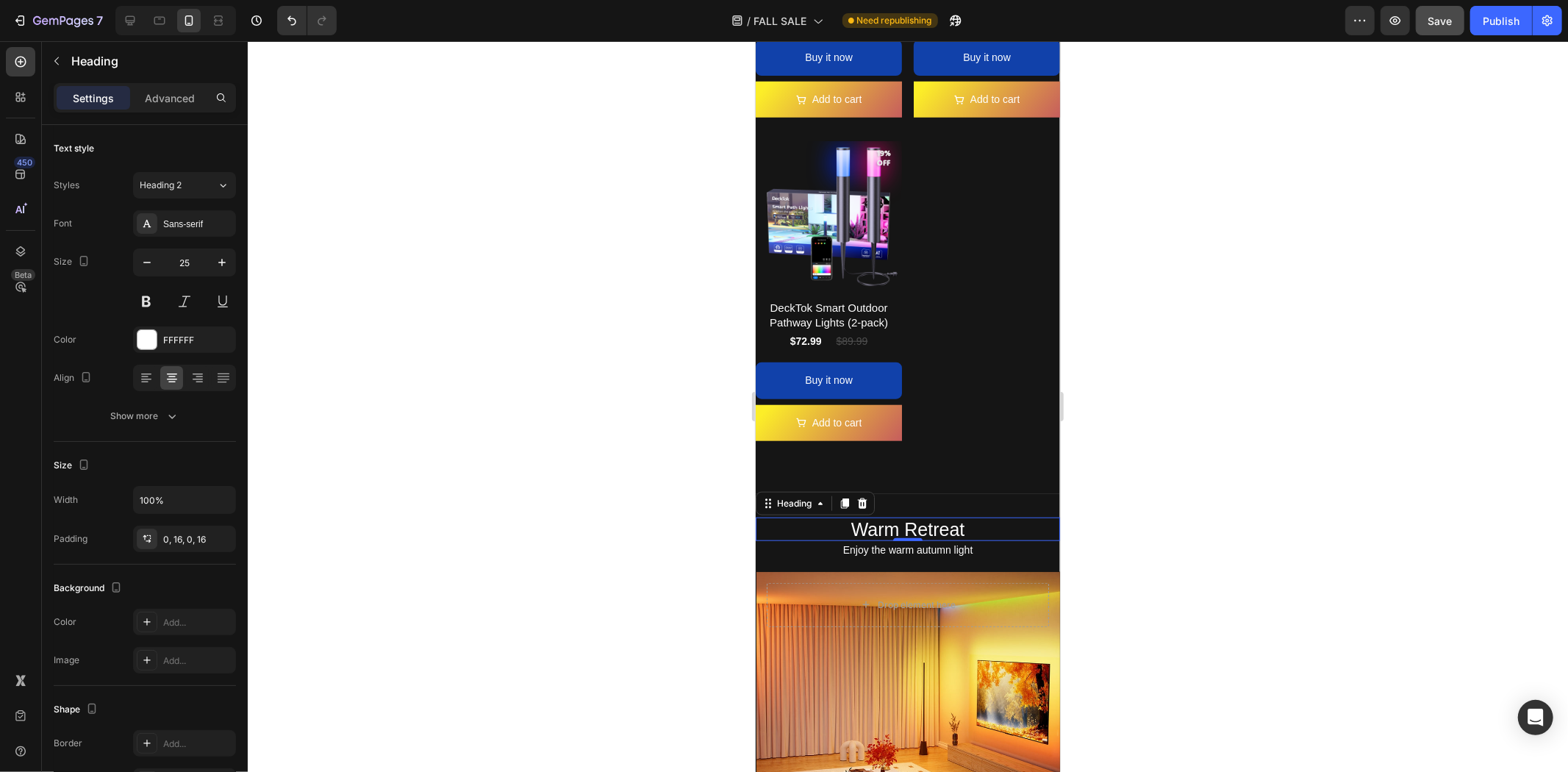
click at [1168, 468] on div at bounding box center [908, 407] width 1320 height 731
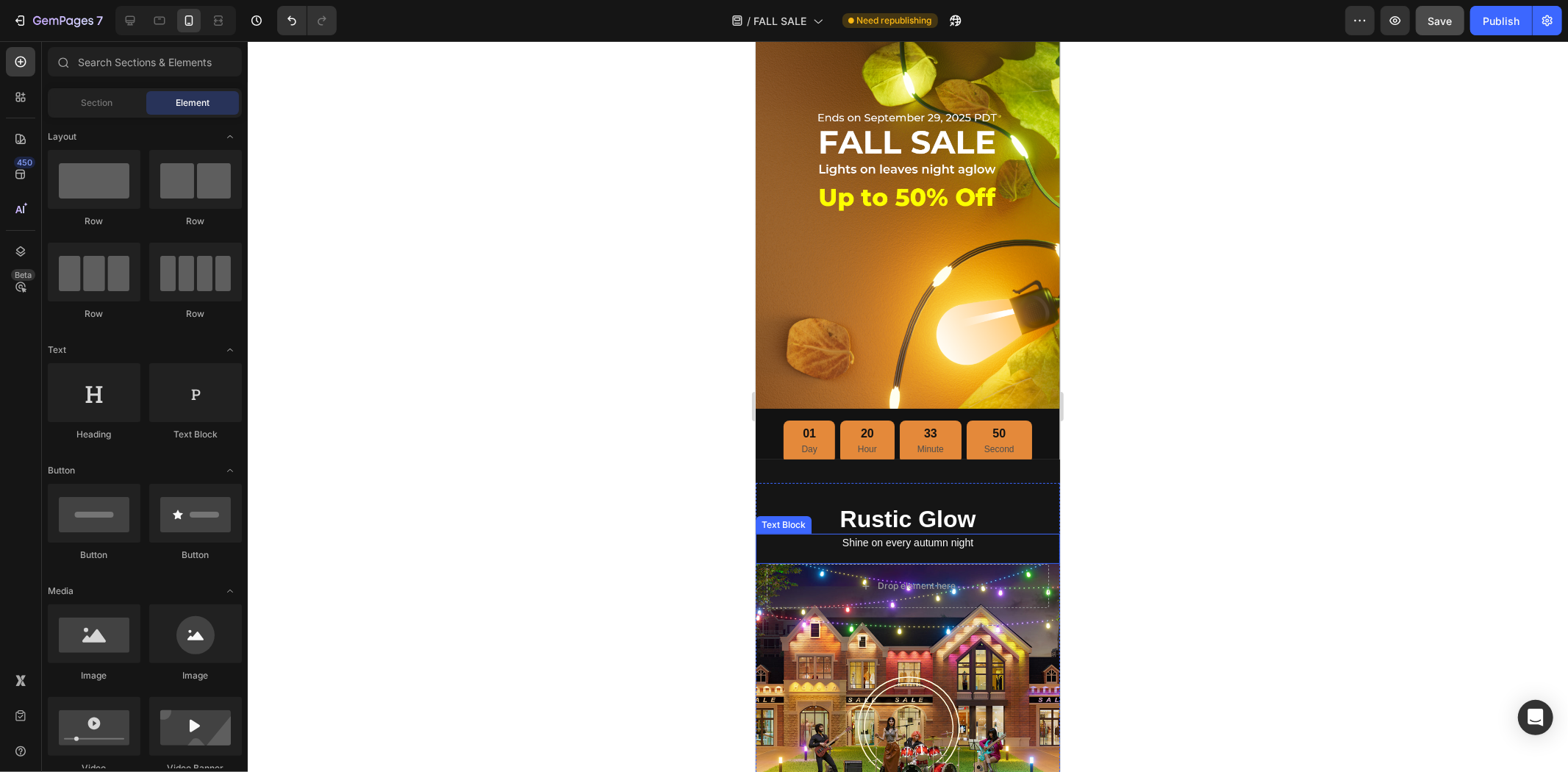
scroll to position [81, 0]
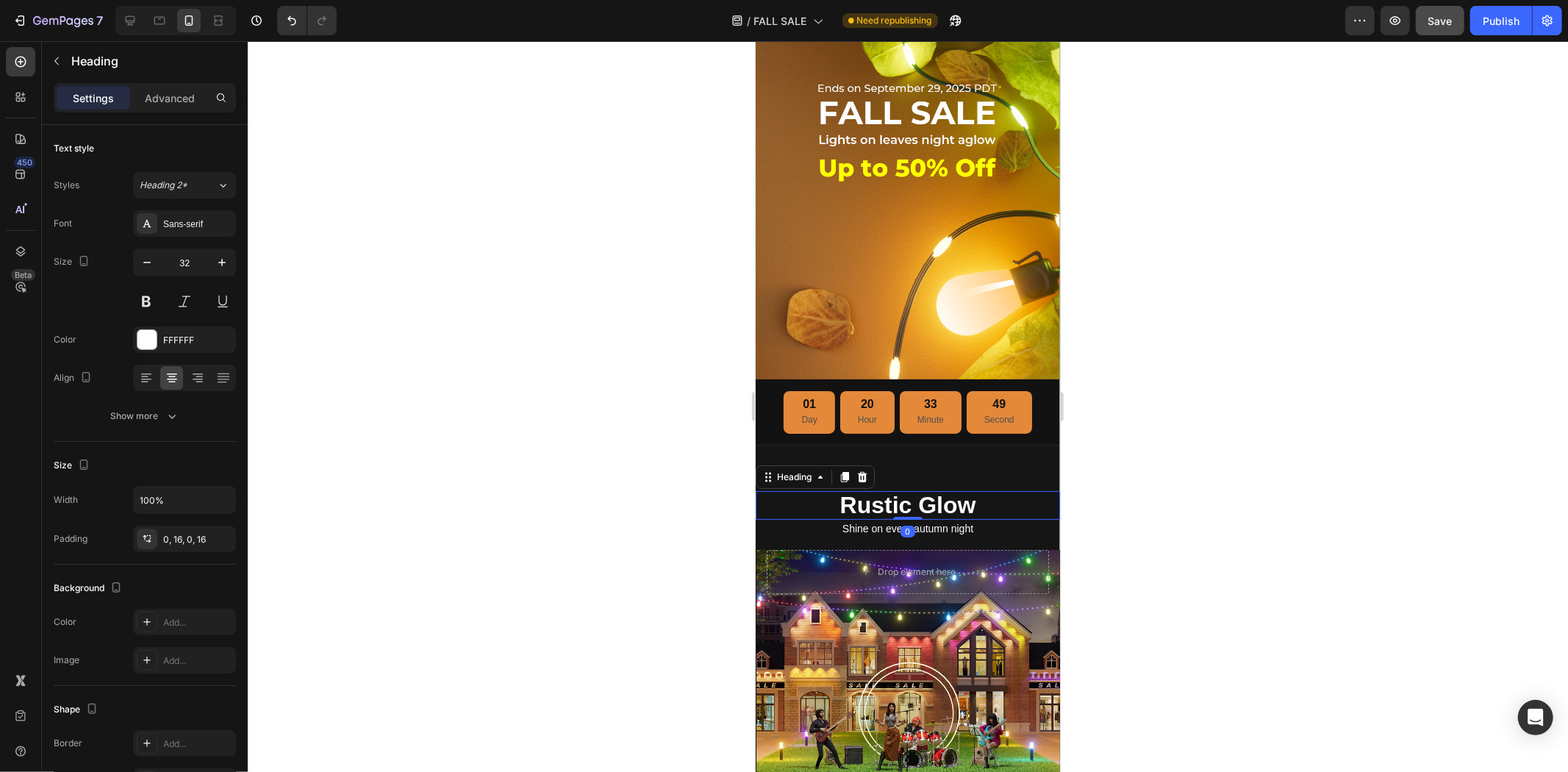
click at [938, 490] on h2 "Rustic Glow" at bounding box center [907, 504] width 304 height 28
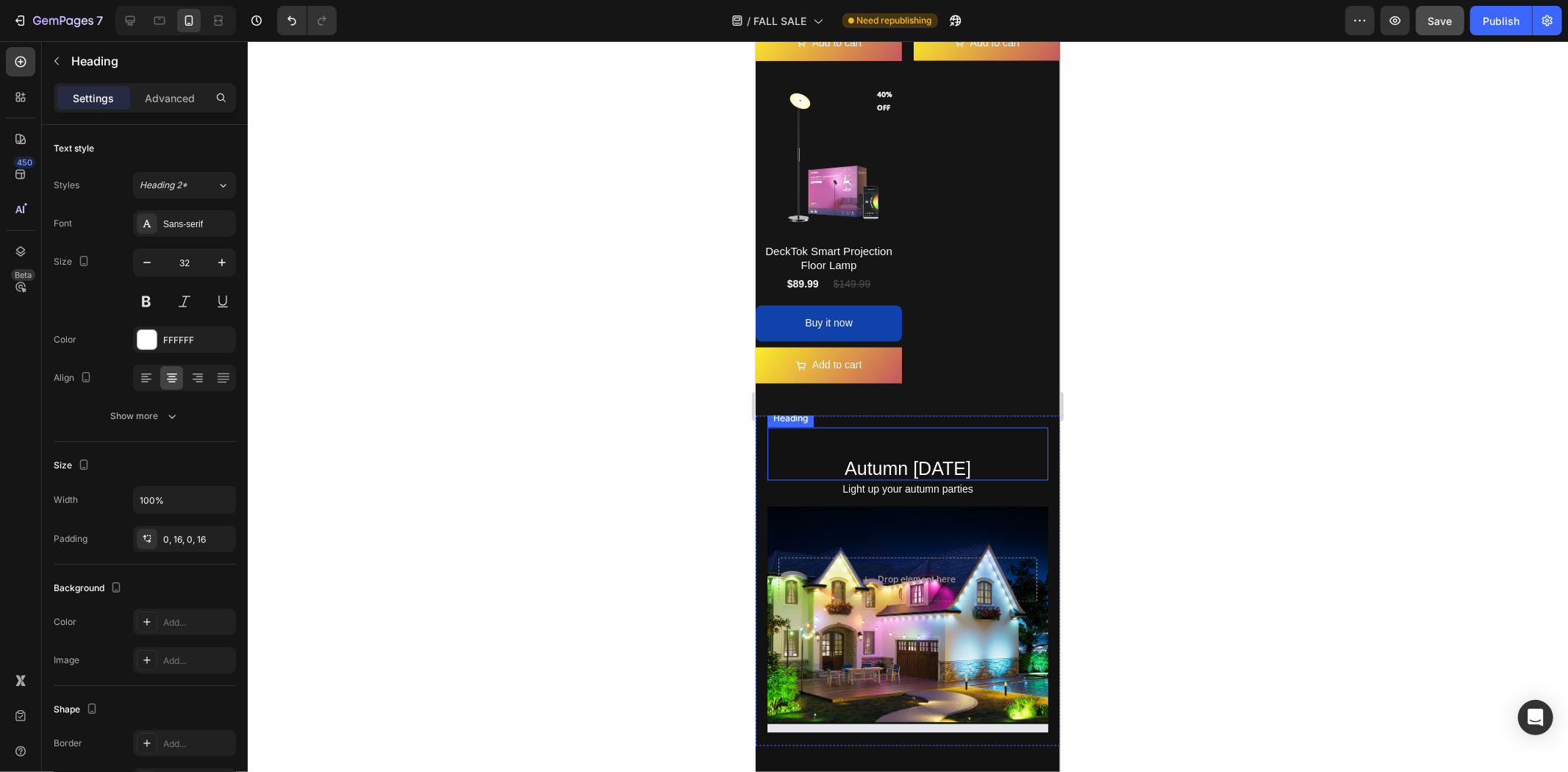
scroll to position [2123, 0]
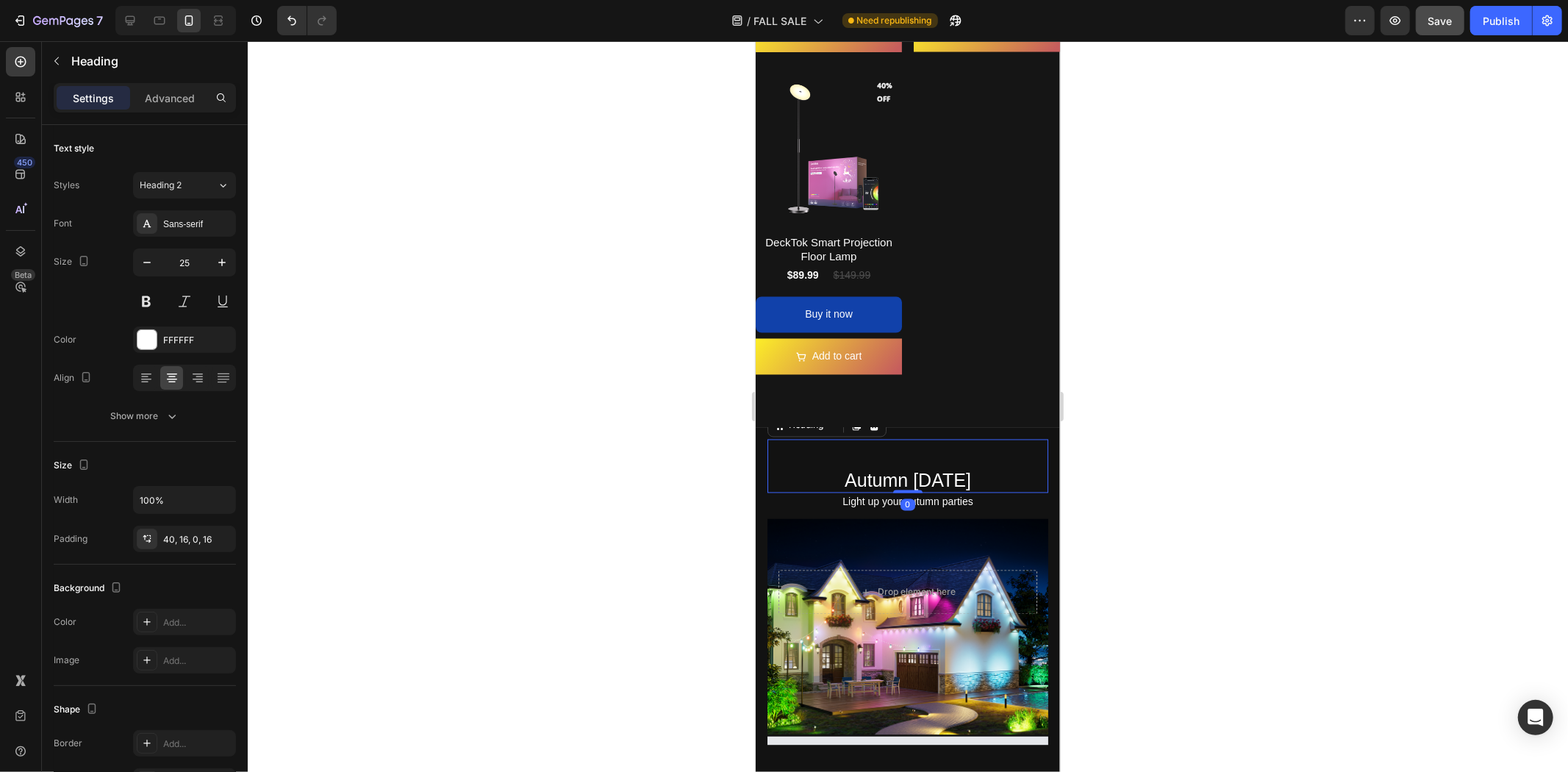
click at [928, 458] on h2 "Autumn [DATE]" at bounding box center [907, 465] width 281 height 53
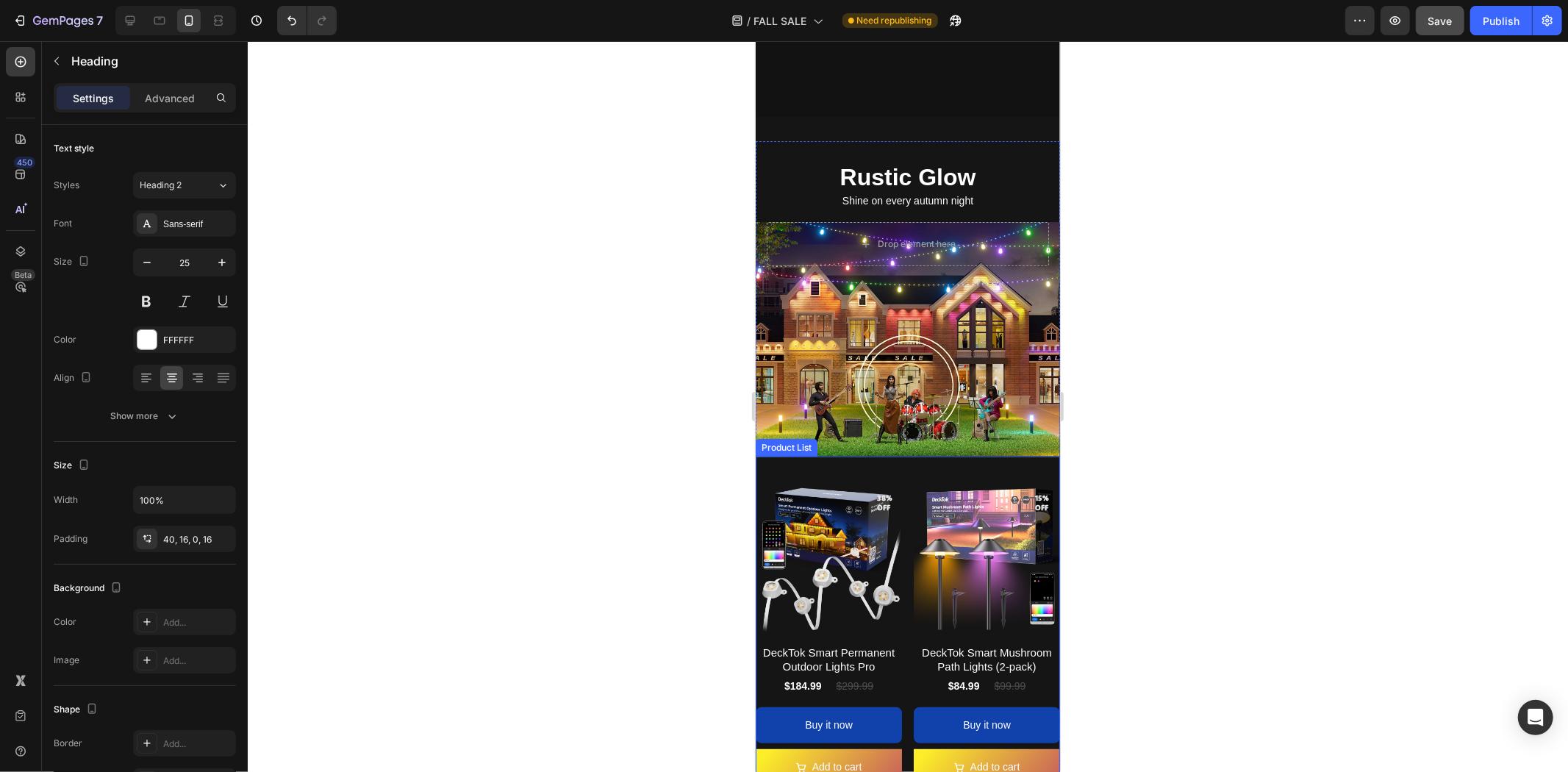
scroll to position [245, 0]
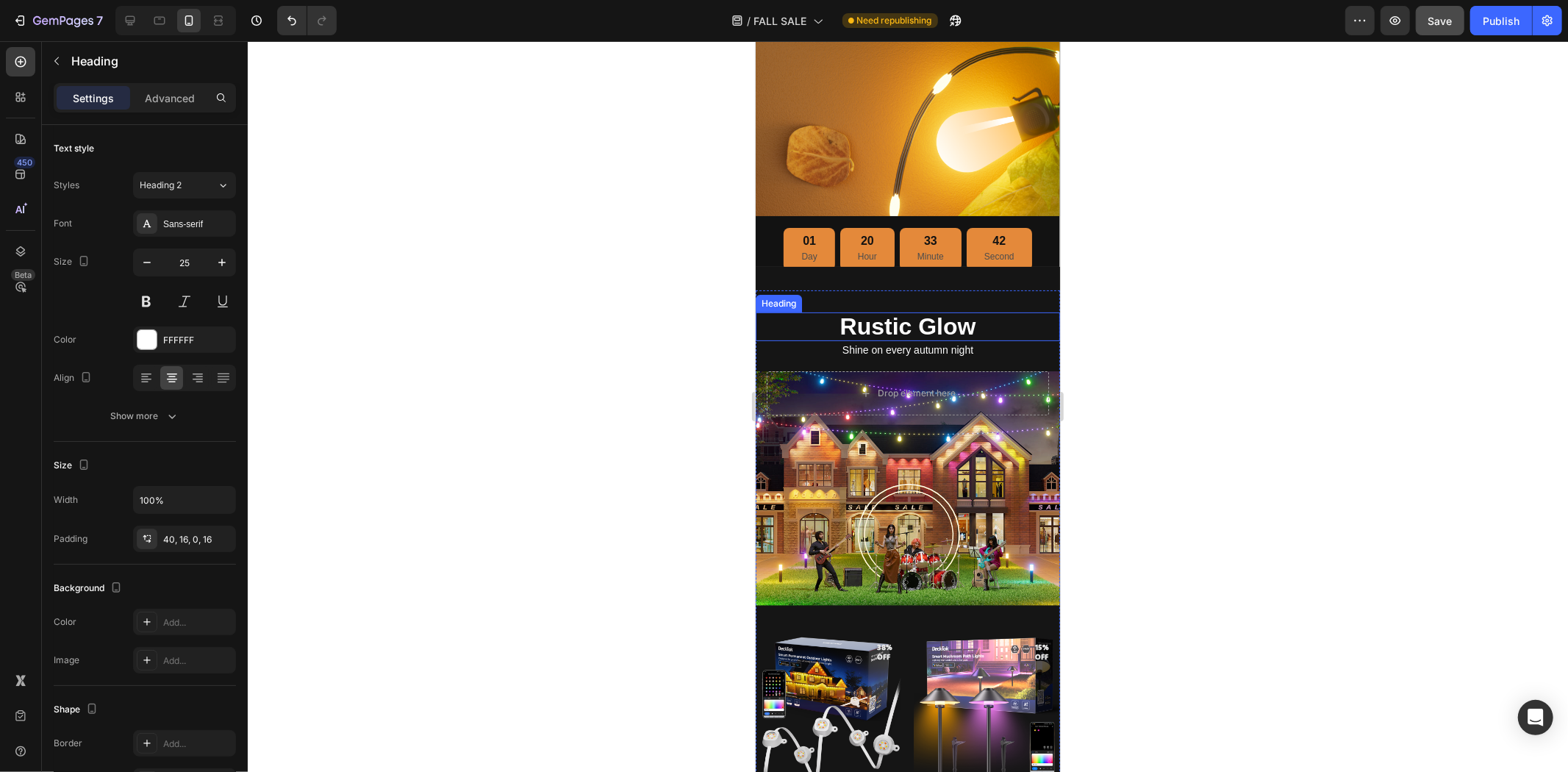
click at [884, 325] on h2 "Rustic Glow" at bounding box center [907, 326] width 304 height 28
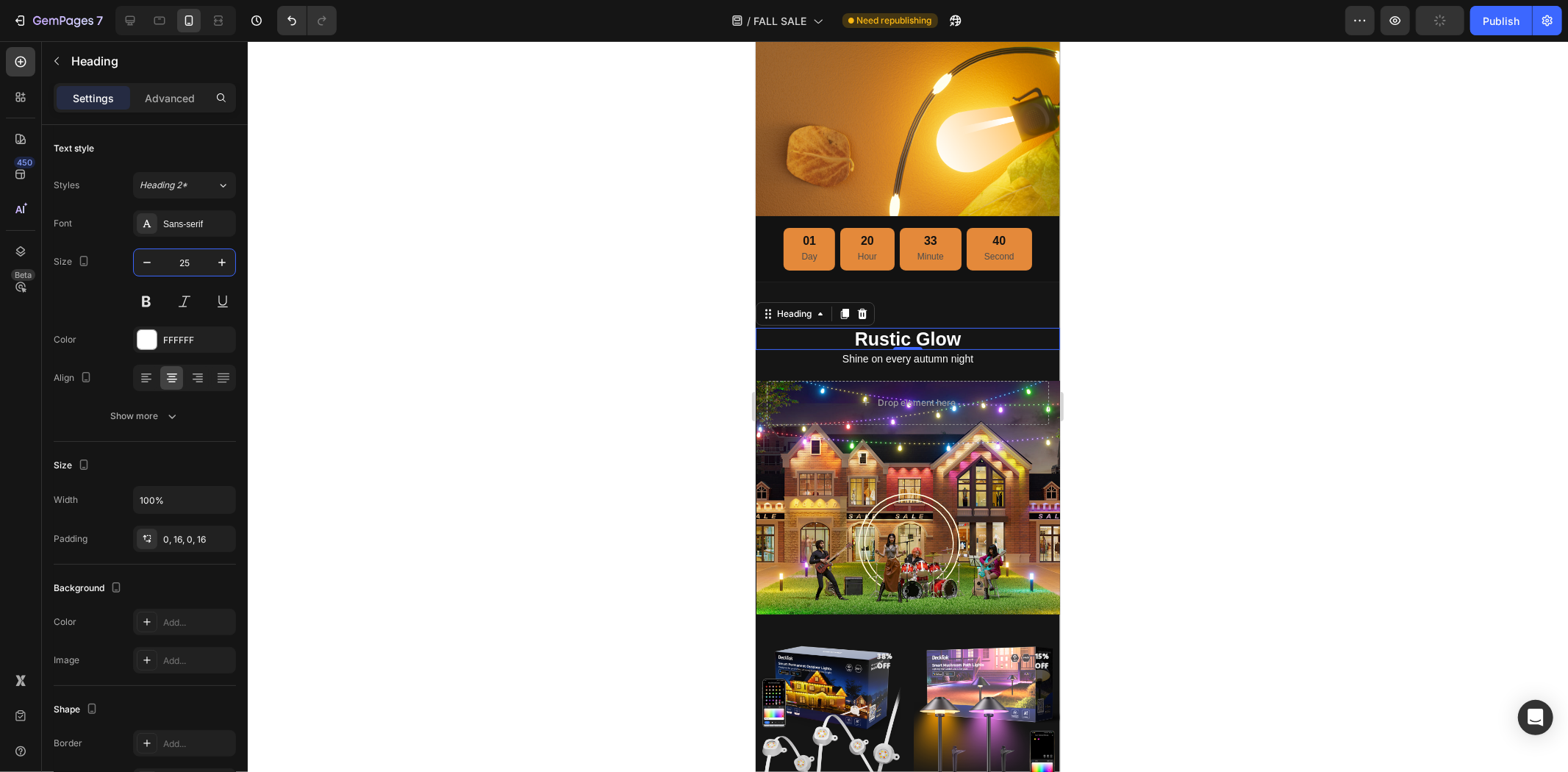
type input "25"
click at [1285, 420] on div at bounding box center [908, 407] width 1320 height 731
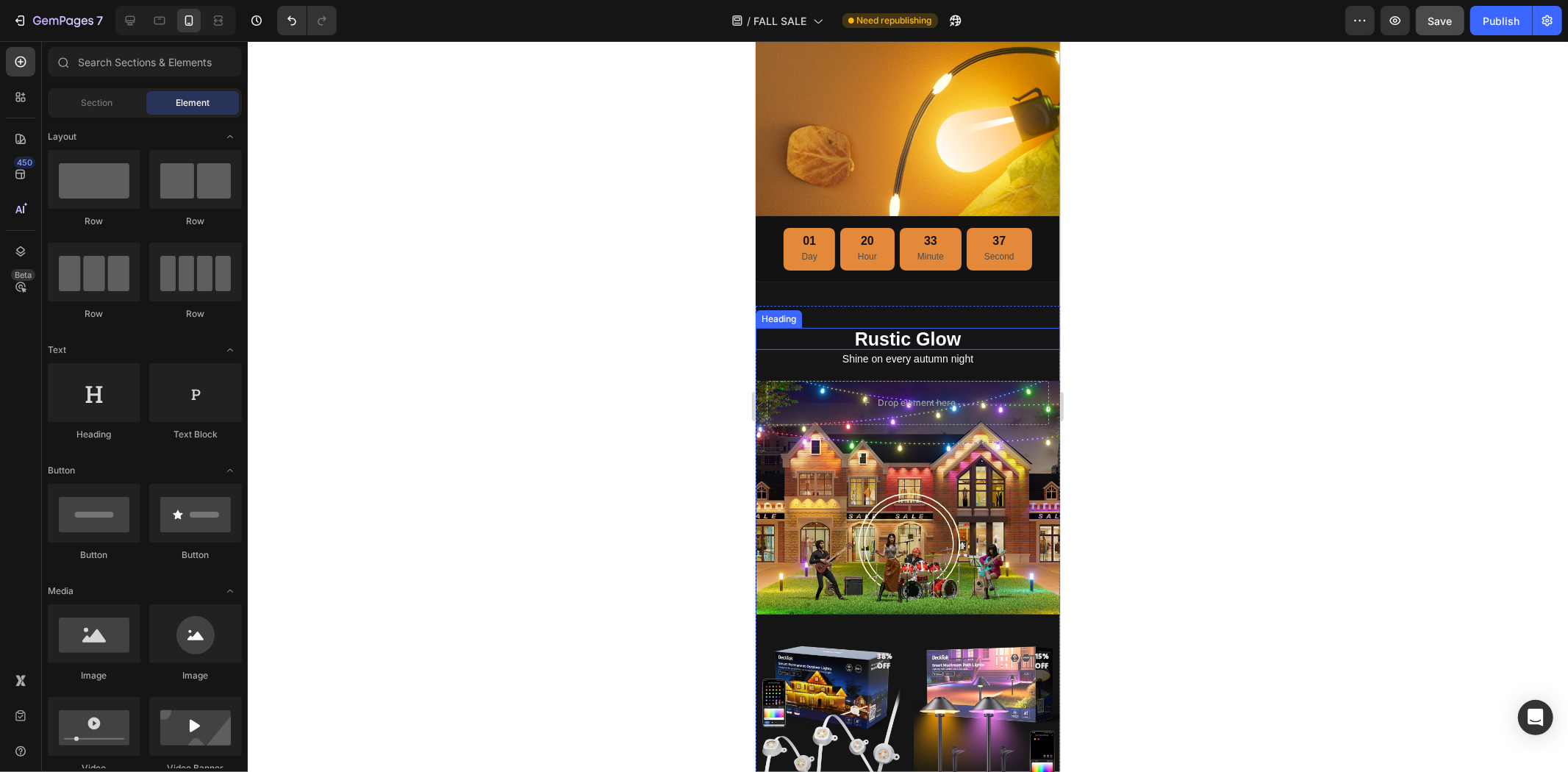
click at [822, 328] on h2 "Rustic Glow" at bounding box center [907, 338] width 304 height 22
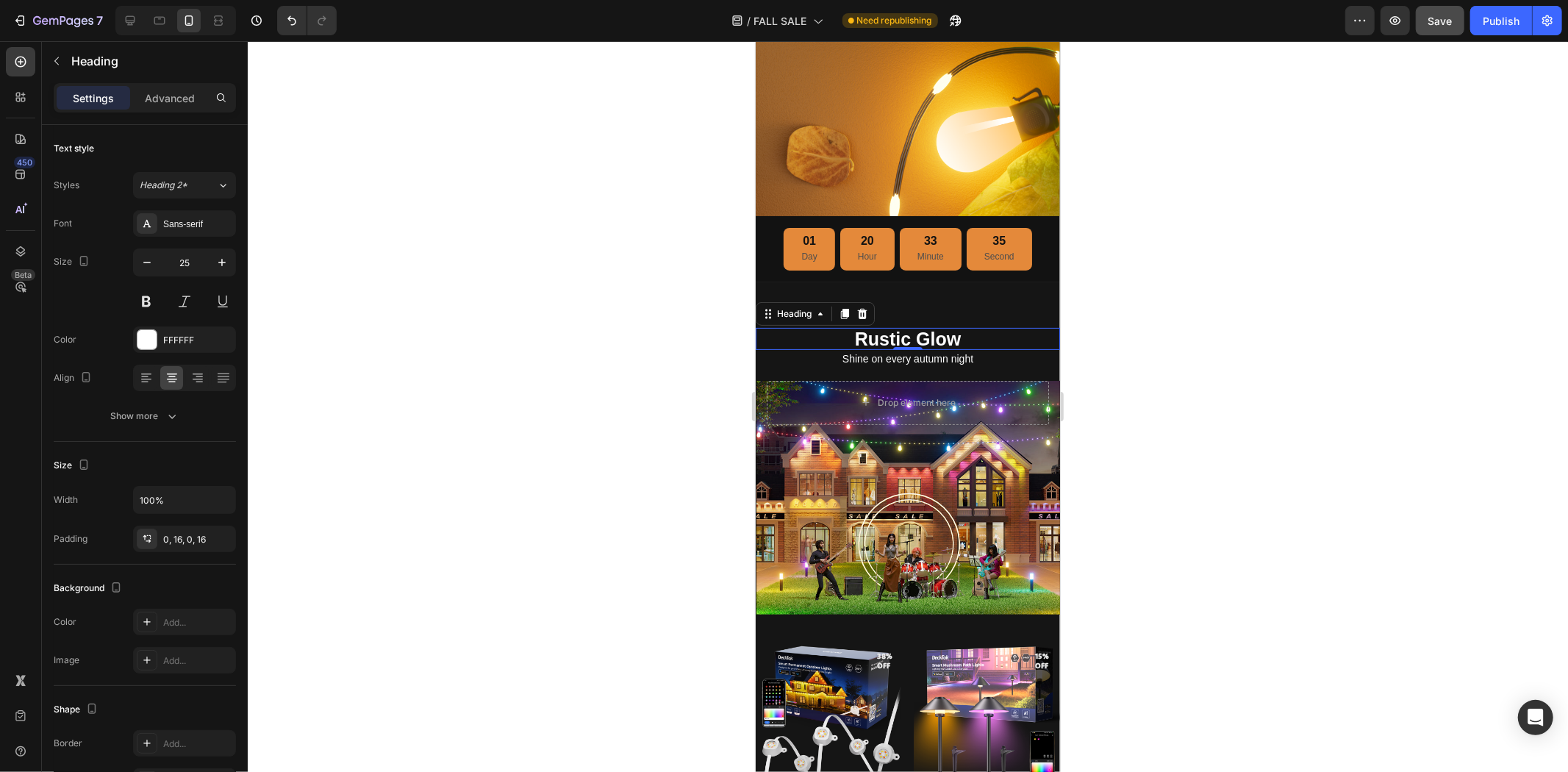
scroll to position [0, 0]
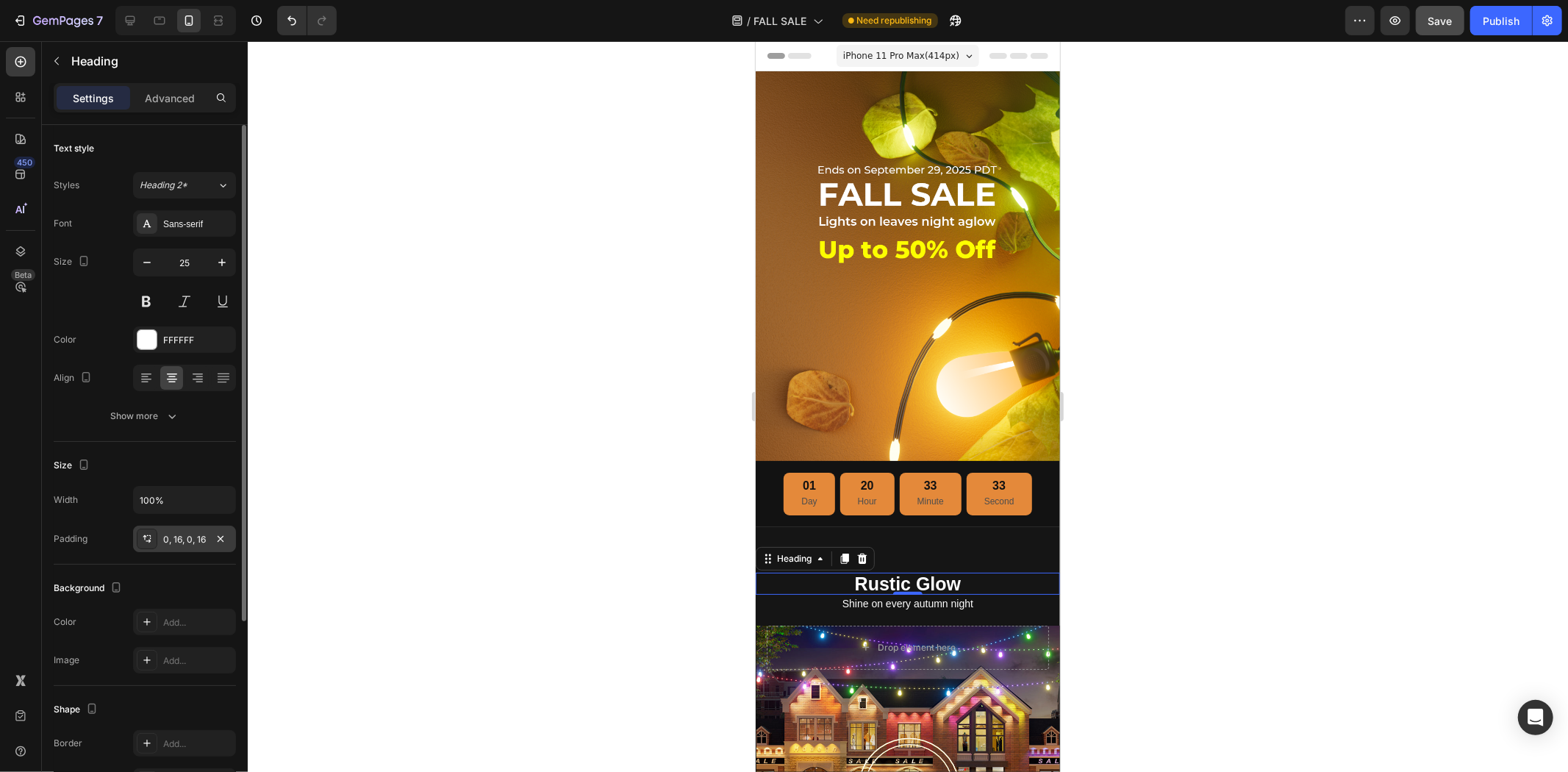
click at [180, 545] on div "0, 16, 0, 16" at bounding box center [184, 539] width 43 height 13
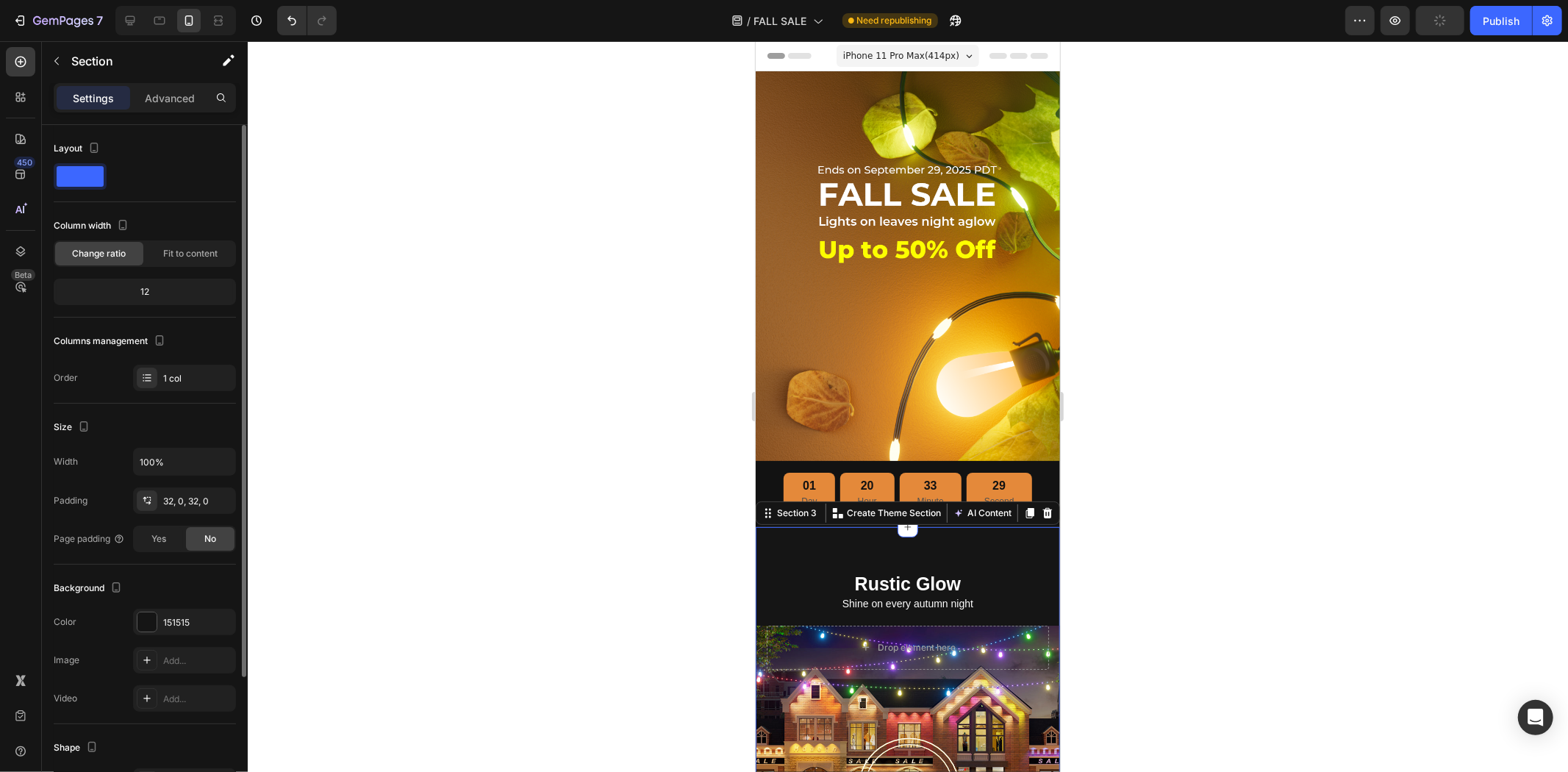
click at [177, 500] on div "32, 0, 32, 0" at bounding box center [184, 501] width 43 height 13
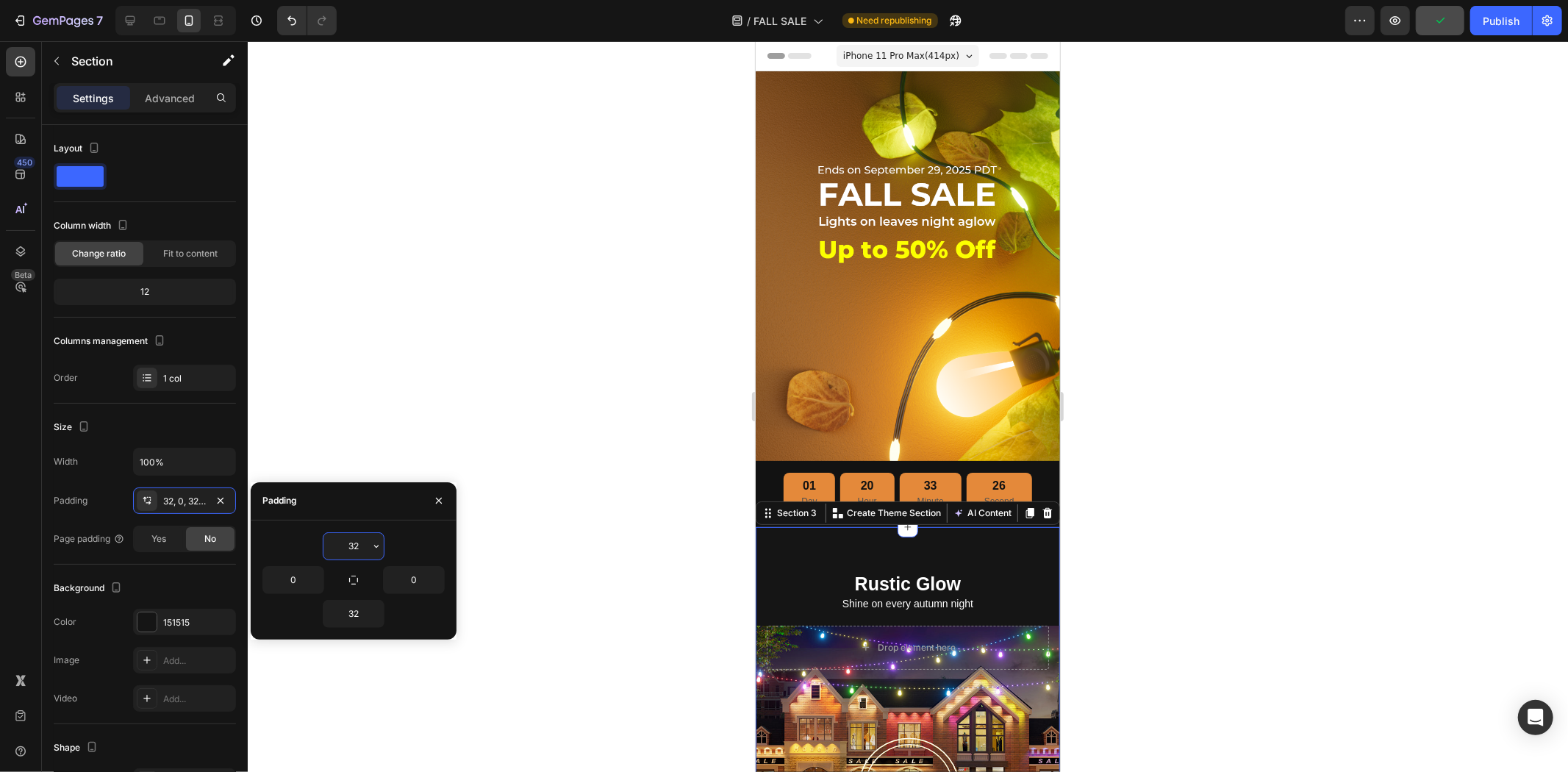
click at [362, 539] on input "32" at bounding box center [354, 546] width 60 height 26
type input "0"
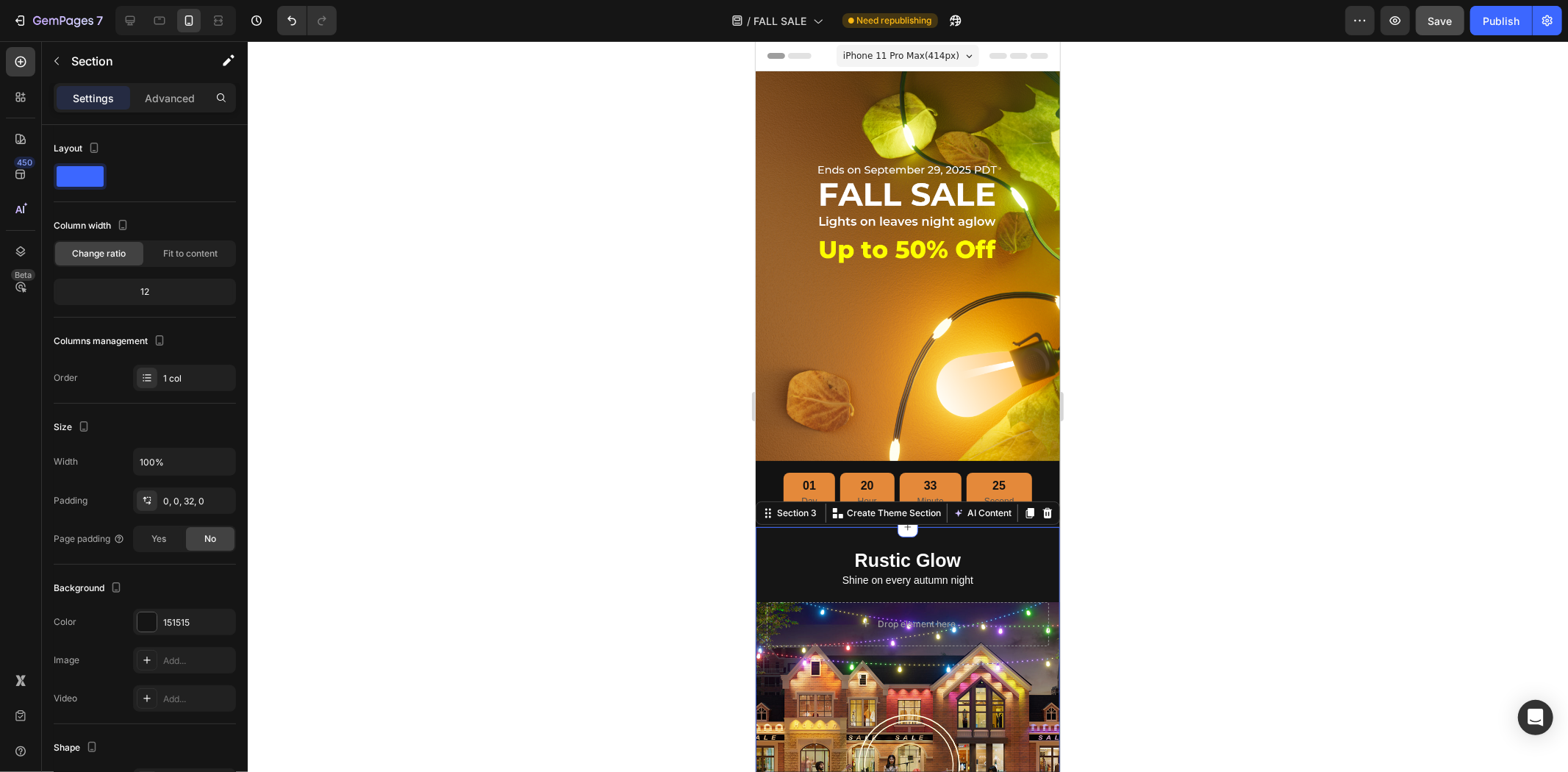
click at [575, 552] on div at bounding box center [908, 407] width 1320 height 731
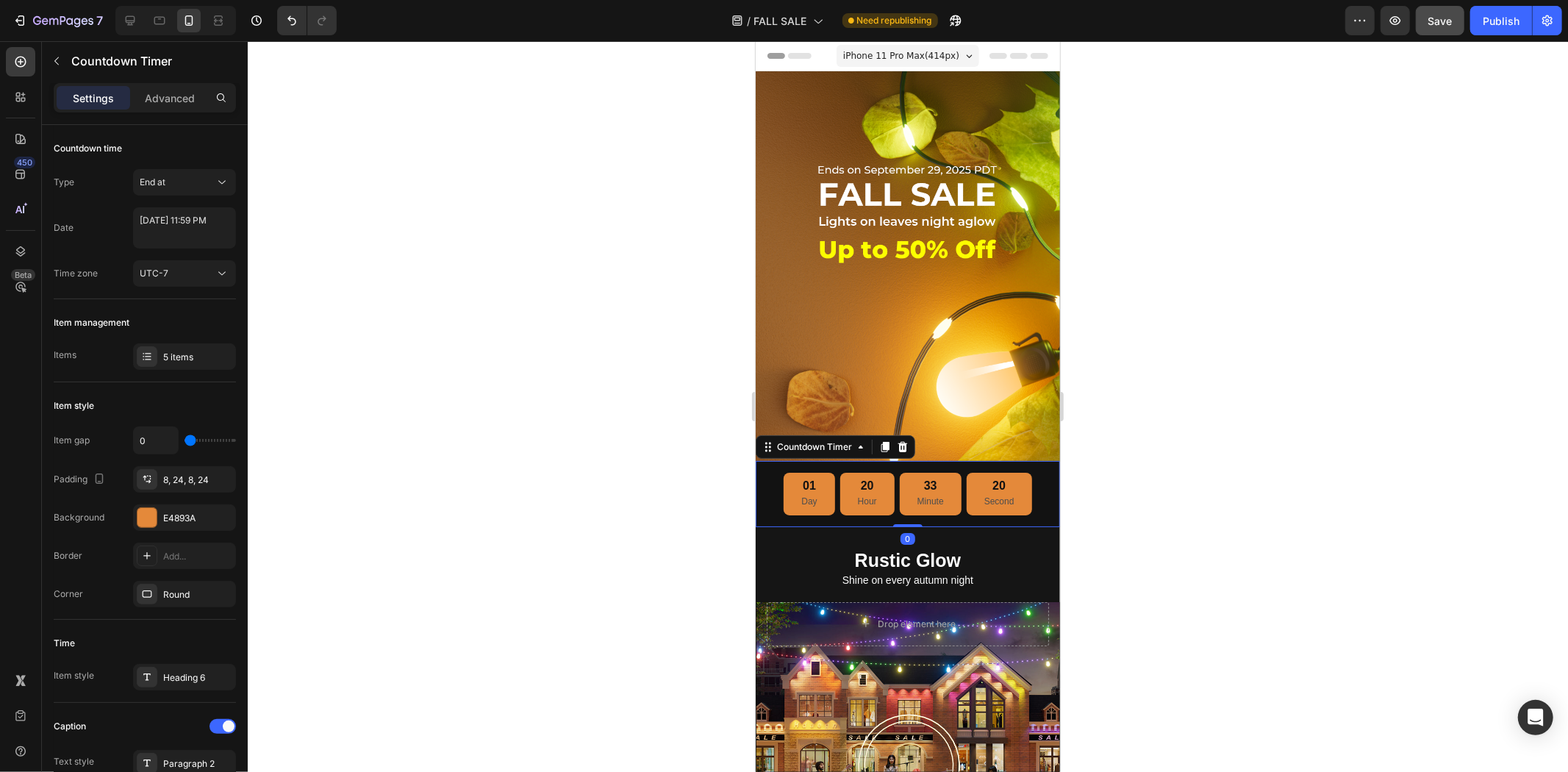
click at [767, 472] on div "01 Day 20 Hour 33 Minute 20 Second" at bounding box center [907, 493] width 281 height 43
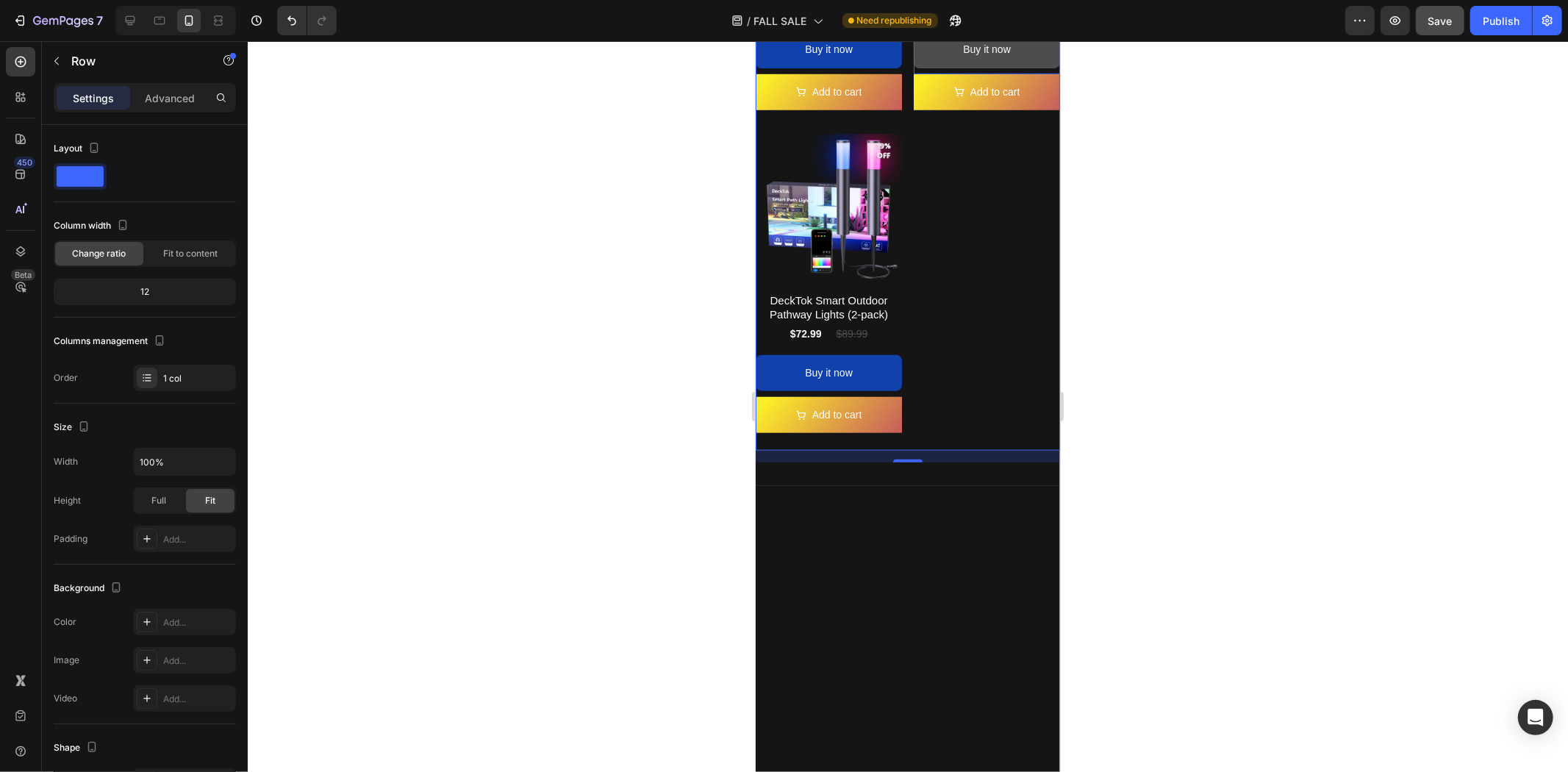
scroll to position [1062, 0]
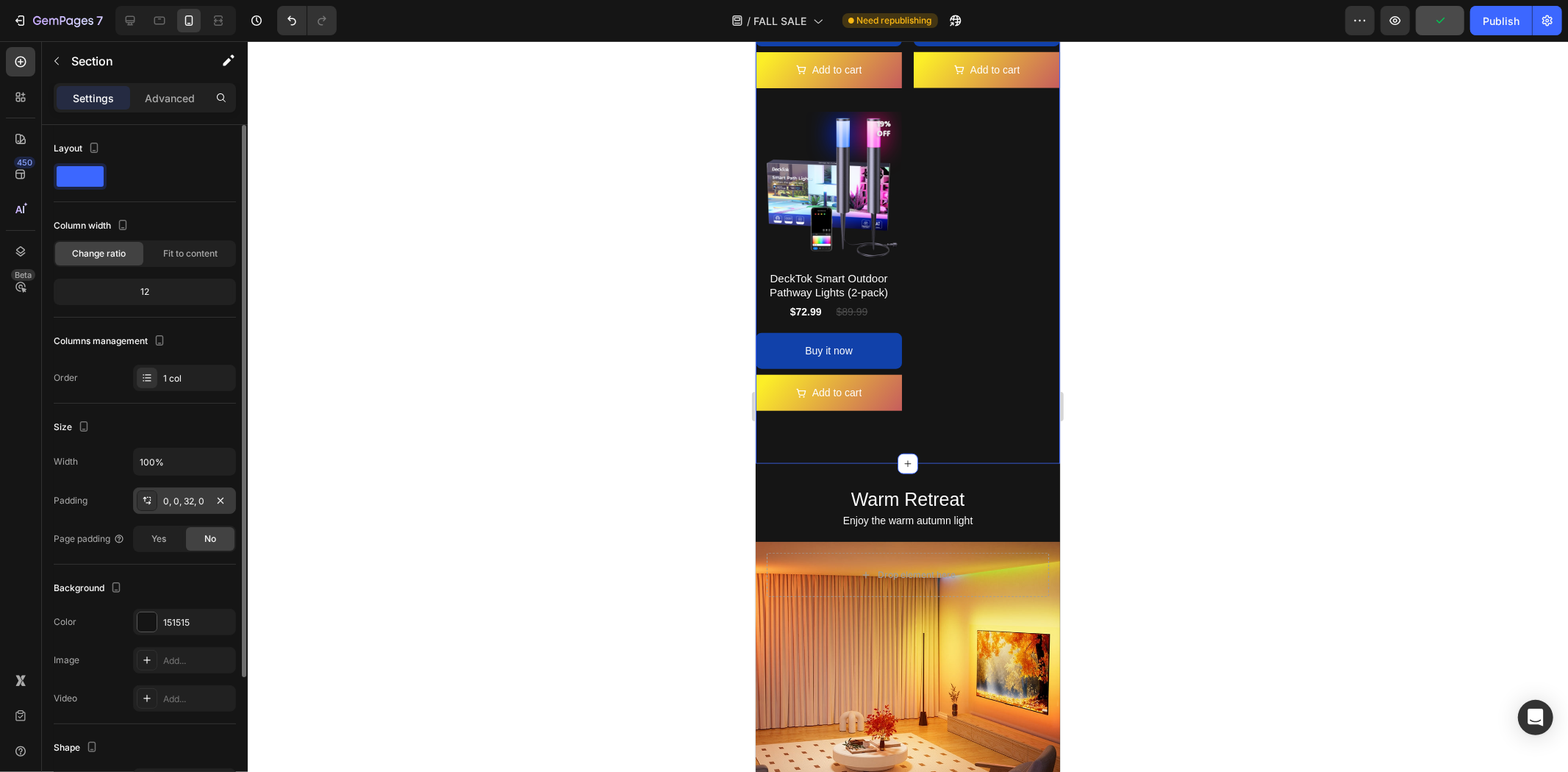
click at [194, 495] on div "0, 0, 32, 0" at bounding box center [184, 501] width 43 height 13
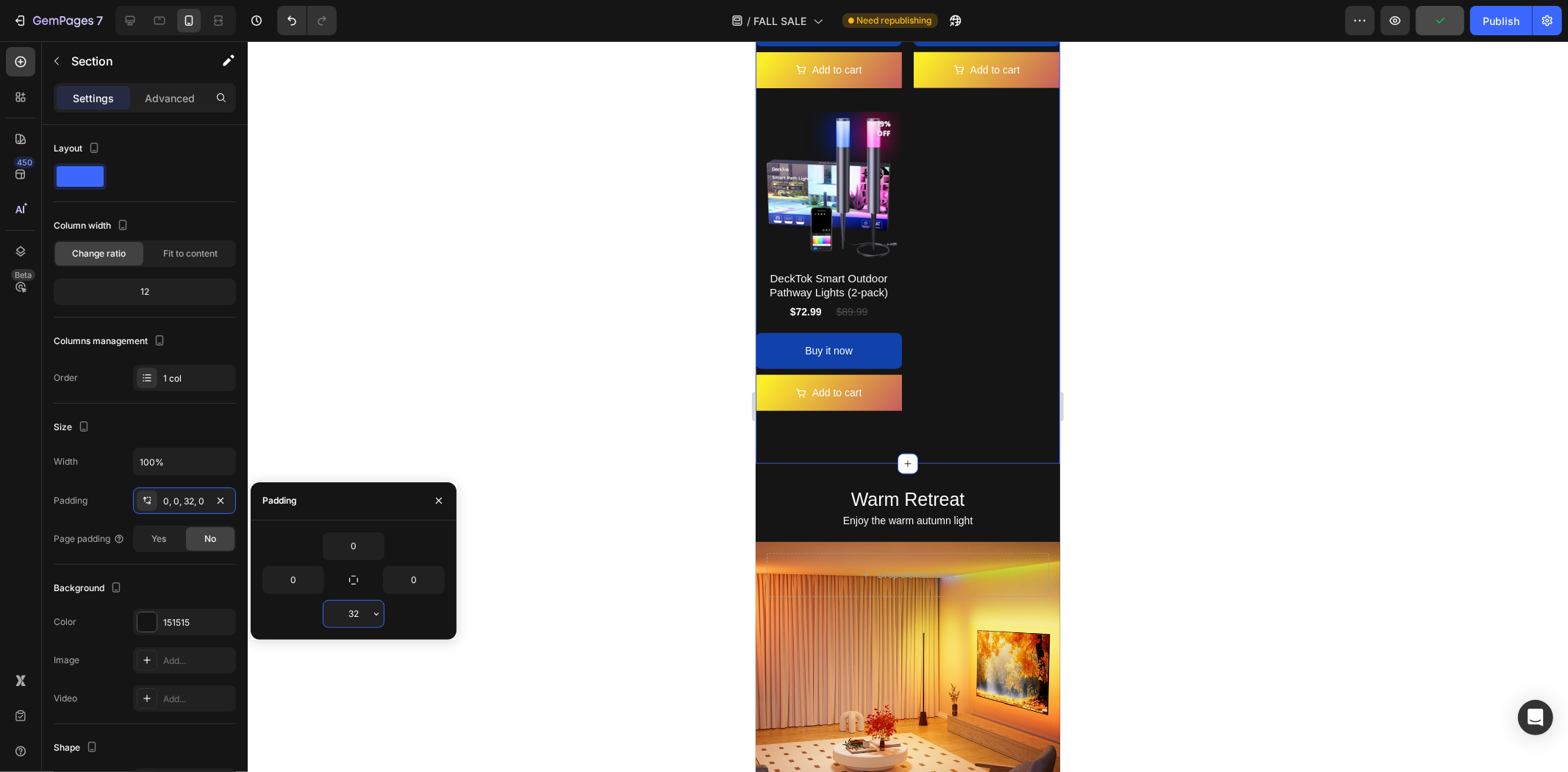
click at [366, 616] on input "32" at bounding box center [354, 614] width 60 height 26
type input "0"
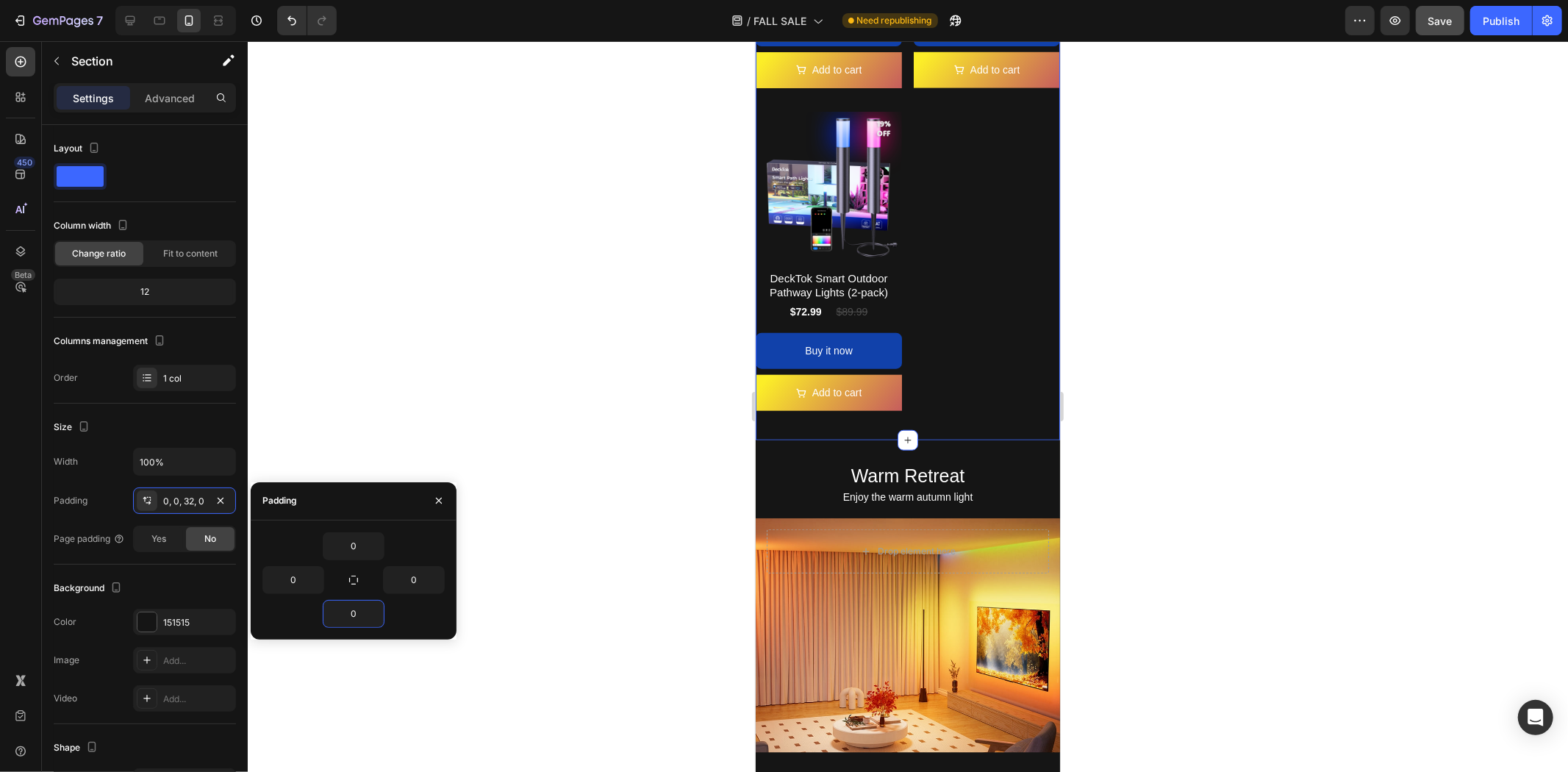
click at [1302, 457] on div at bounding box center [908, 407] width 1320 height 731
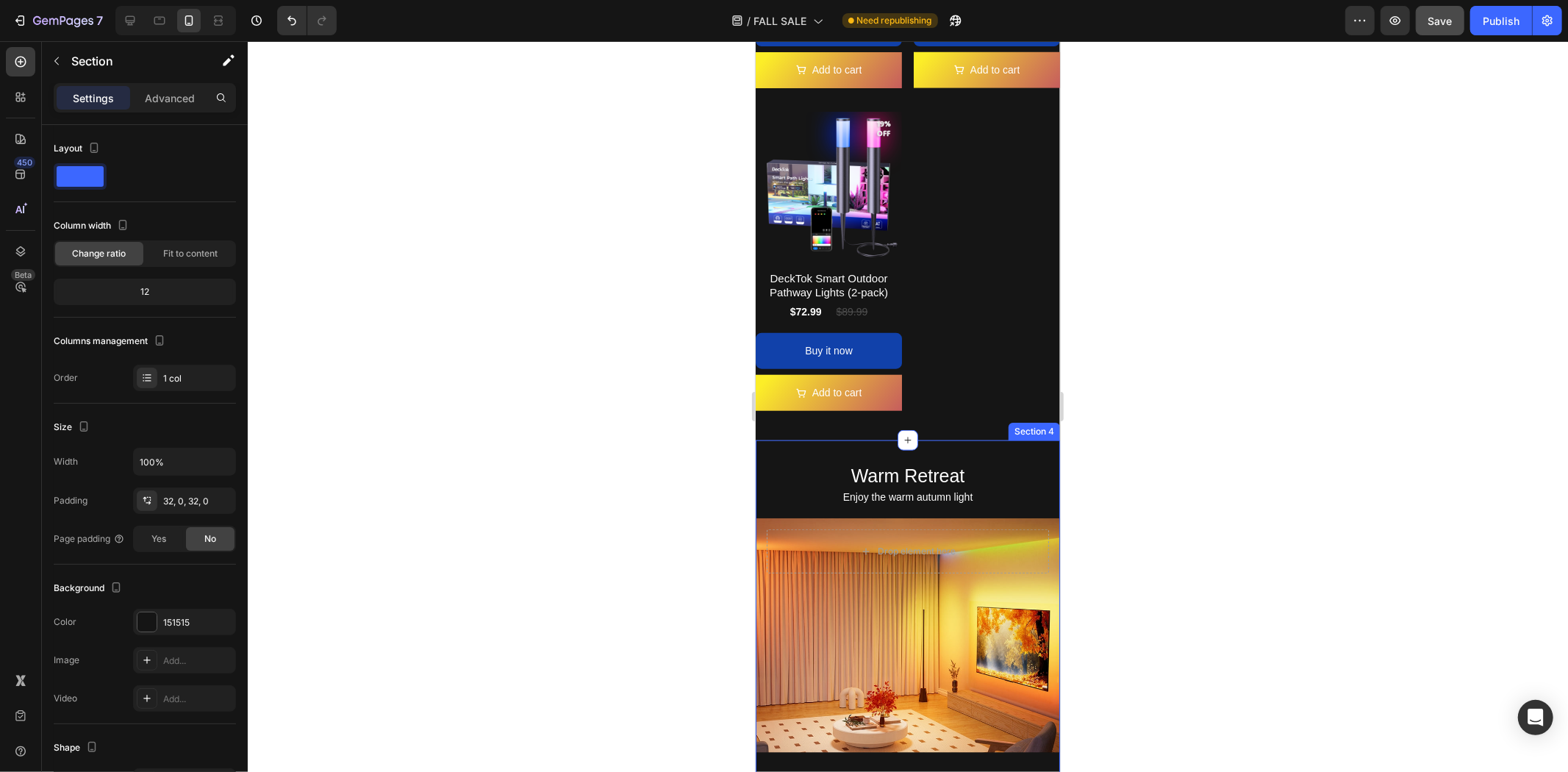
click at [939, 463] on h2 "Warm Retreat" at bounding box center [907, 475] width 304 height 24
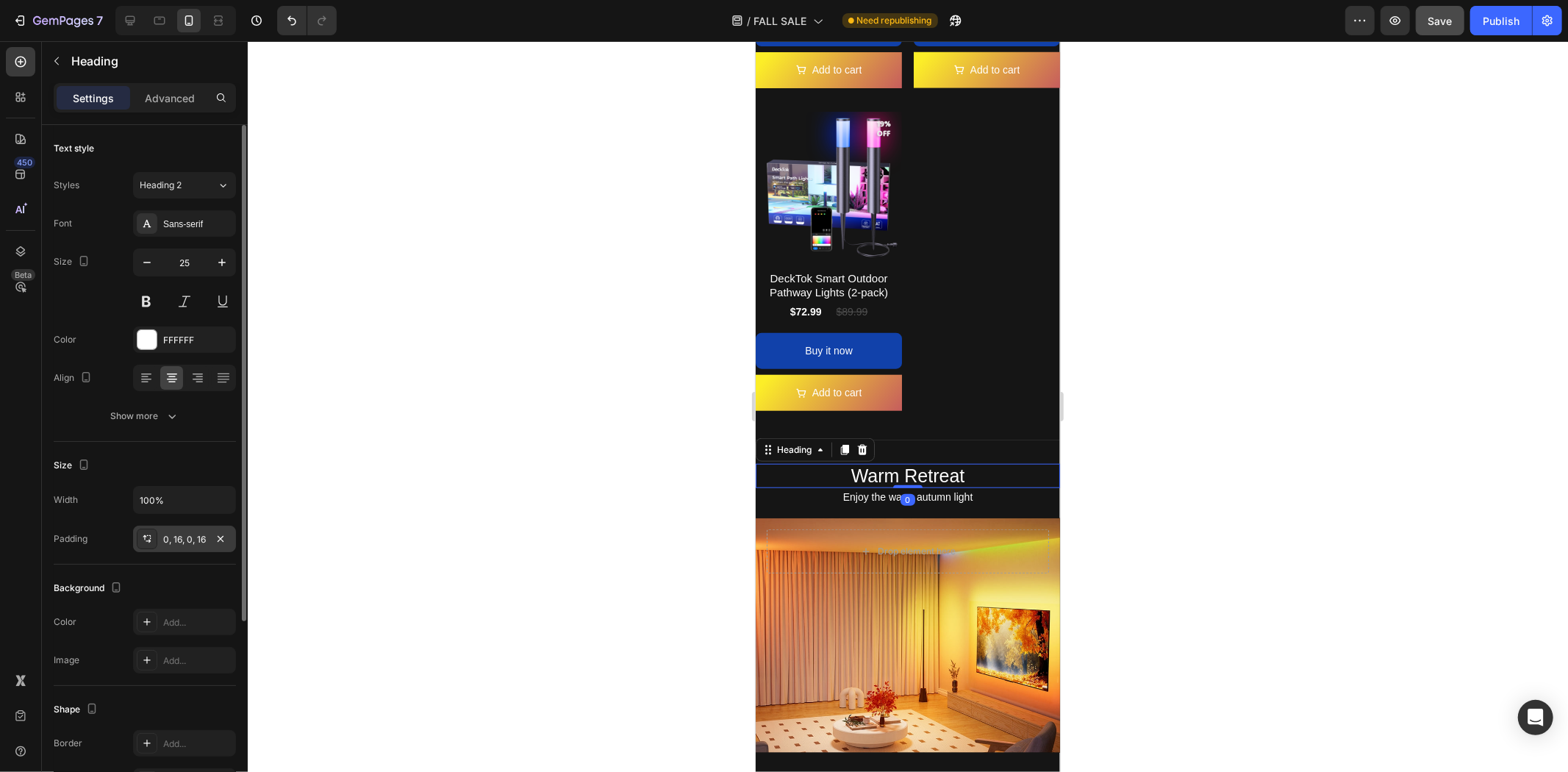
click at [165, 537] on div "0, 16, 0, 16" at bounding box center [184, 539] width 43 height 13
click at [873, 487] on p "Enjoy the warm autumn light" at bounding box center [907, 496] width 281 height 19
click at [191, 543] on div "0, 16, 16, 16" at bounding box center [184, 539] width 43 height 13
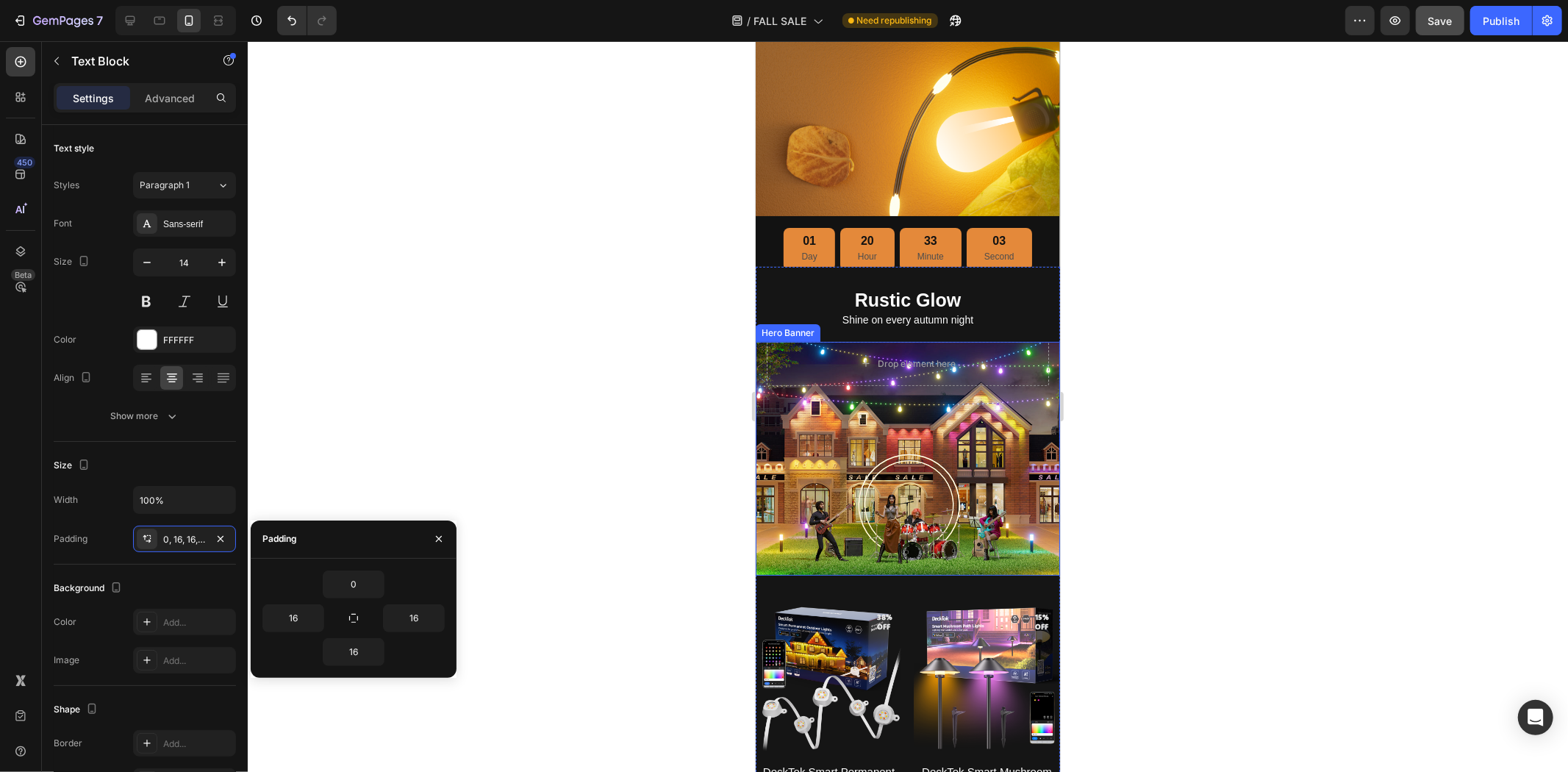
scroll to position [0, 0]
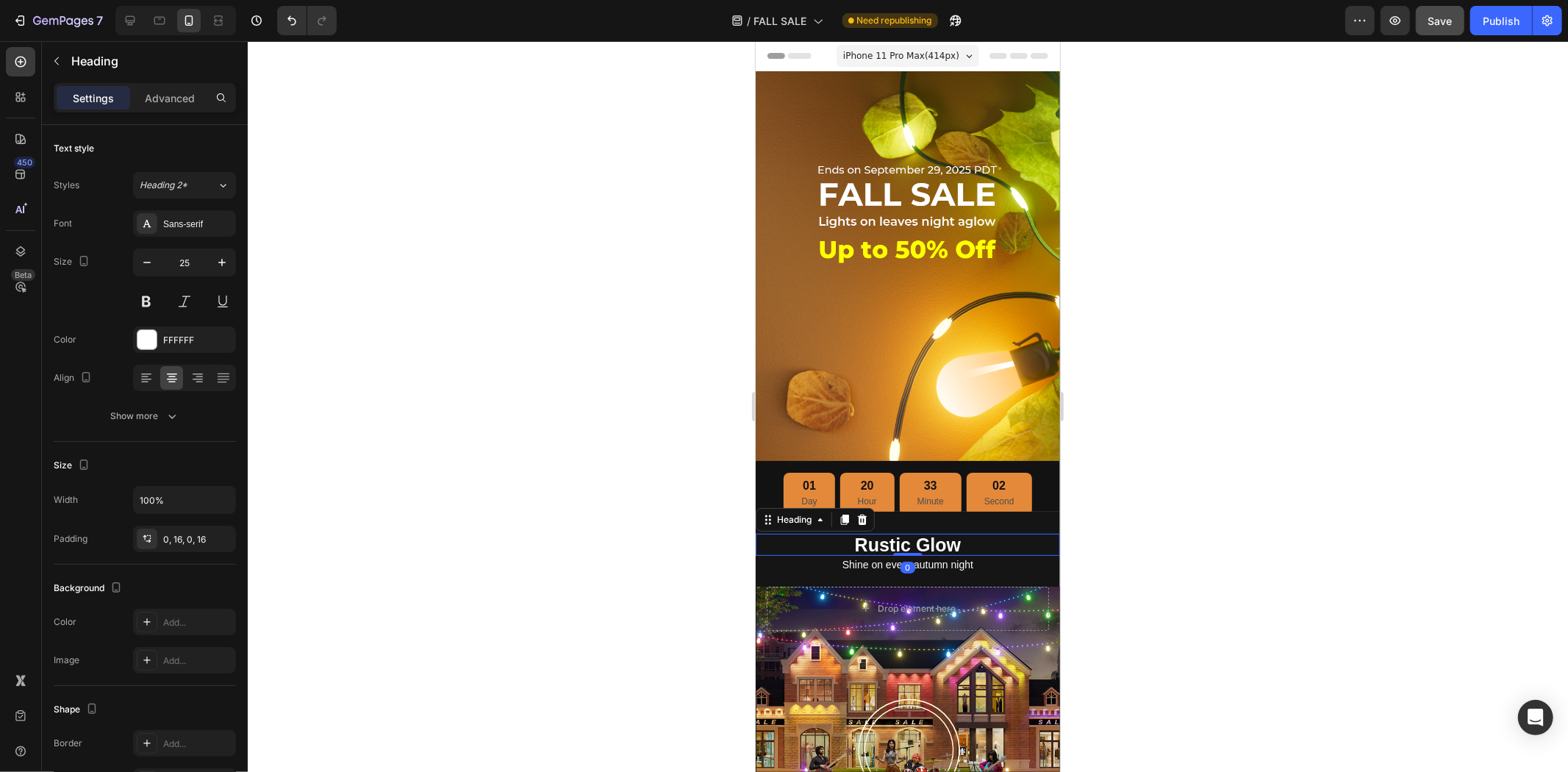
click at [895, 544] on h2 "Rustic Glow" at bounding box center [907, 544] width 304 height 22
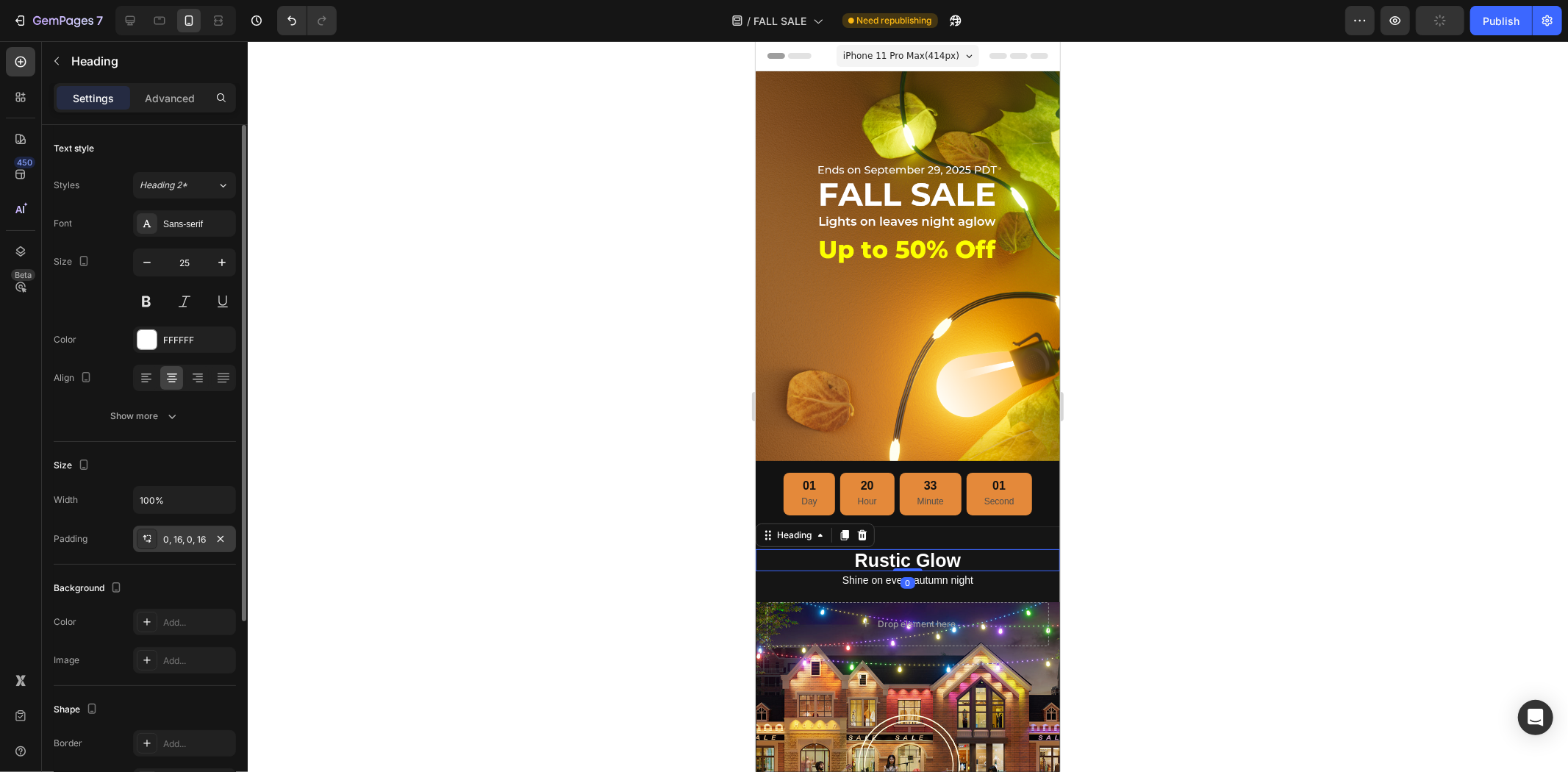
drag, startPoint x: 166, startPoint y: 530, endPoint x: 189, endPoint y: 530, distance: 23.0
click at [166, 530] on div "0, 16, 0, 16" at bounding box center [184, 539] width 103 height 26
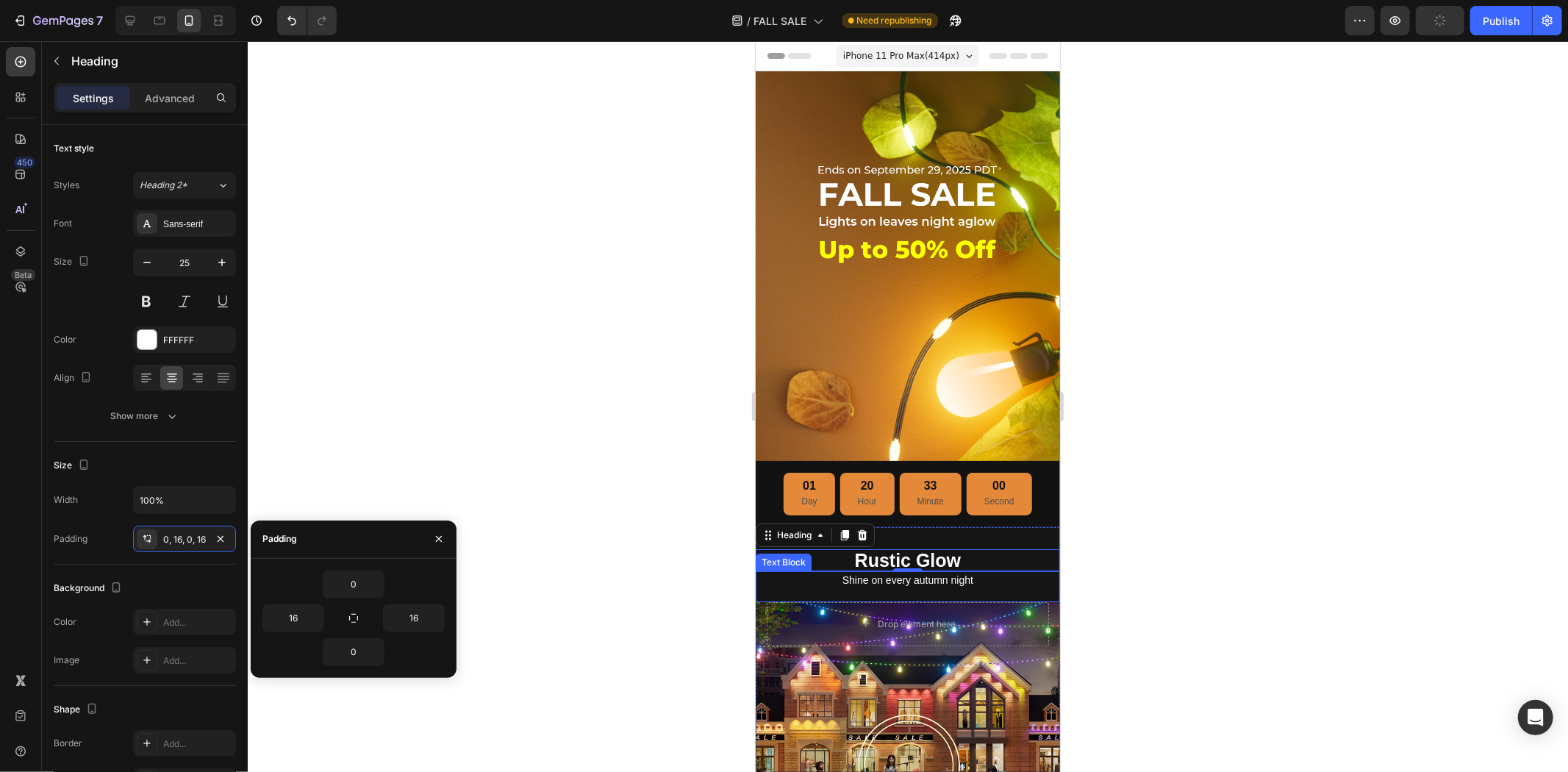
click at [863, 571] on p "Shine on every autumn night" at bounding box center [907, 580] width 281 height 19
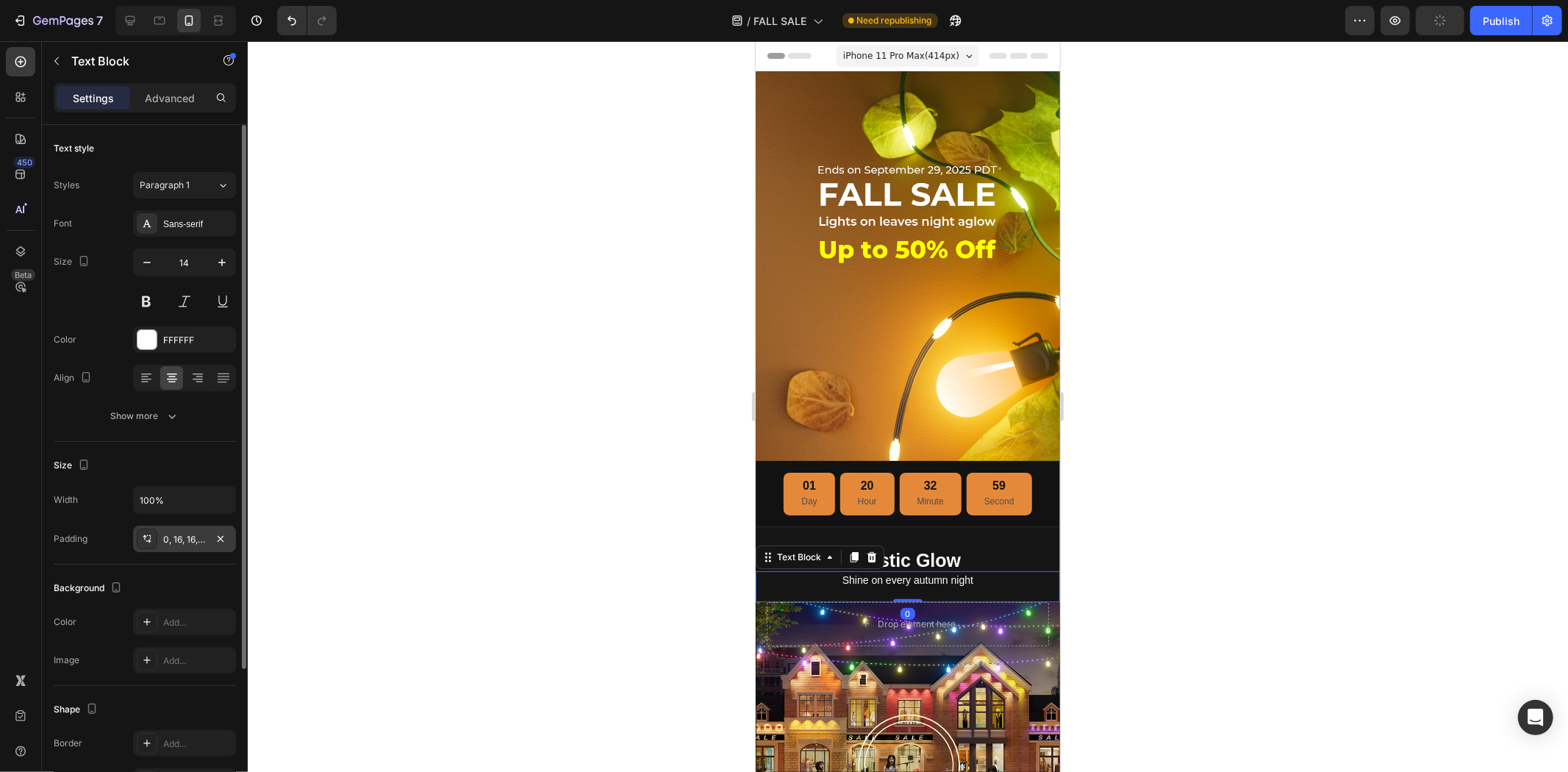
click at [160, 530] on div "0, 16, 16, 16" at bounding box center [184, 539] width 103 height 26
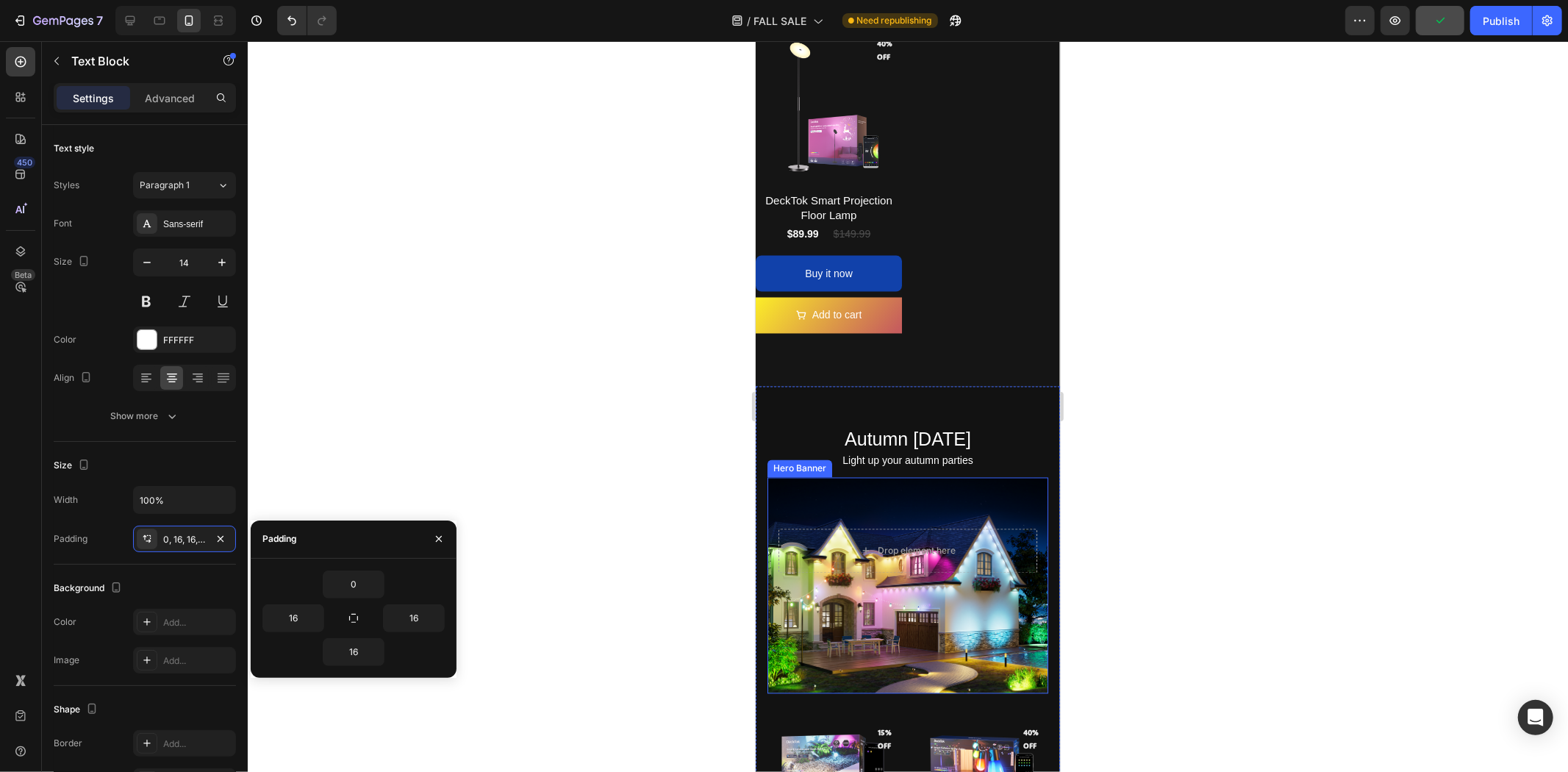
scroll to position [2123, 0]
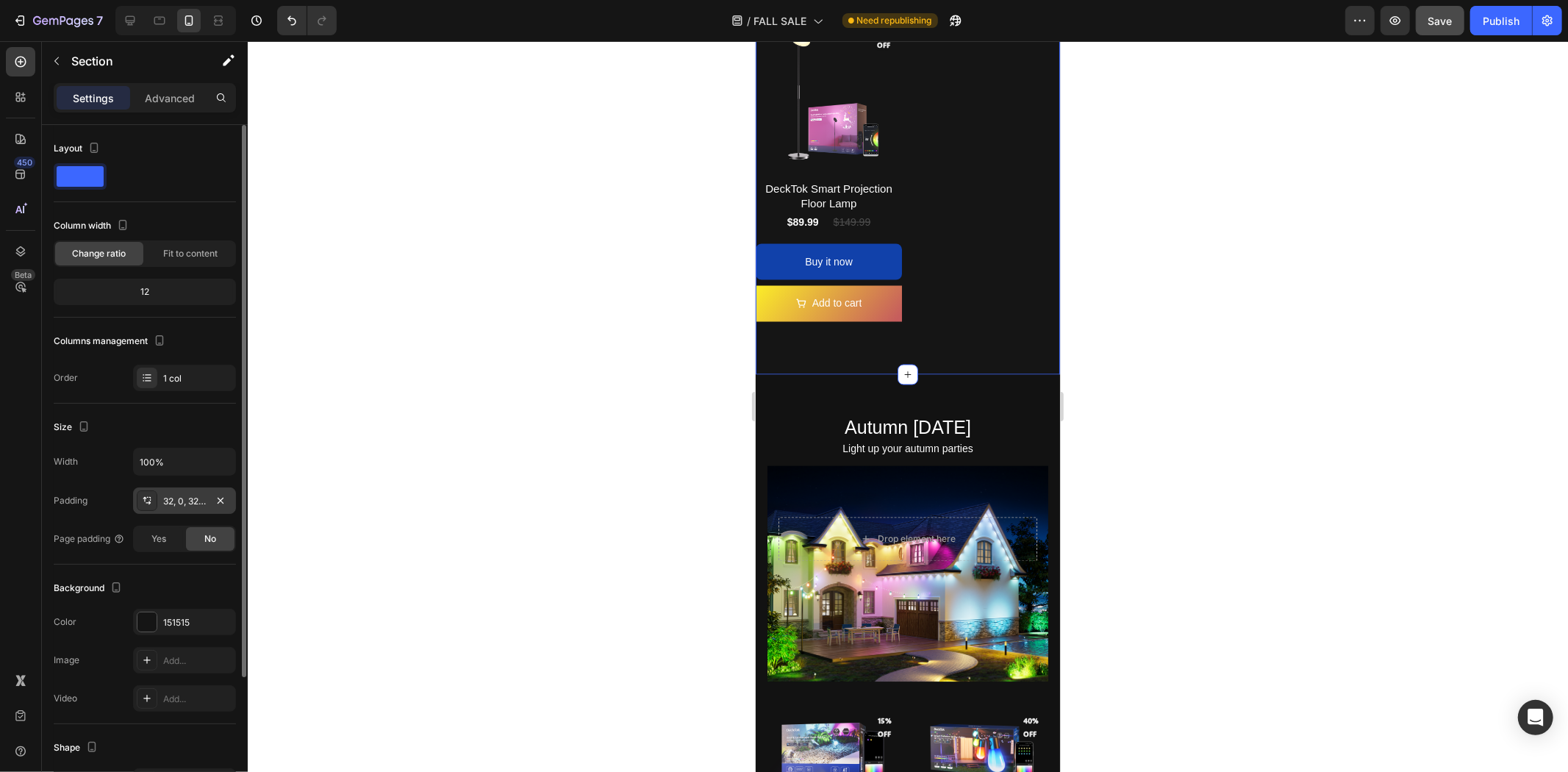
click at [180, 502] on div "32, 0, 32, 0" at bounding box center [184, 501] width 43 height 13
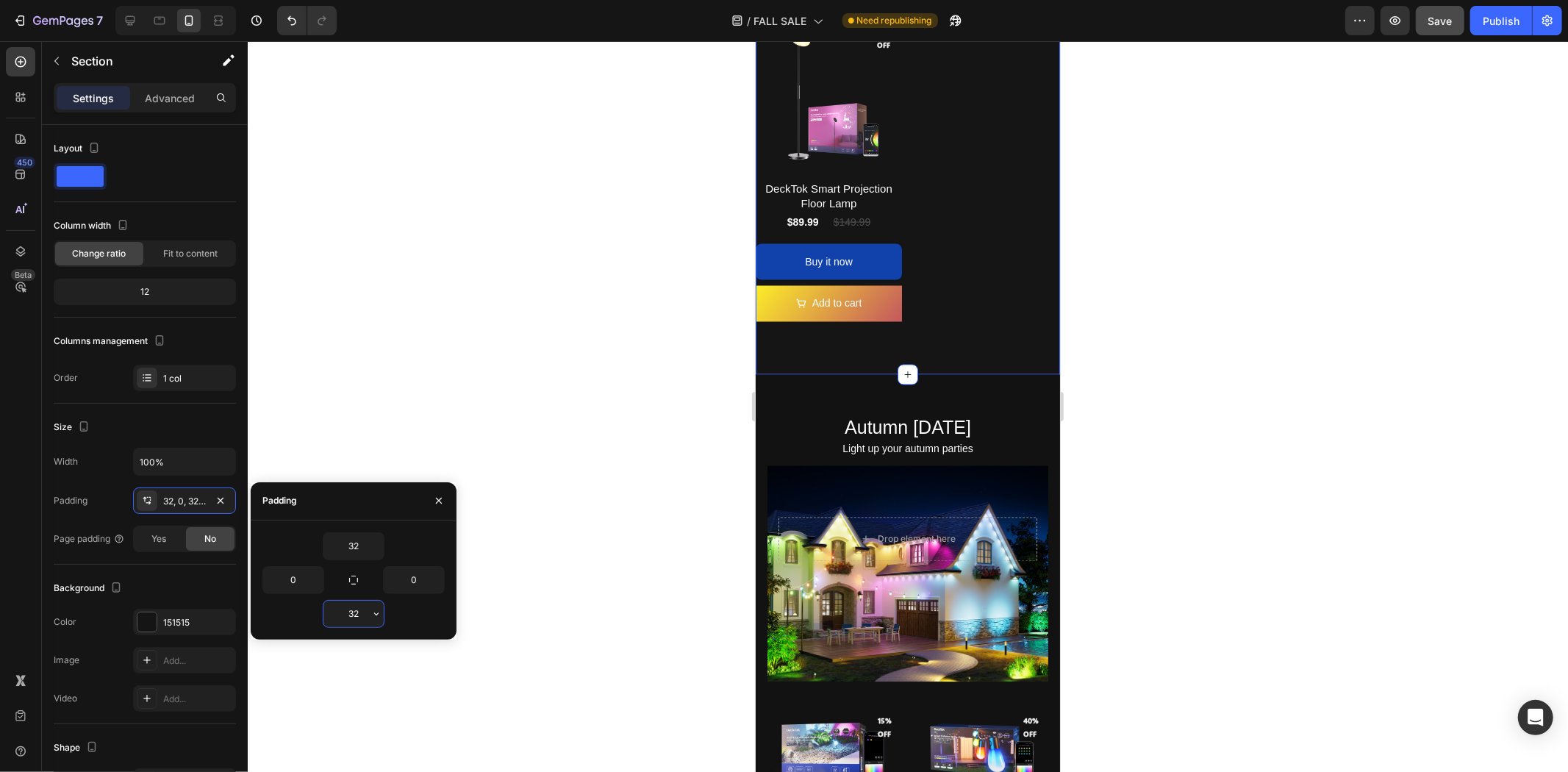
click at [362, 611] on input "32" at bounding box center [354, 614] width 60 height 26
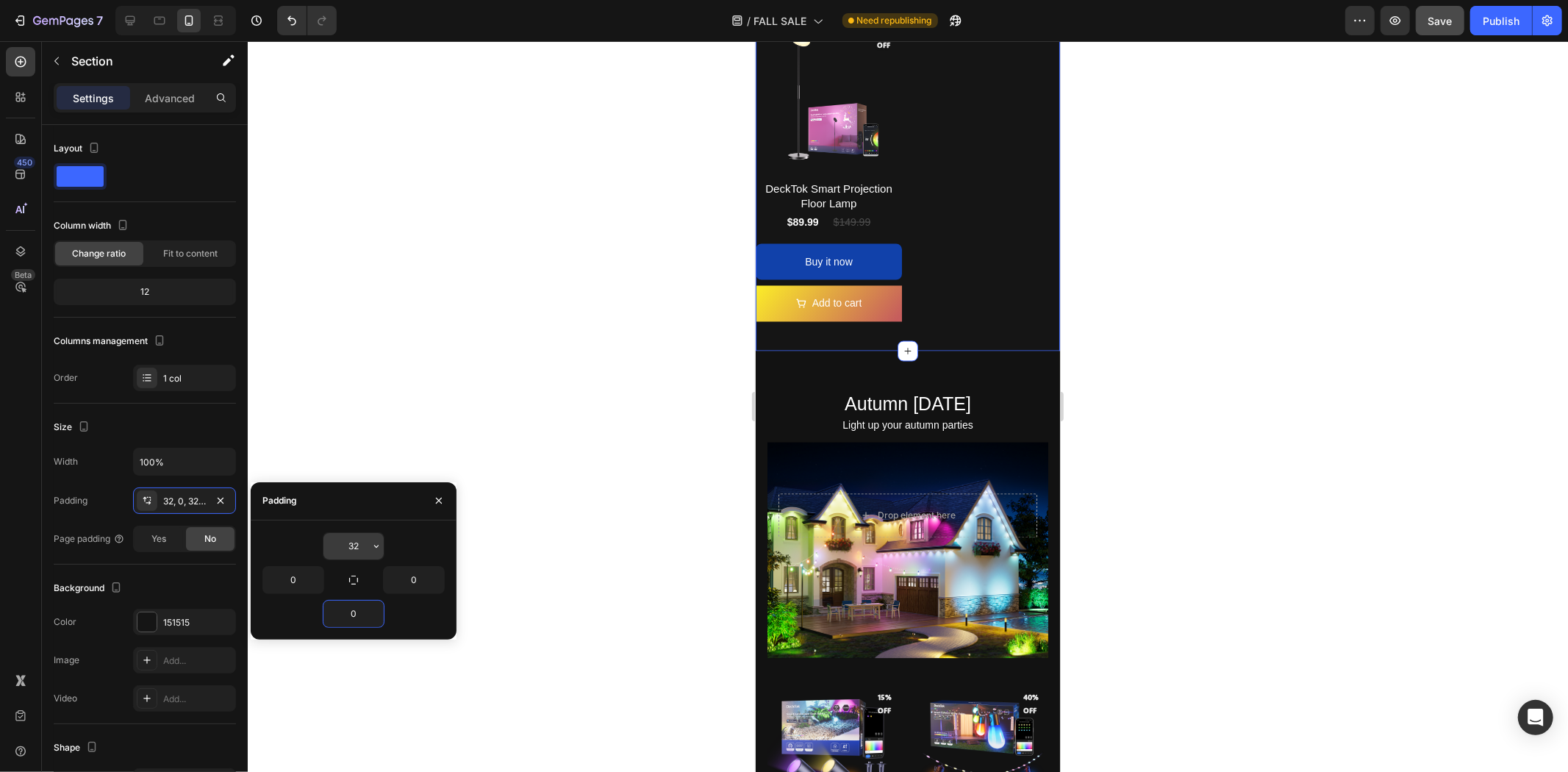
type input "0"
click at [360, 540] on input "32" at bounding box center [354, 546] width 60 height 26
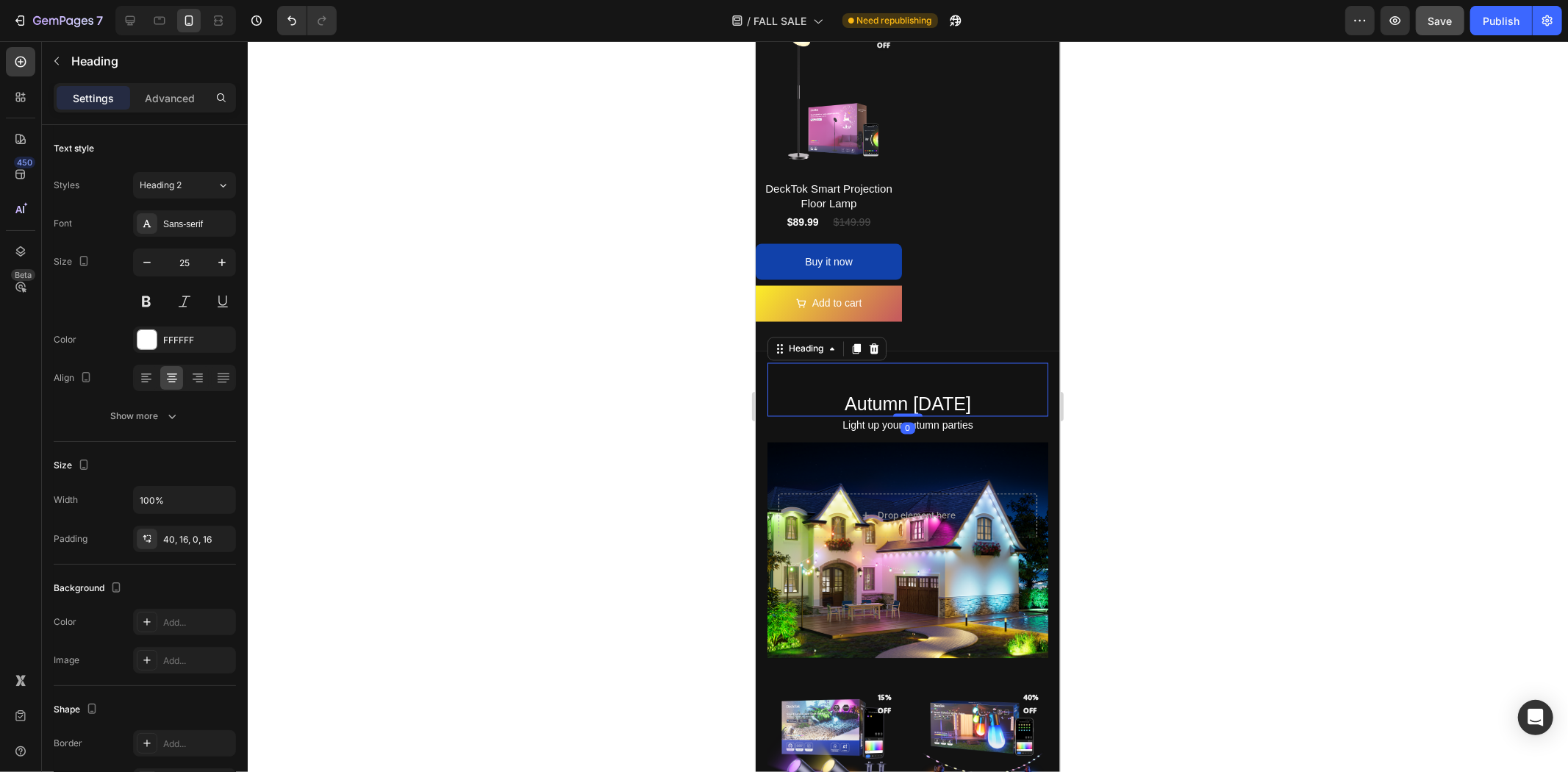
click at [879, 376] on h2 "Autumn [DATE]" at bounding box center [907, 389] width 281 height 53
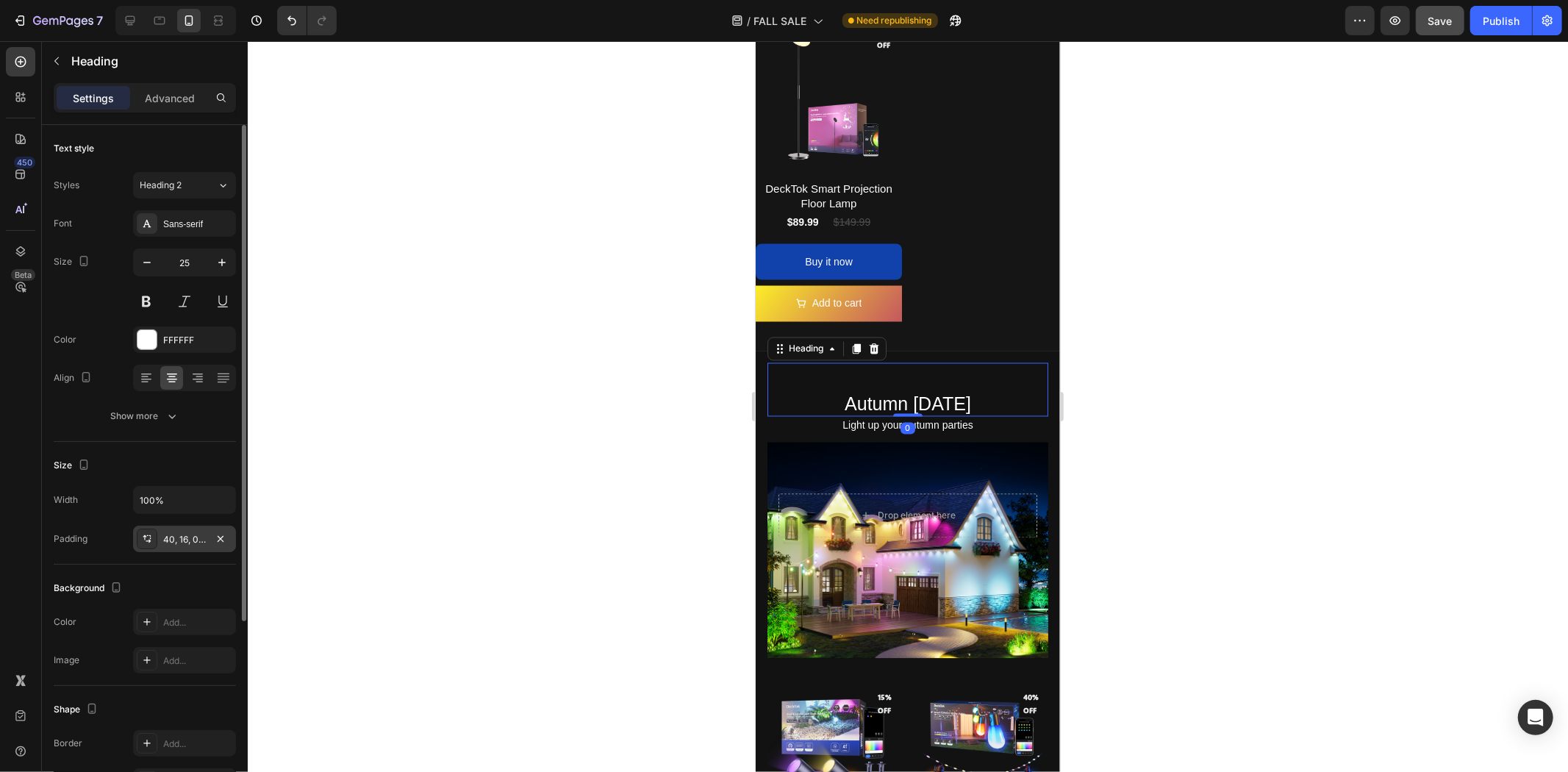
click at [201, 539] on div "40, 16, 0, 16" at bounding box center [184, 539] width 43 height 13
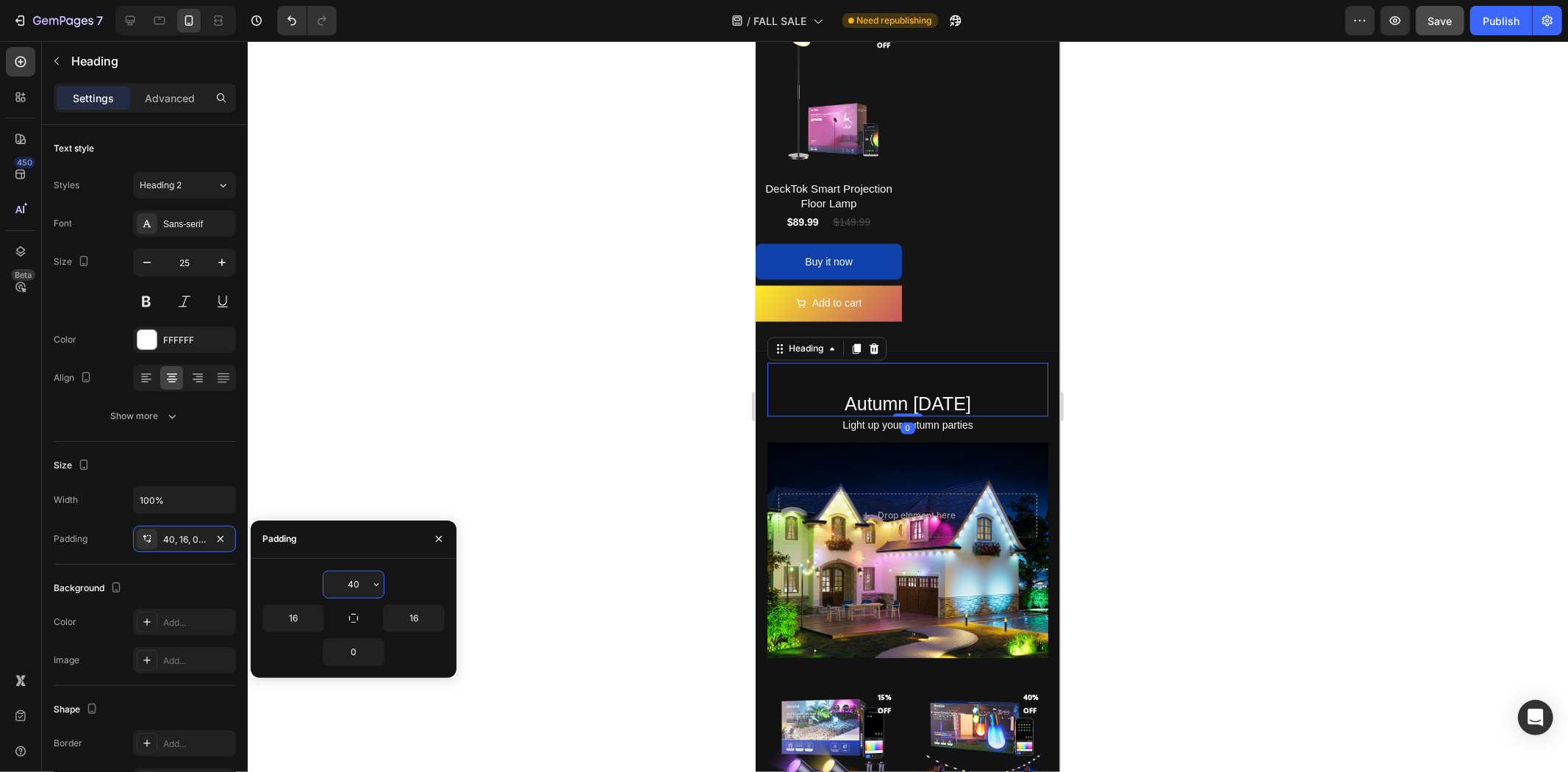
click at [362, 578] on input "40" at bounding box center [354, 585] width 60 height 26
type input "0"
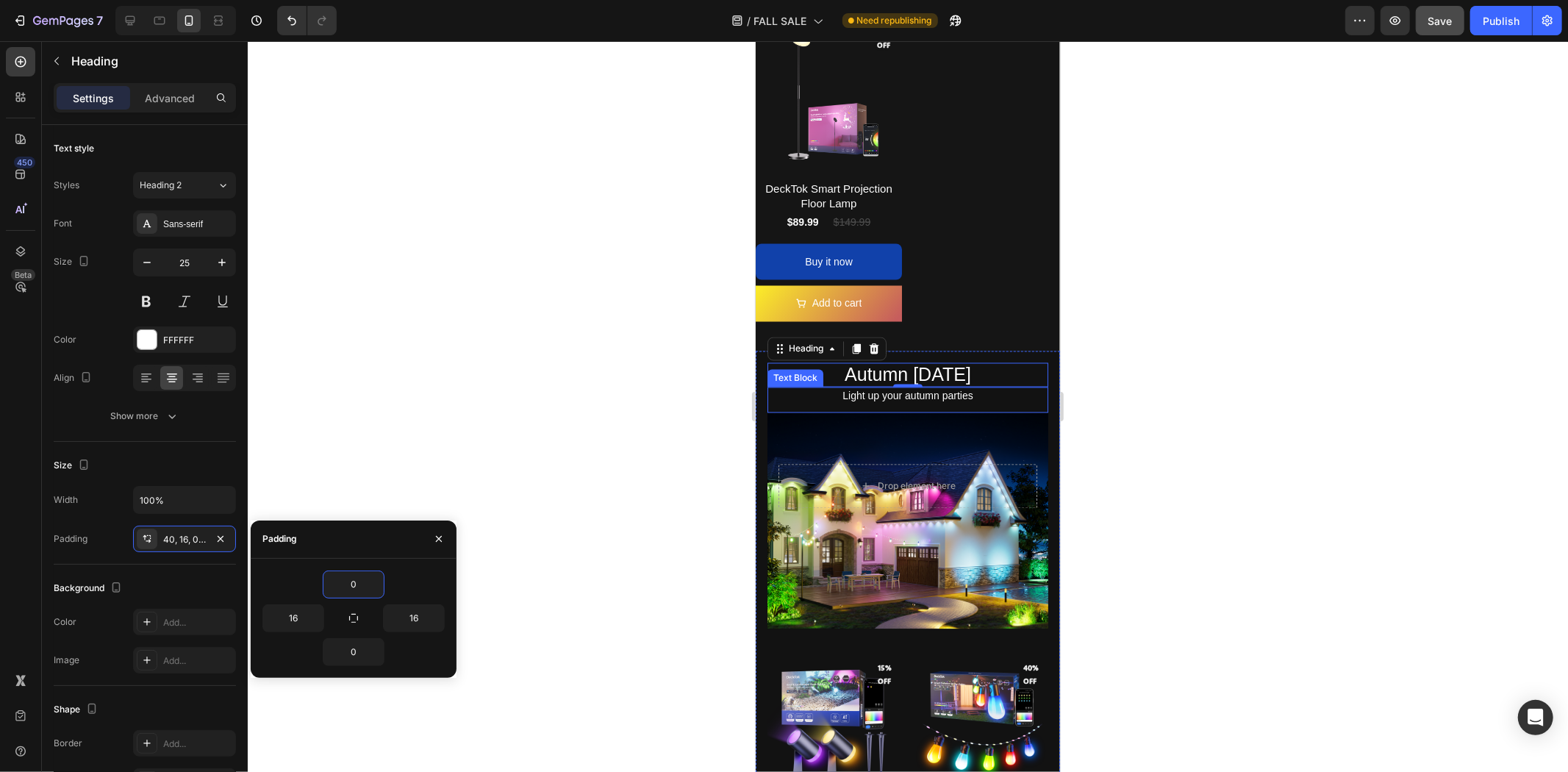
click at [868, 386] on p "Light up your autumn parties" at bounding box center [907, 396] width 257 height 19
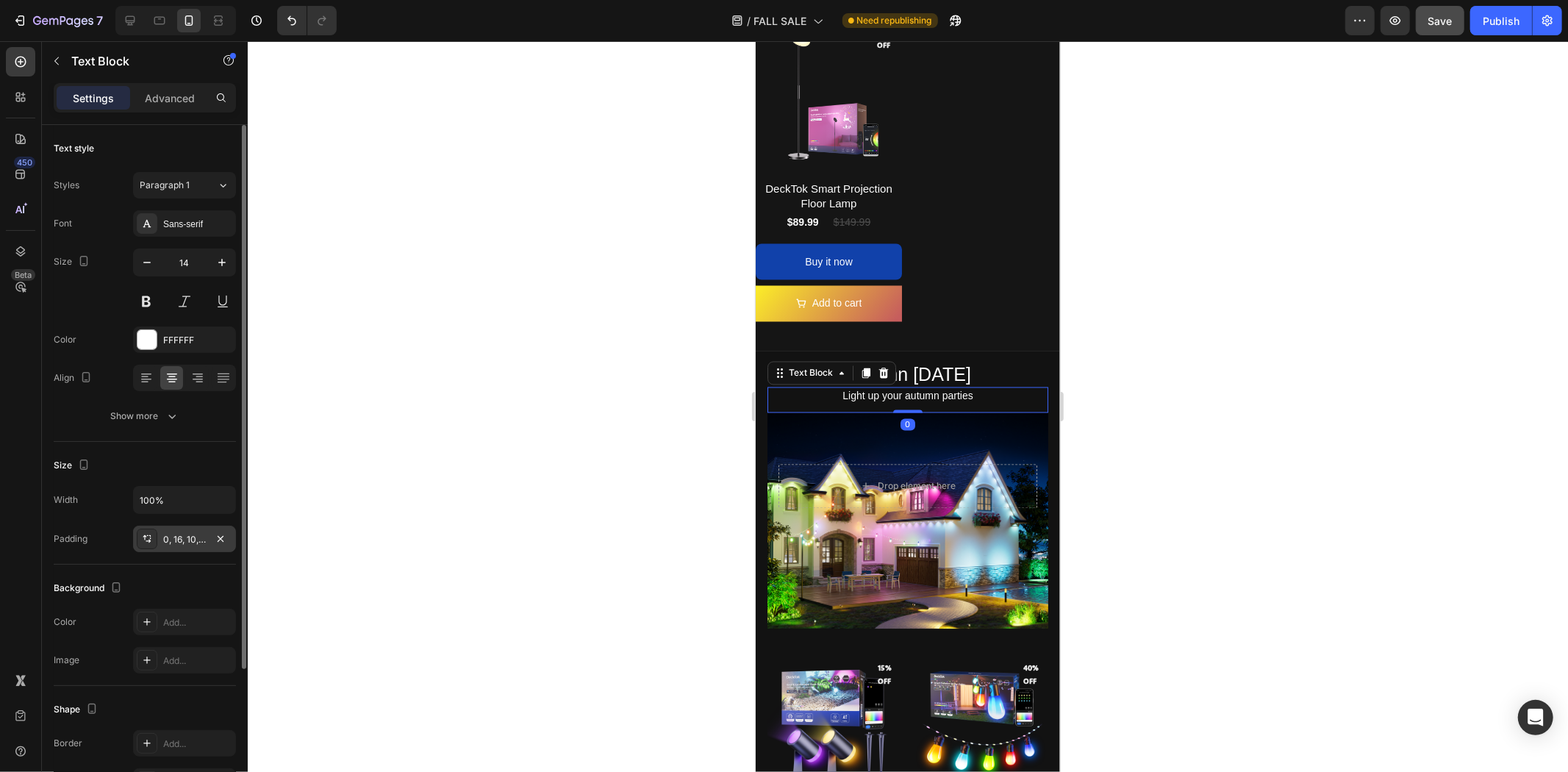
click at [182, 526] on div "0, 16, 10, 16" at bounding box center [184, 539] width 103 height 26
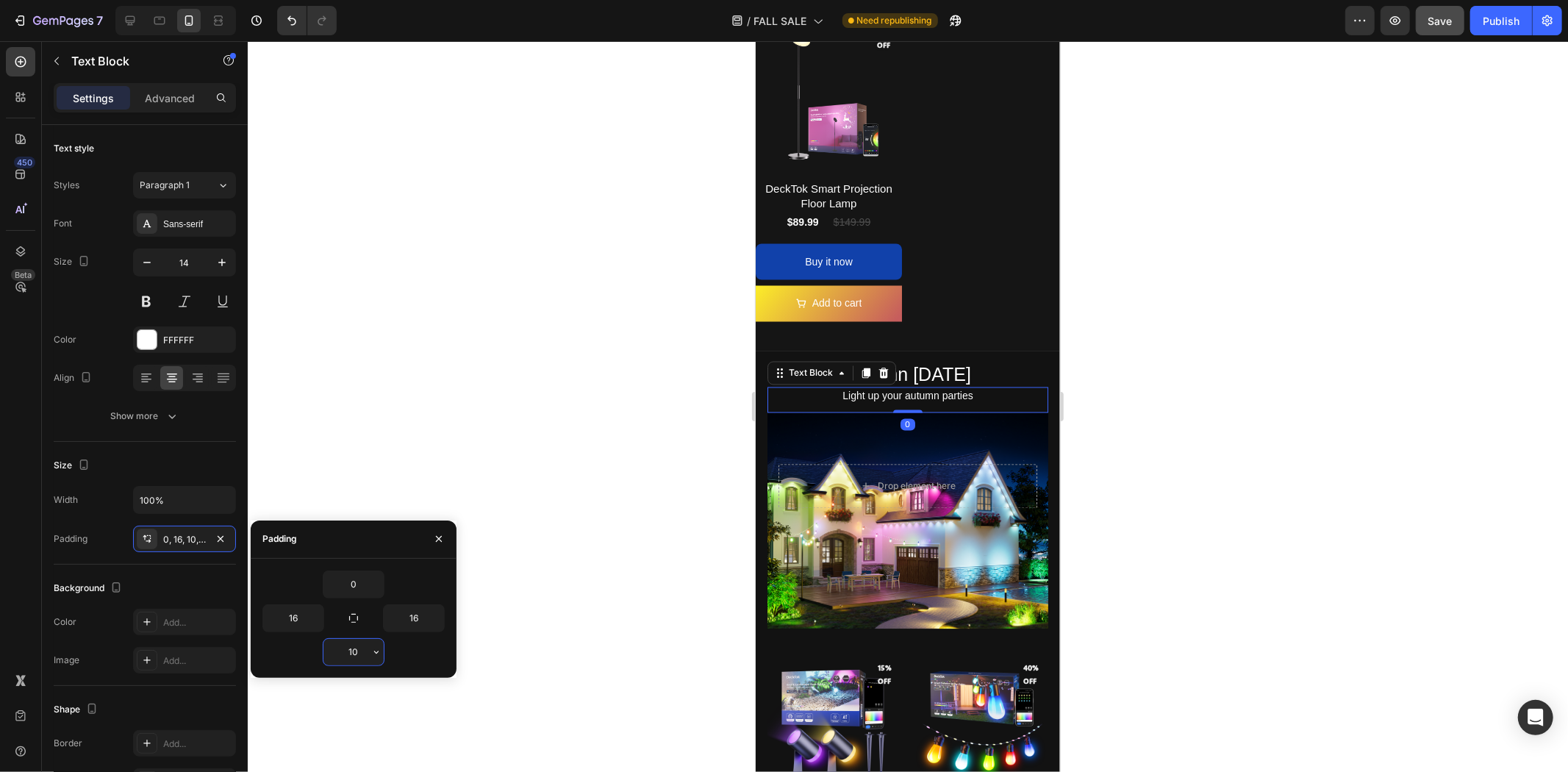
click at [364, 649] on input "10" at bounding box center [354, 652] width 60 height 26
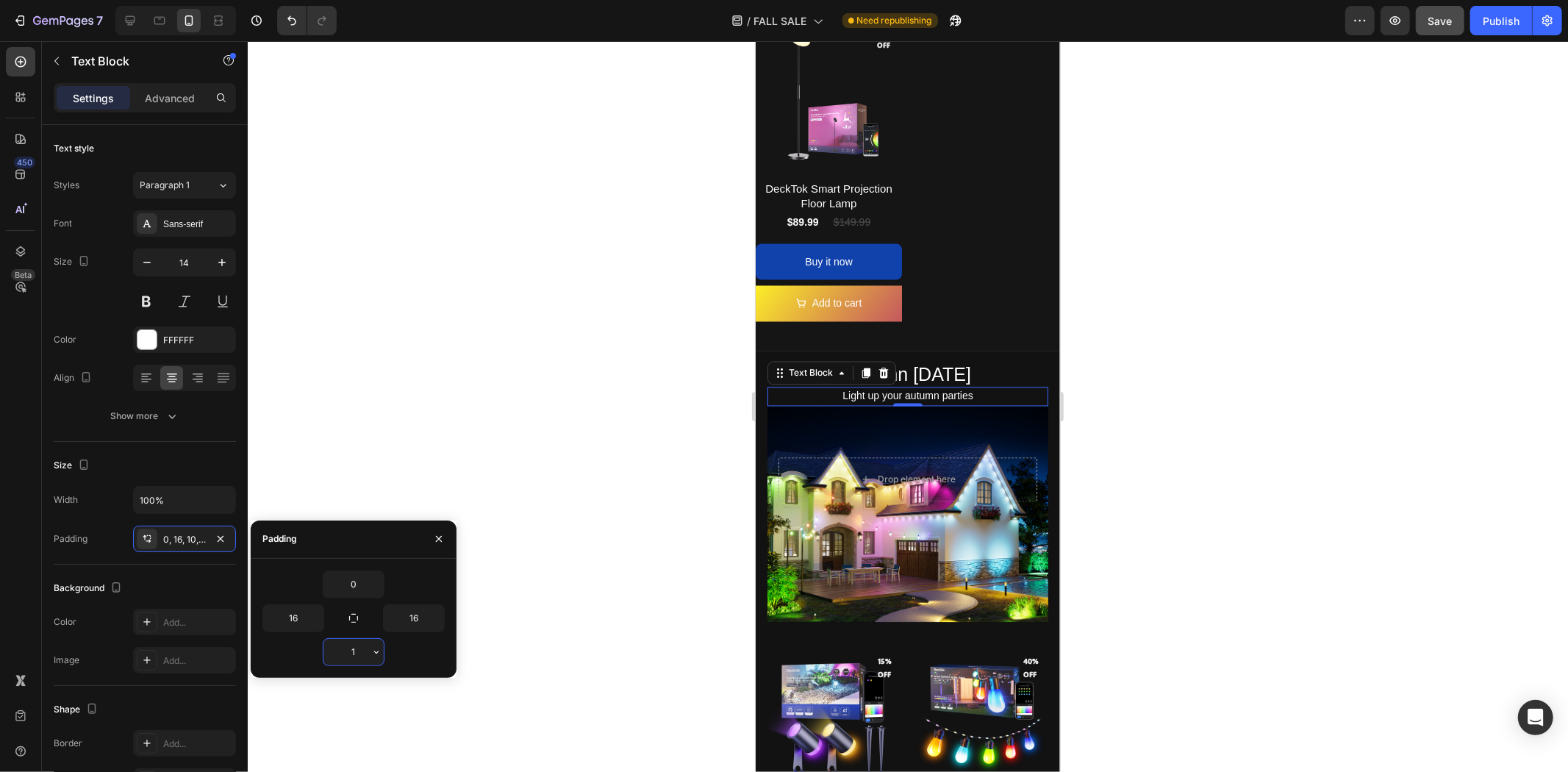
type input "16"
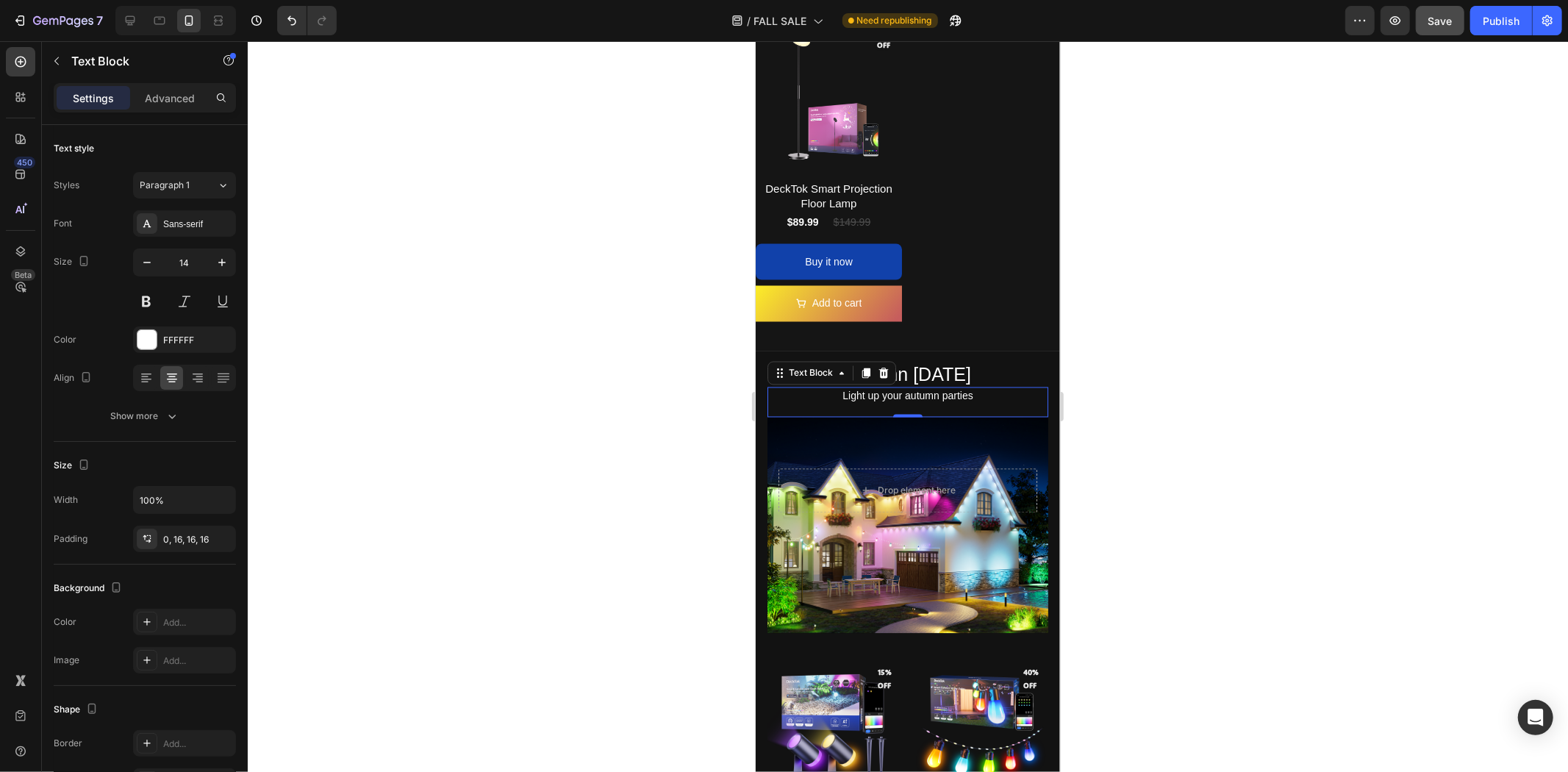
click at [1227, 420] on div at bounding box center [908, 407] width 1320 height 731
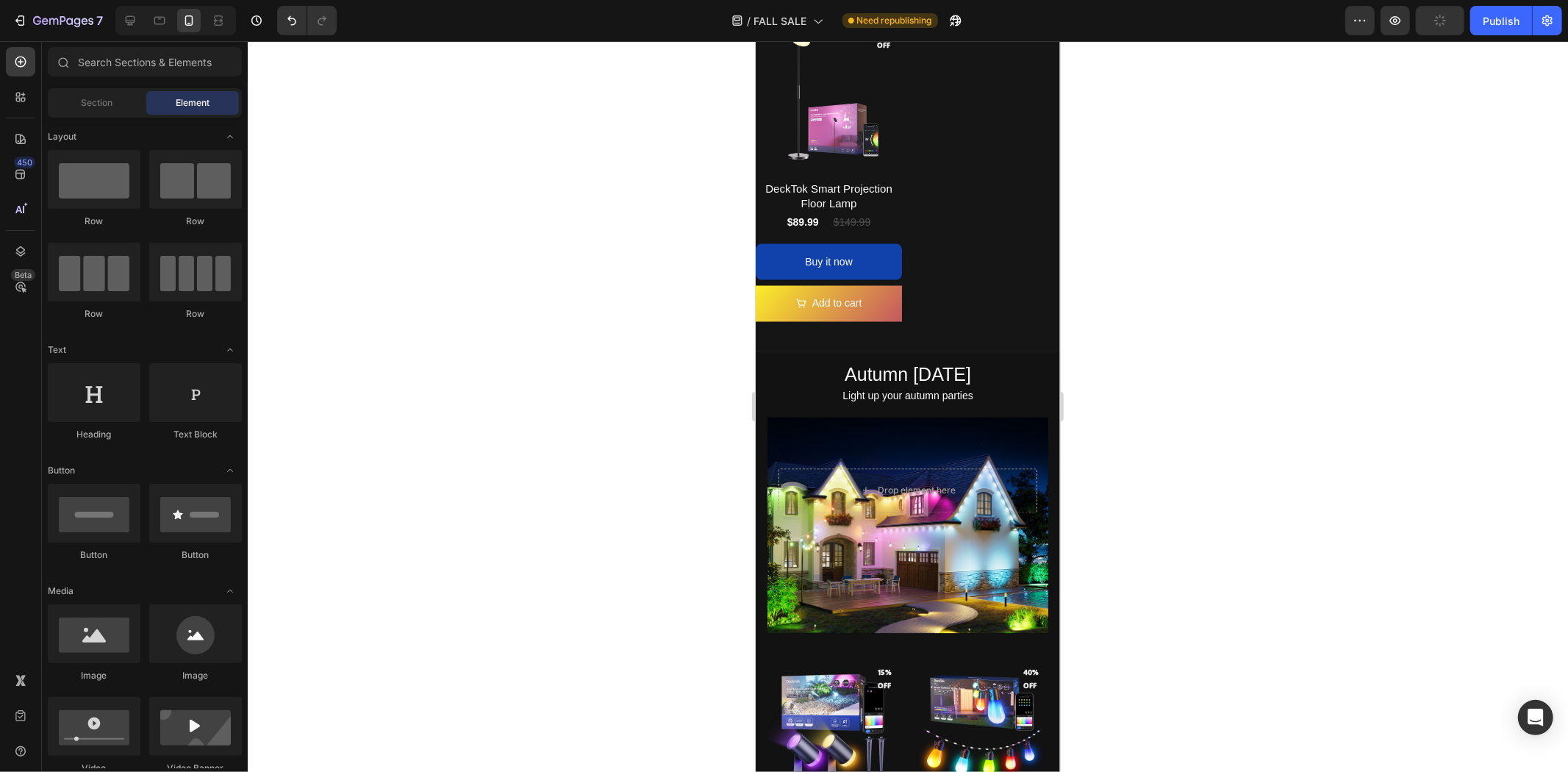
click at [1412, 471] on div at bounding box center [908, 407] width 1320 height 731
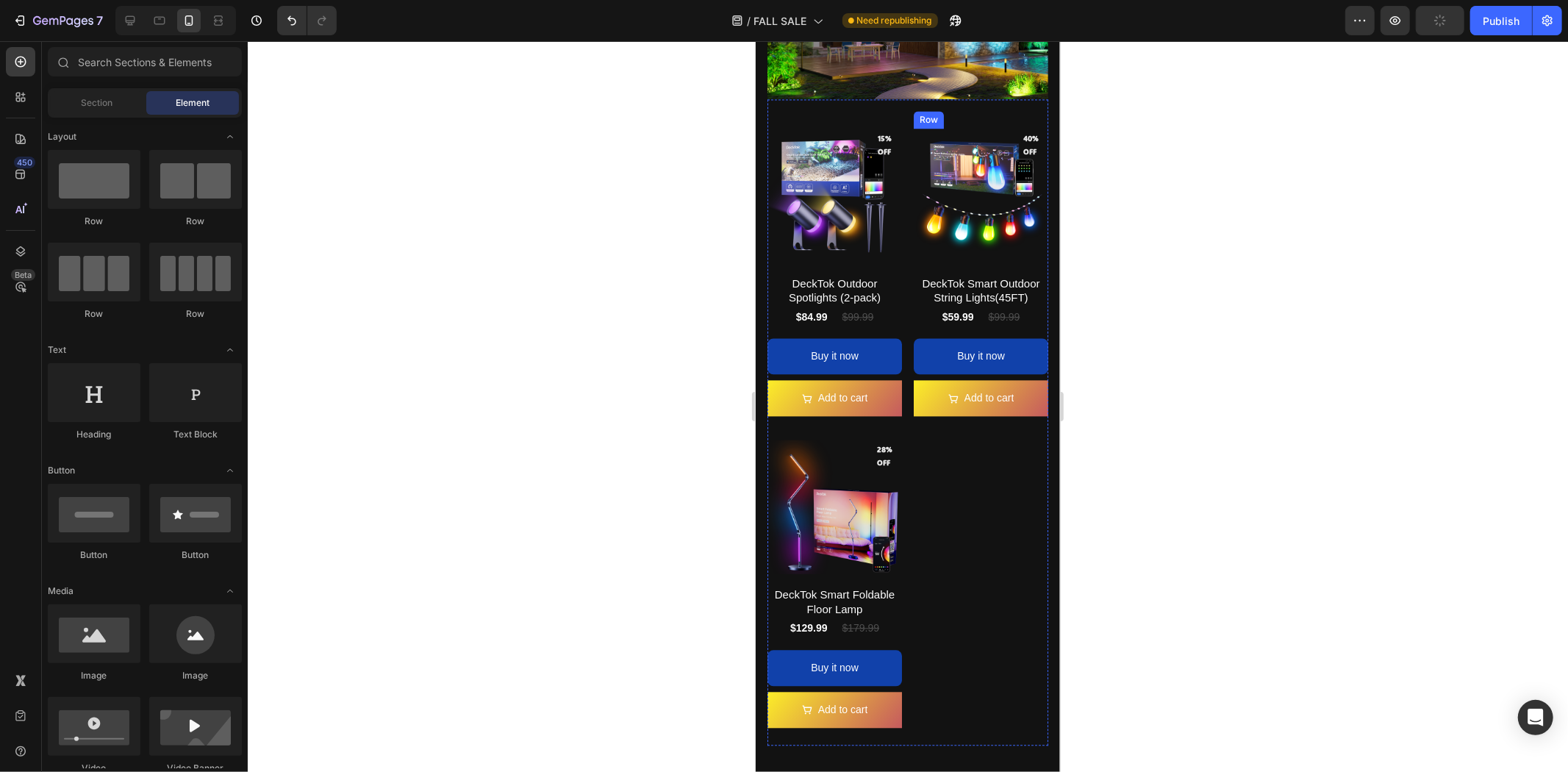
scroll to position [2941, 0]
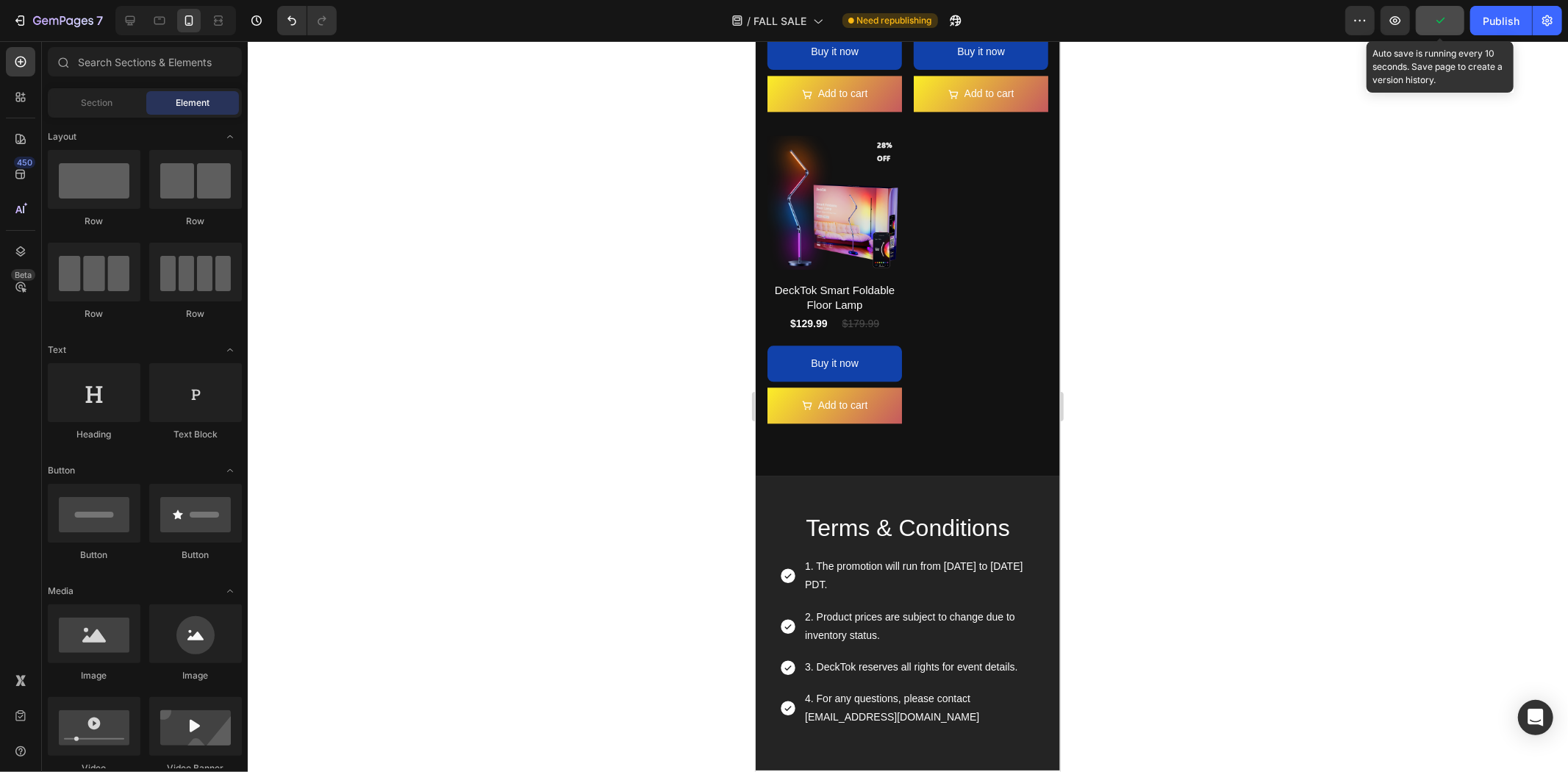
click at [1436, 20] on icon "button" at bounding box center [1440, 20] width 15 height 15
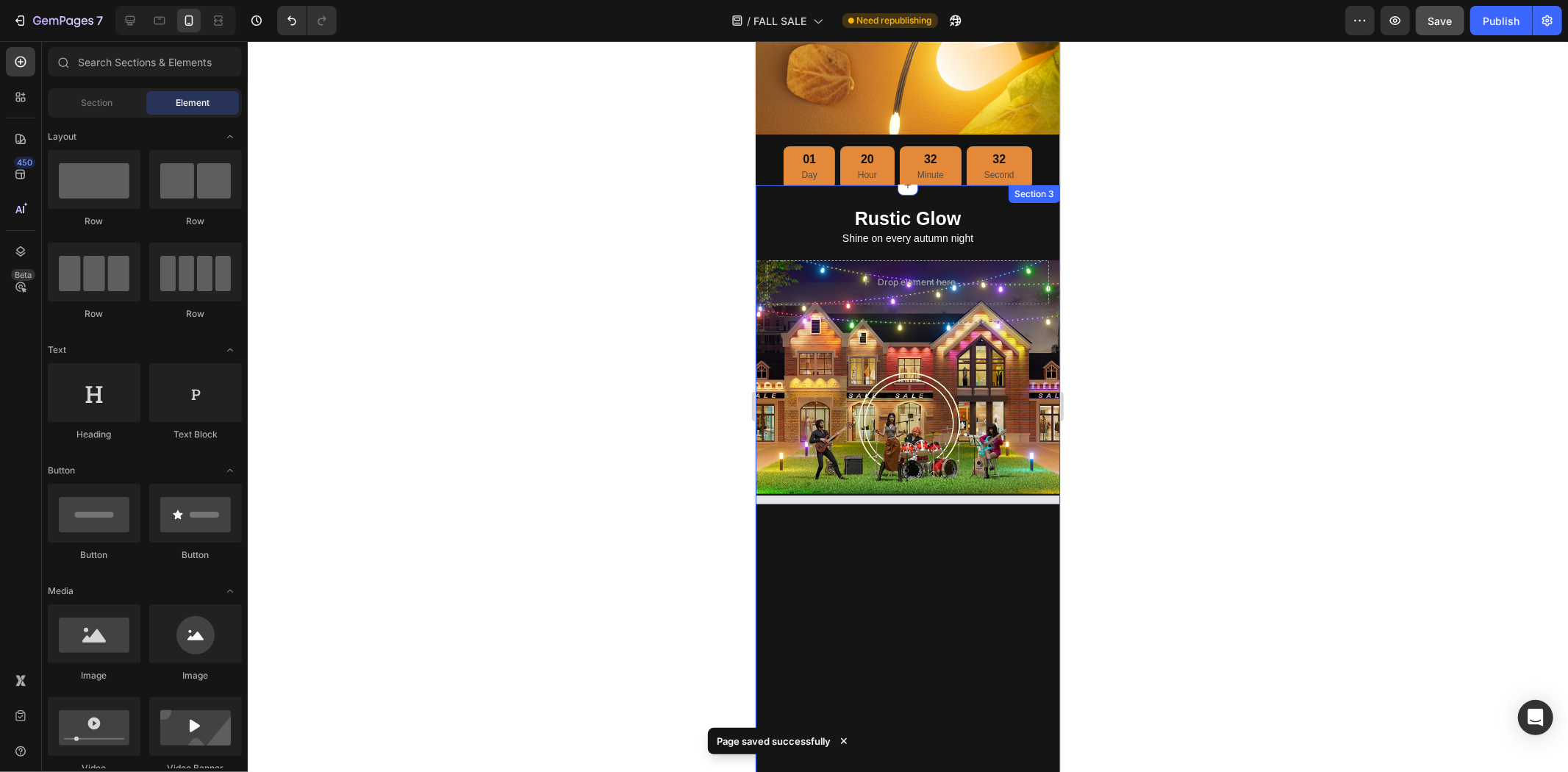
scroll to position [0, 0]
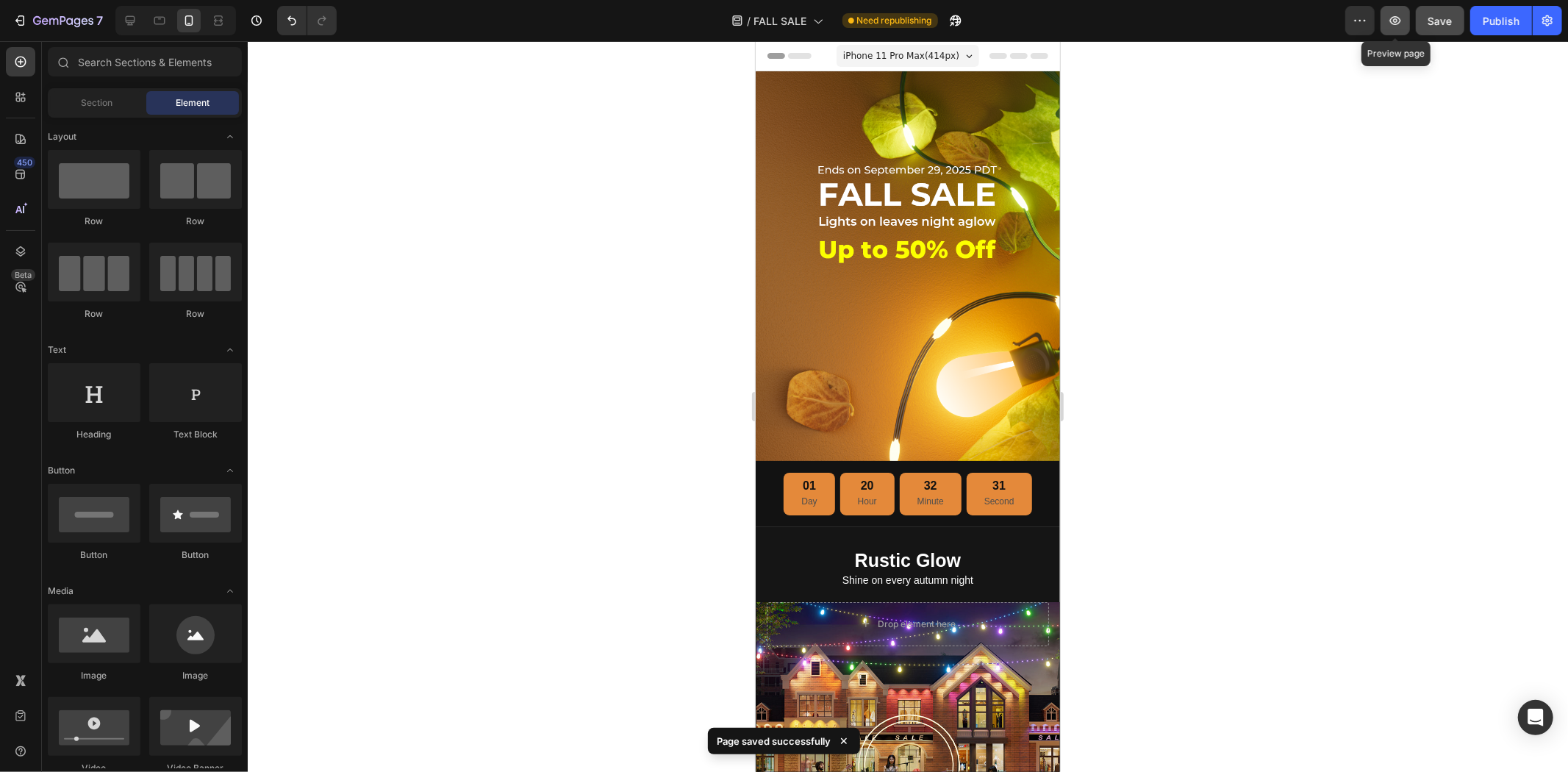
click at [1402, 12] on button "button" at bounding box center [1395, 21] width 29 height 29
click at [123, 19] on icon at bounding box center [130, 20] width 15 height 15
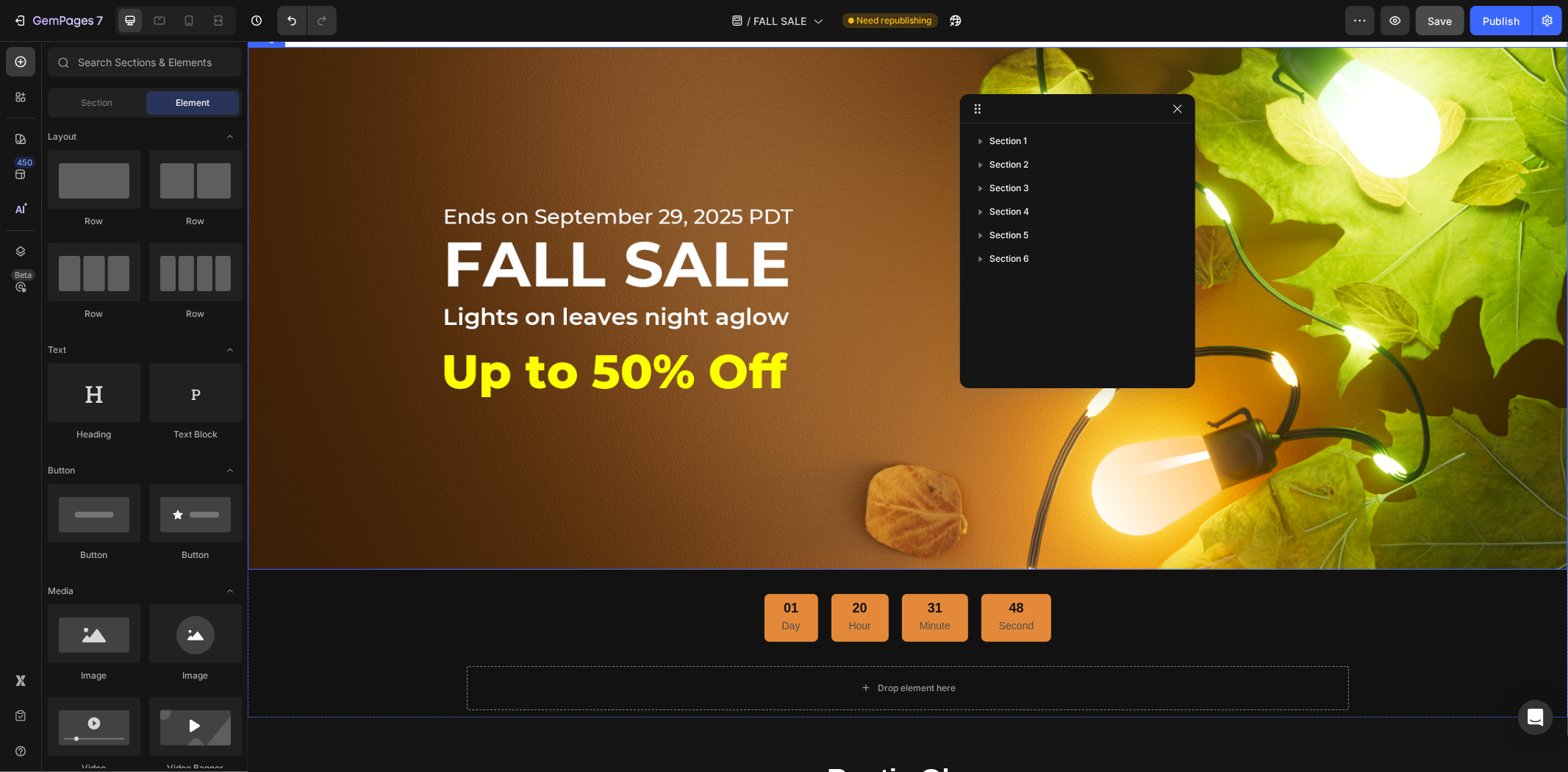
scroll to position [776, 0]
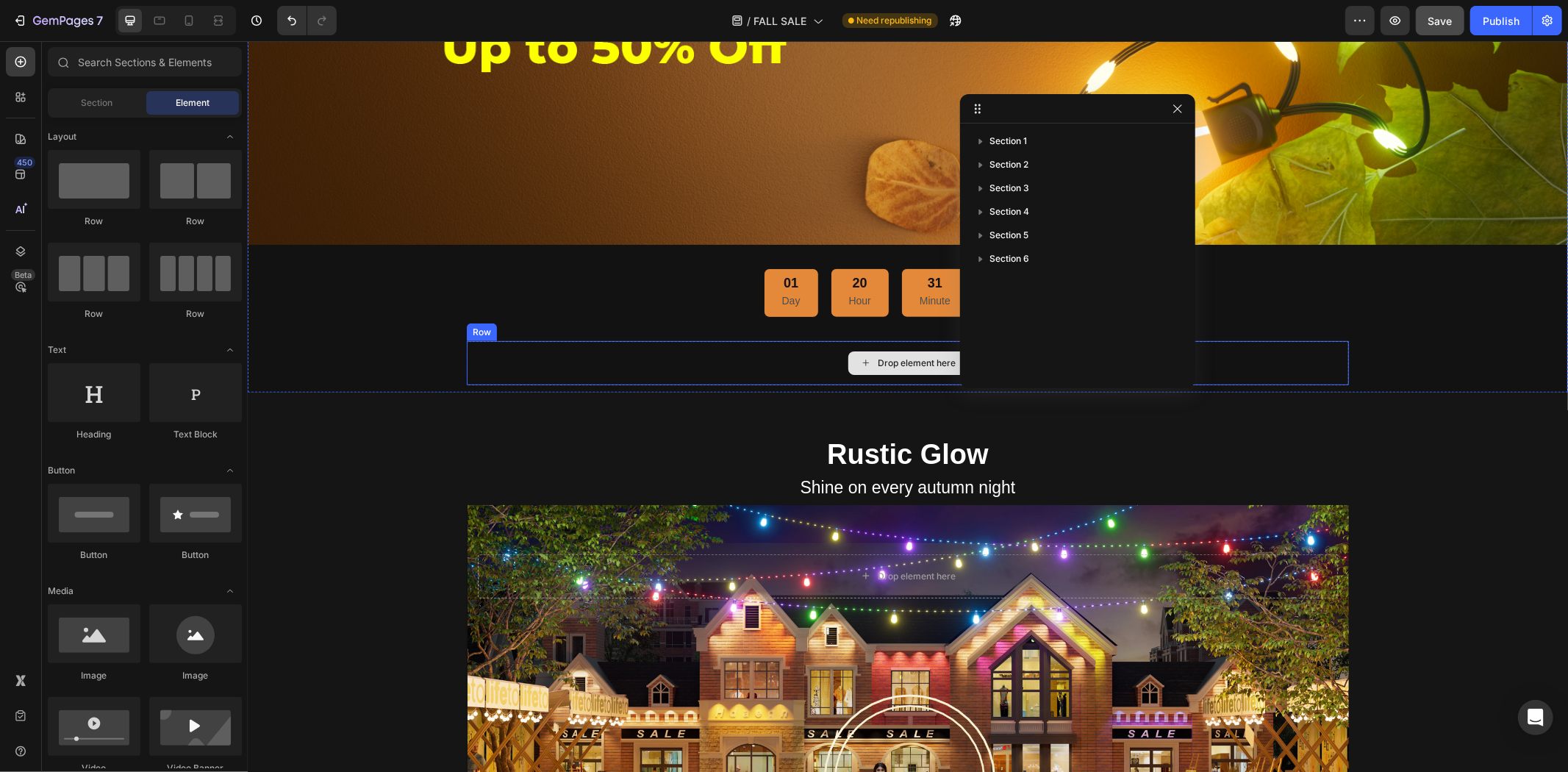
click at [606, 355] on div "Drop element here" at bounding box center [907, 362] width 882 height 44
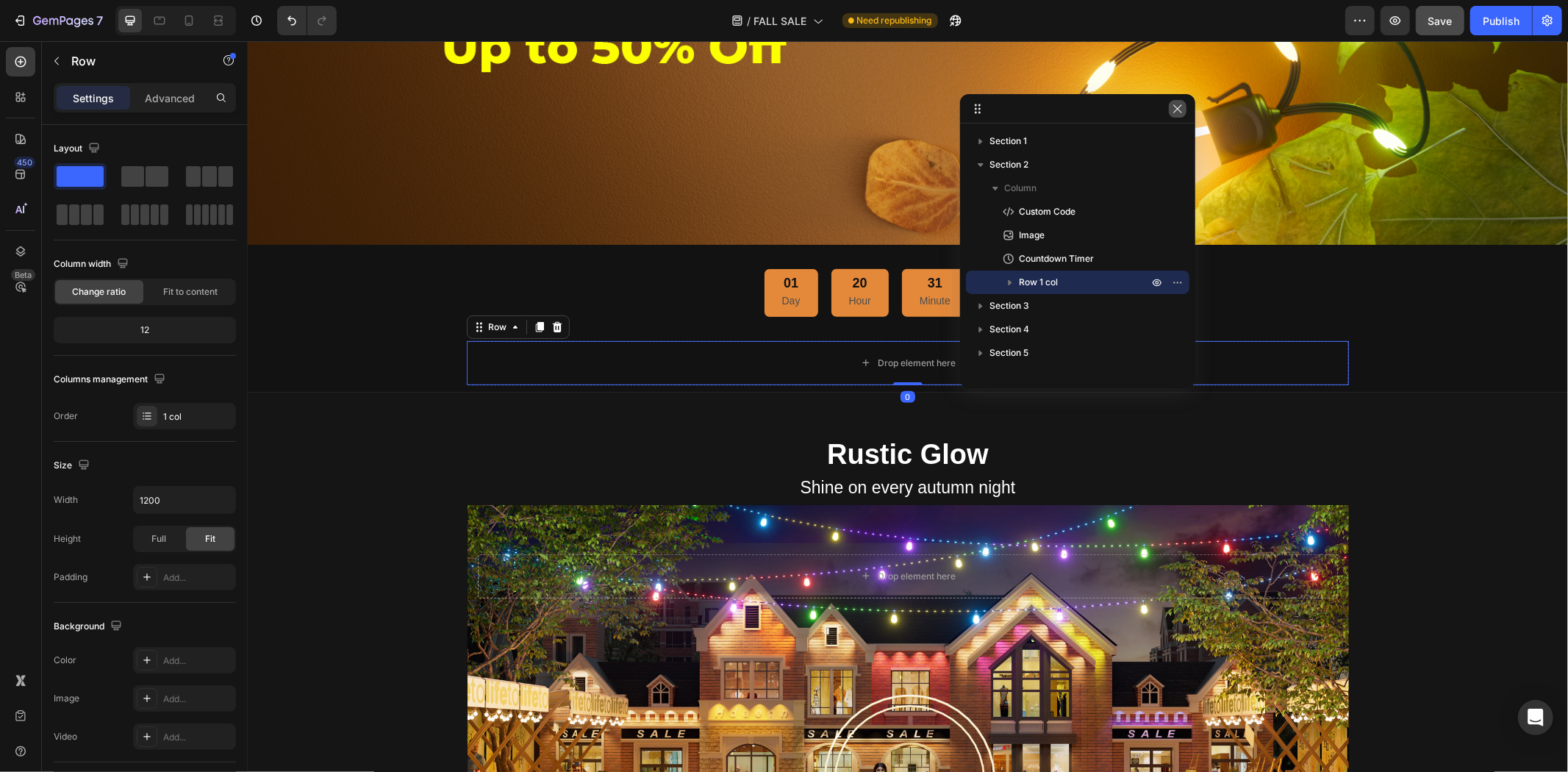
click at [1179, 108] on icon "button" at bounding box center [1177, 108] width 8 height 8
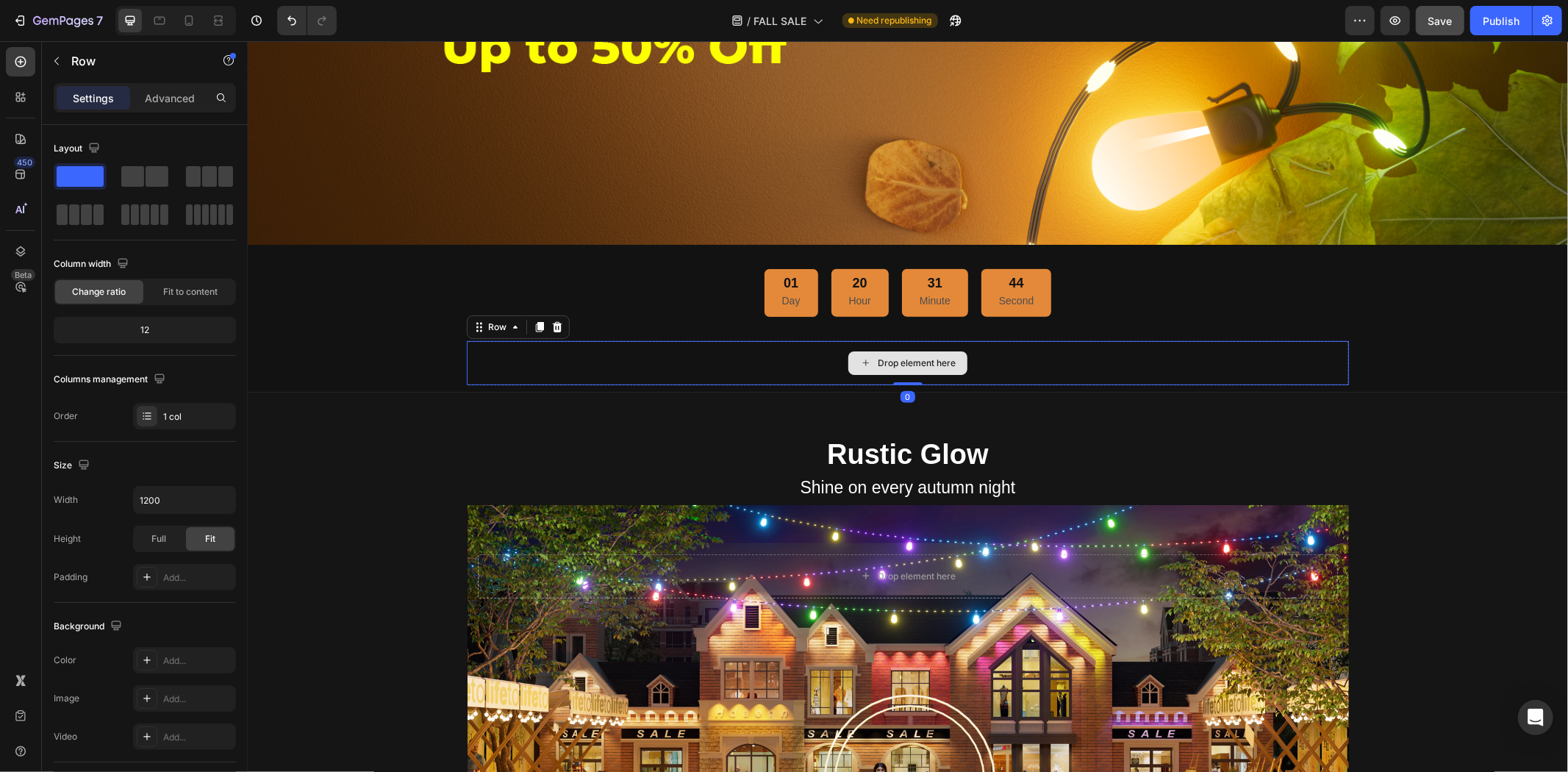
click at [1068, 343] on div "Drop element here" at bounding box center [907, 362] width 882 height 44
click at [551, 321] on icon at bounding box center [556, 326] width 12 height 12
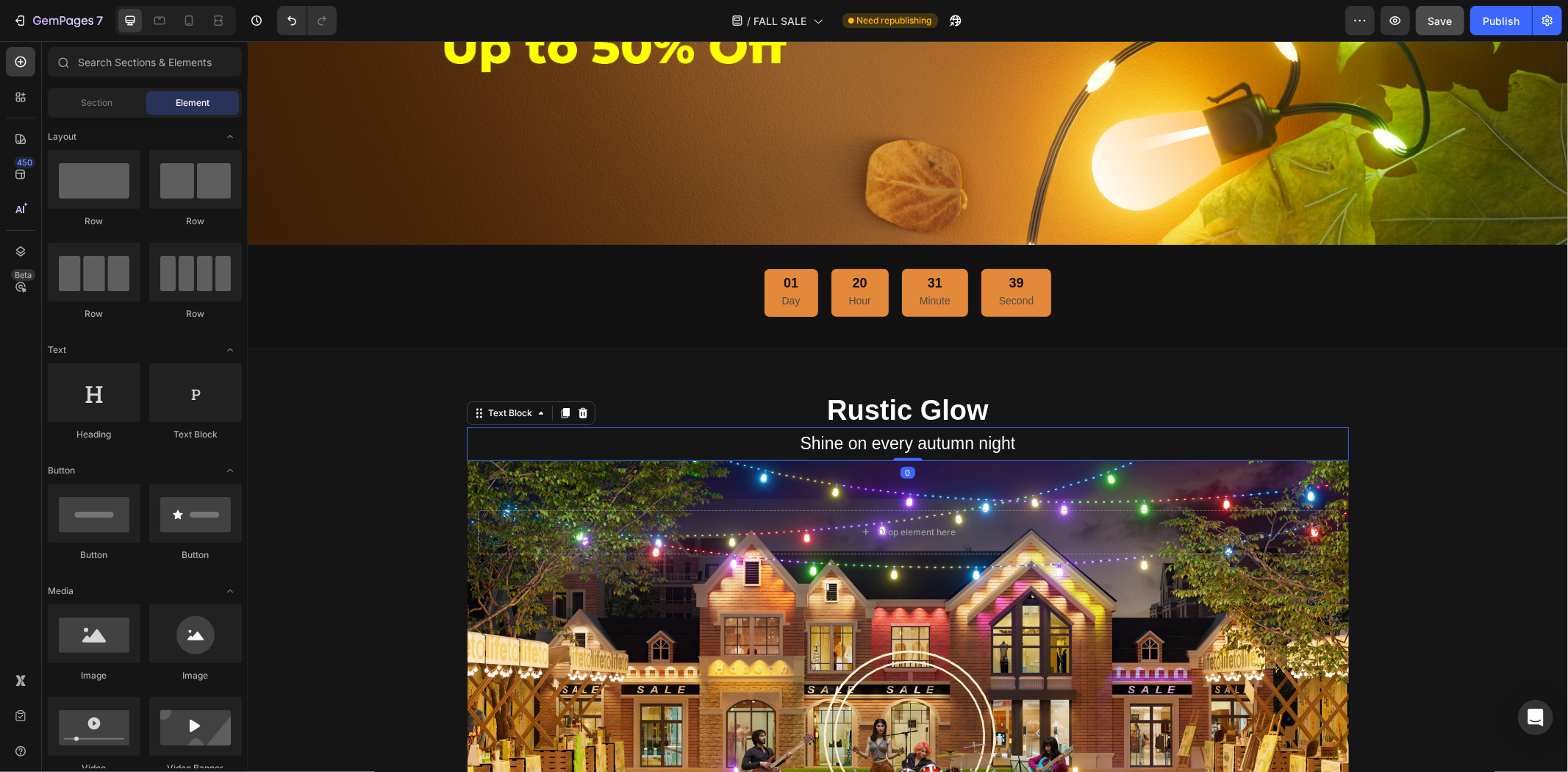
click at [1058, 431] on p "Shine on every autumn night" at bounding box center [908, 443] width 880 height 30
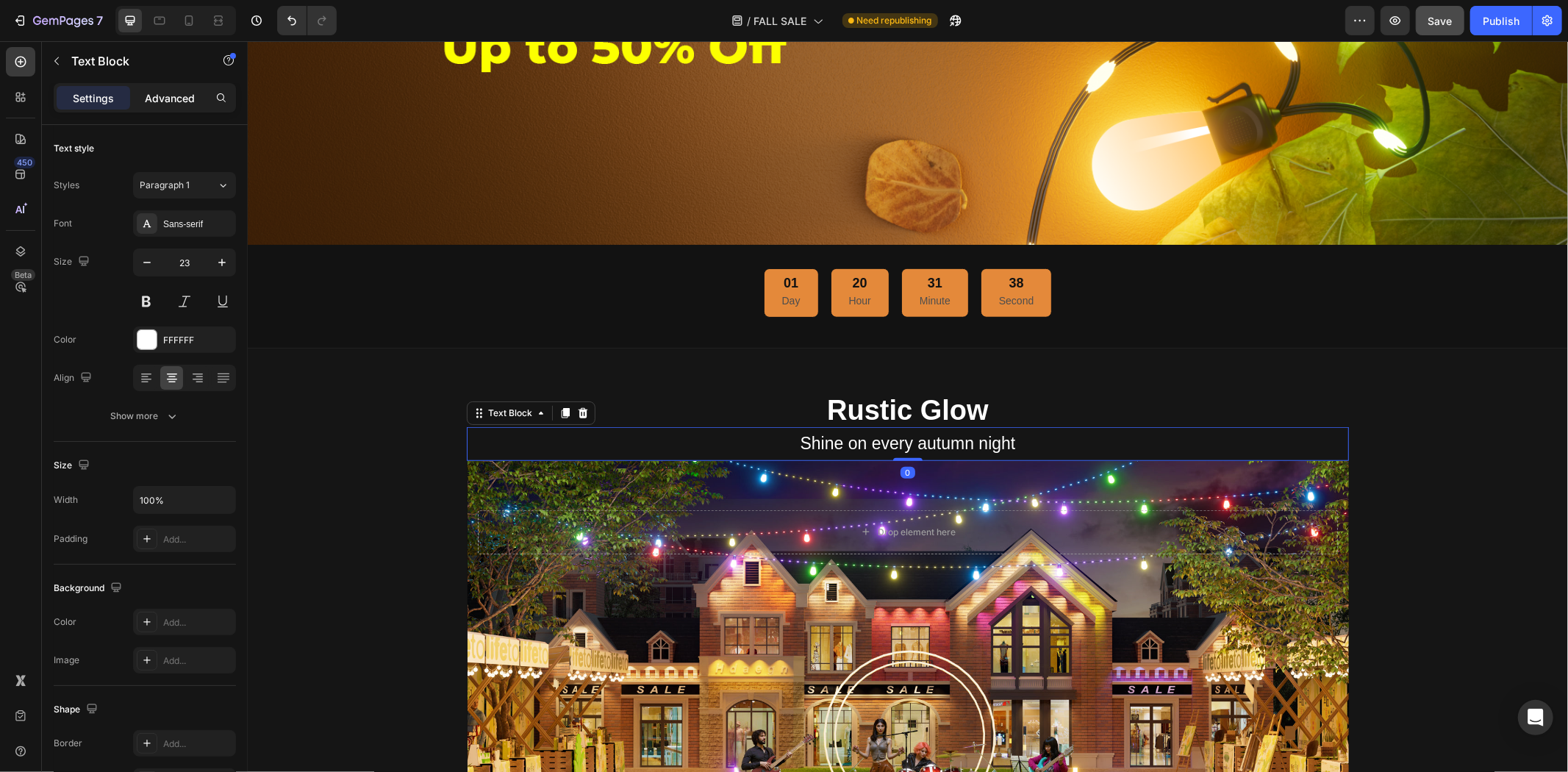
click at [175, 100] on p "Advanced" at bounding box center [170, 98] width 50 height 15
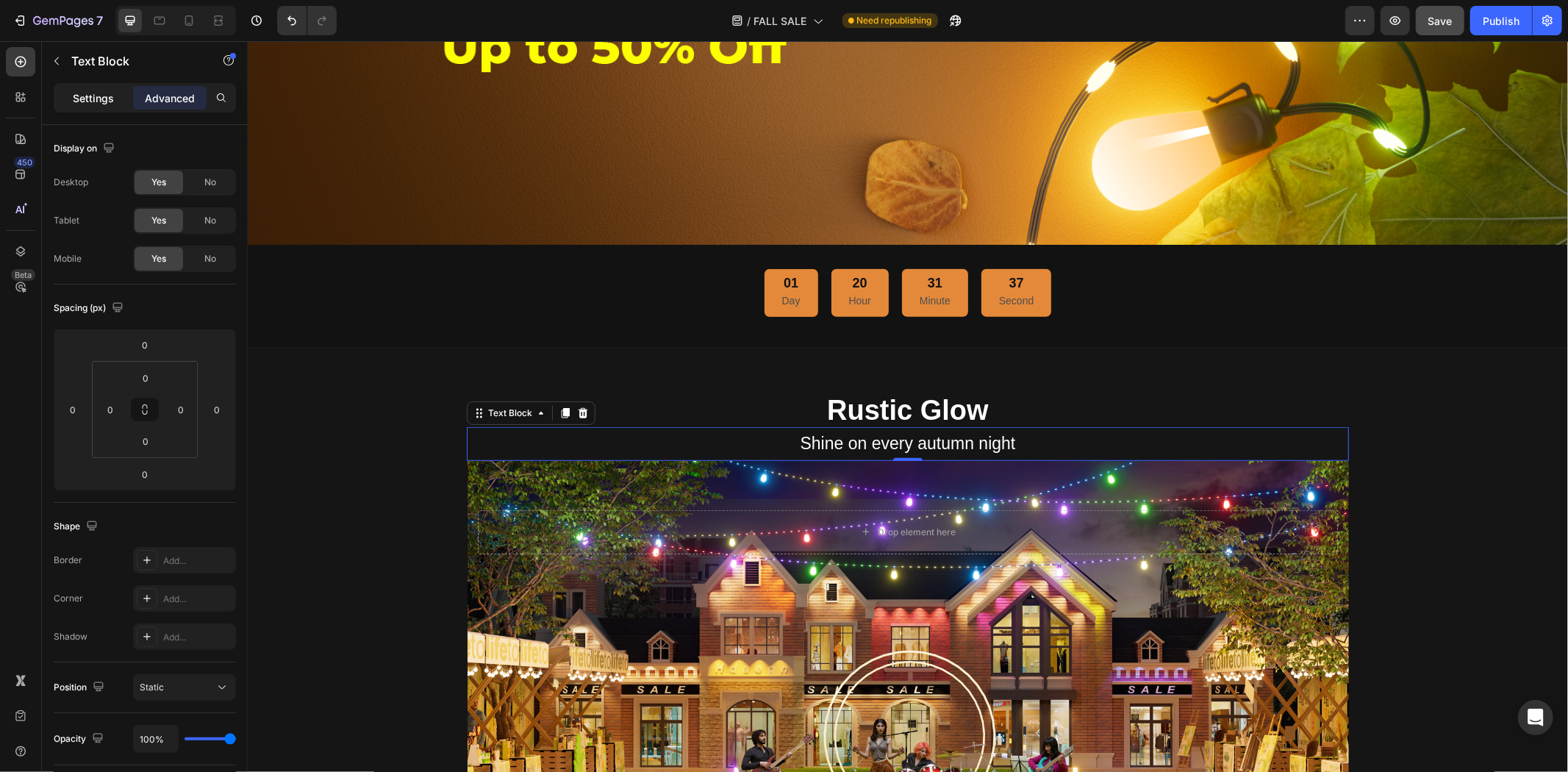
click at [77, 98] on p "Settings" at bounding box center [93, 98] width 41 height 15
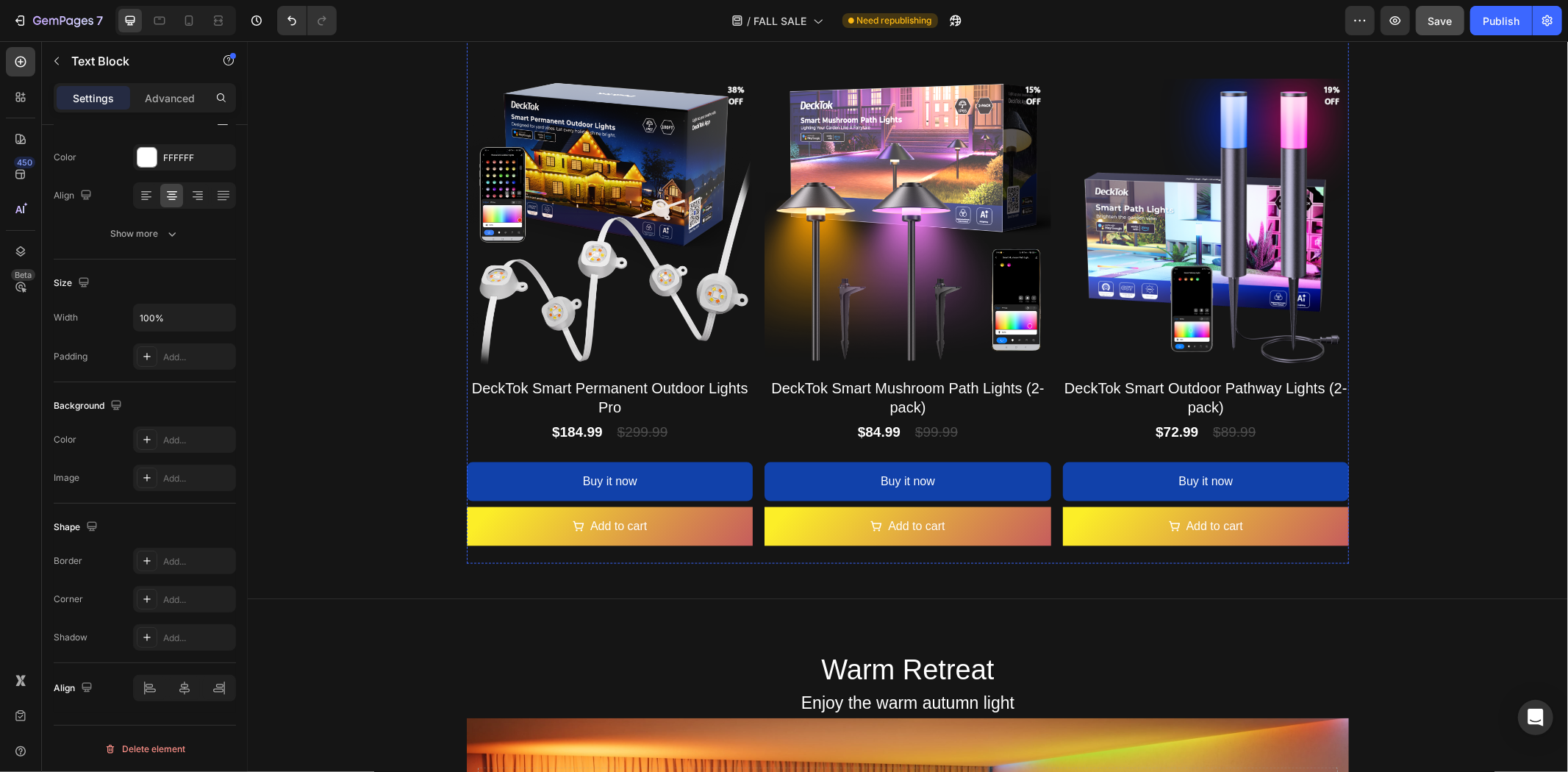
scroll to position [1920, 0]
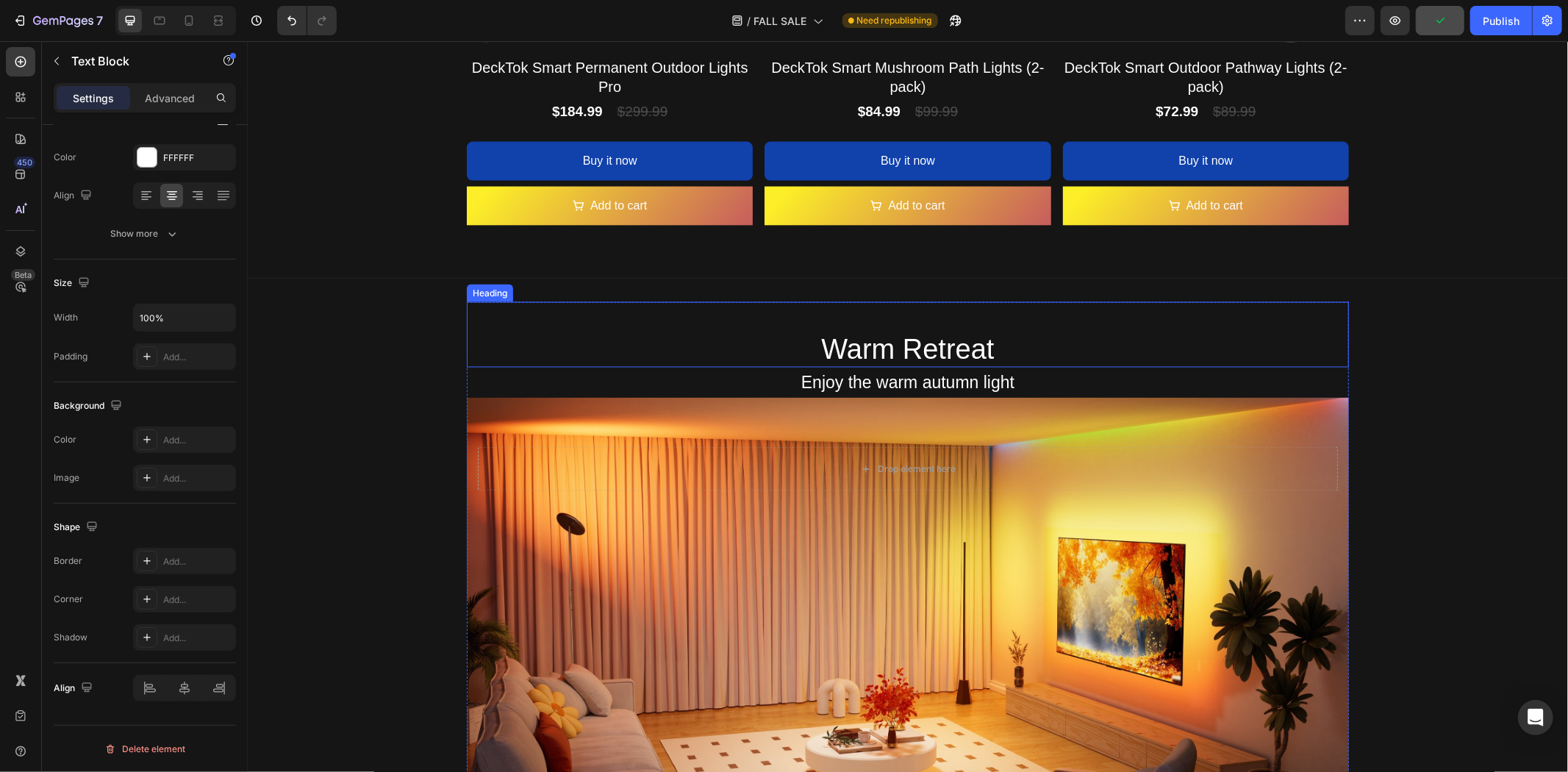
click at [677, 339] on h2 "Warm Retreat" at bounding box center [907, 334] width 882 height 66
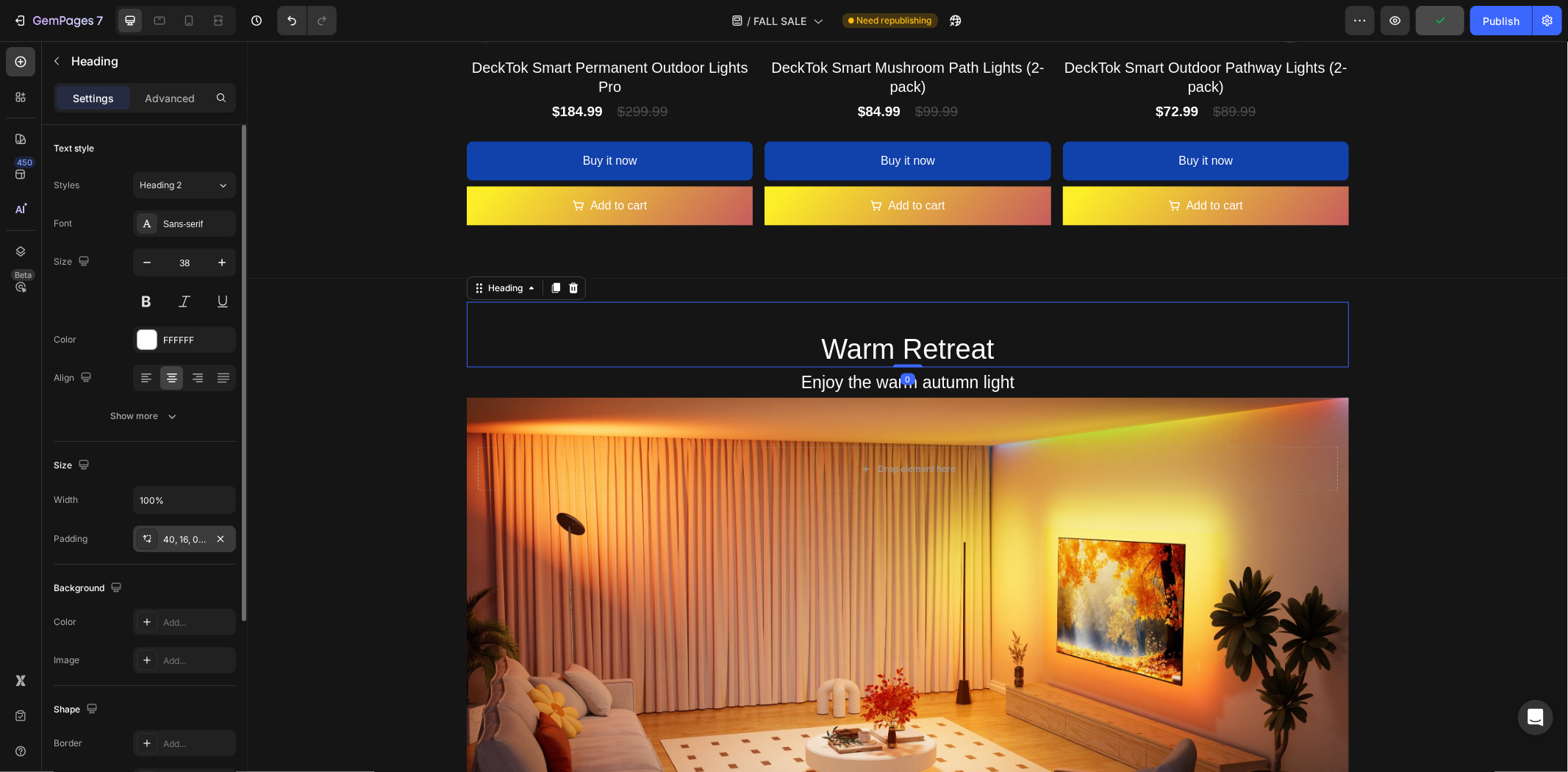
click at [189, 537] on div "40, 16, 0, 16" at bounding box center [184, 539] width 43 height 13
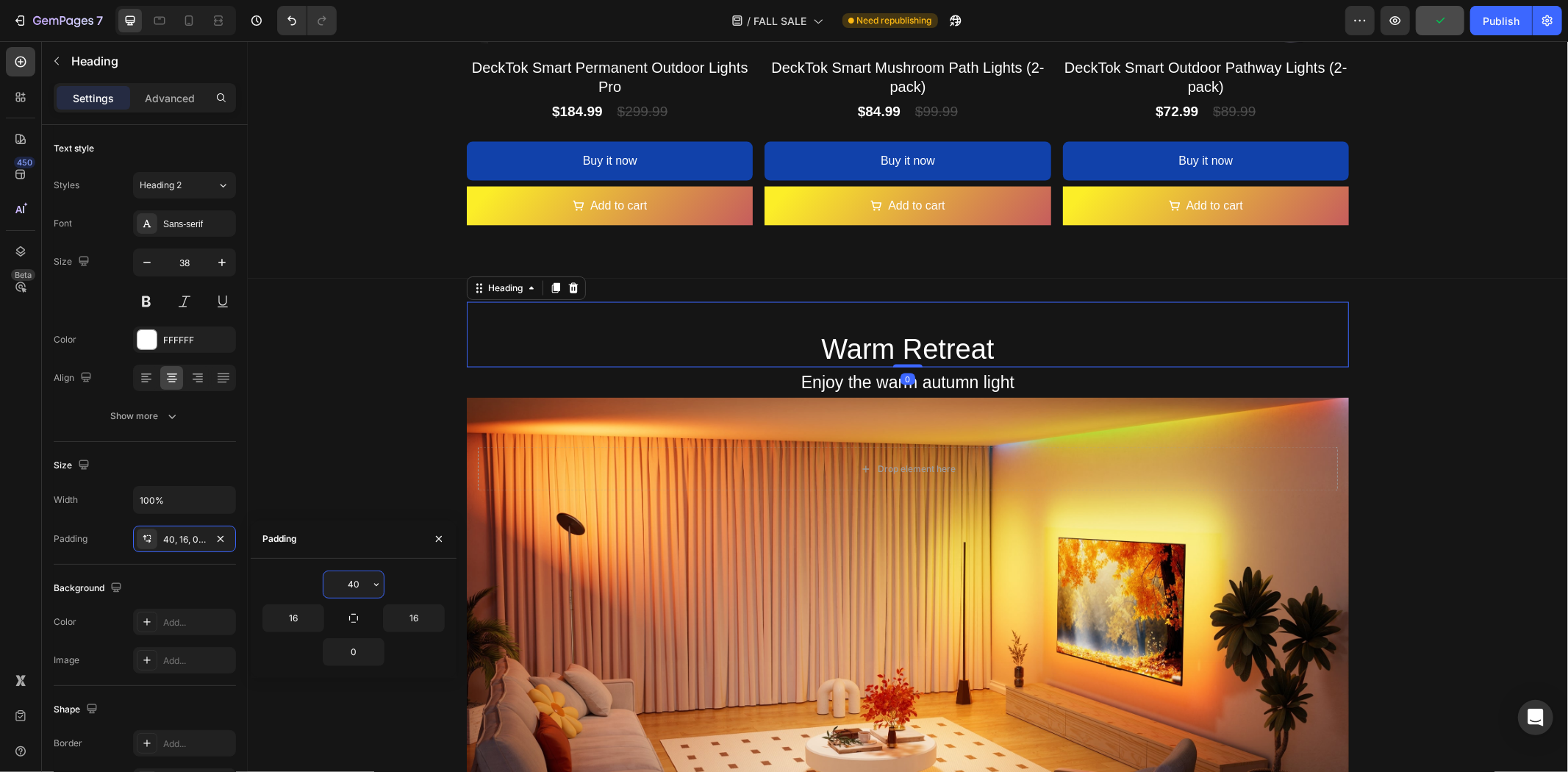
click at [361, 584] on input "40" at bounding box center [354, 585] width 60 height 26
type input "0"
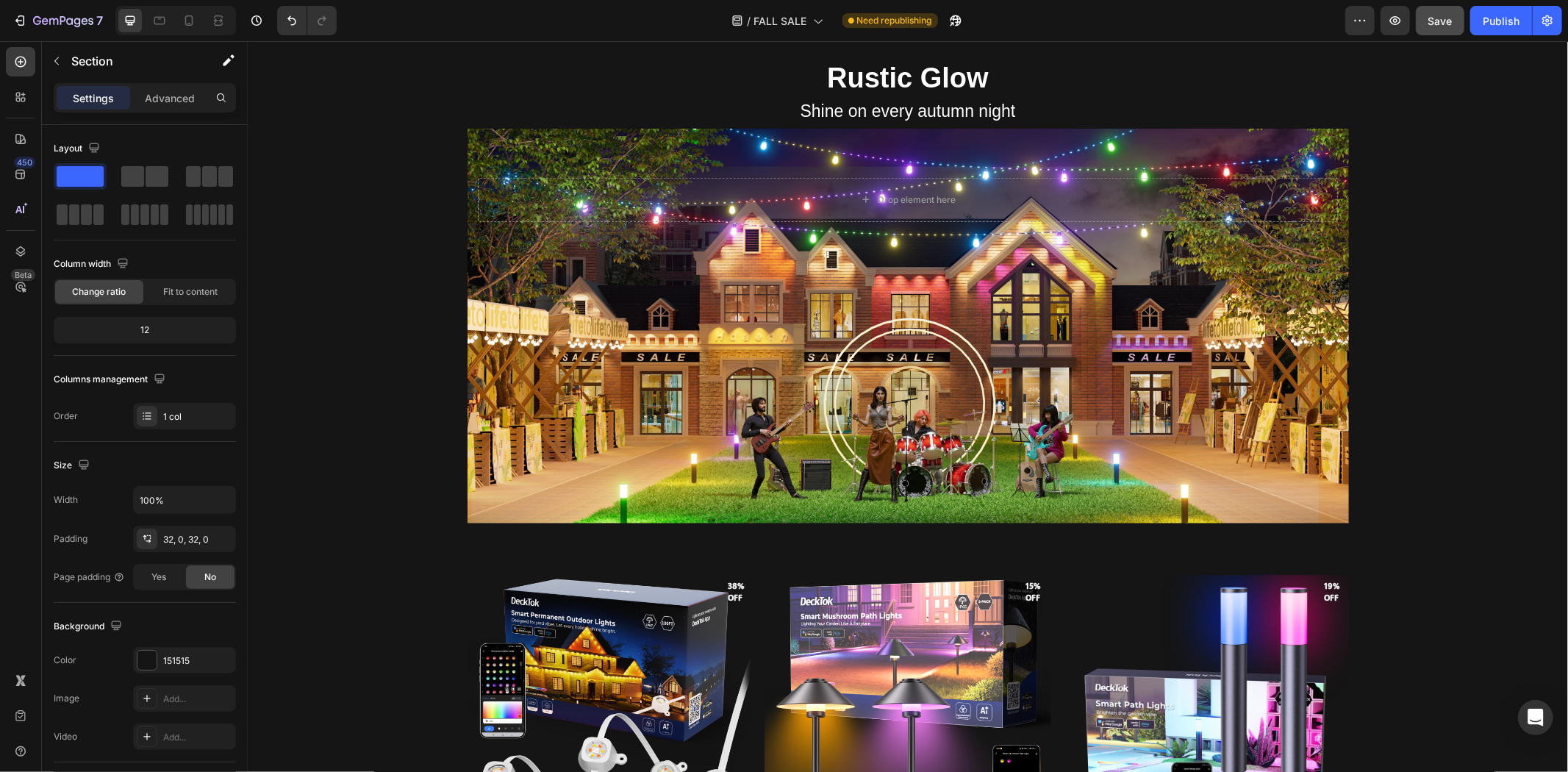
scroll to position [857, 0]
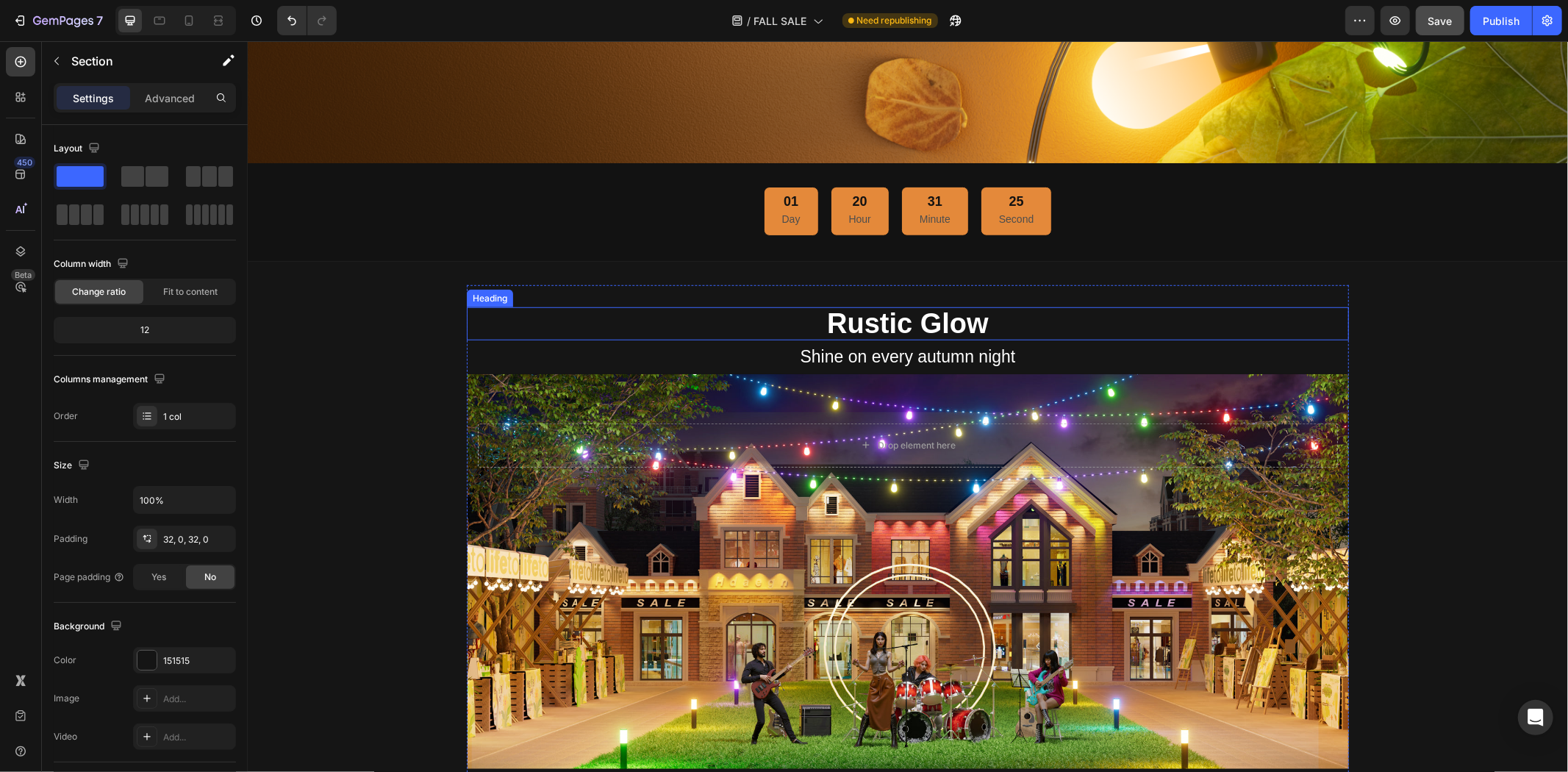
click at [736, 318] on h2 "Rustic Glow" at bounding box center [907, 324] width 882 height 34
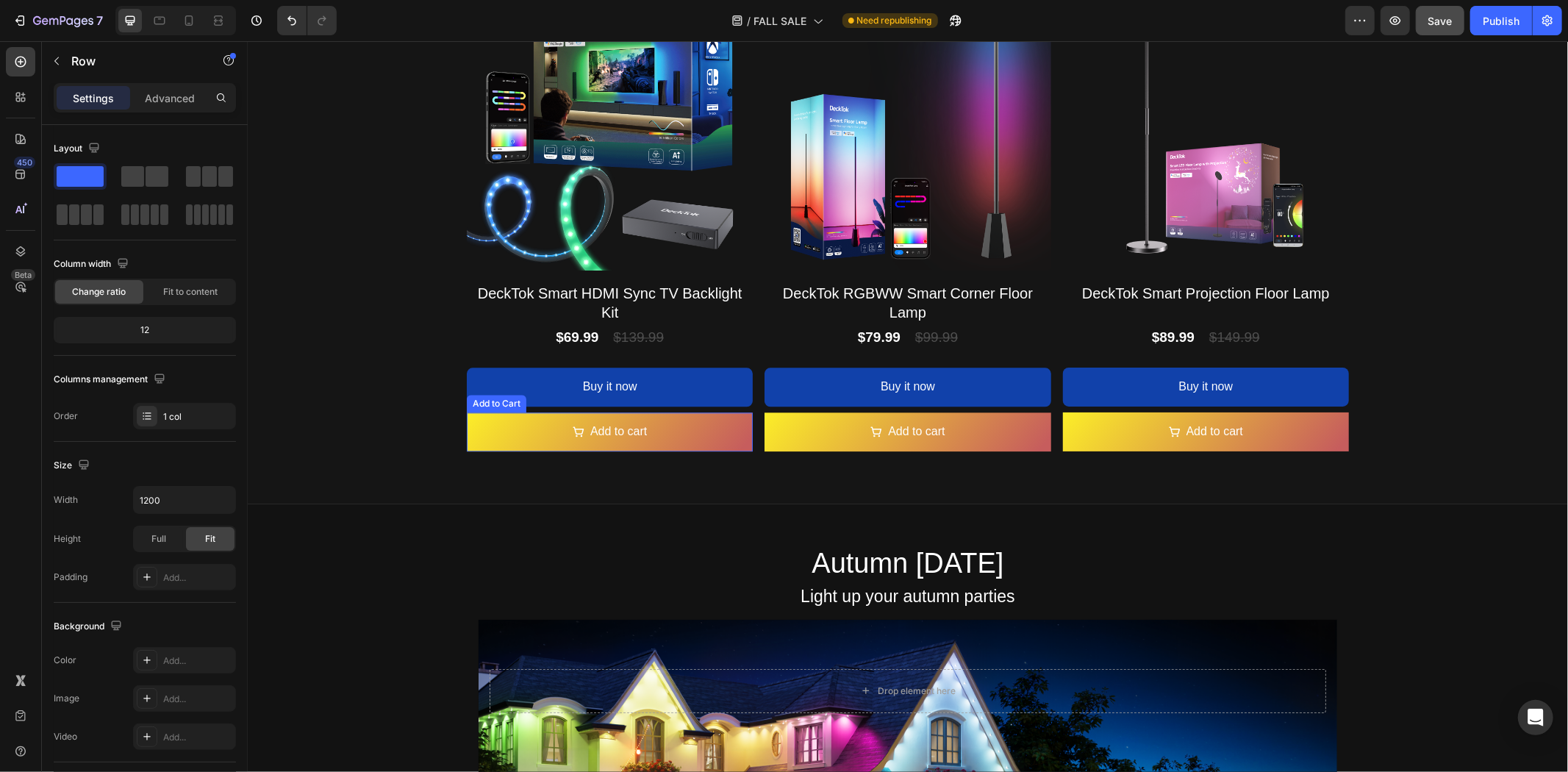
scroll to position [2900, 0]
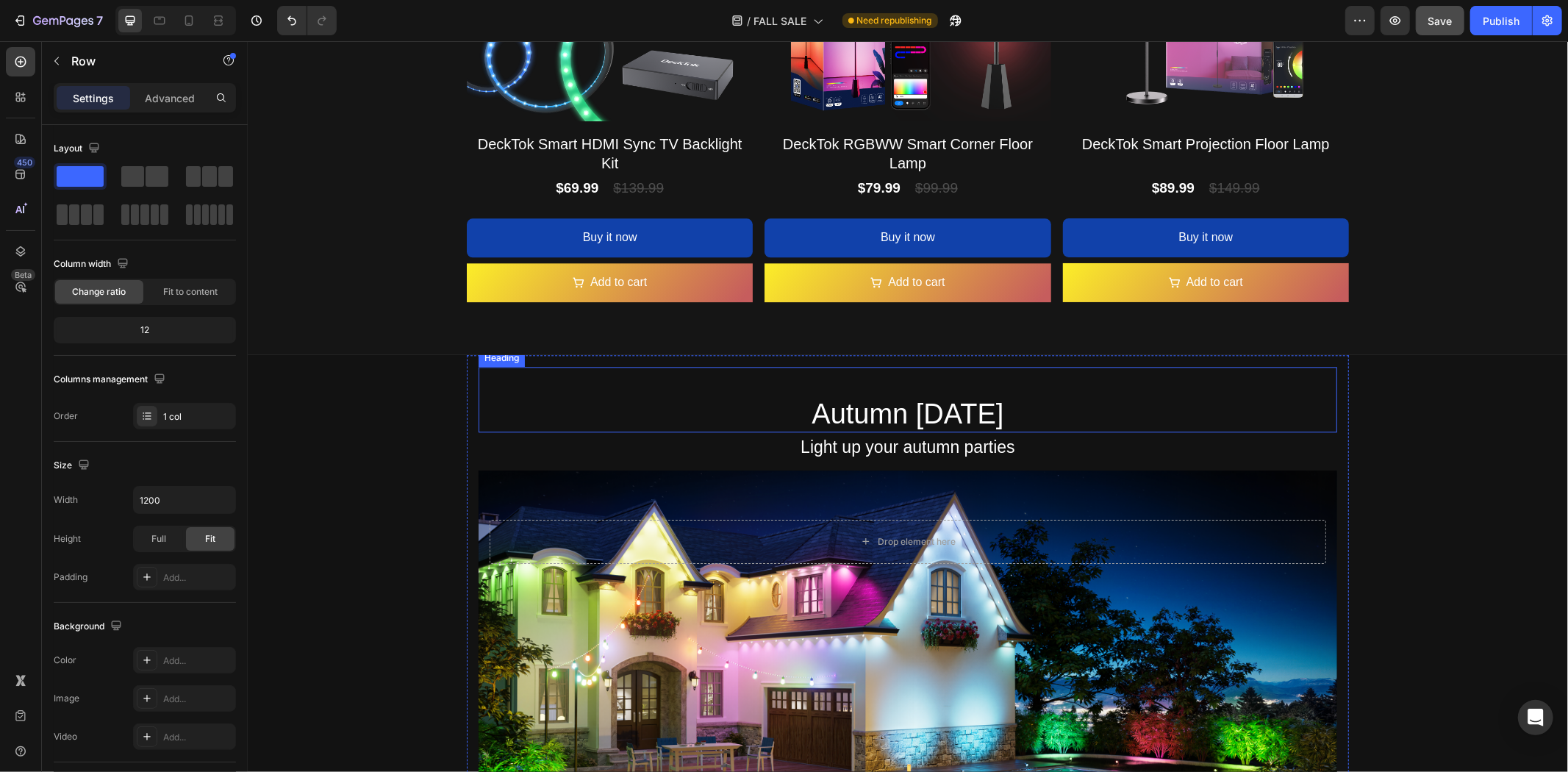
click at [876, 406] on h2 "Autumn [DATE]" at bounding box center [907, 399] width 859 height 66
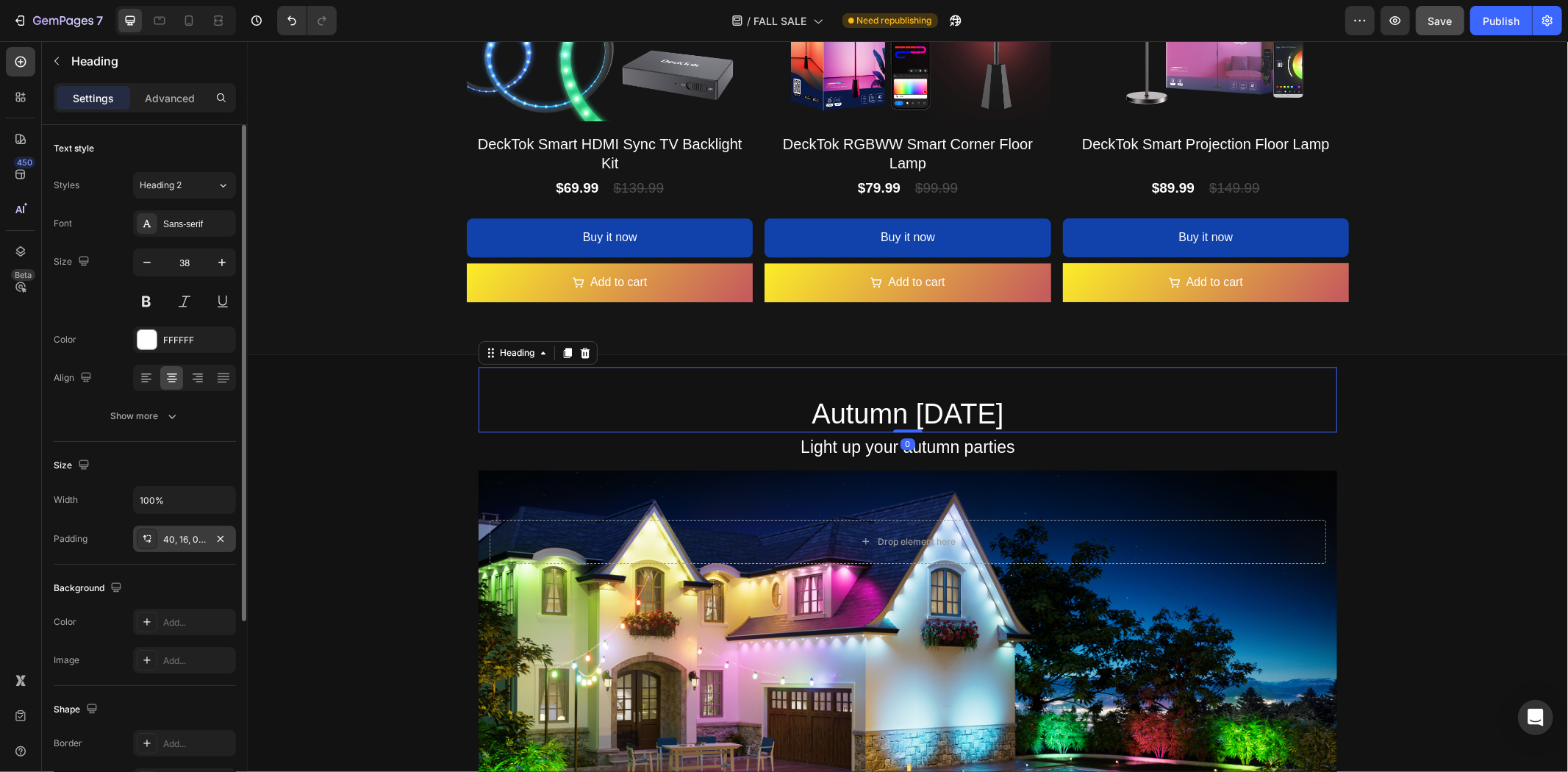
click at [191, 539] on div "40, 16, 0, 16" at bounding box center [184, 539] width 43 height 13
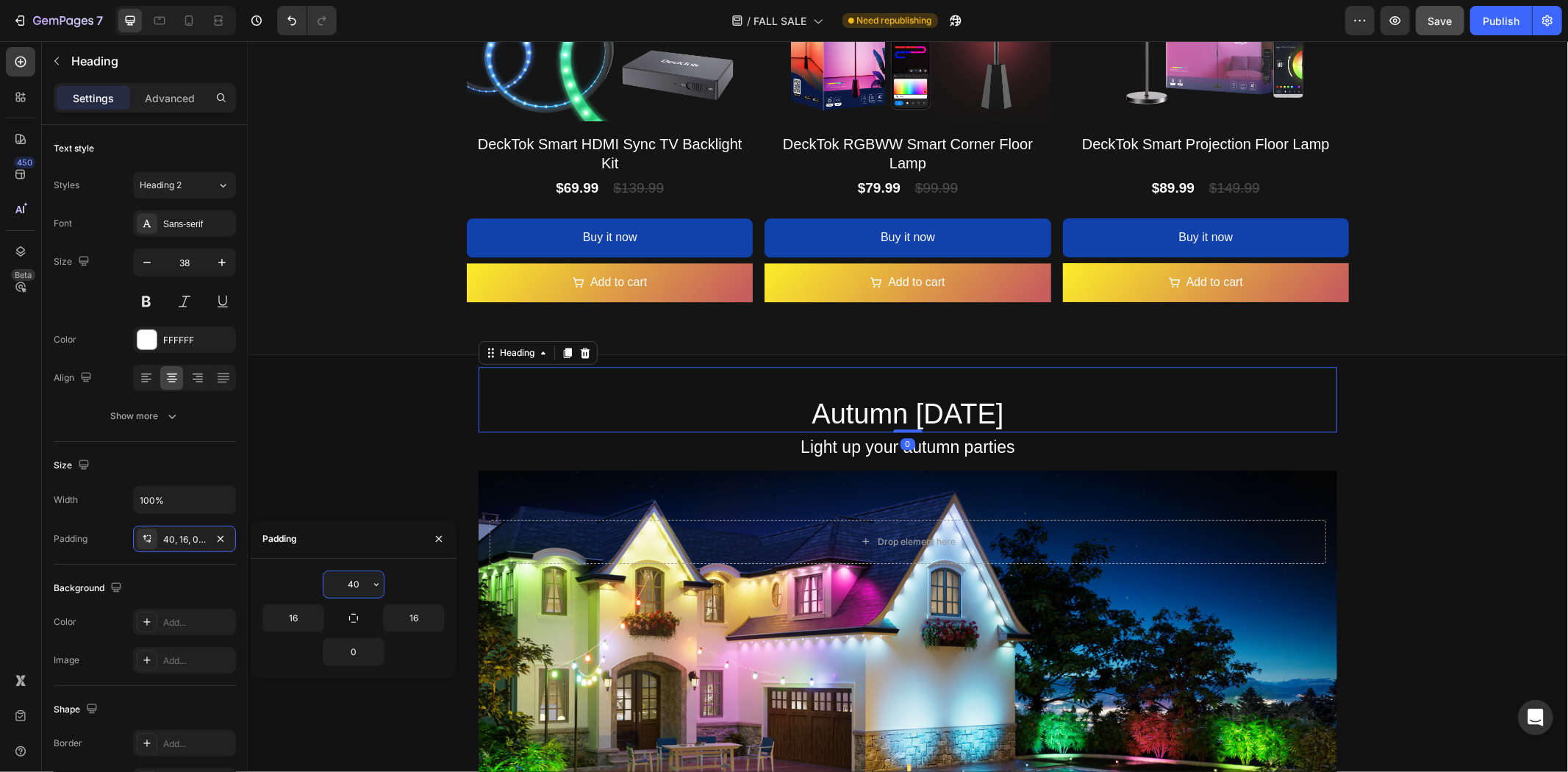
click at [360, 575] on input "40" at bounding box center [354, 585] width 60 height 26
type input "0"
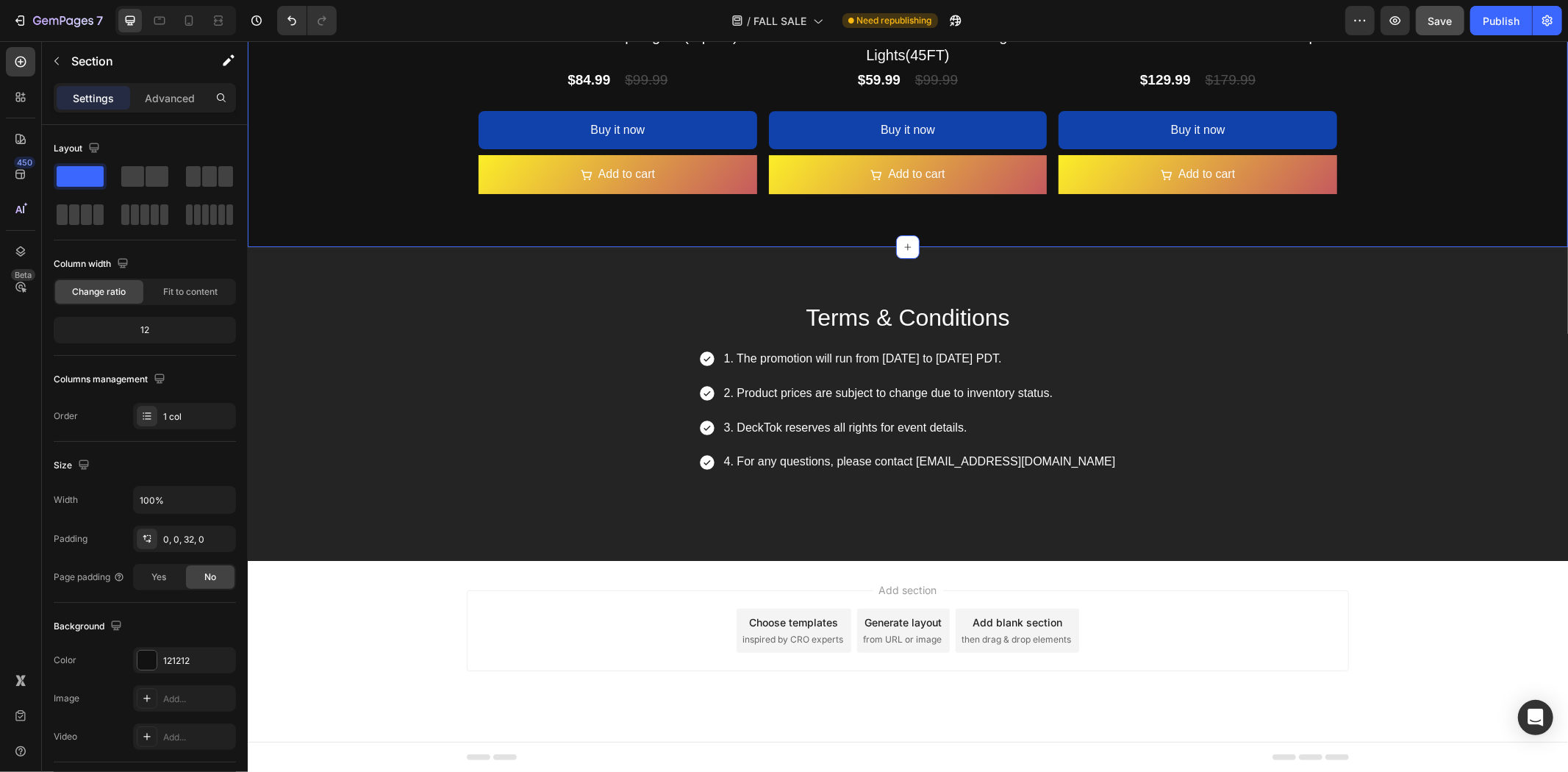
scroll to position [4015, 0]
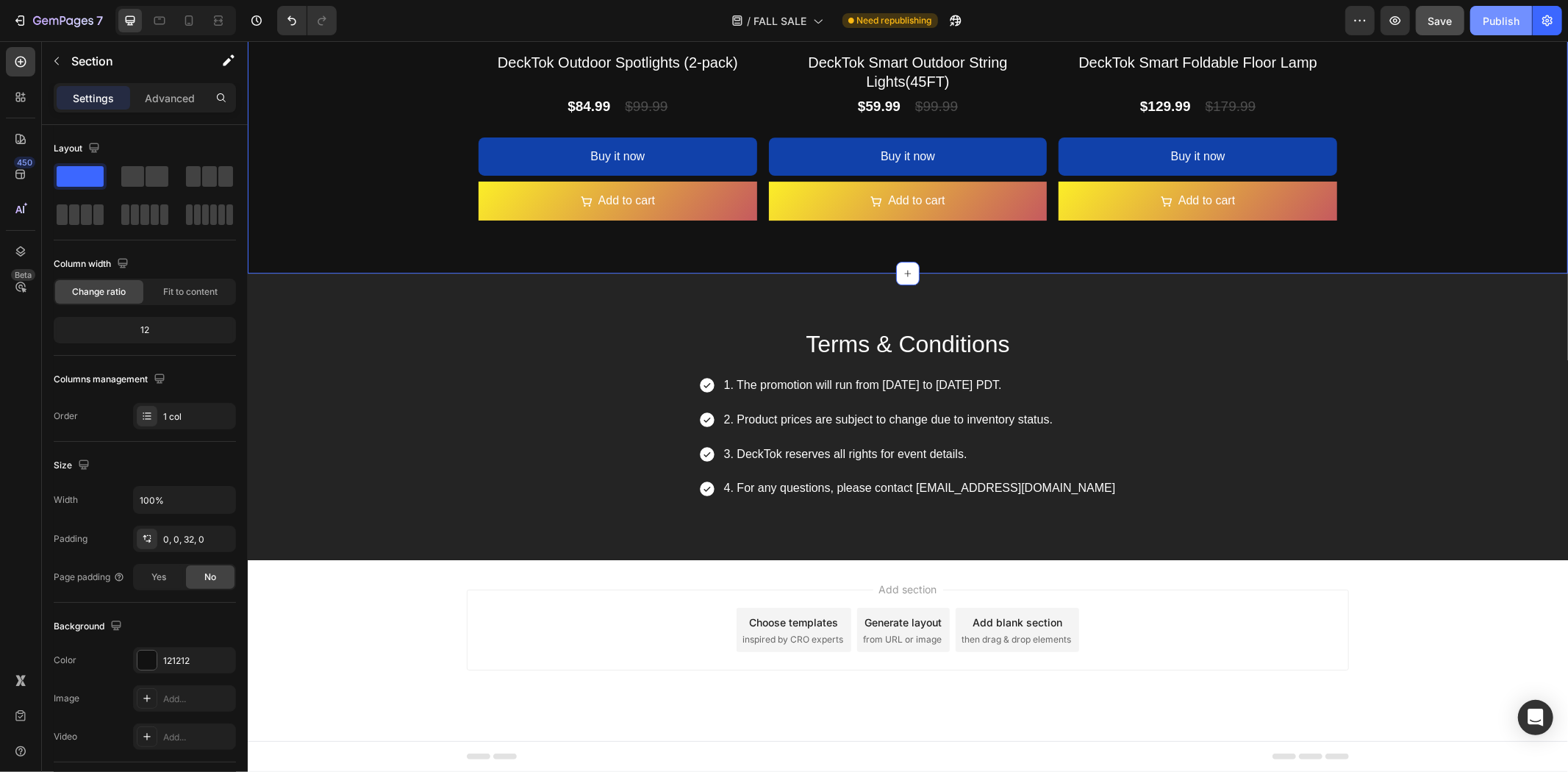
drag, startPoint x: 1497, startPoint y: 18, endPoint x: 1224, endPoint y: 35, distance: 273.5
click at [1497, 18] on div "Publish" at bounding box center [1501, 21] width 36 height 15
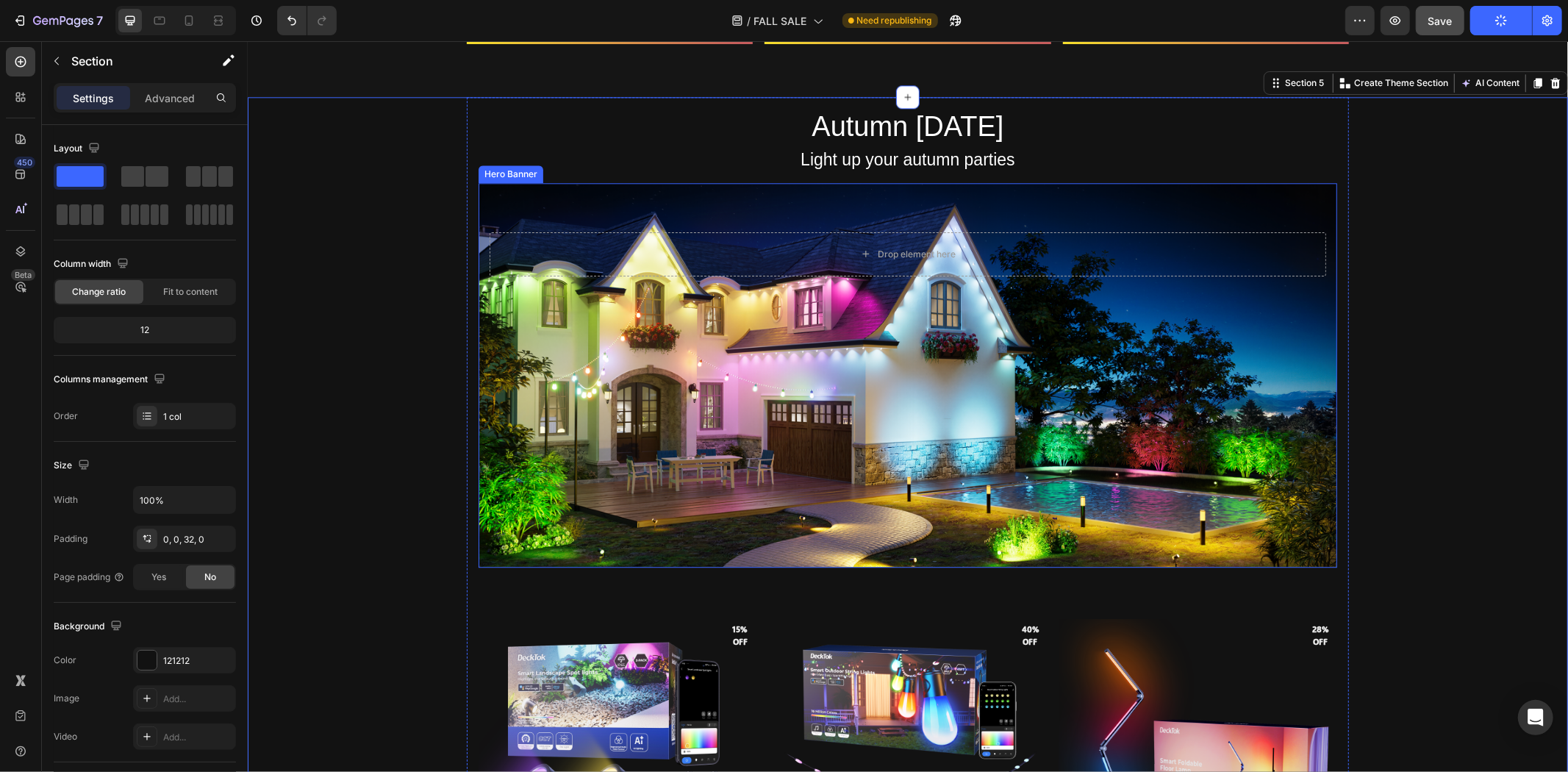
scroll to position [3034, 0]
